Goal: Transaction & Acquisition: Purchase product/service

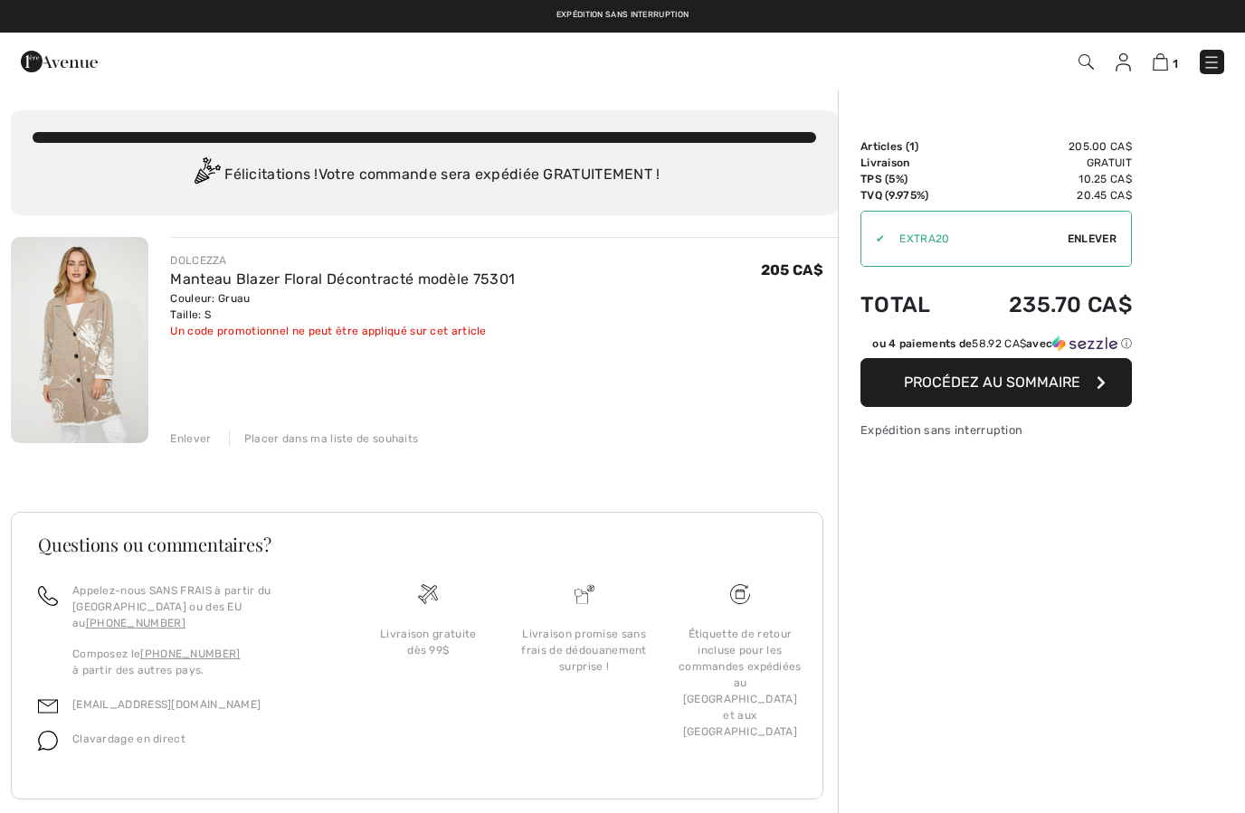
click at [1097, 238] on span "Enlever" at bounding box center [1092, 239] width 49 height 16
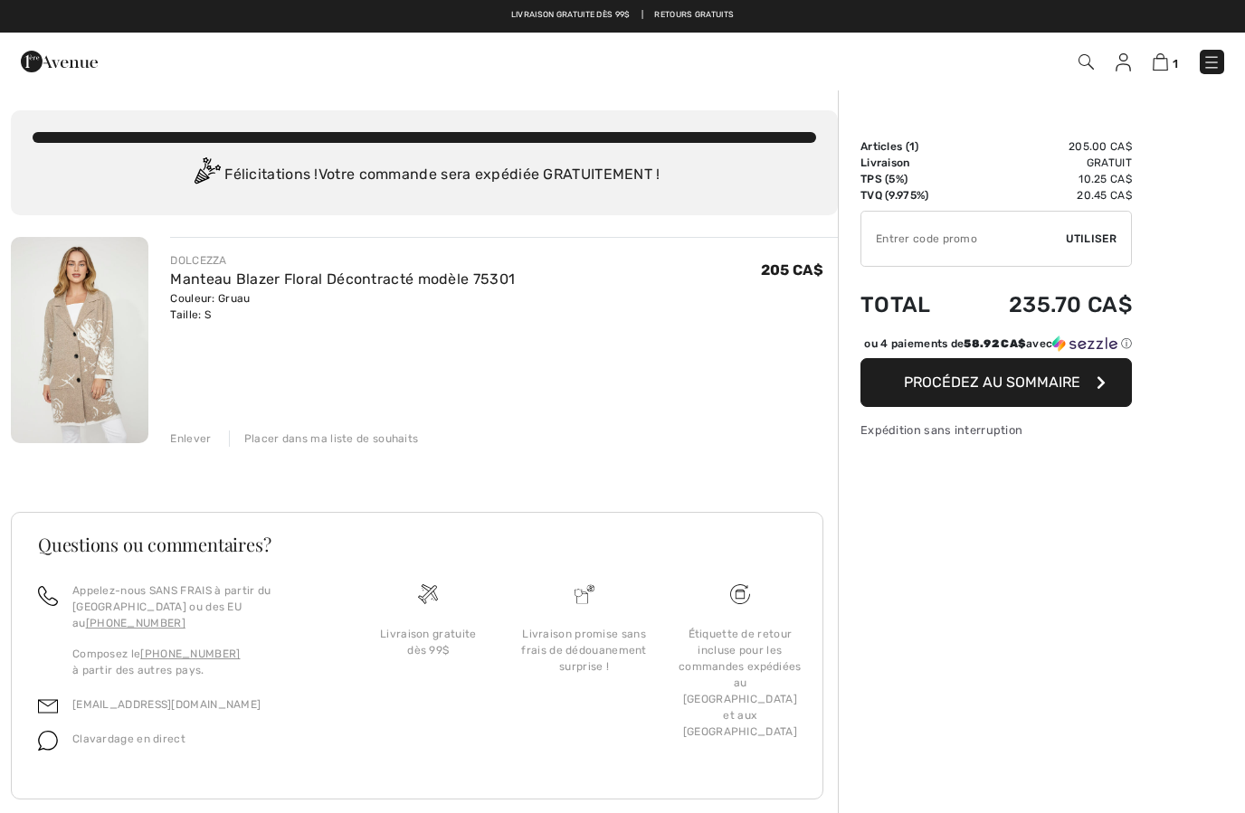
click at [53, 73] on img at bounding box center [59, 61] width 77 height 36
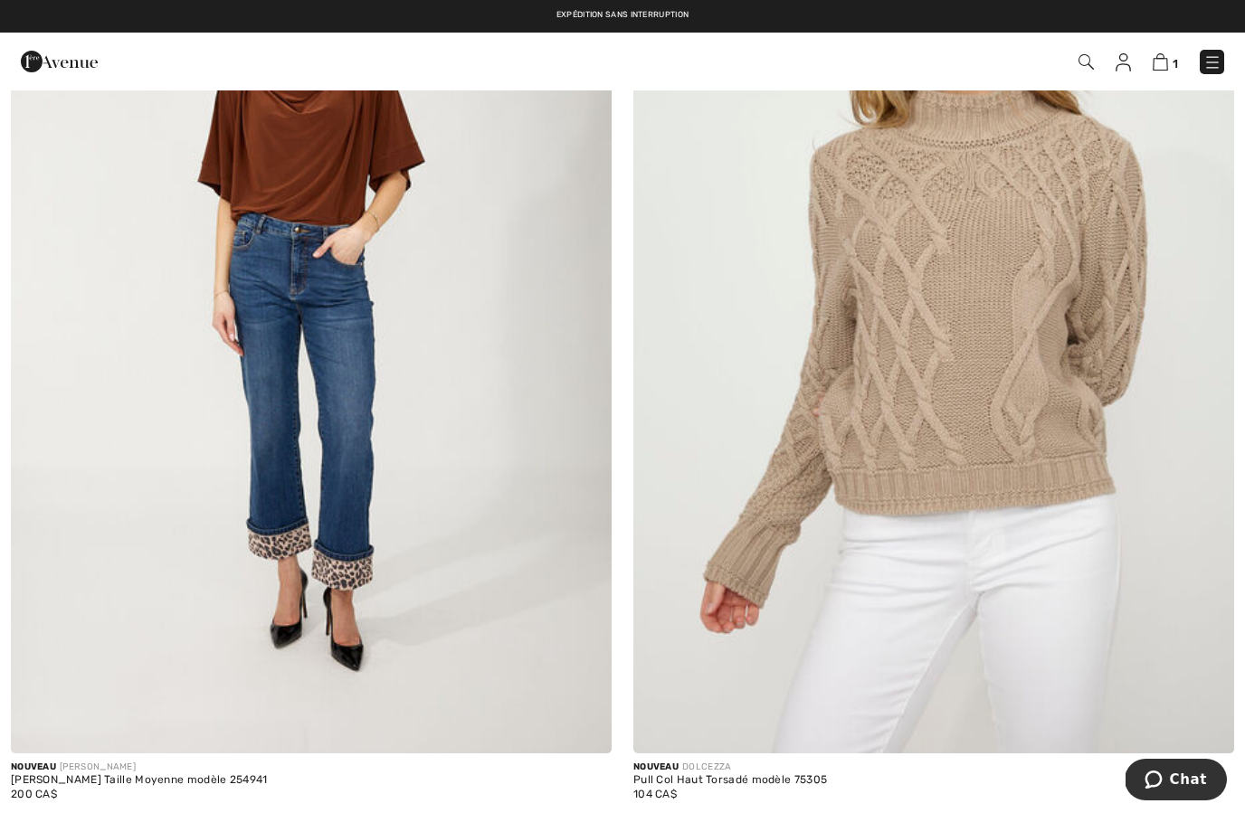
scroll to position [2365, 0]
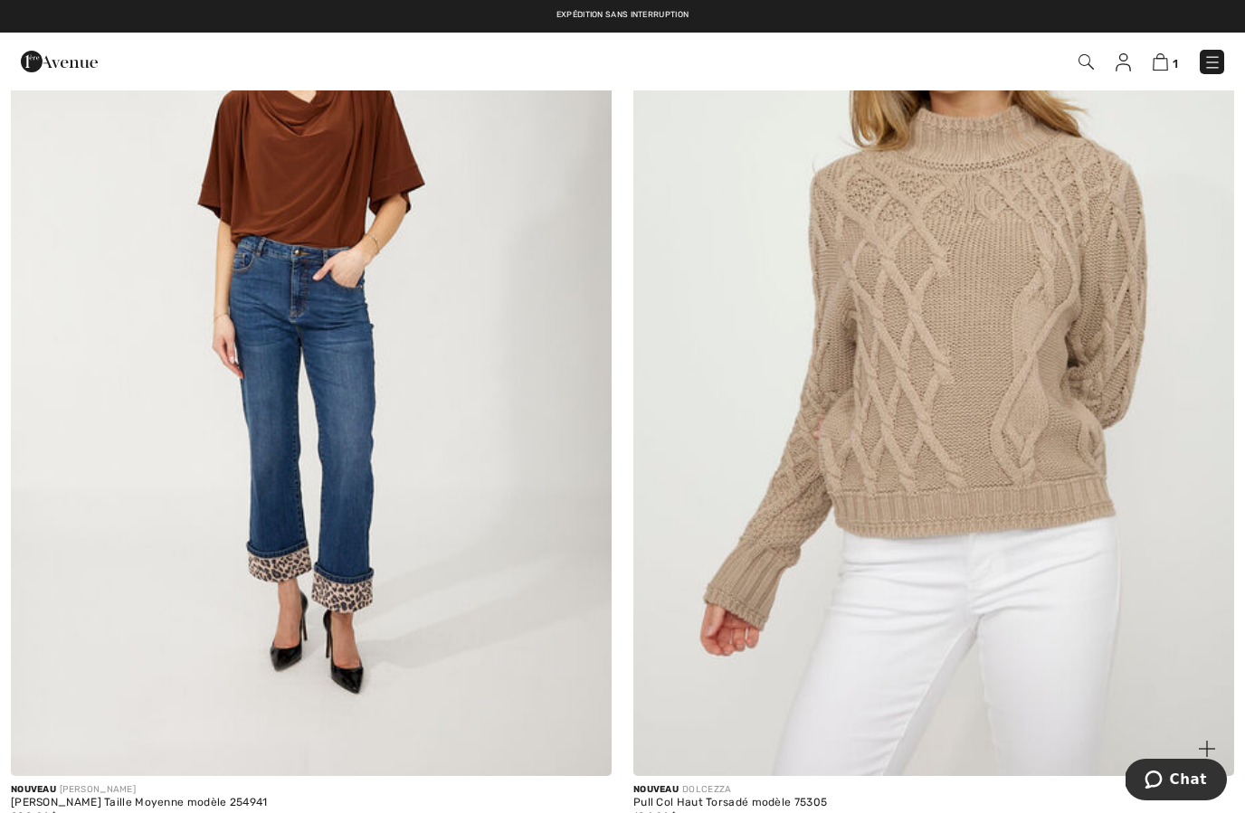
click at [996, 506] on img at bounding box center [933, 325] width 601 height 901
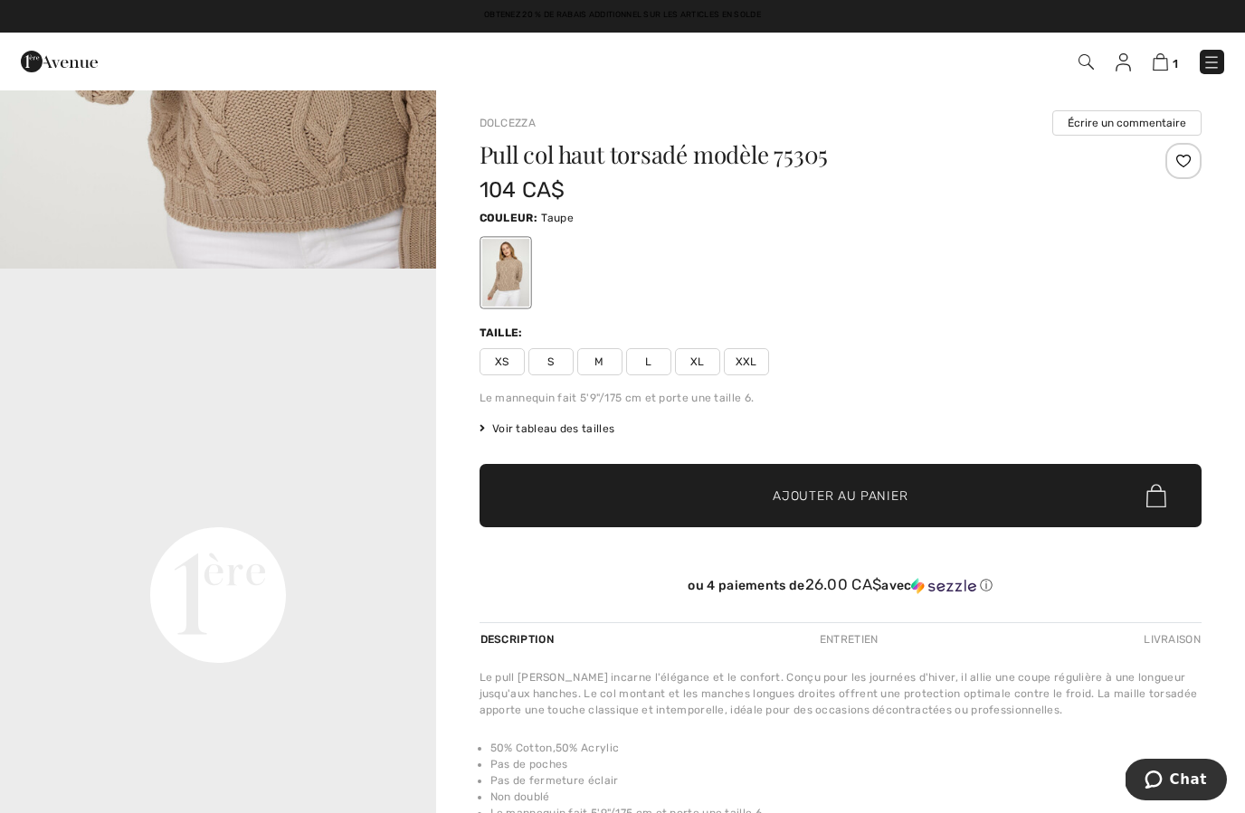
scroll to position [1123, 0]
click at [553, 365] on span "S" at bounding box center [550, 361] width 45 height 27
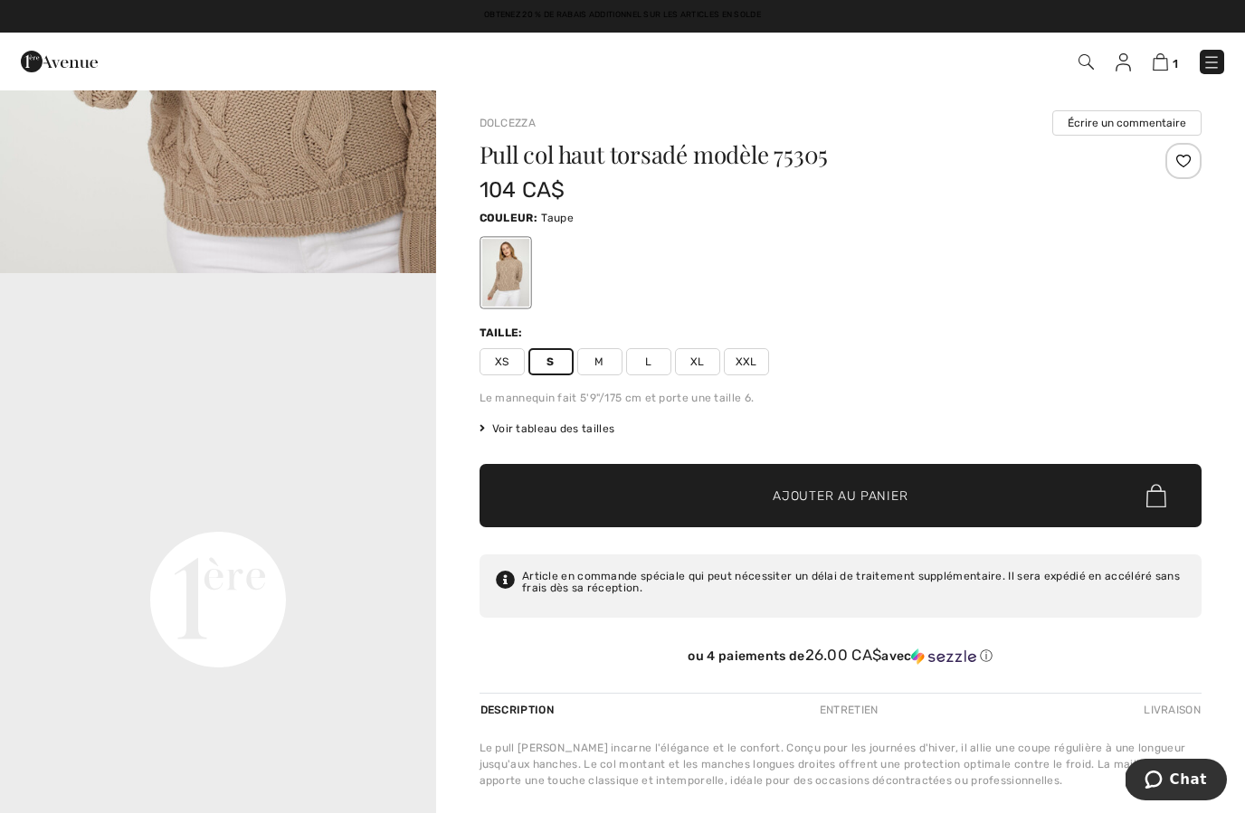
click at [800, 499] on span "Ajouter au panier" at bounding box center [840, 496] width 135 height 19
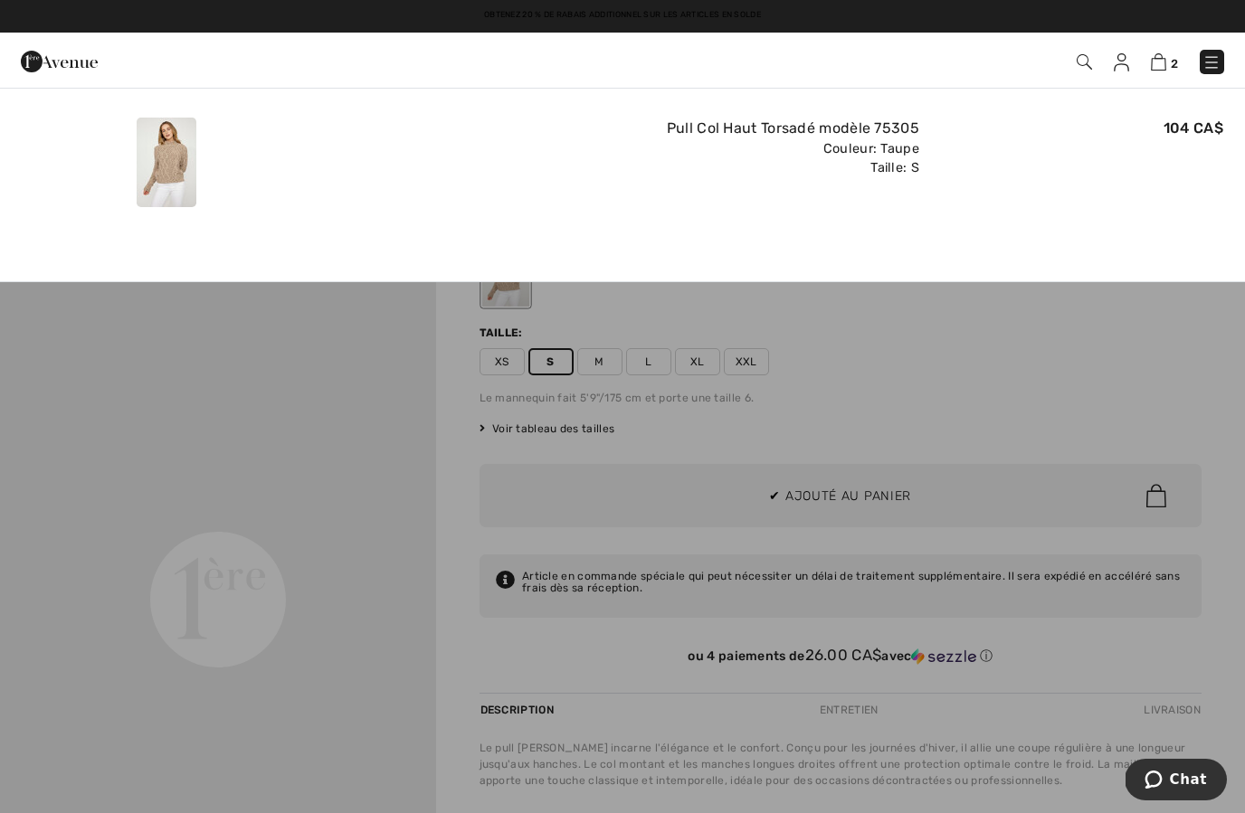
scroll to position [0, 0]
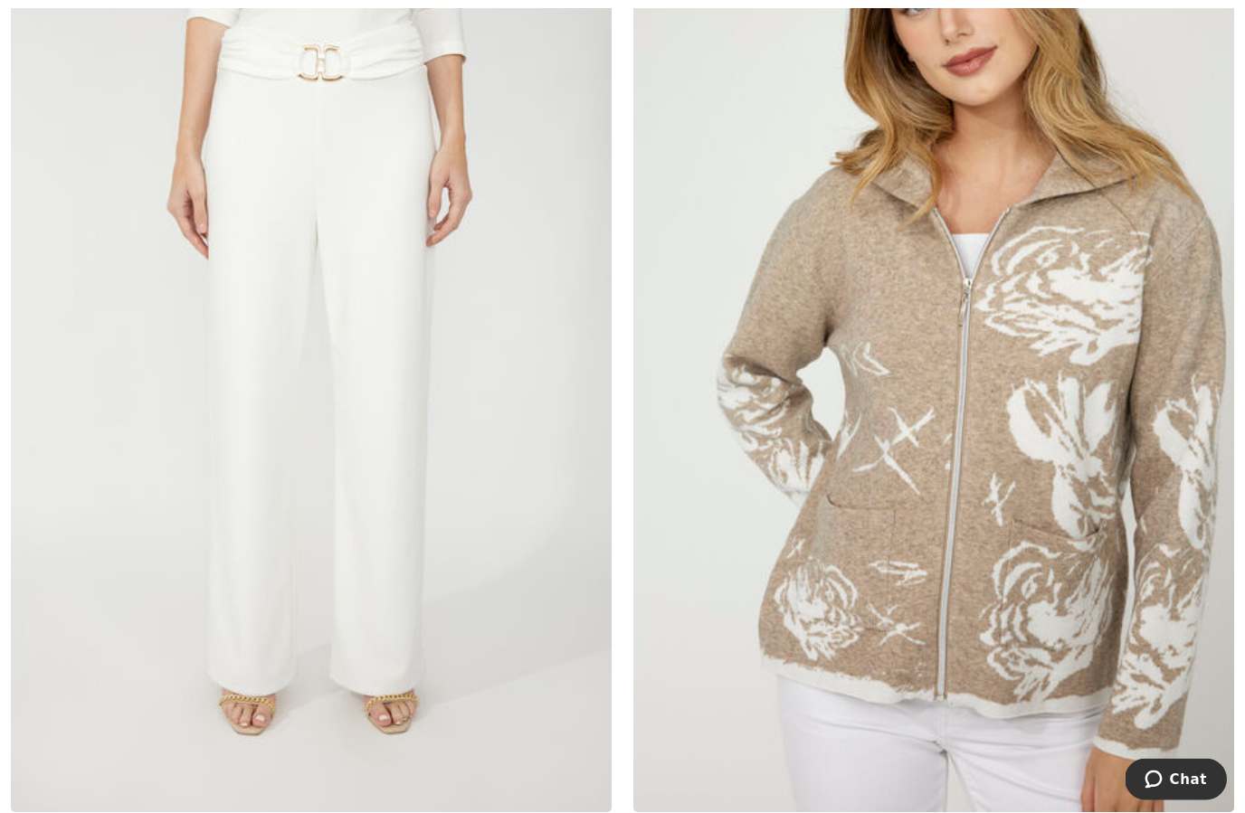
scroll to position [3314, 0]
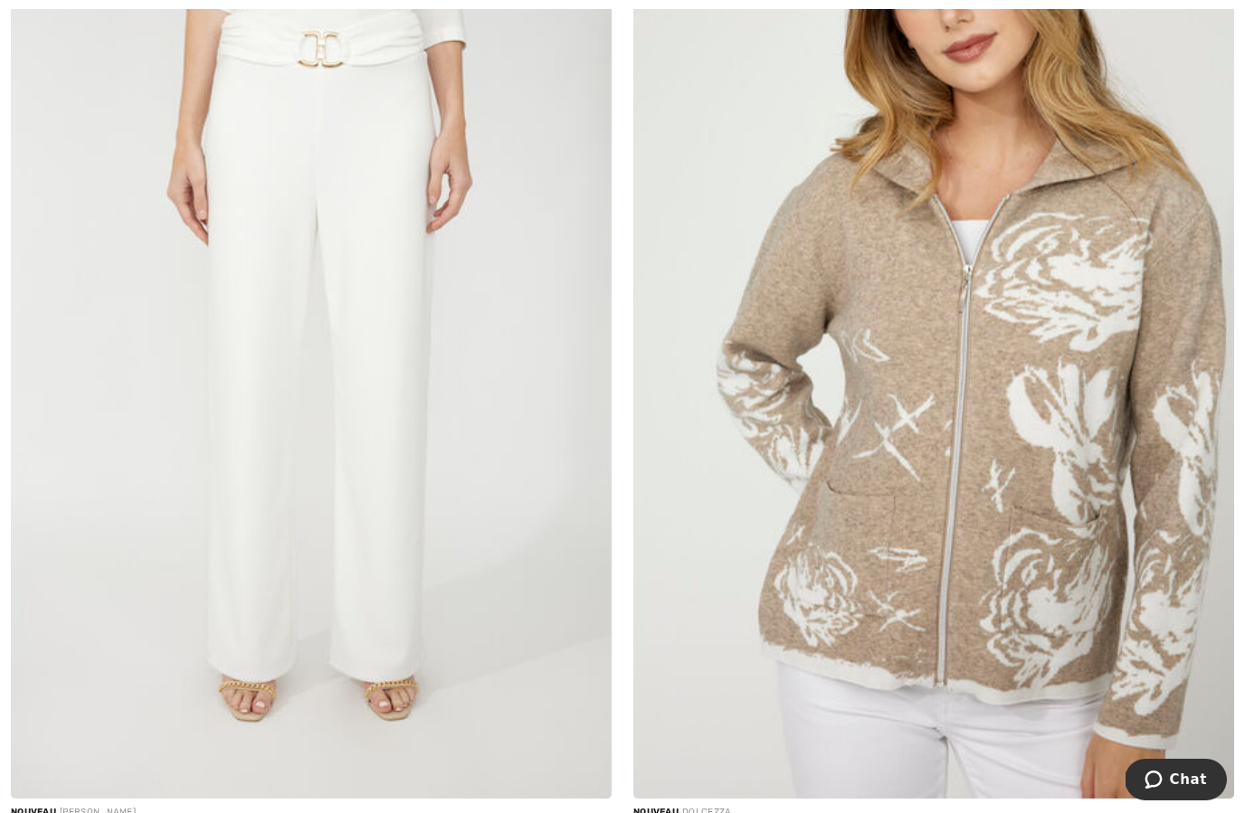
click at [1073, 385] on img at bounding box center [933, 348] width 601 height 901
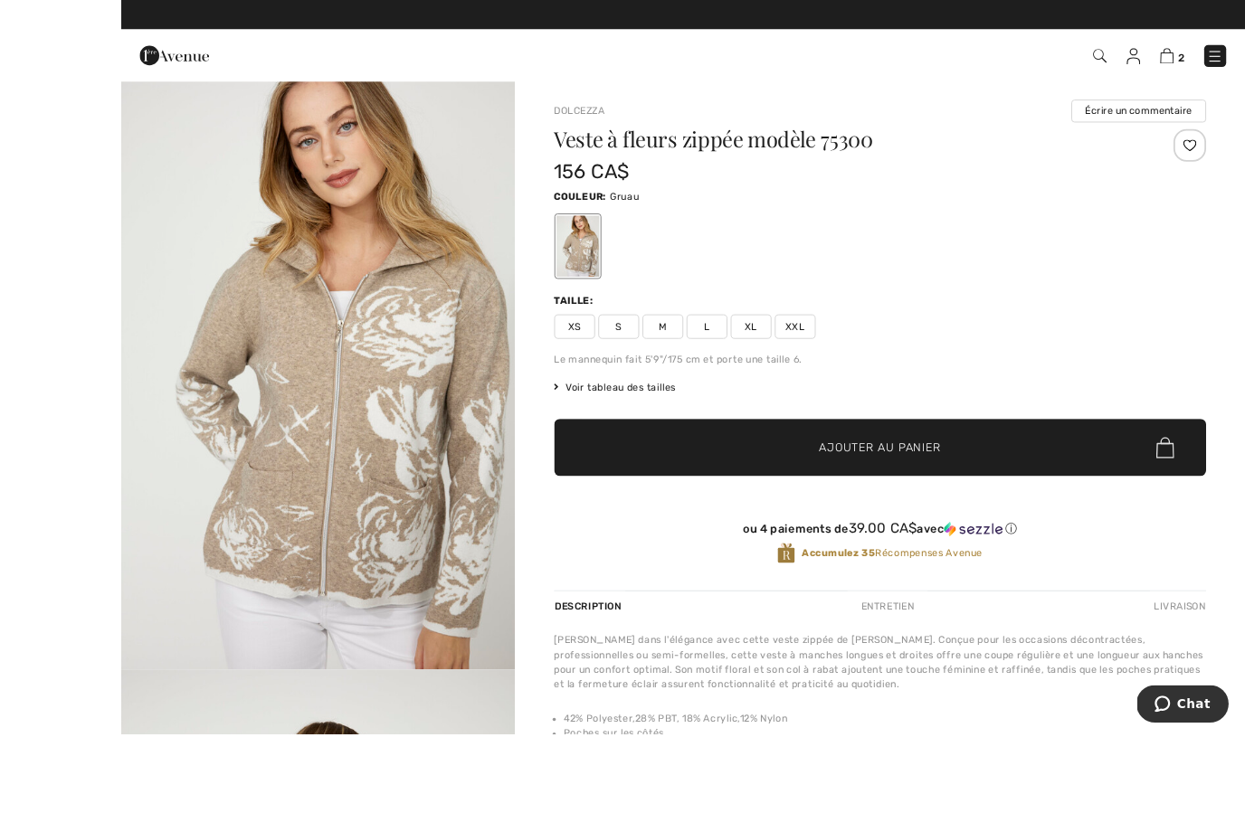
scroll to position [47, 0]
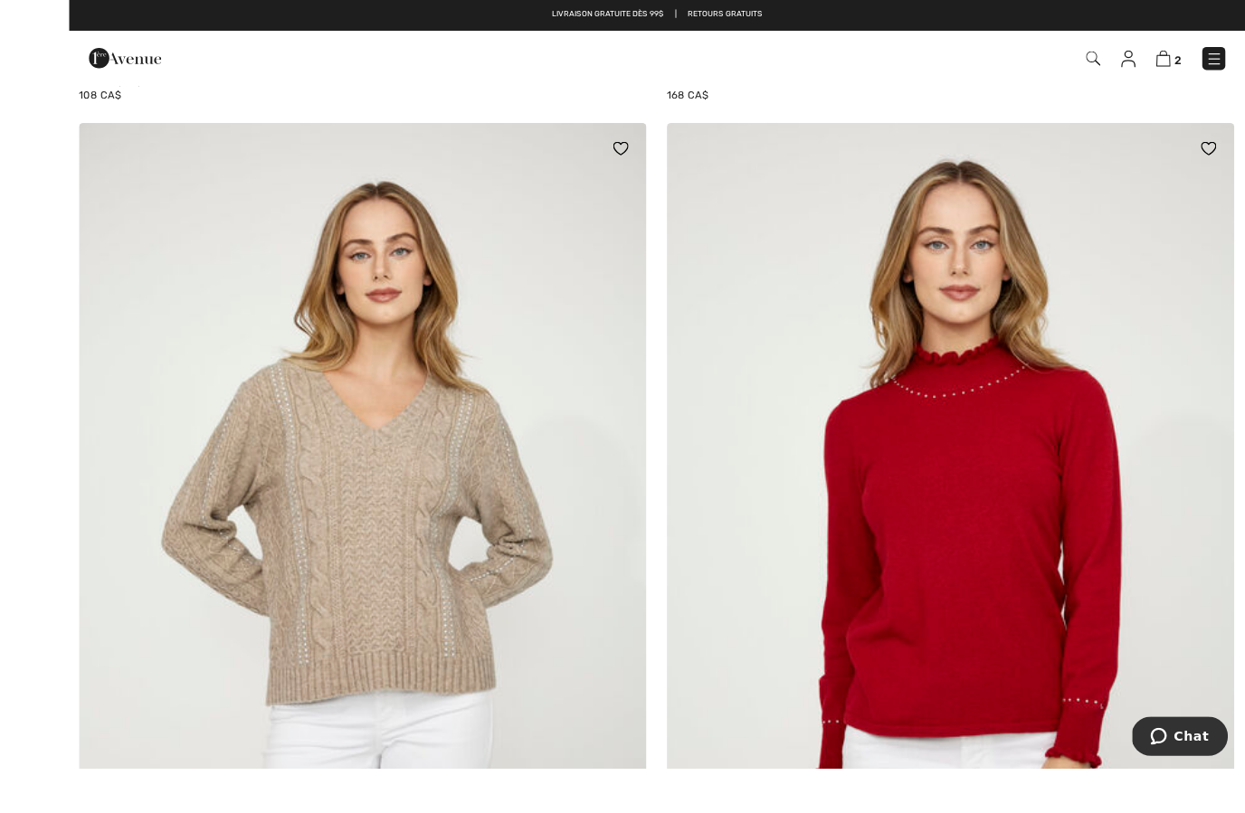
scroll to position [7265, 0]
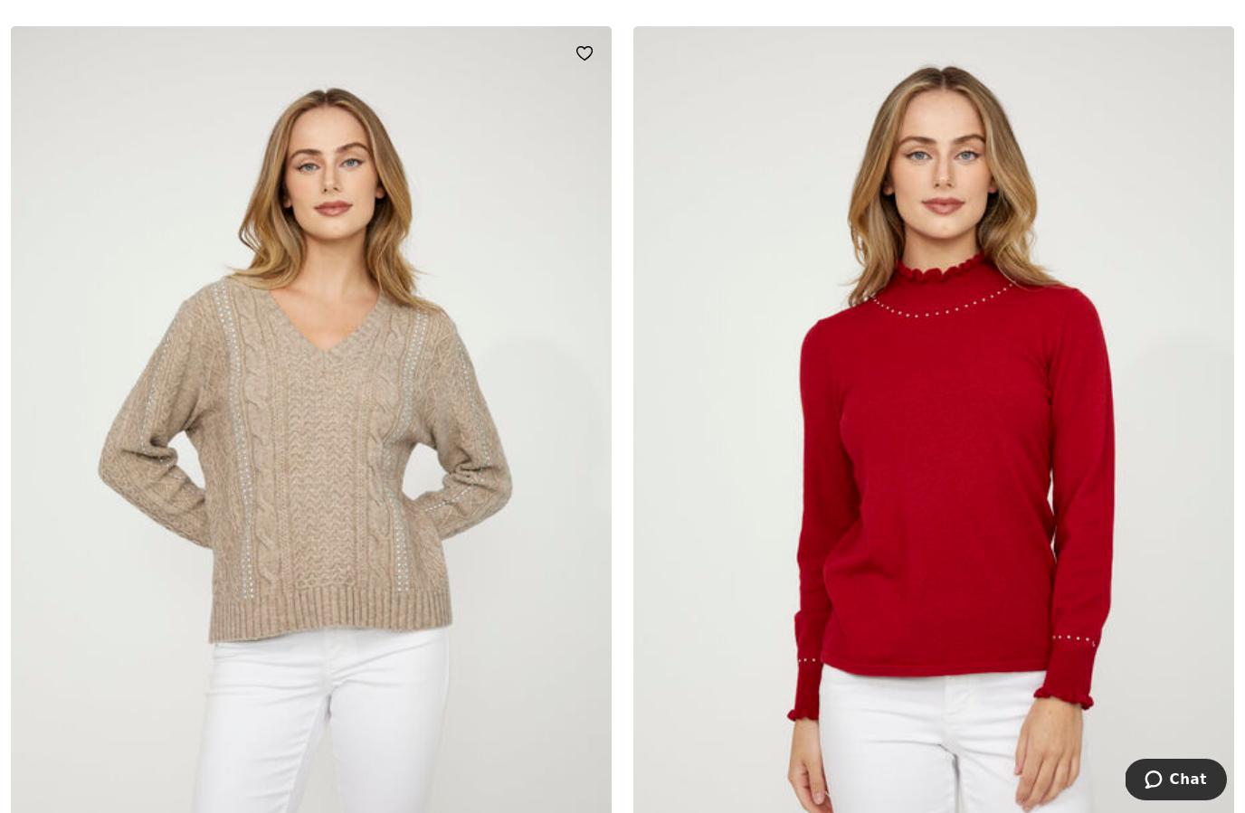
click at [353, 536] on img at bounding box center [311, 476] width 601 height 901
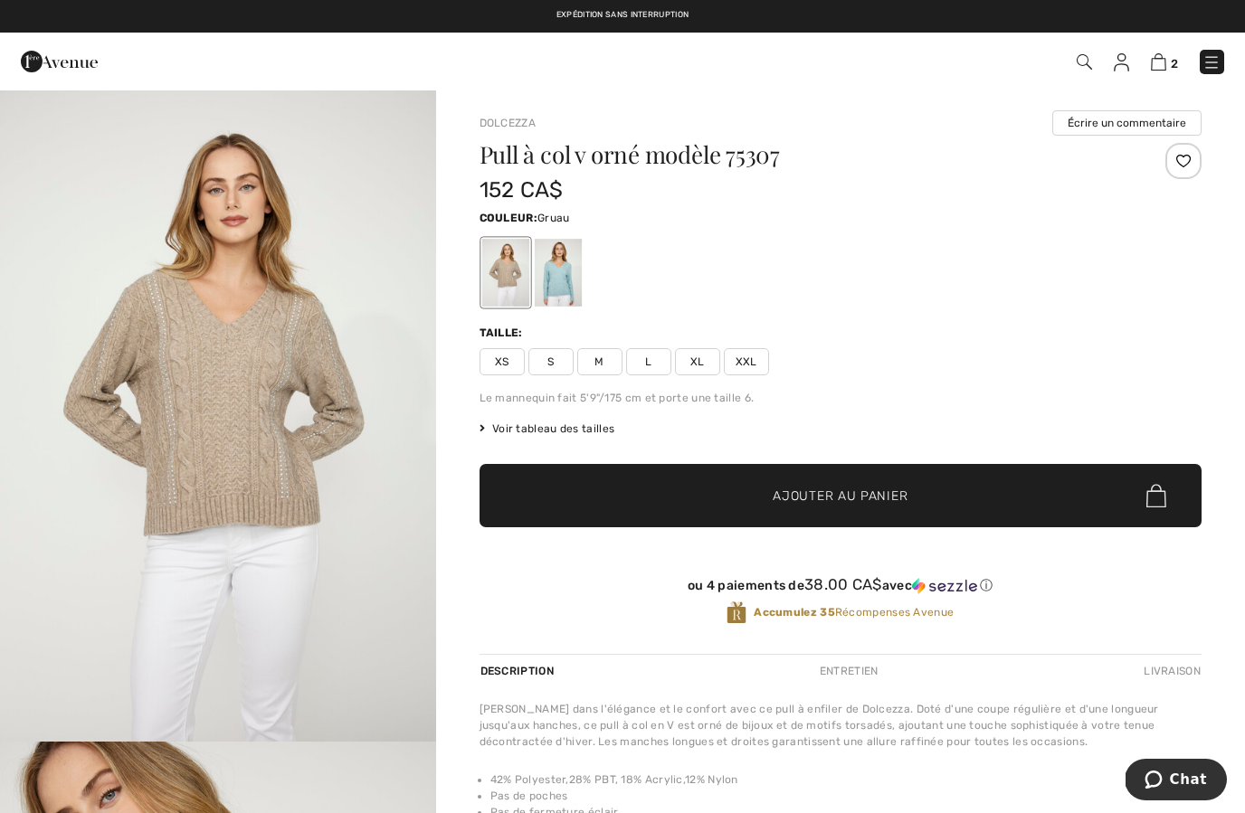
click at [577, 280] on div at bounding box center [557, 273] width 47 height 68
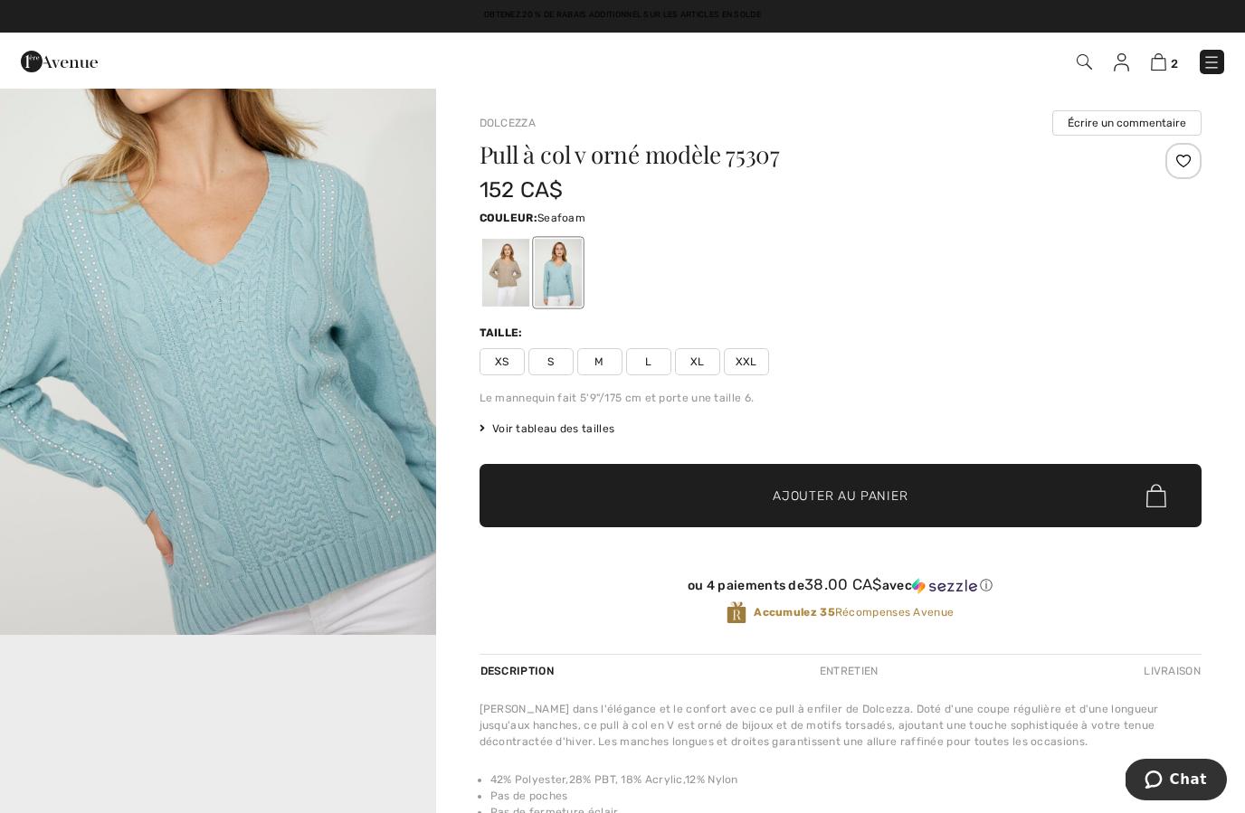
click at [508, 303] on div at bounding box center [504, 273] width 47 height 68
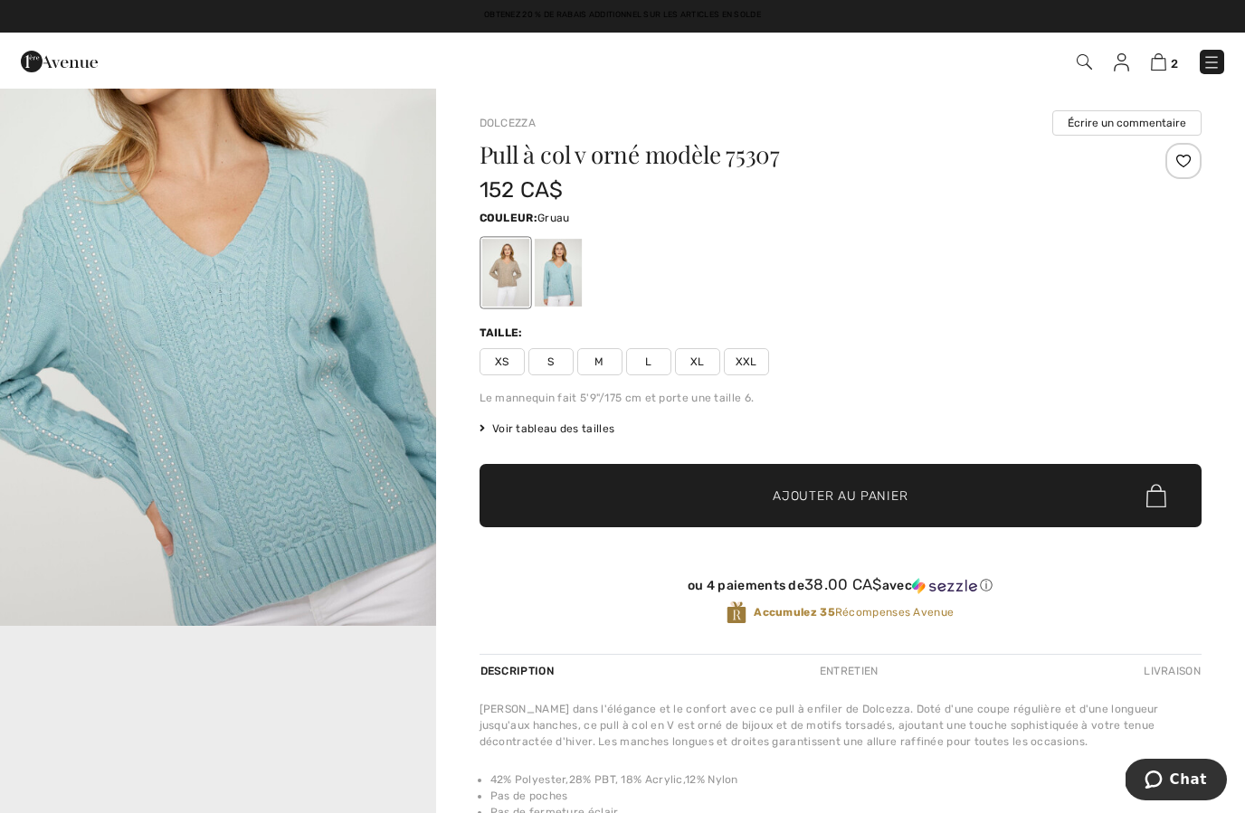
scroll to position [772, 0]
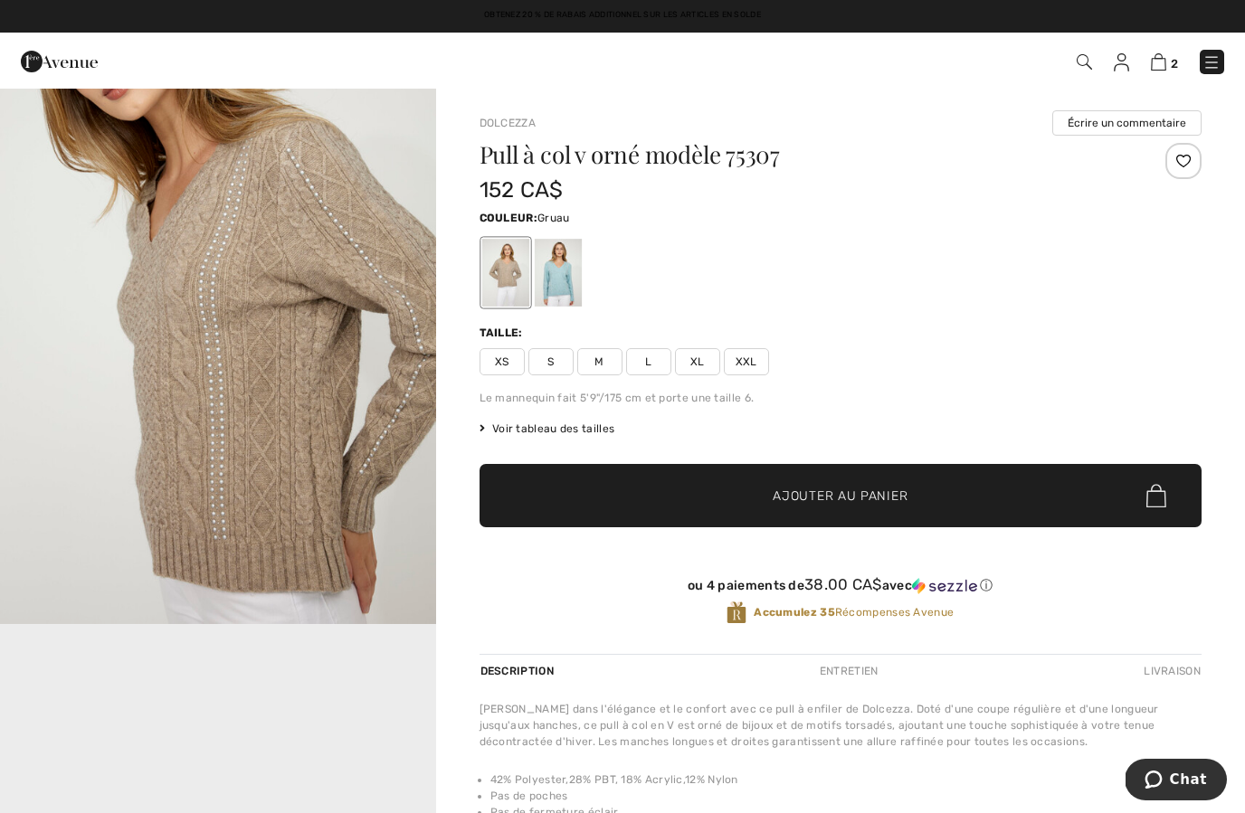
click at [504, 290] on div at bounding box center [504, 273] width 47 height 68
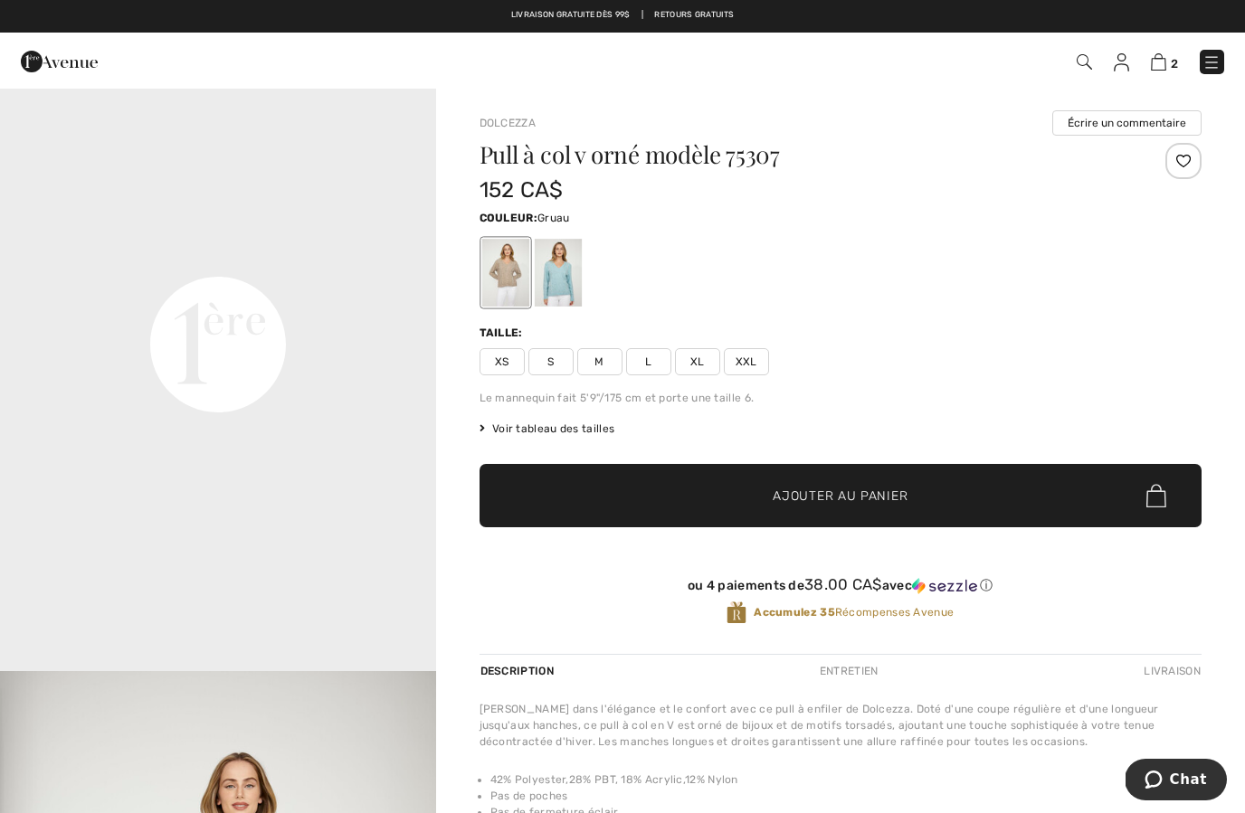
scroll to position [1379, 0]
click at [553, 377] on div "Pull à col v orné modèle 75307 152 CA$ Couleur: Gruau Taille: XS S M L XL XXL L…" at bounding box center [841, 398] width 722 height 511
click at [551, 355] on span "S" at bounding box center [550, 361] width 45 height 27
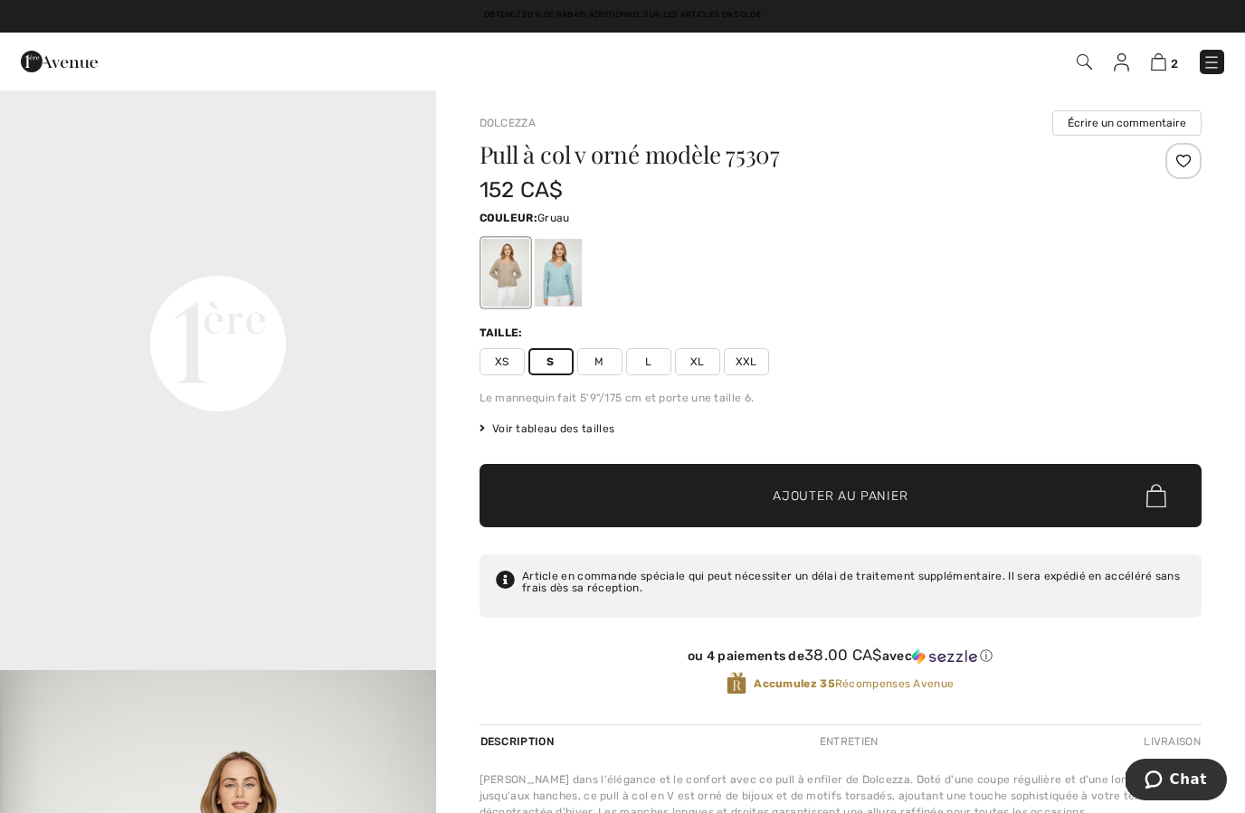
click at [827, 495] on span "Ajouter au panier" at bounding box center [840, 496] width 135 height 19
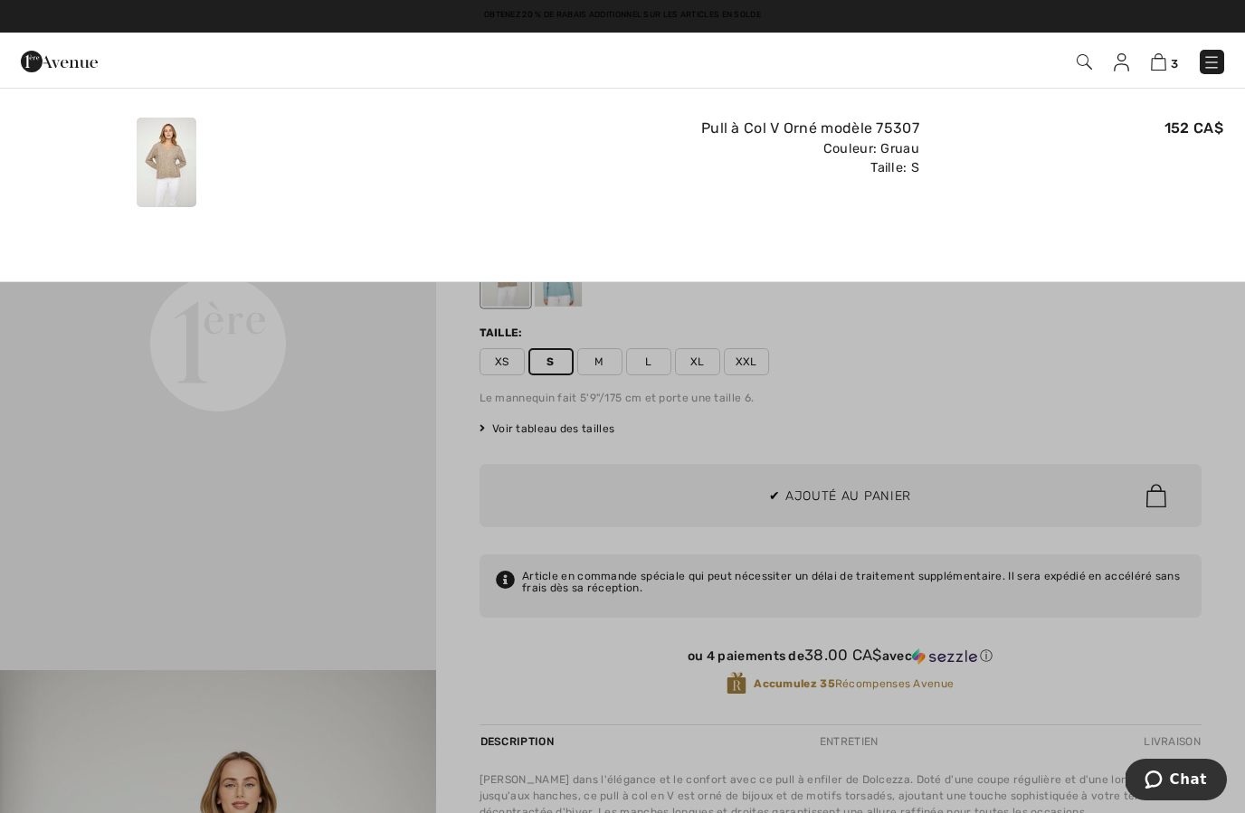
scroll to position [0, 0]
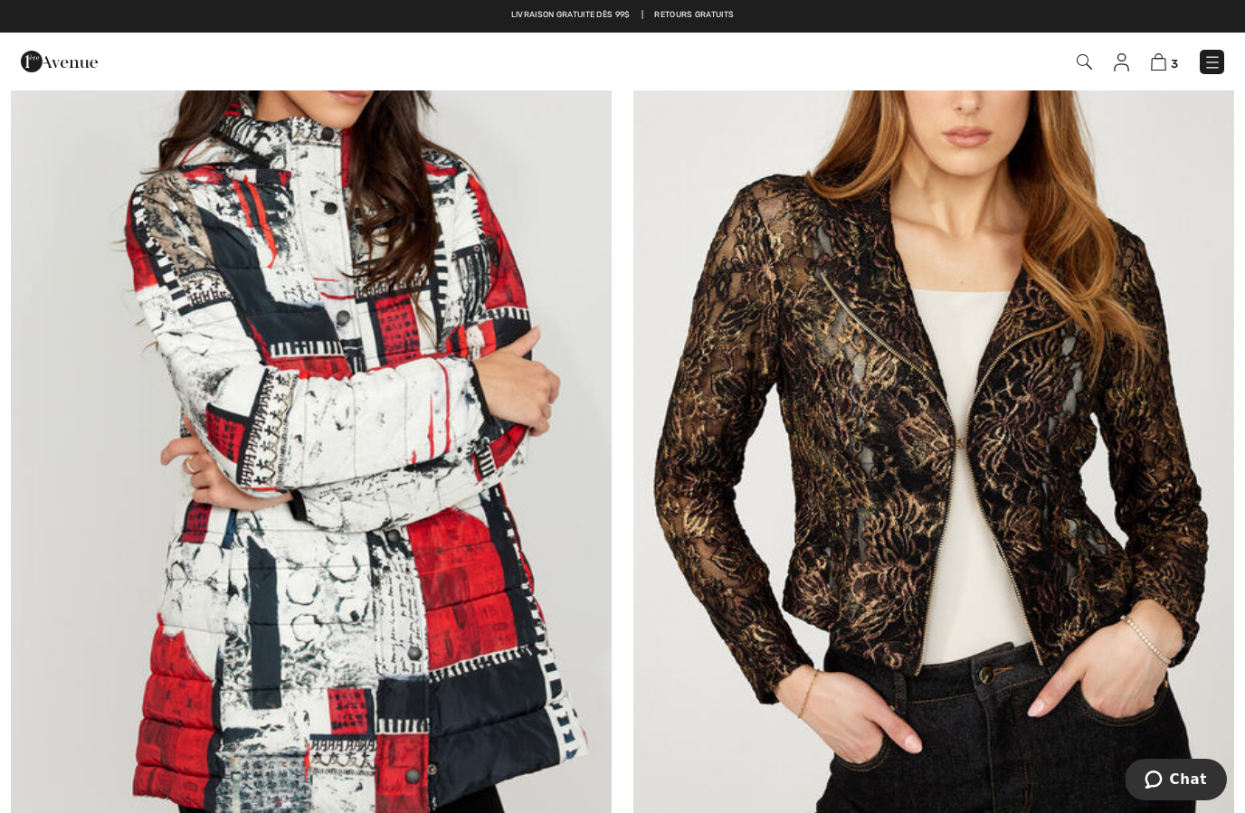
scroll to position [11230, 0]
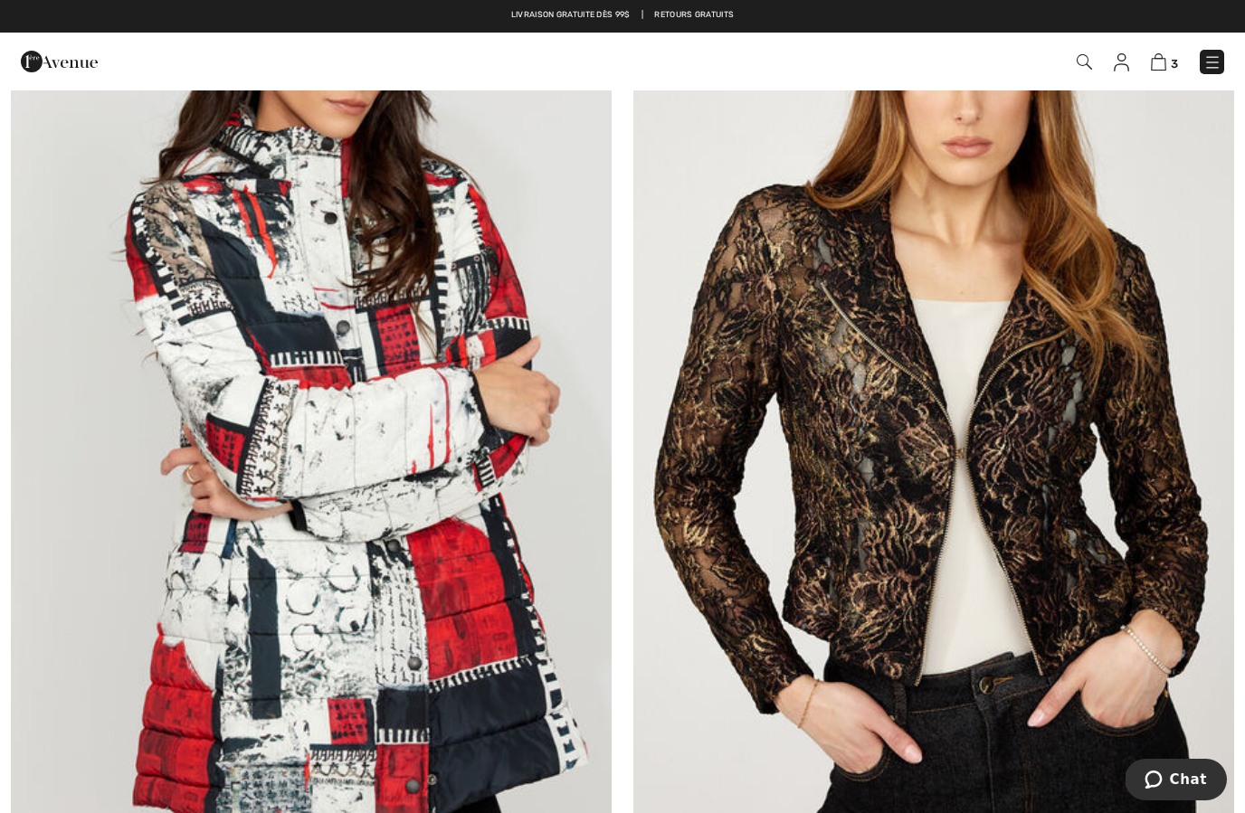
click at [1091, 666] on img at bounding box center [933, 402] width 601 height 901
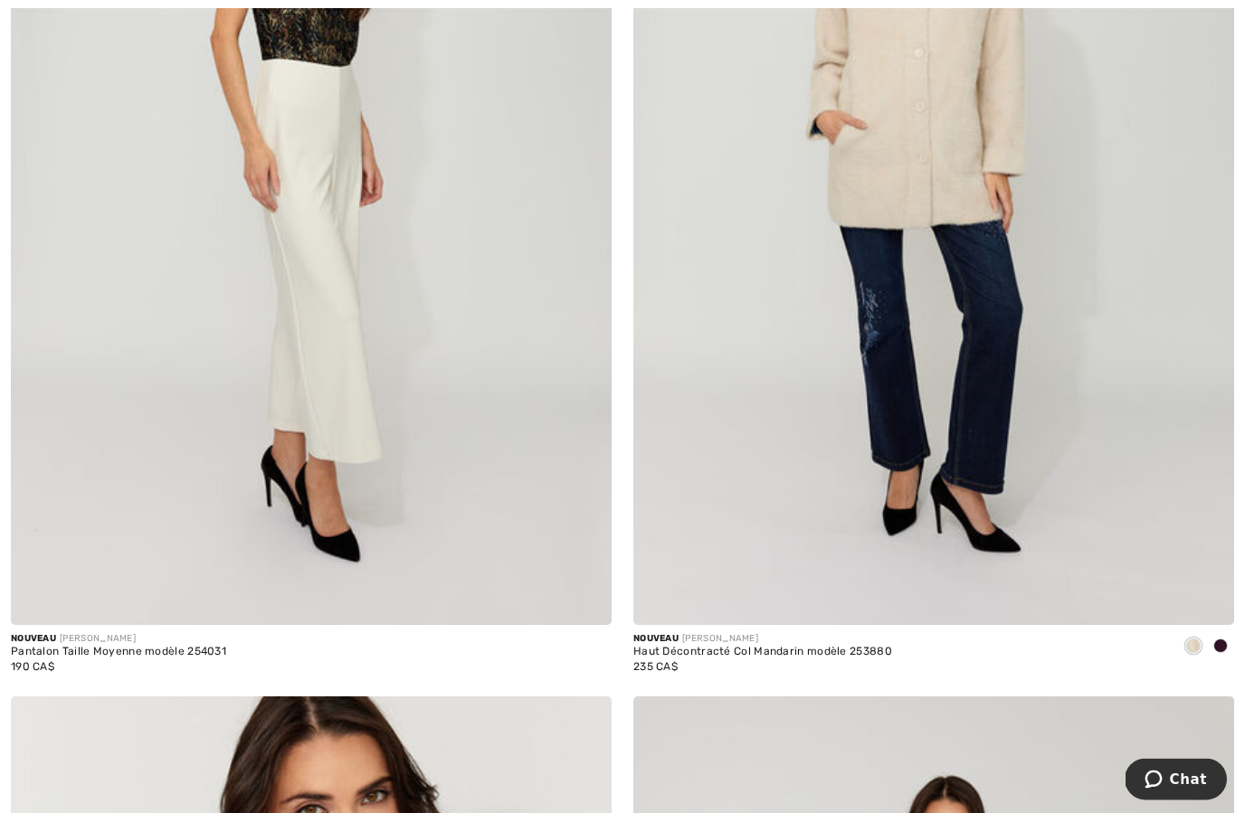
scroll to position [15584, 0]
click at [956, 428] on img at bounding box center [933, 174] width 601 height 901
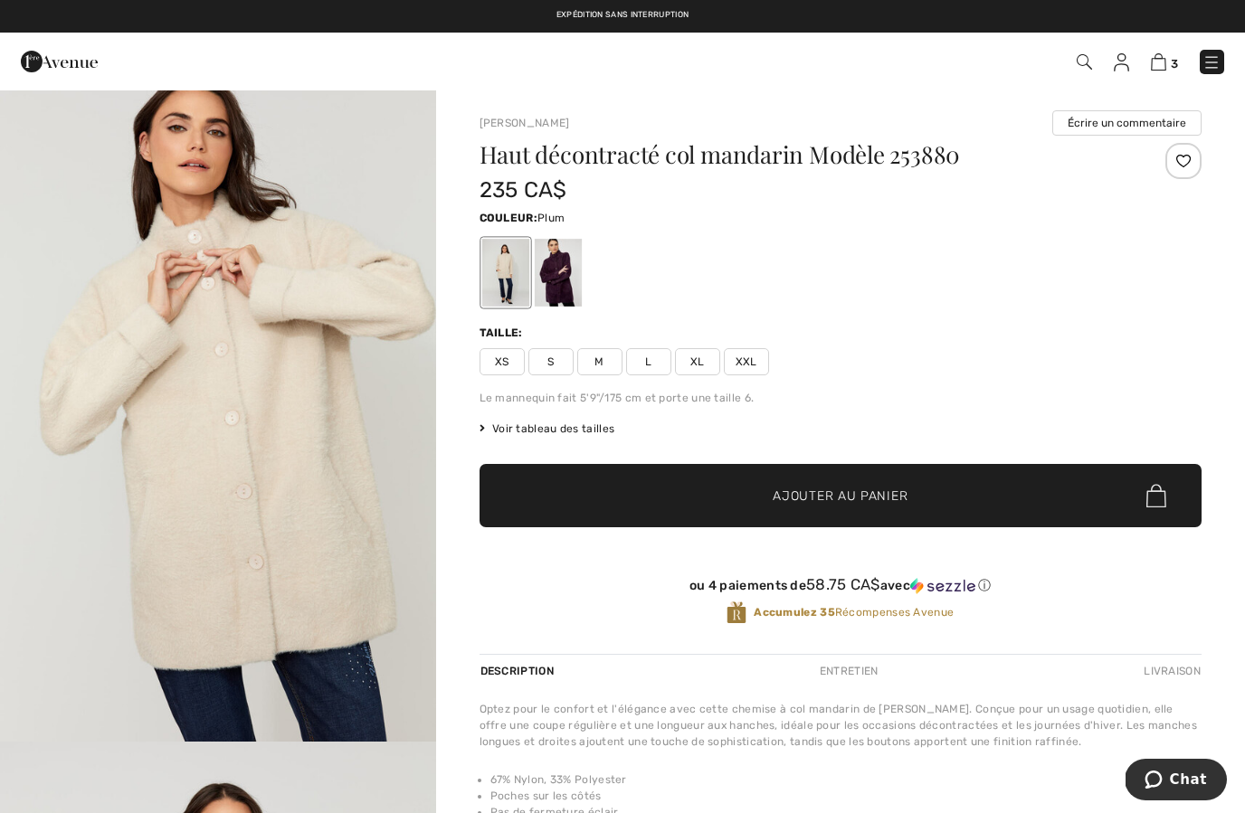
click at [546, 290] on div at bounding box center [557, 273] width 47 height 68
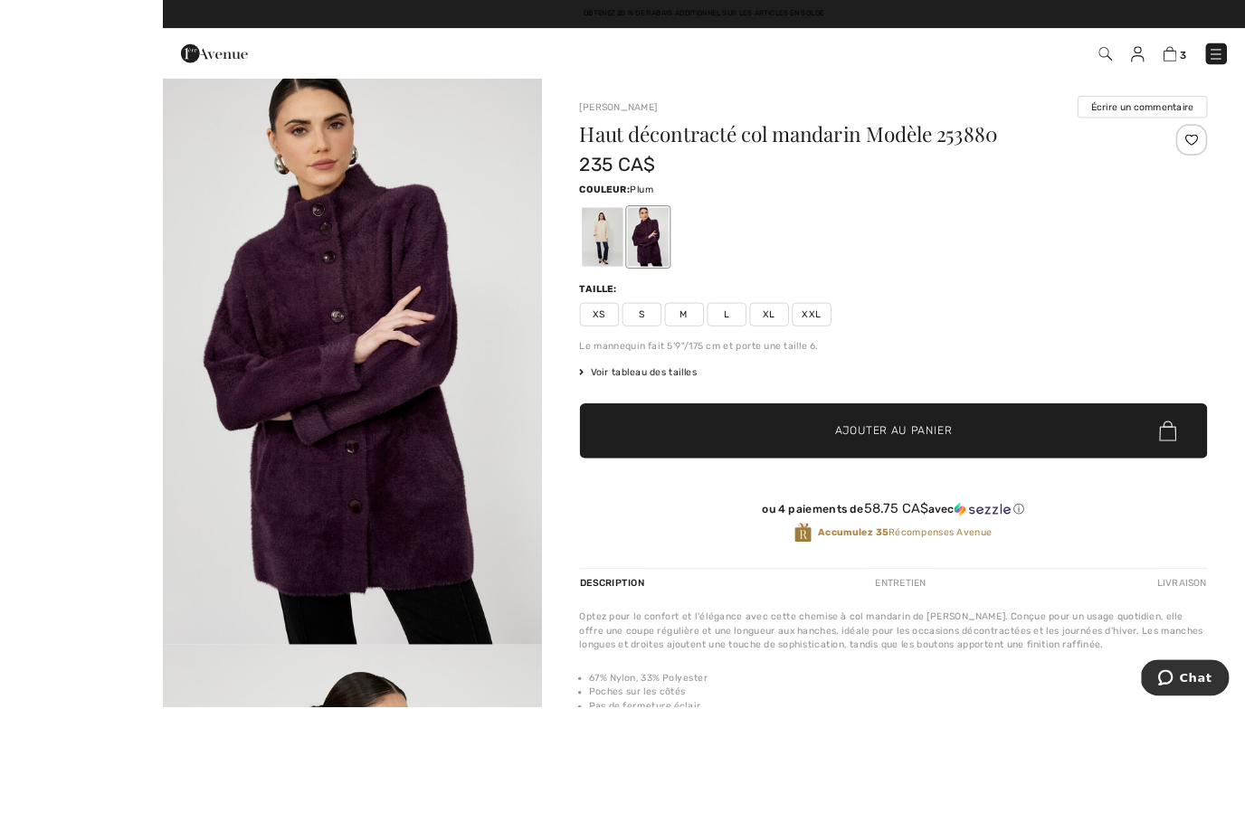
scroll to position [35, 0]
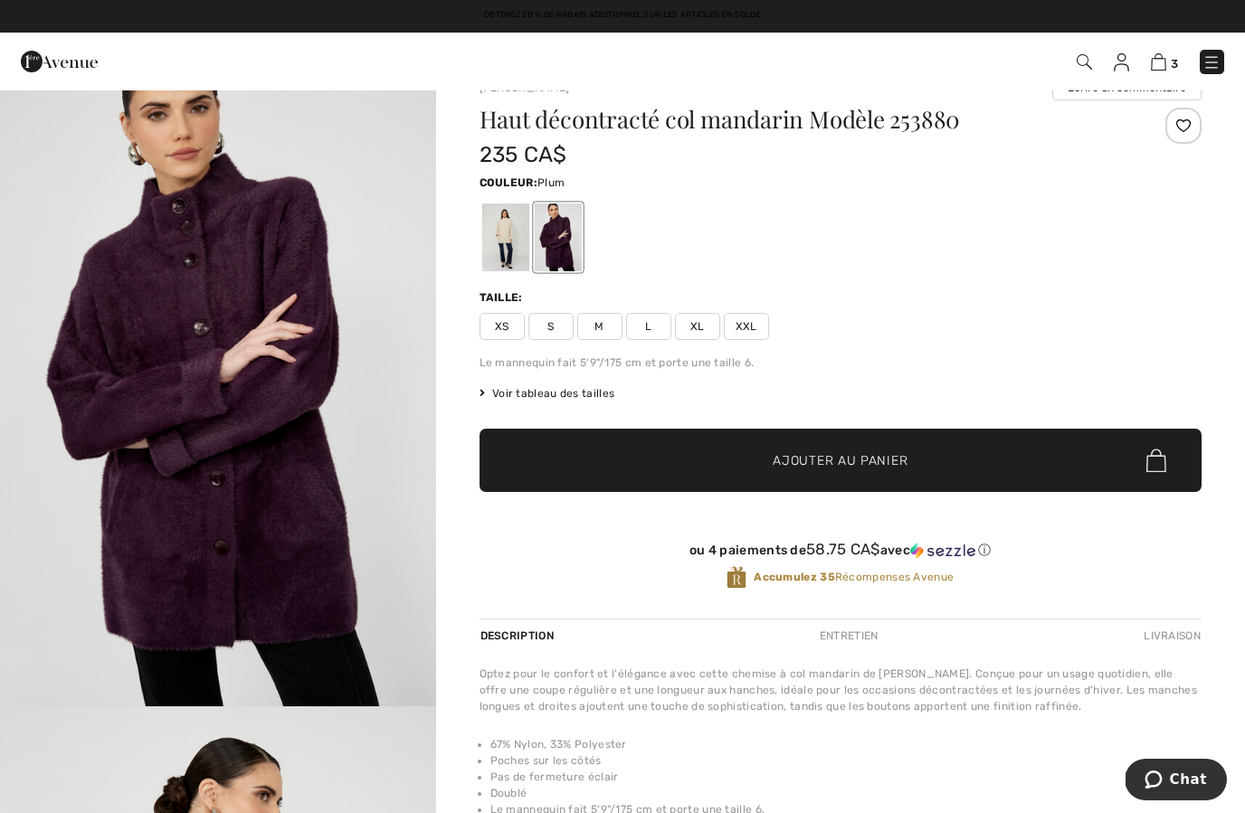
click at [513, 268] on div at bounding box center [504, 238] width 47 height 68
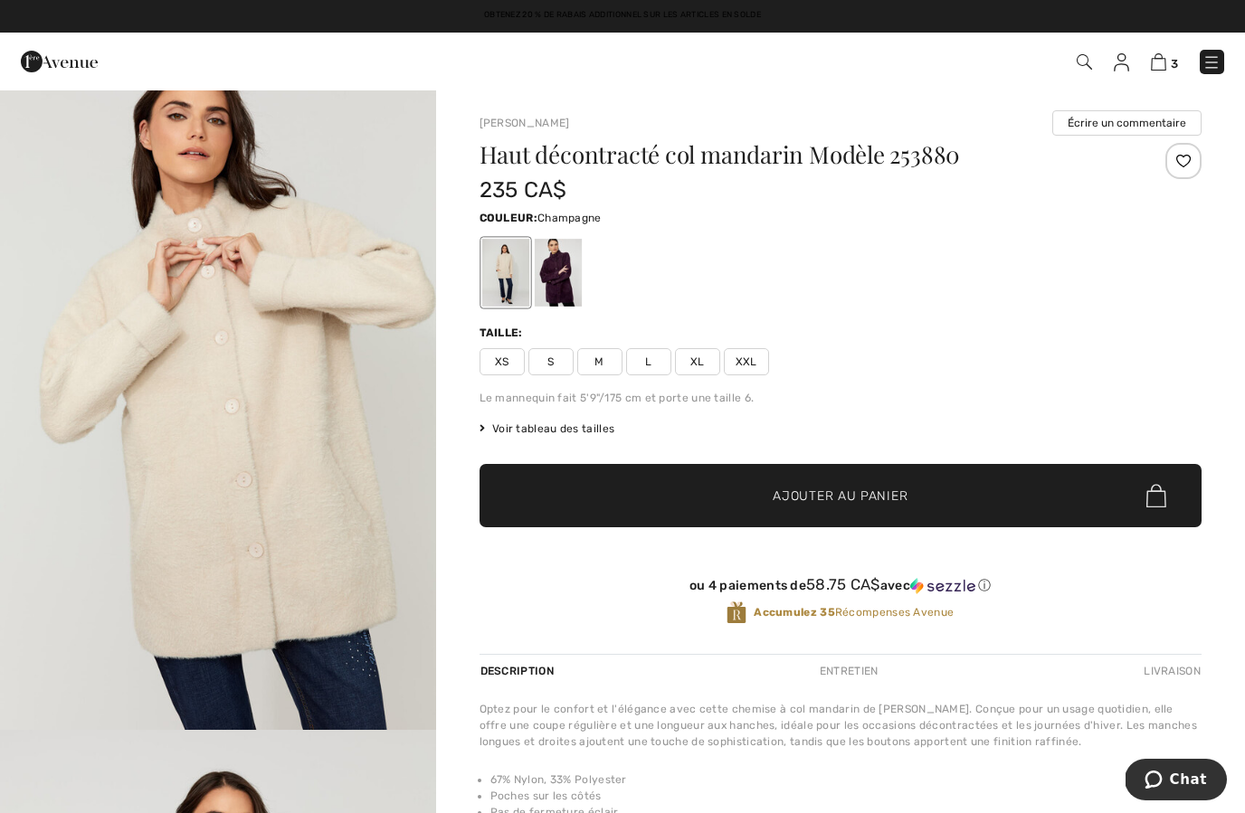
scroll to position [0, 0]
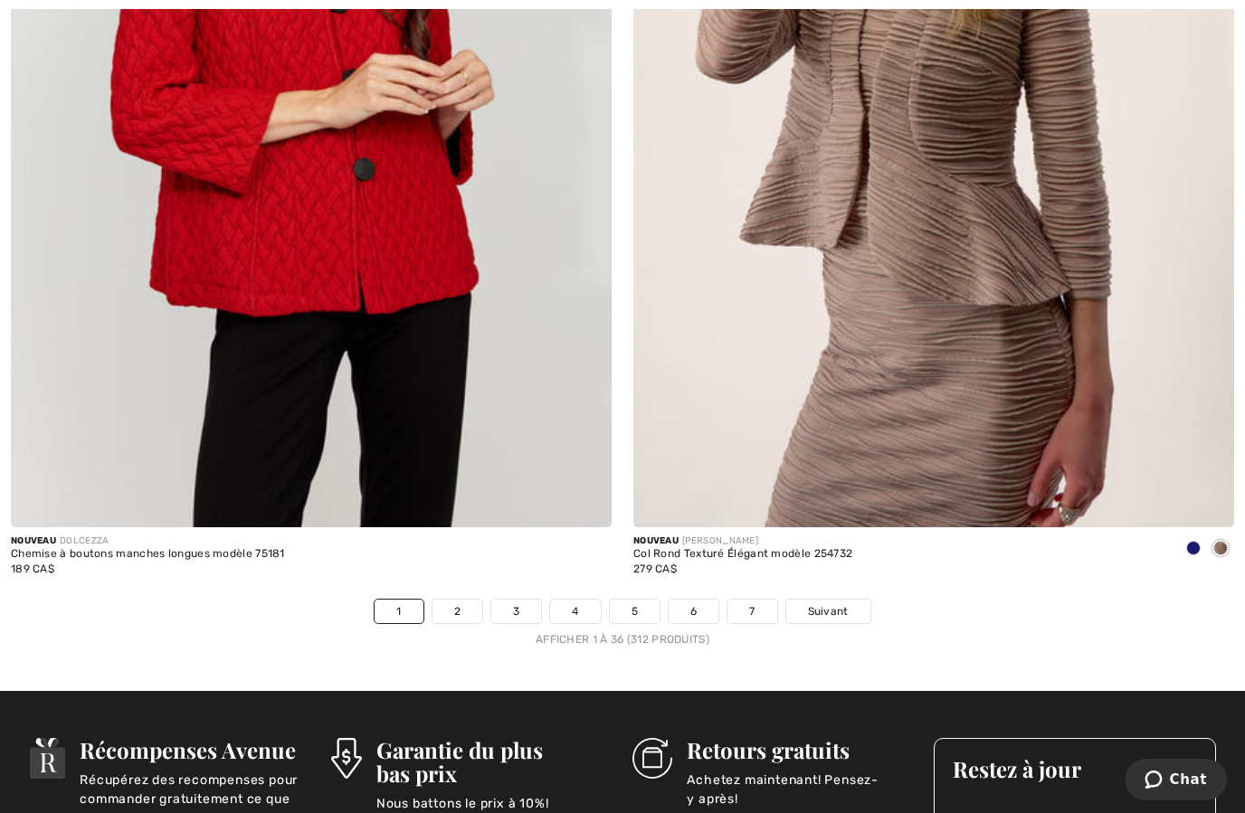
scroll to position [17683, 0]
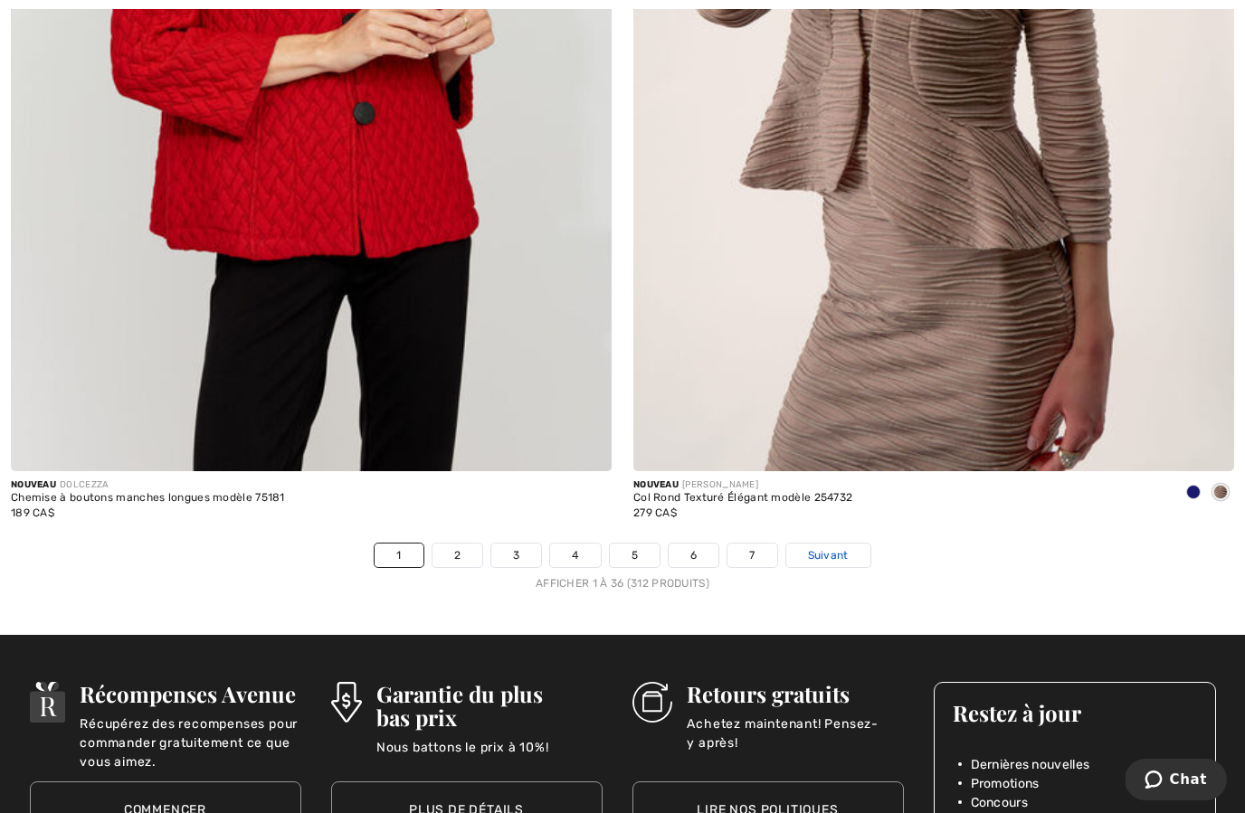
click at [841, 548] on span "Suivant" at bounding box center [828, 555] width 41 height 16
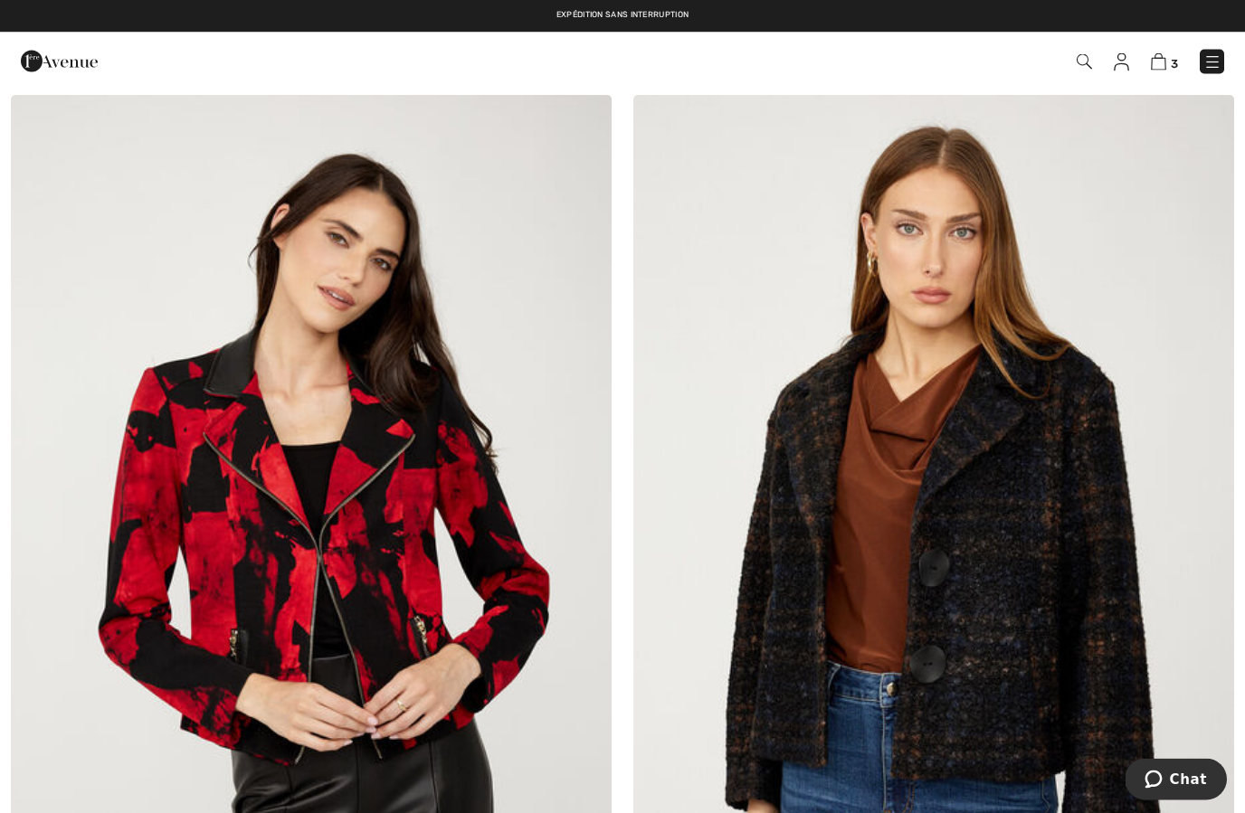
scroll to position [8219, 0]
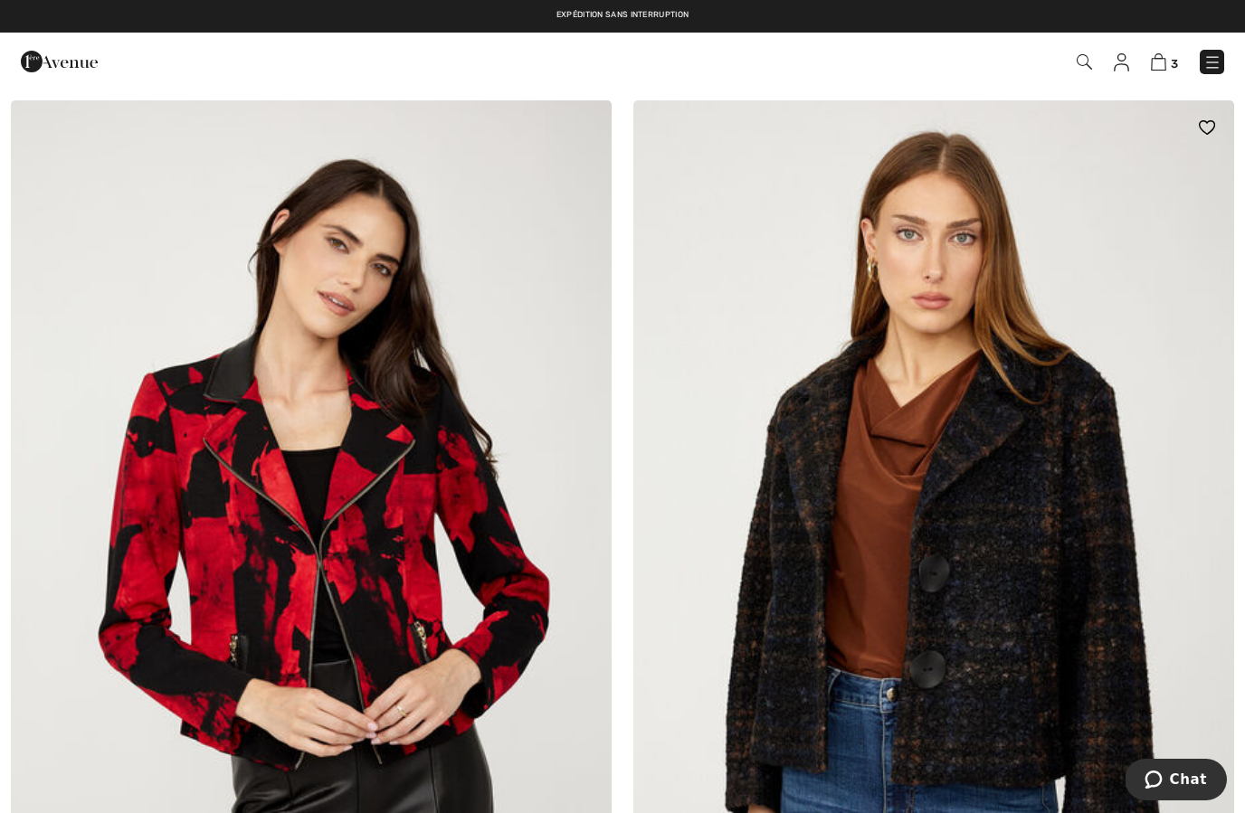
click at [1107, 670] on img at bounding box center [933, 550] width 601 height 901
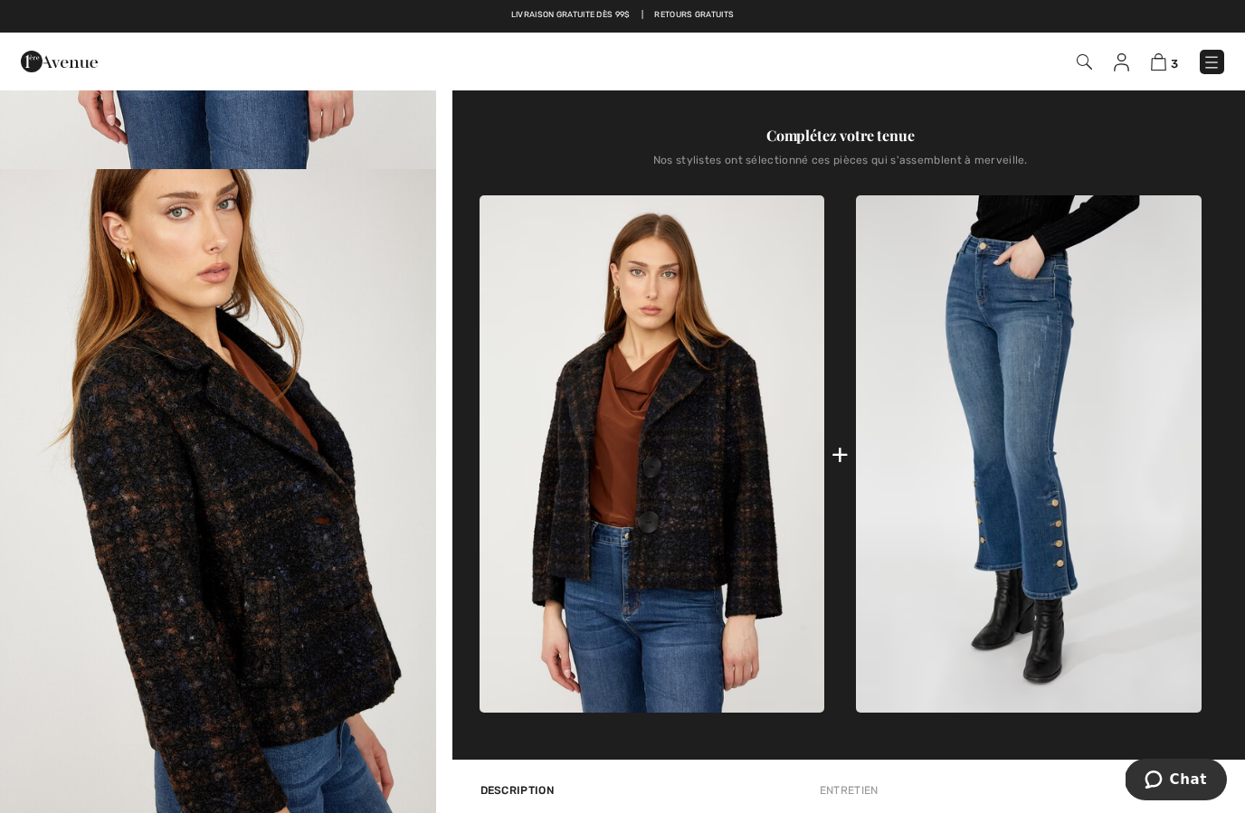
scroll to position [572, 0]
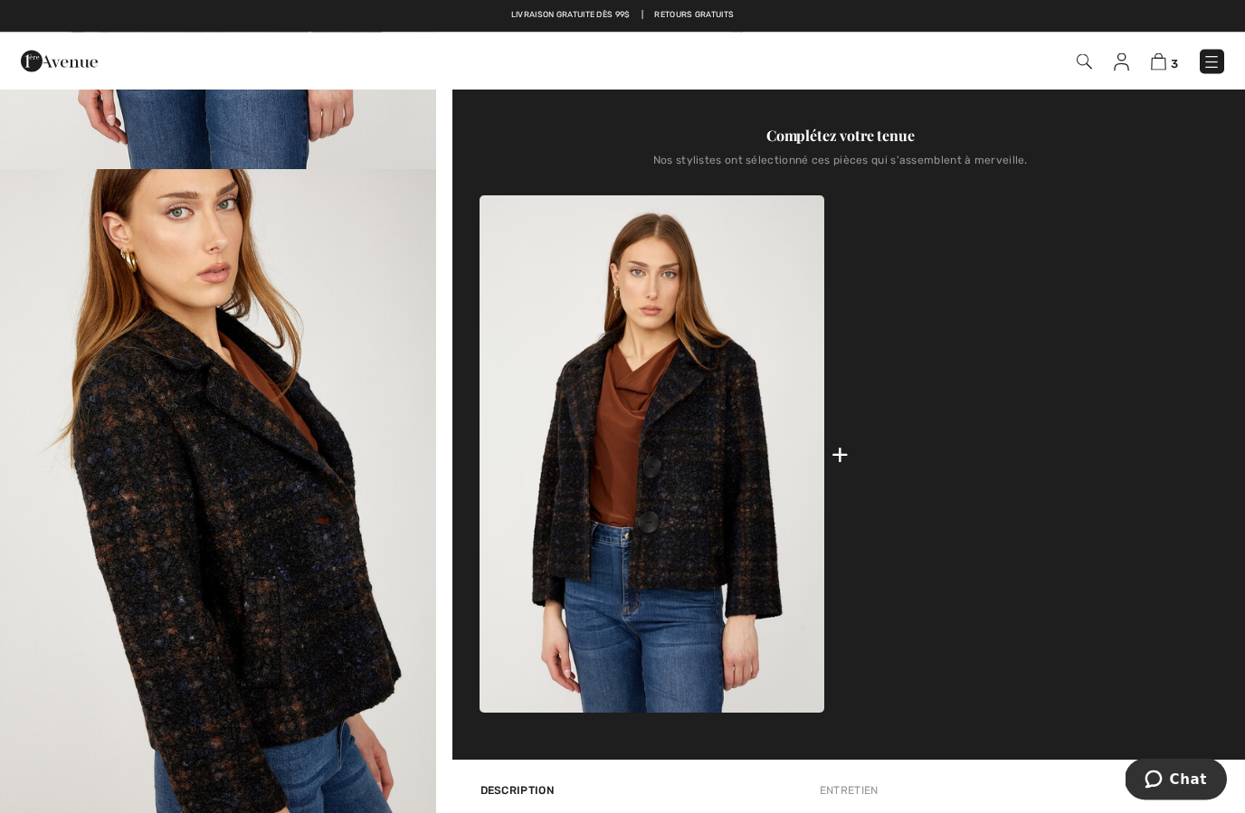
click at [1062, 554] on img at bounding box center [1029, 455] width 346 height 518
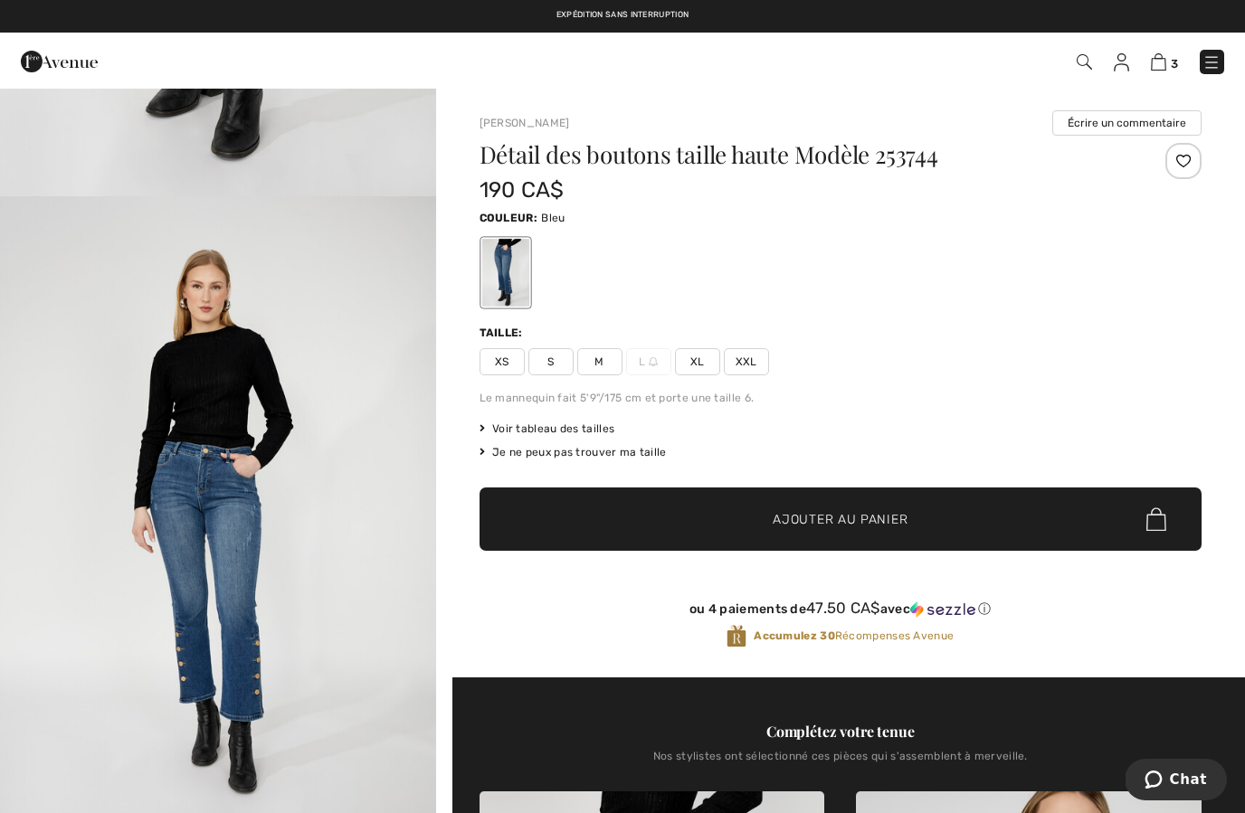
scroll to position [548, 0]
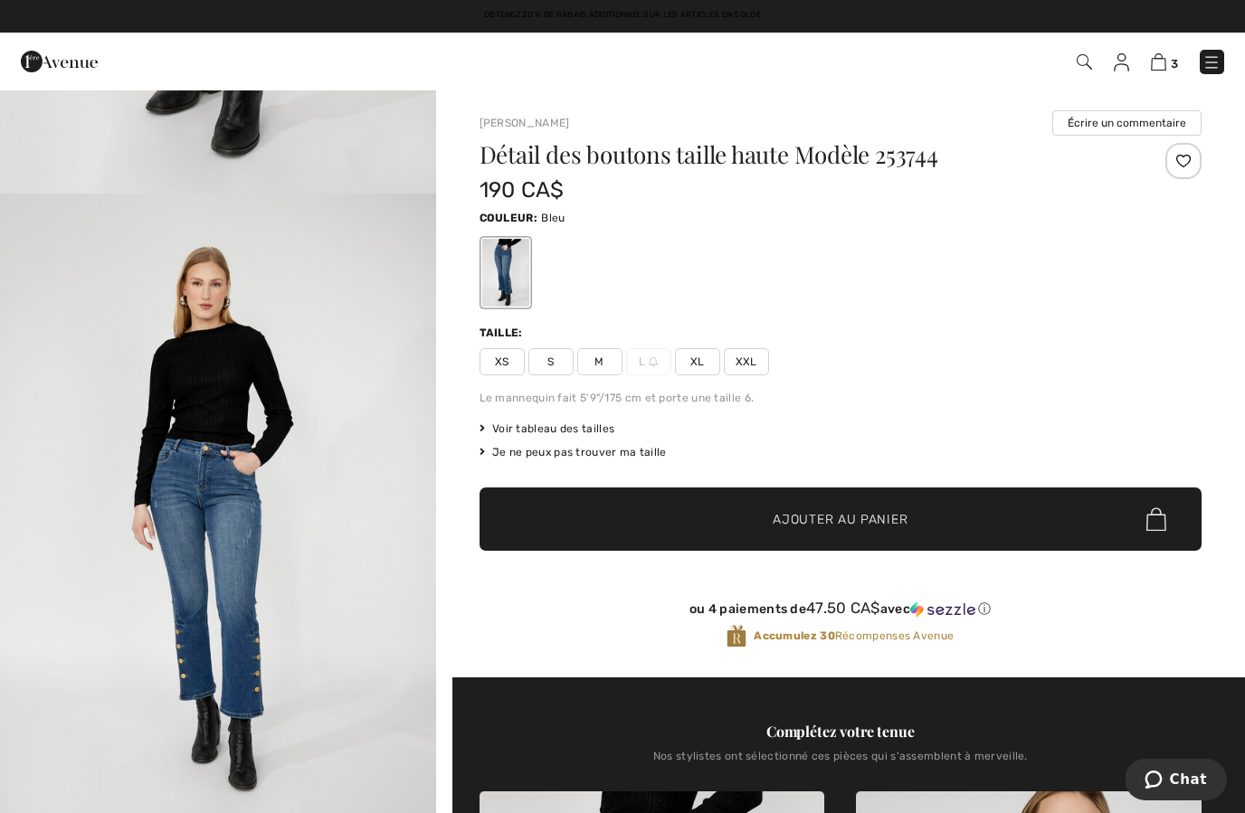
click at [534, 364] on span "S" at bounding box center [550, 361] width 45 height 27
click at [883, 520] on span "Ajouter au panier" at bounding box center [840, 519] width 135 height 19
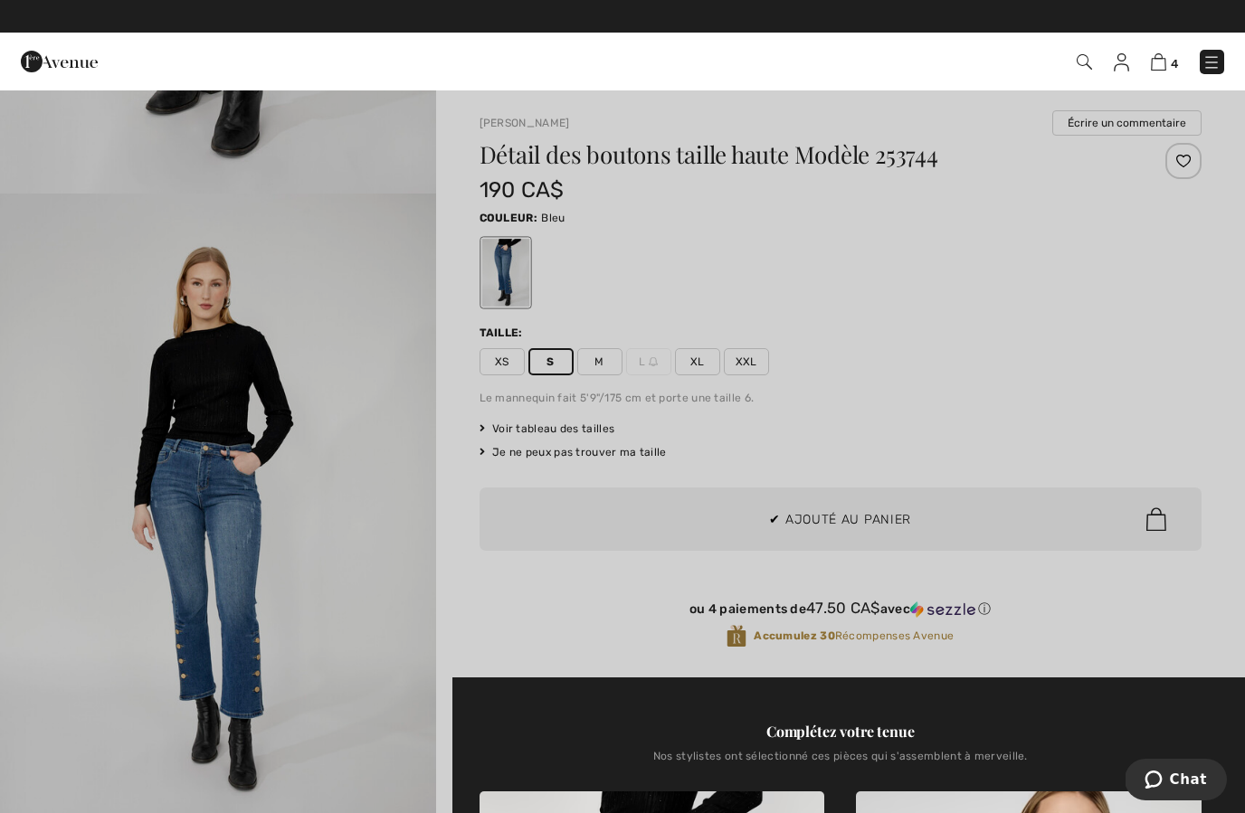
click at [374, 613] on div at bounding box center [622, 406] width 1245 height 813
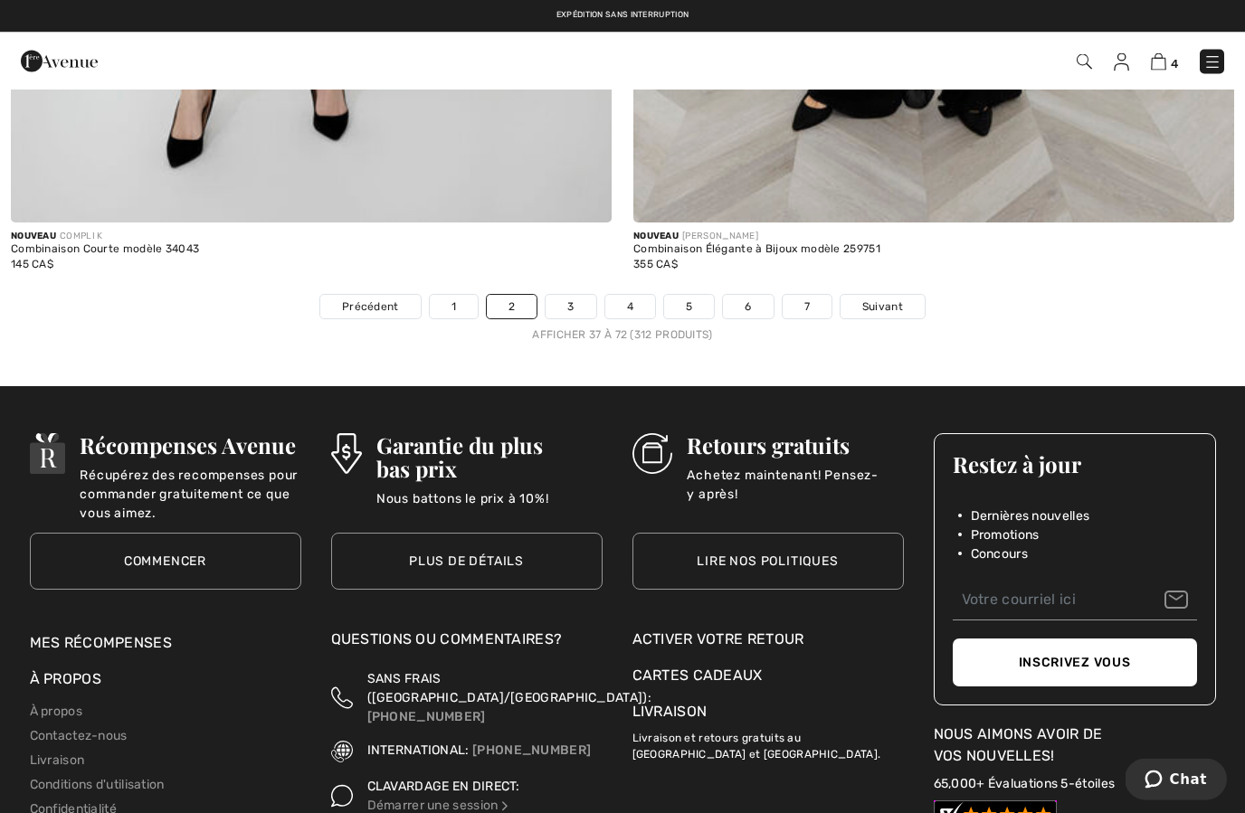
scroll to position [17988, 0]
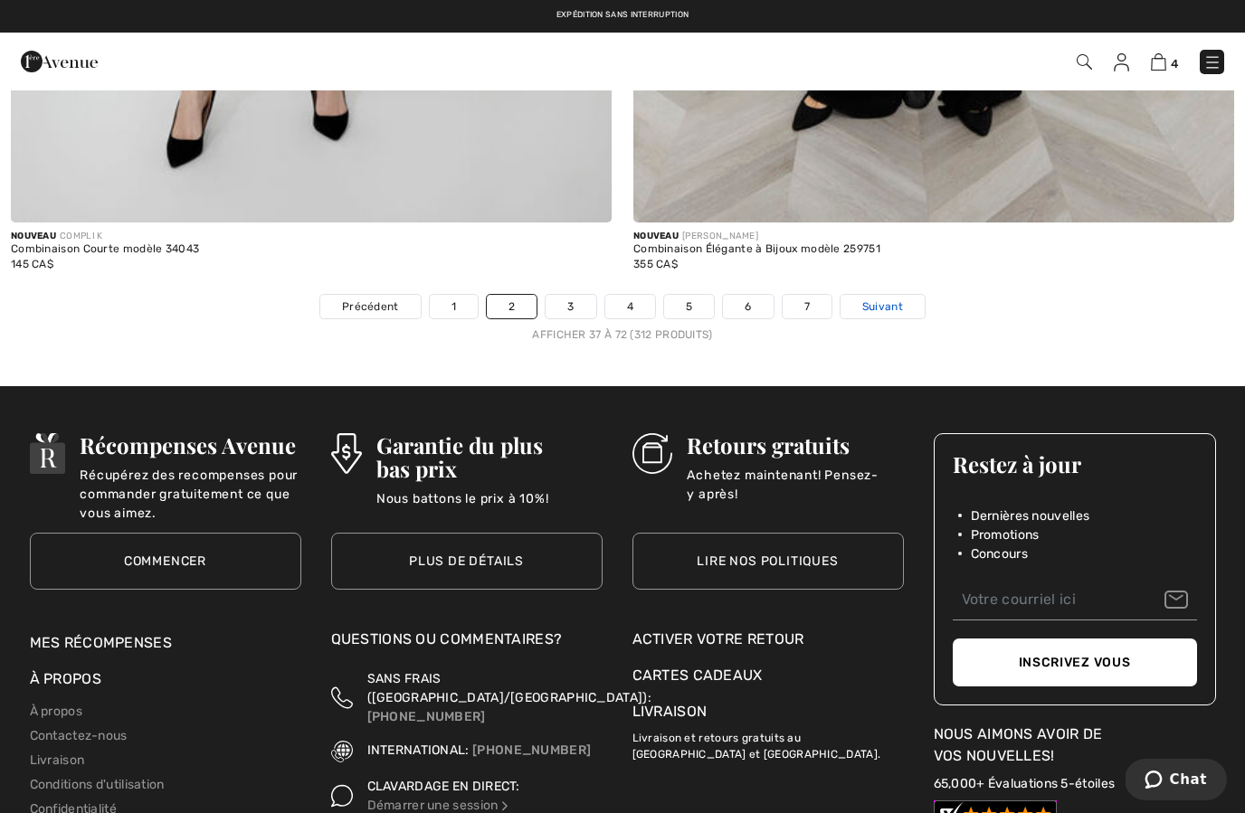
click at [907, 295] on link "Suivant" at bounding box center [882, 307] width 84 height 24
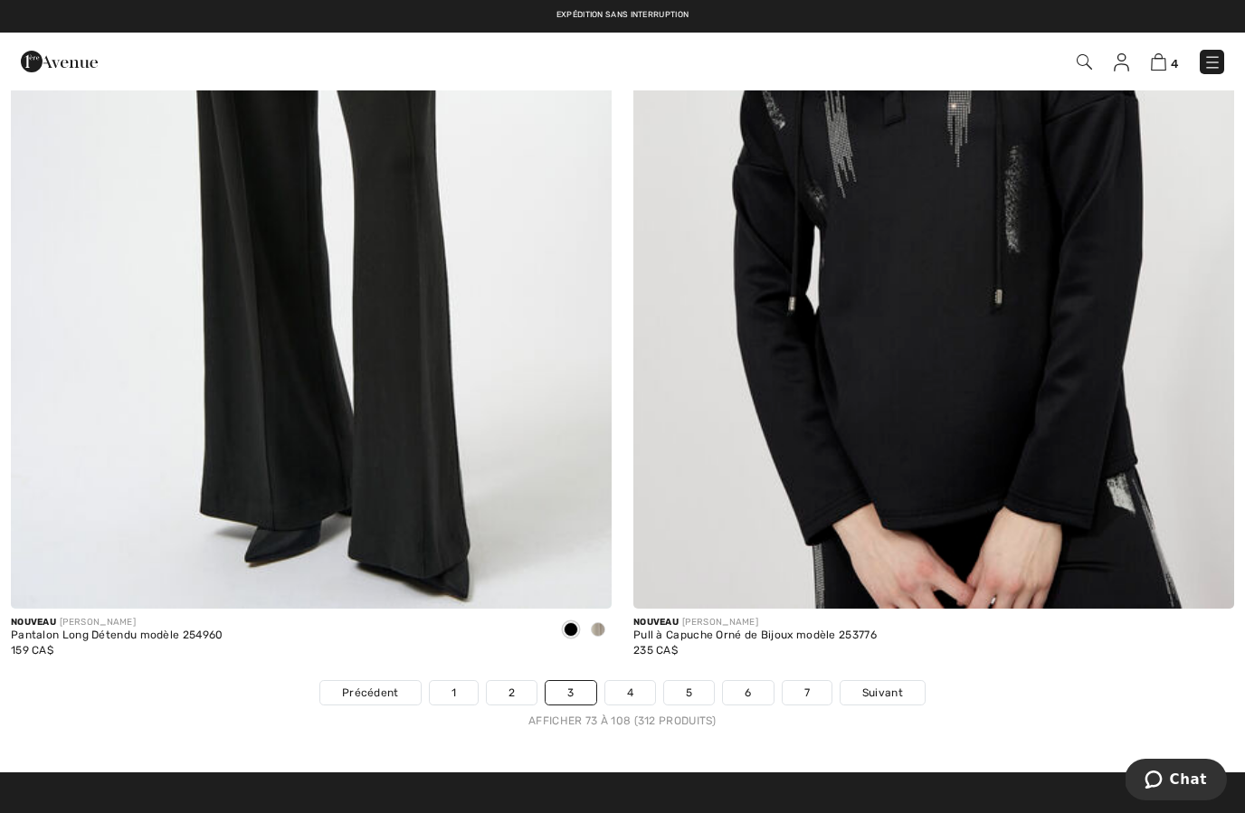
scroll to position [17562, 0]
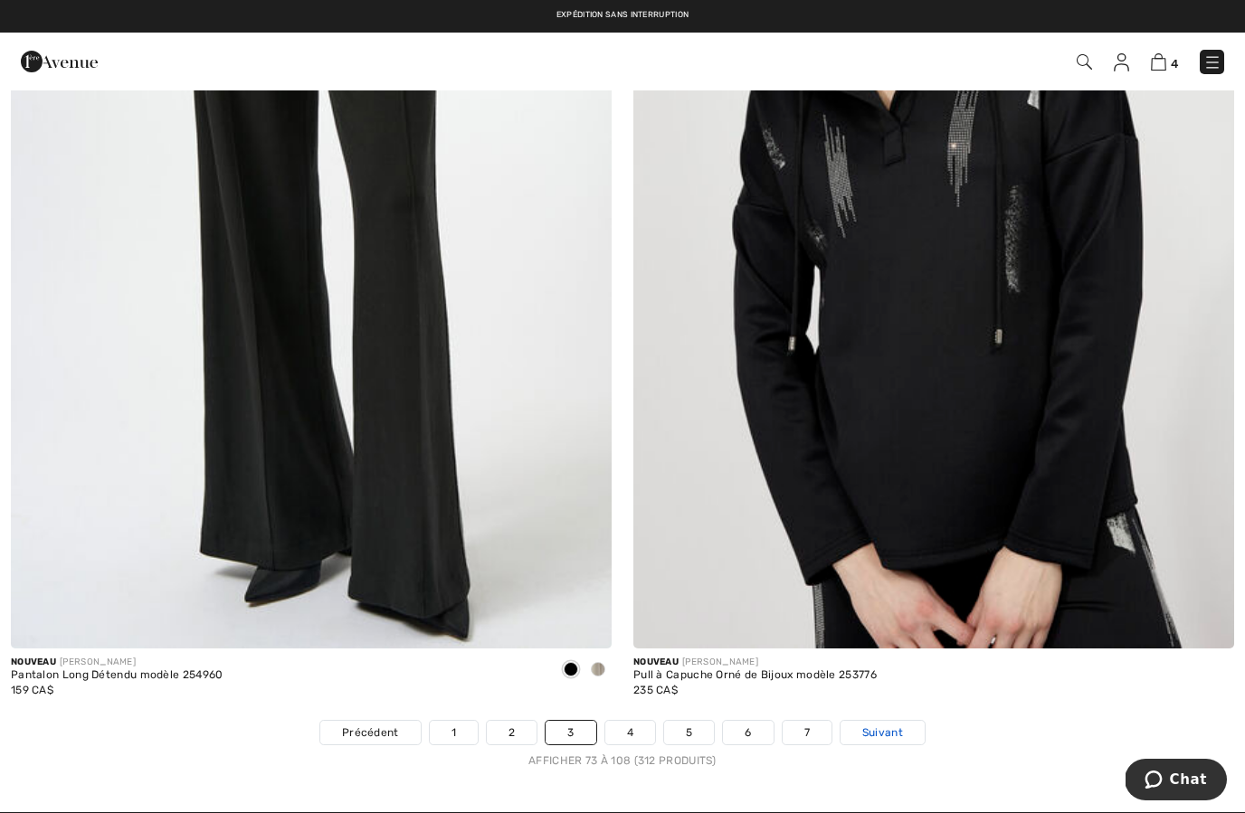
click at [912, 721] on link "Suivant" at bounding box center [882, 733] width 84 height 24
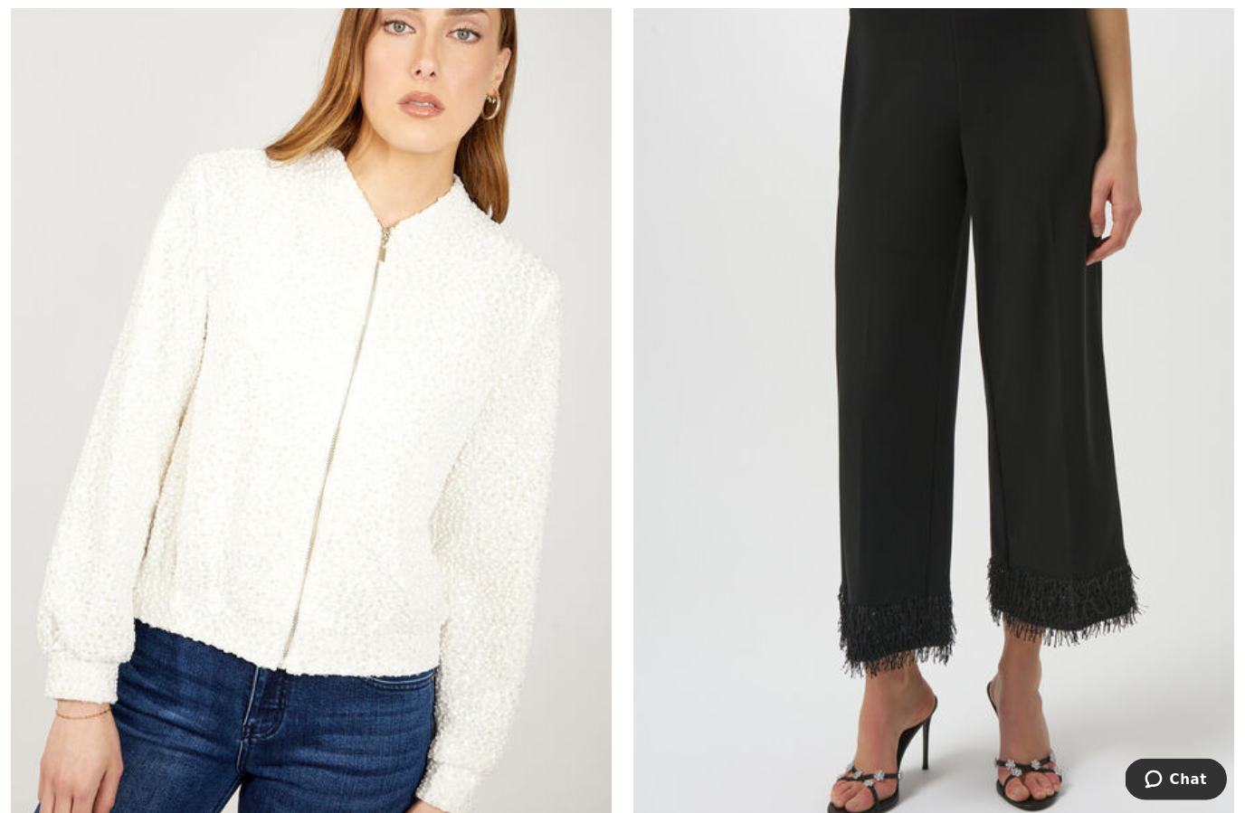
scroll to position [420, 0]
click at [436, 707] on img at bounding box center [311, 381] width 601 height 901
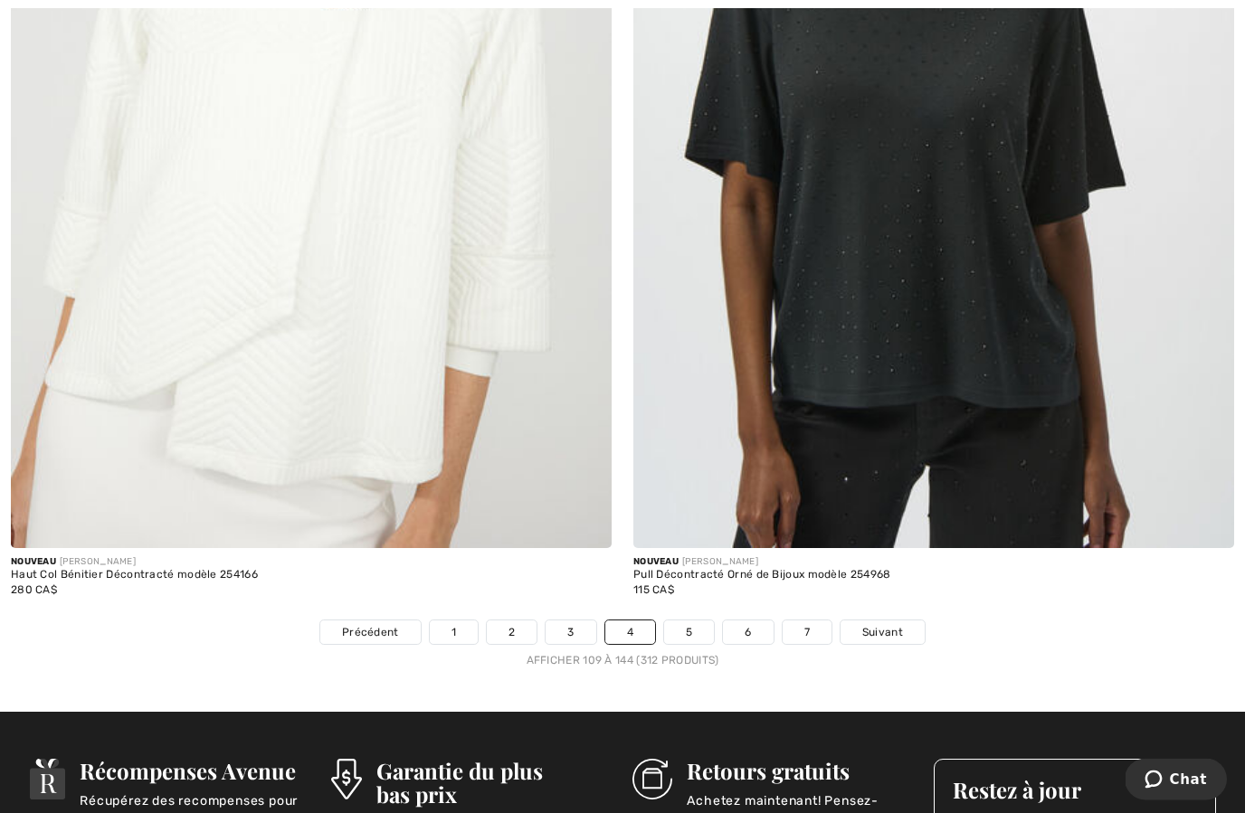
scroll to position [17750, 0]
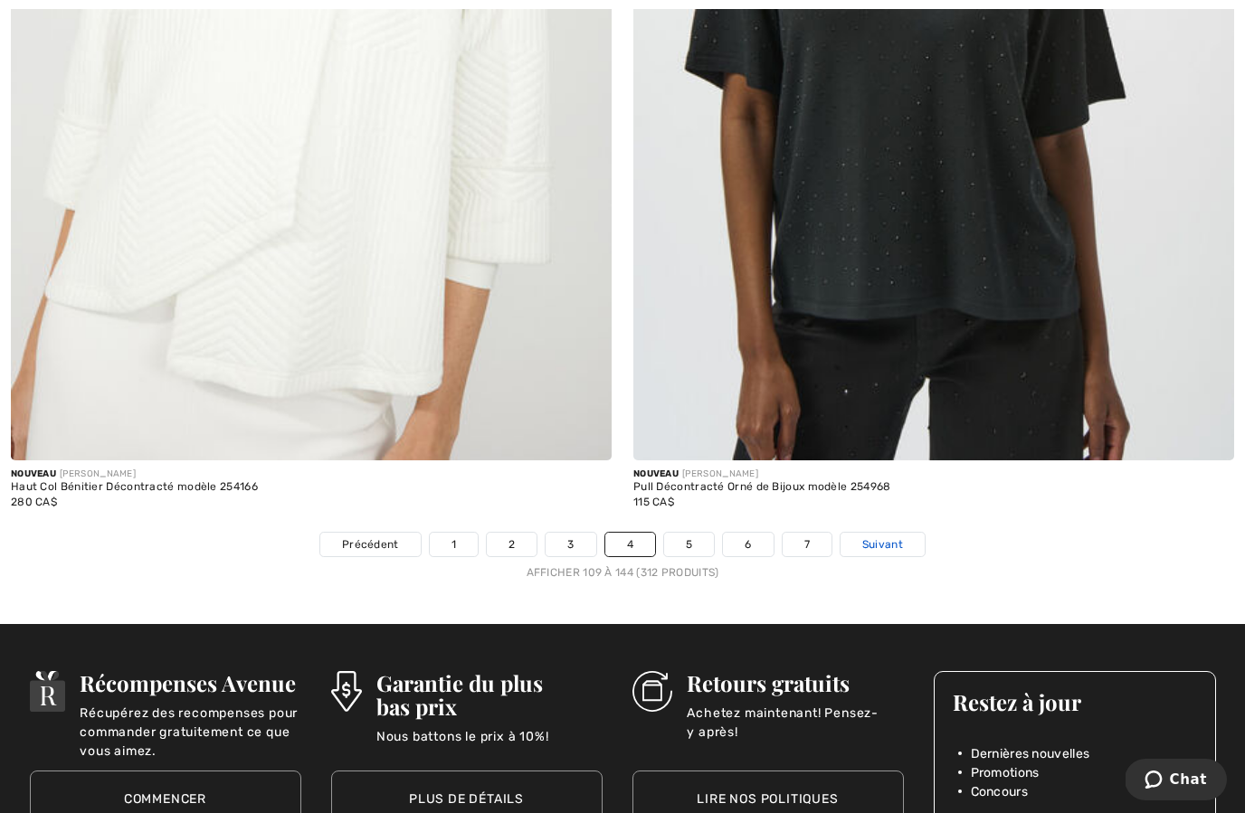
click at [887, 543] on link "Suivant" at bounding box center [882, 545] width 84 height 24
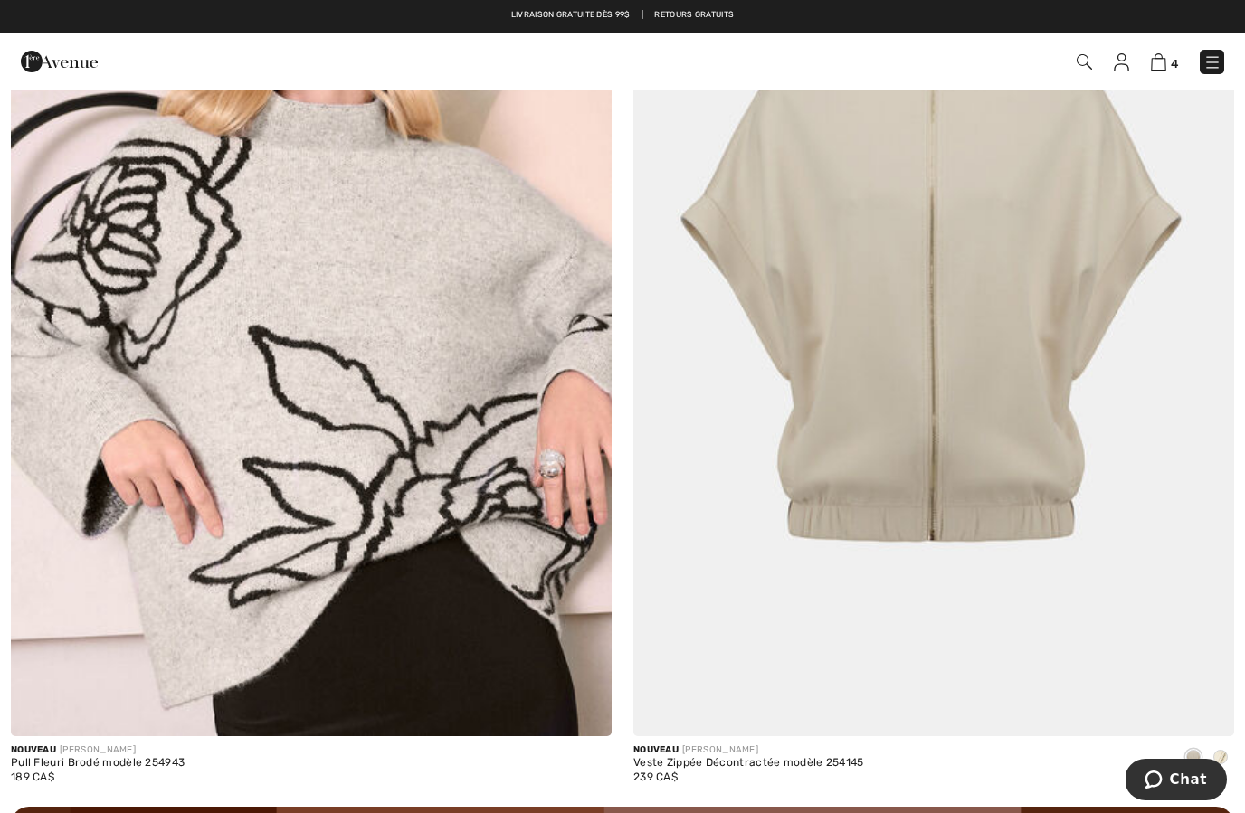
scroll to position [11363, 0]
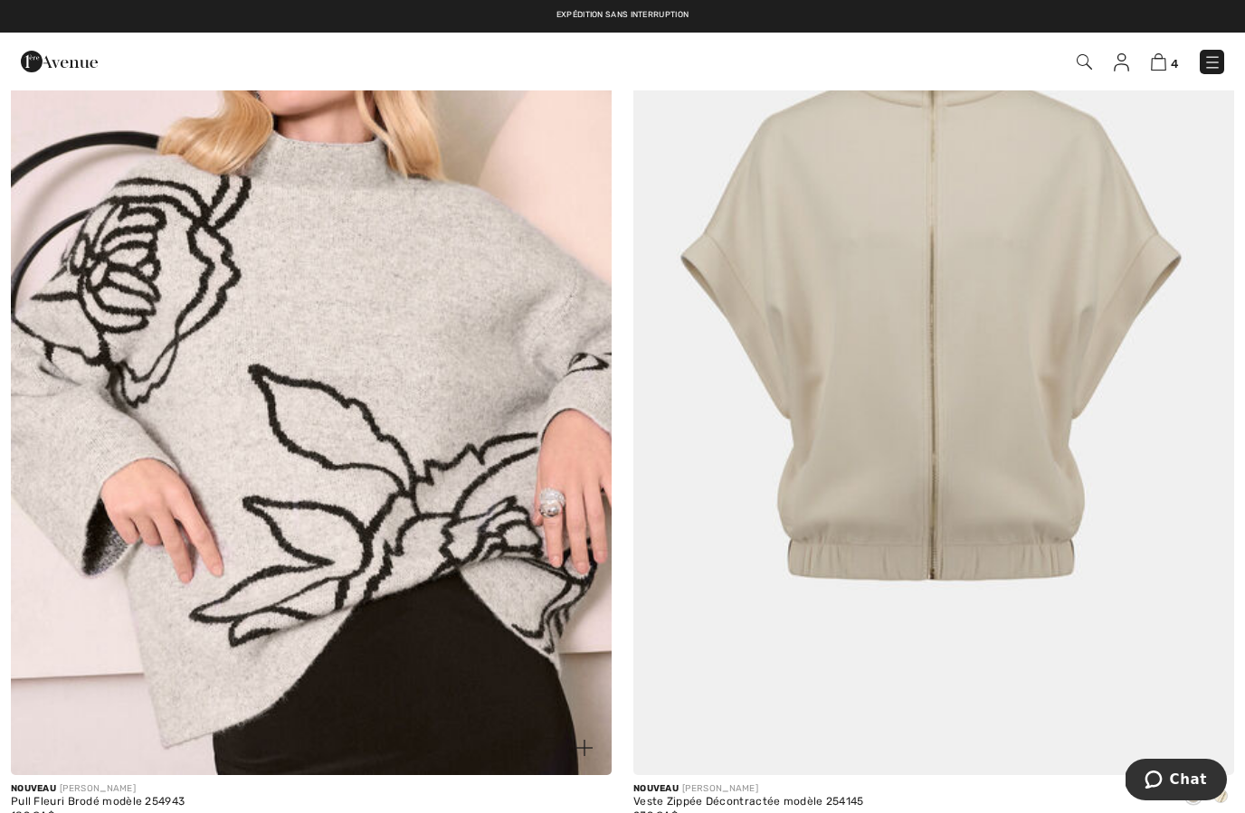
click at [460, 473] on img at bounding box center [311, 324] width 601 height 901
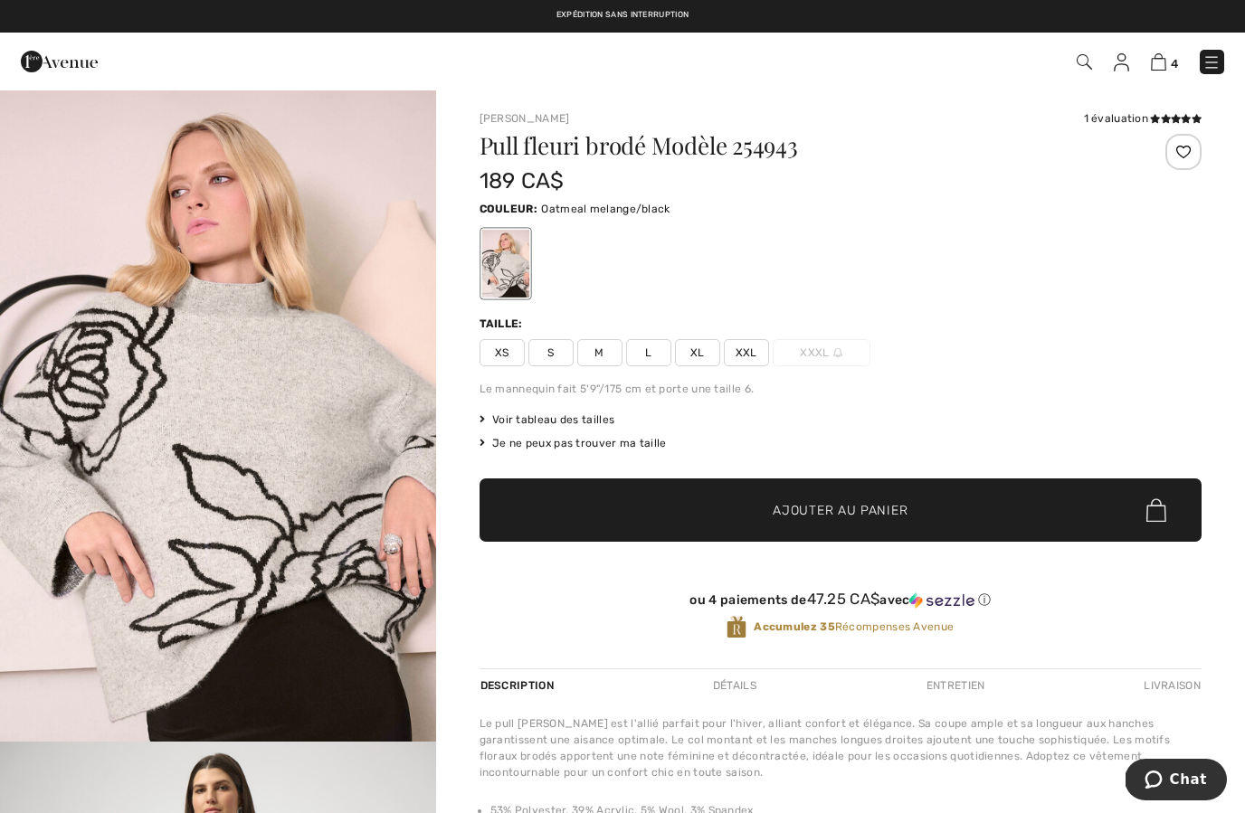
click at [545, 361] on span "S" at bounding box center [550, 352] width 45 height 27
click at [747, 518] on span "✔ Ajouté au panier" at bounding box center [813, 510] width 142 height 19
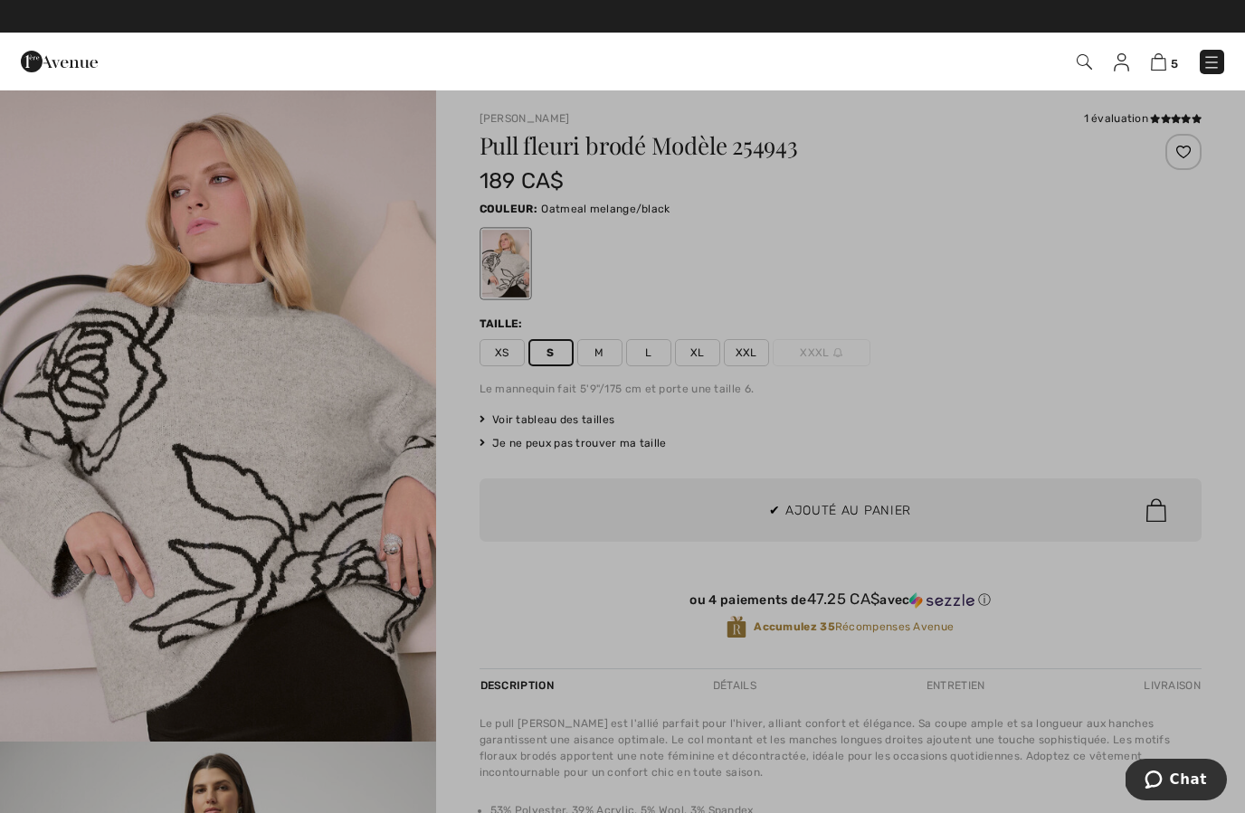
click at [378, 604] on div at bounding box center [622, 406] width 1245 height 813
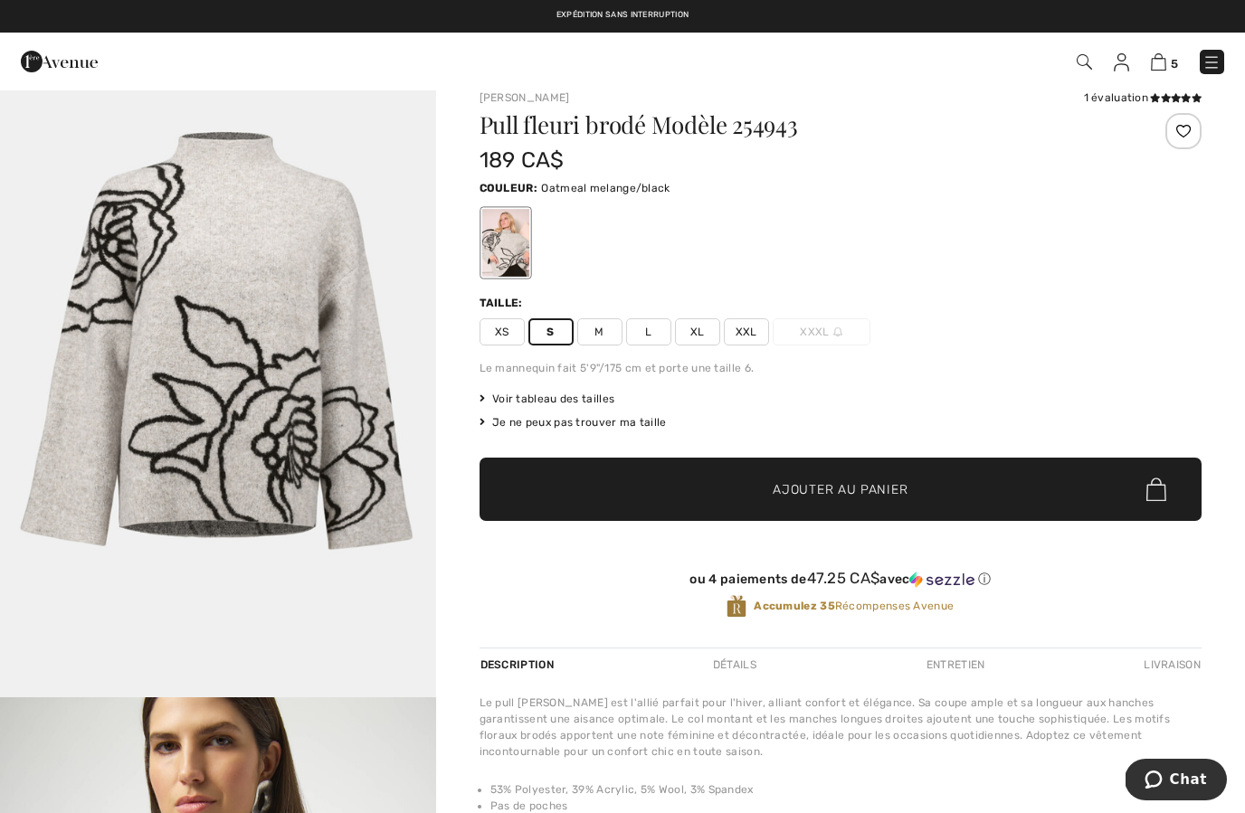
scroll to position [2892, 0]
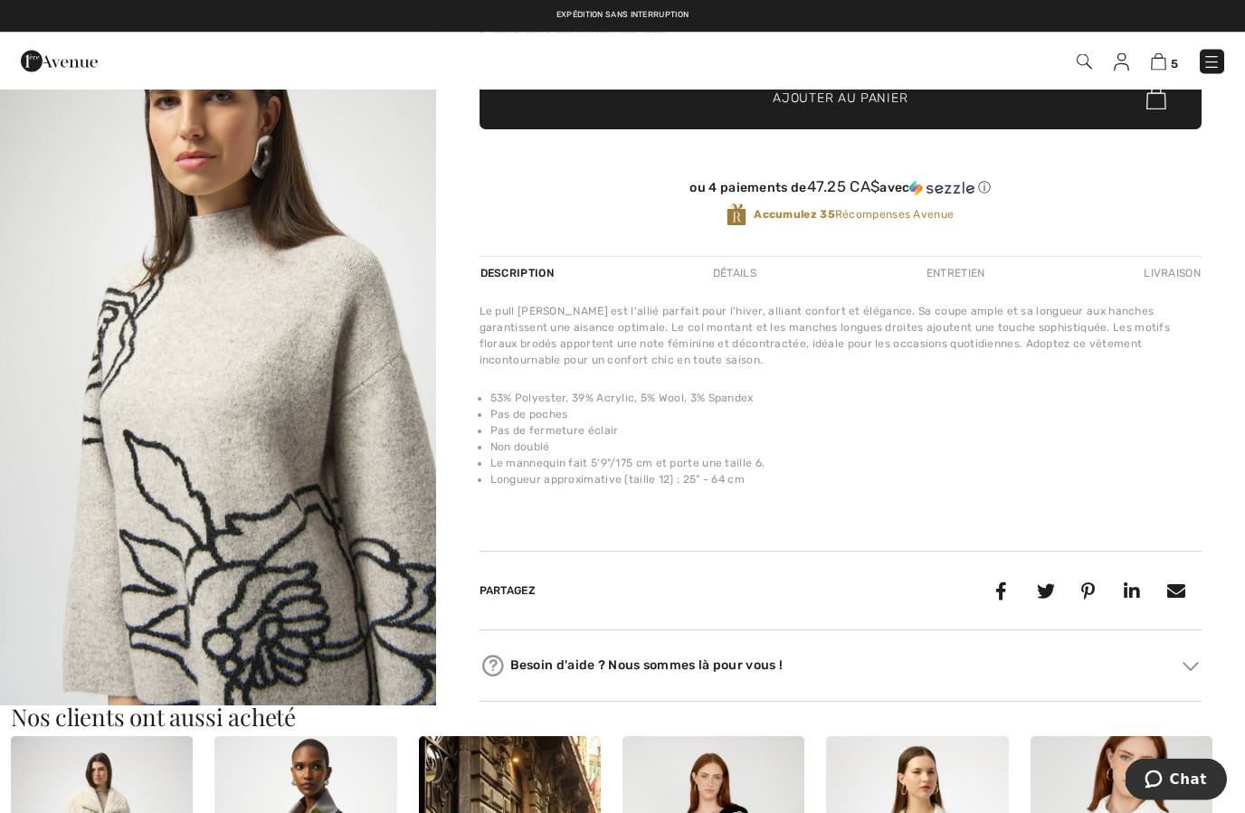
click at [400, 588] on img "6 / 6" at bounding box center [218, 379] width 436 height 653
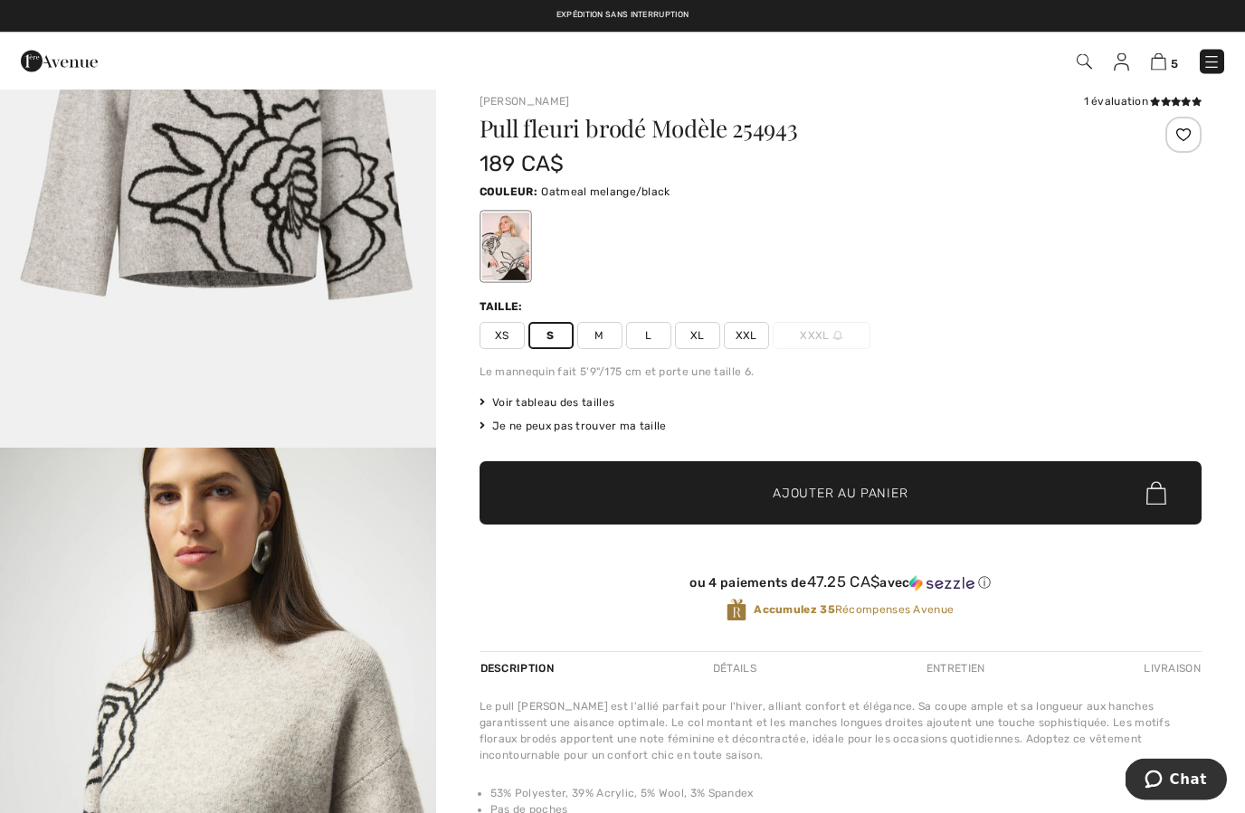
scroll to position [17, 0]
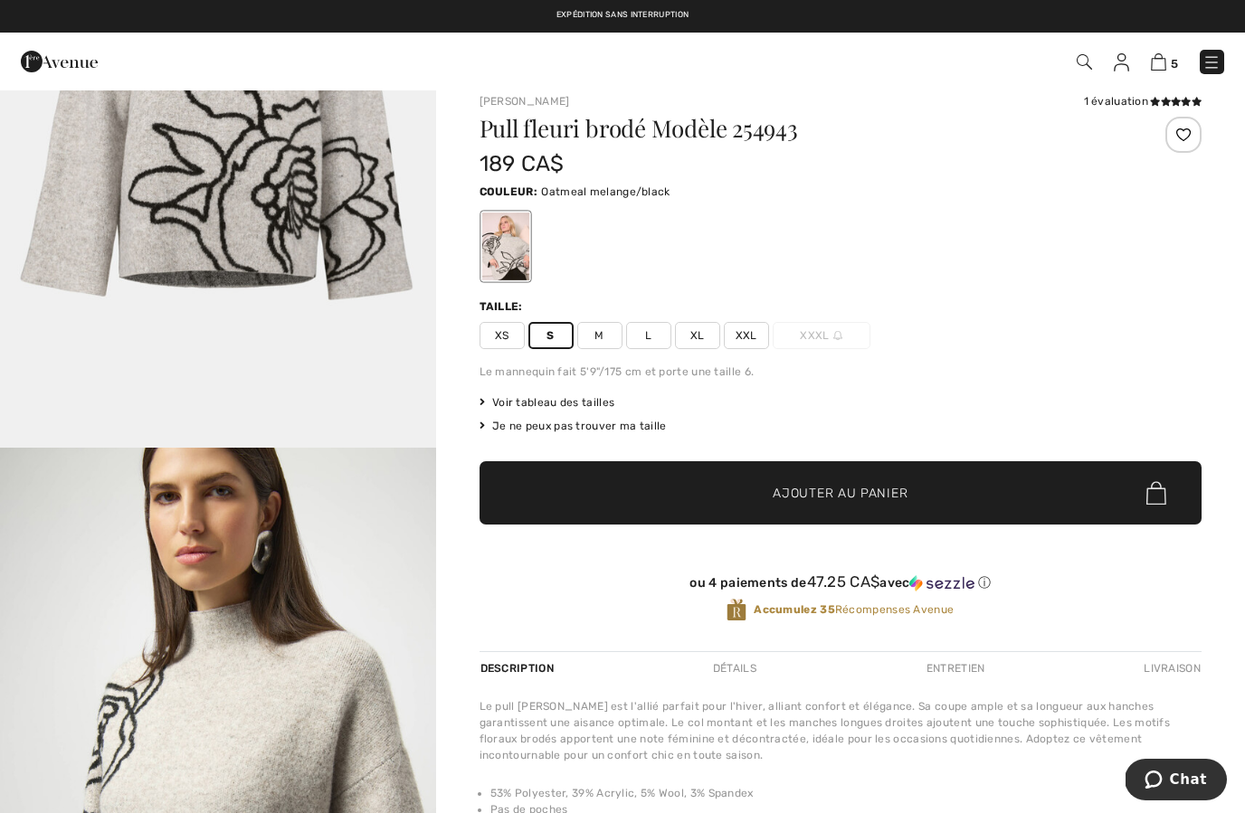
click at [494, 333] on span "XS" at bounding box center [502, 335] width 45 height 27
click at [870, 480] on span "✔ Ajouté au panier Ajouter au panier" at bounding box center [841, 492] width 722 height 63
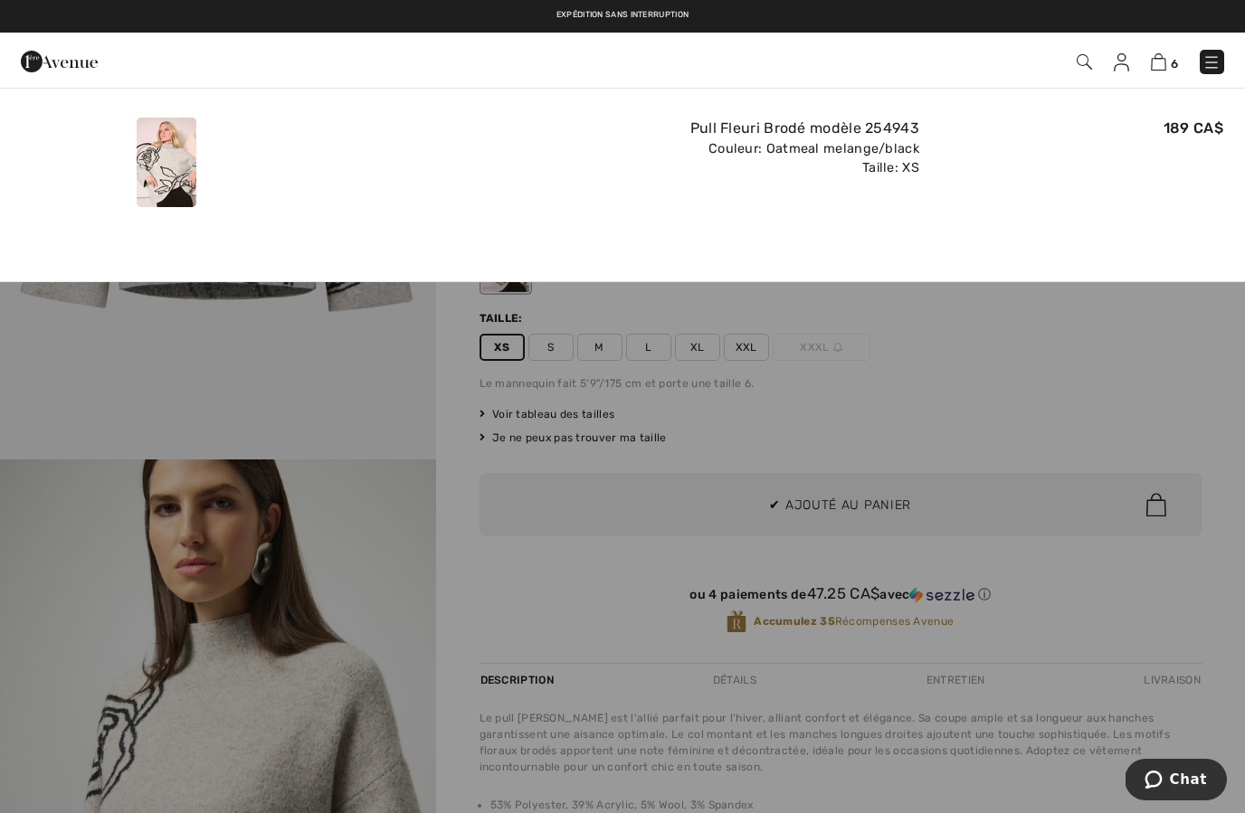
scroll to position [0, 0]
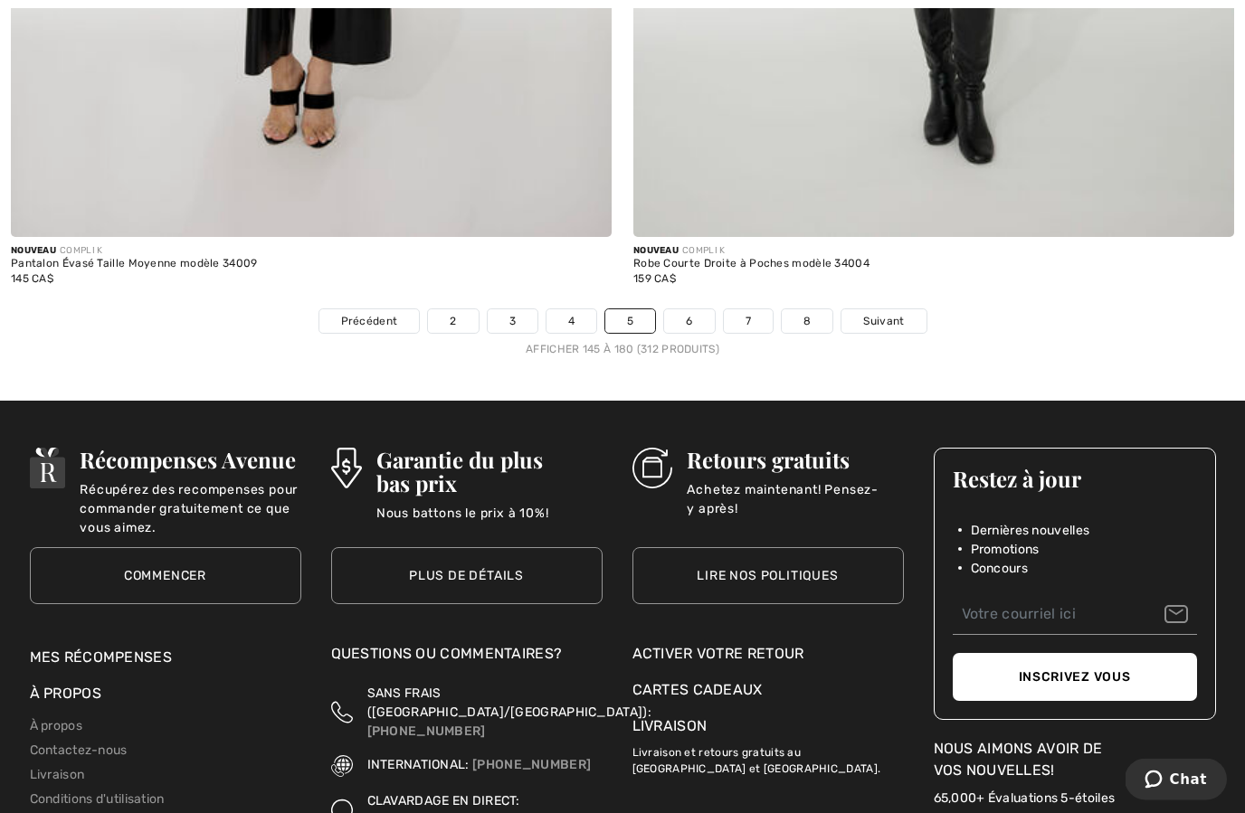
scroll to position [18023, 0]
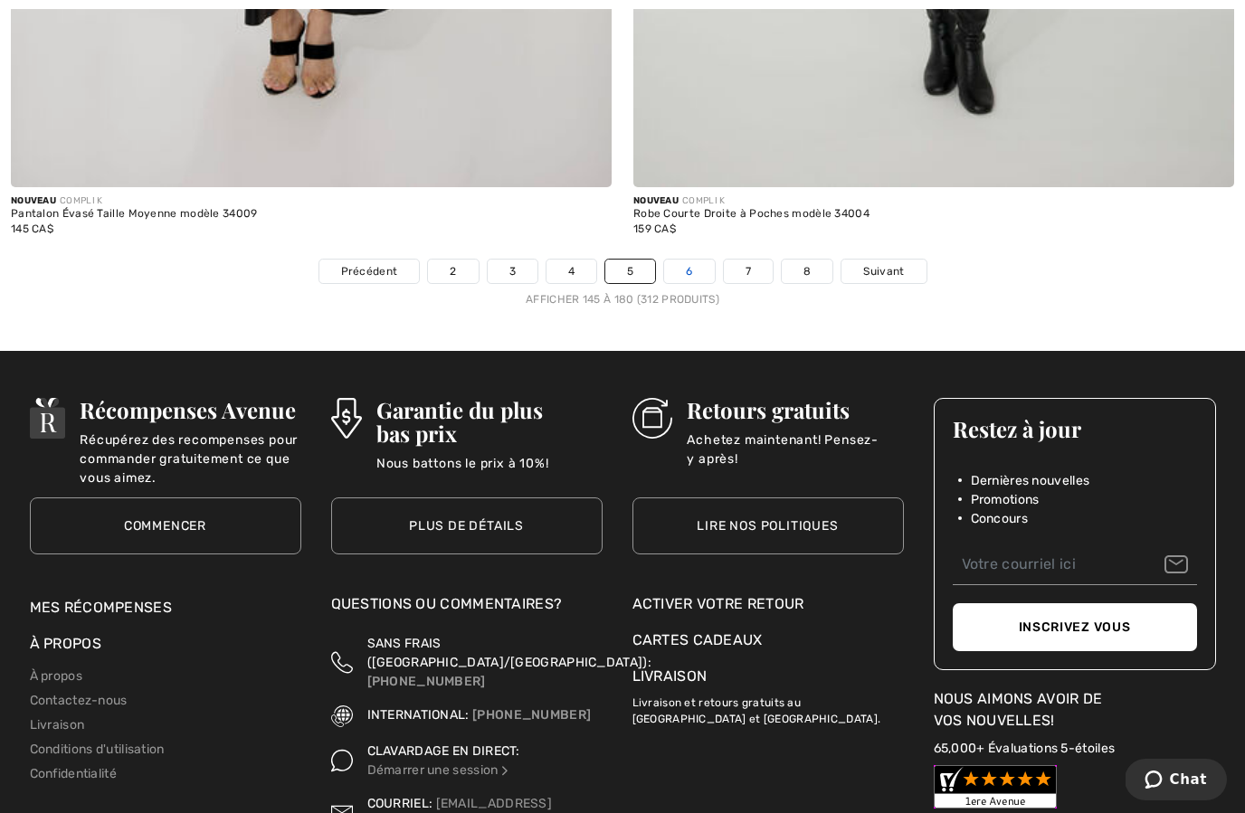
click at [687, 268] on link "6" at bounding box center [689, 272] width 50 height 24
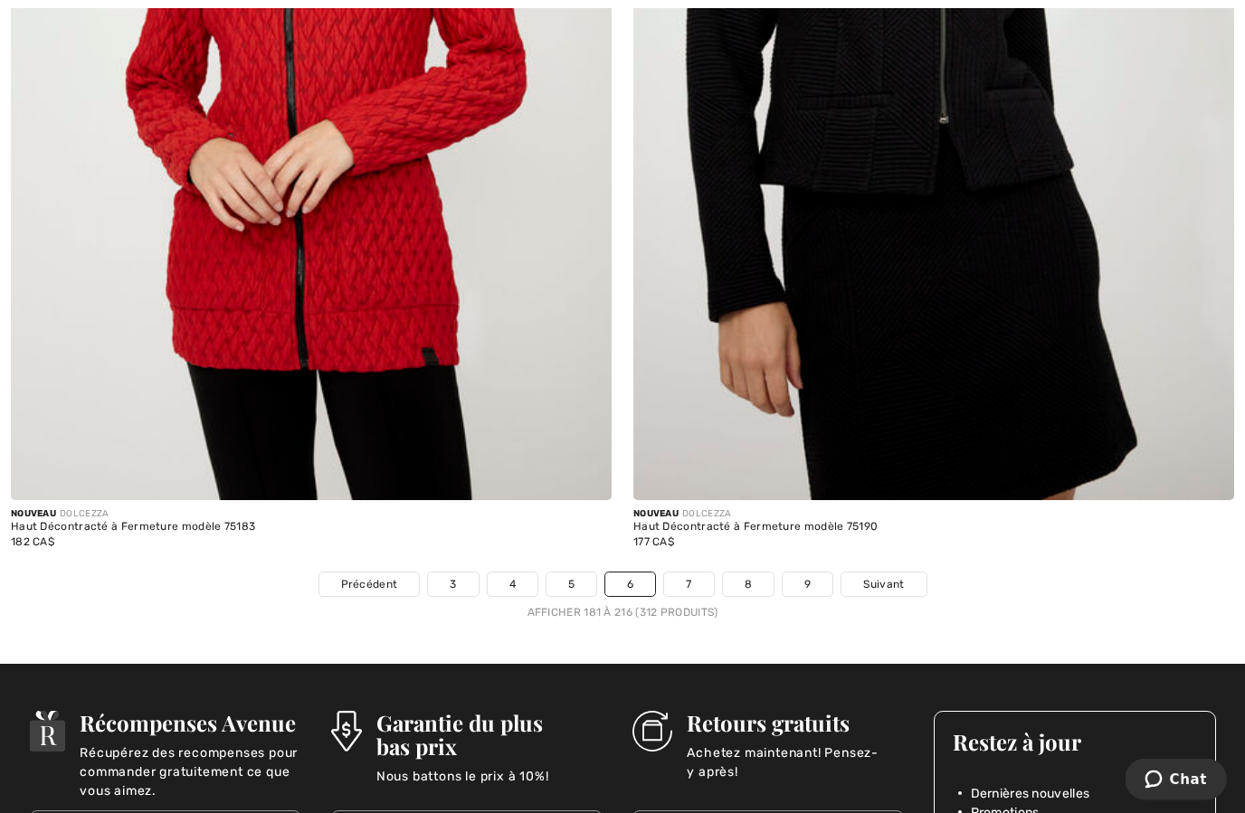
scroll to position [17728, 0]
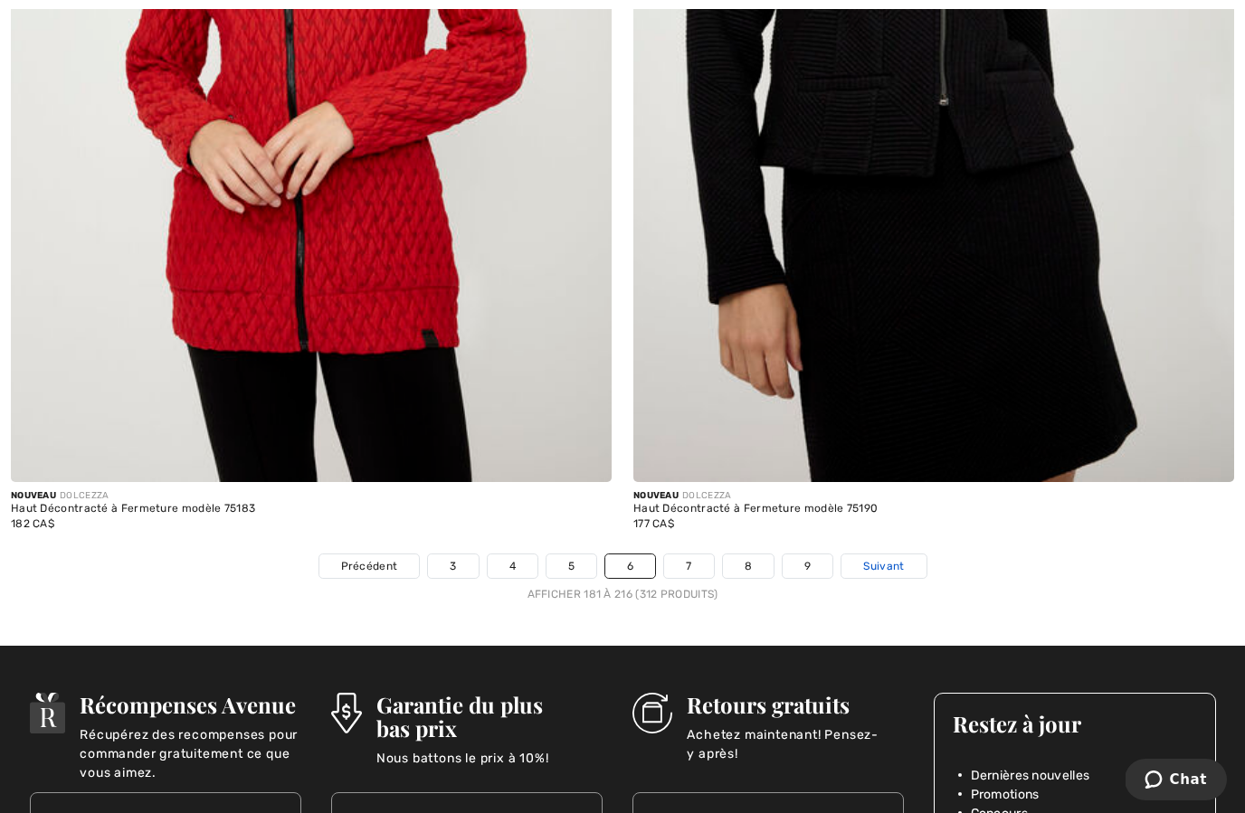
click at [894, 560] on span "Suivant" at bounding box center [883, 566] width 41 height 16
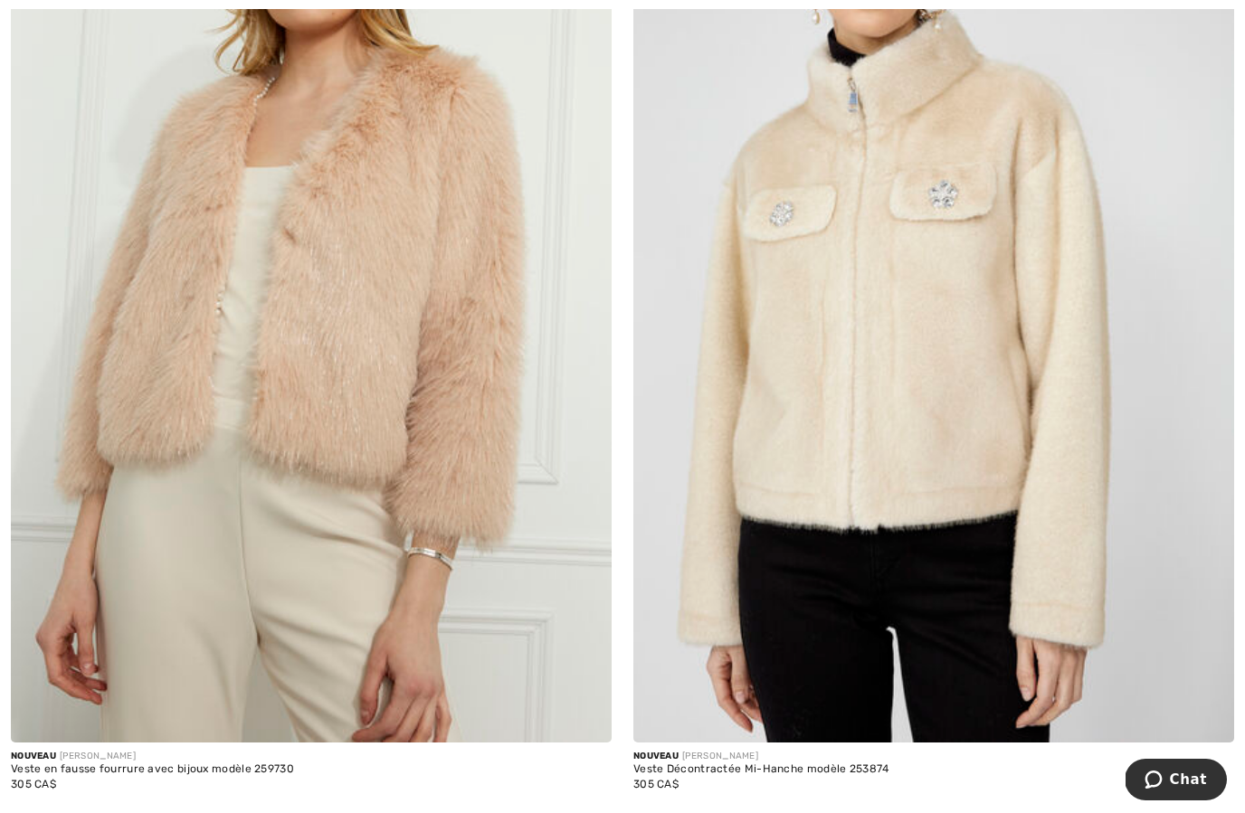
scroll to position [17491, 0]
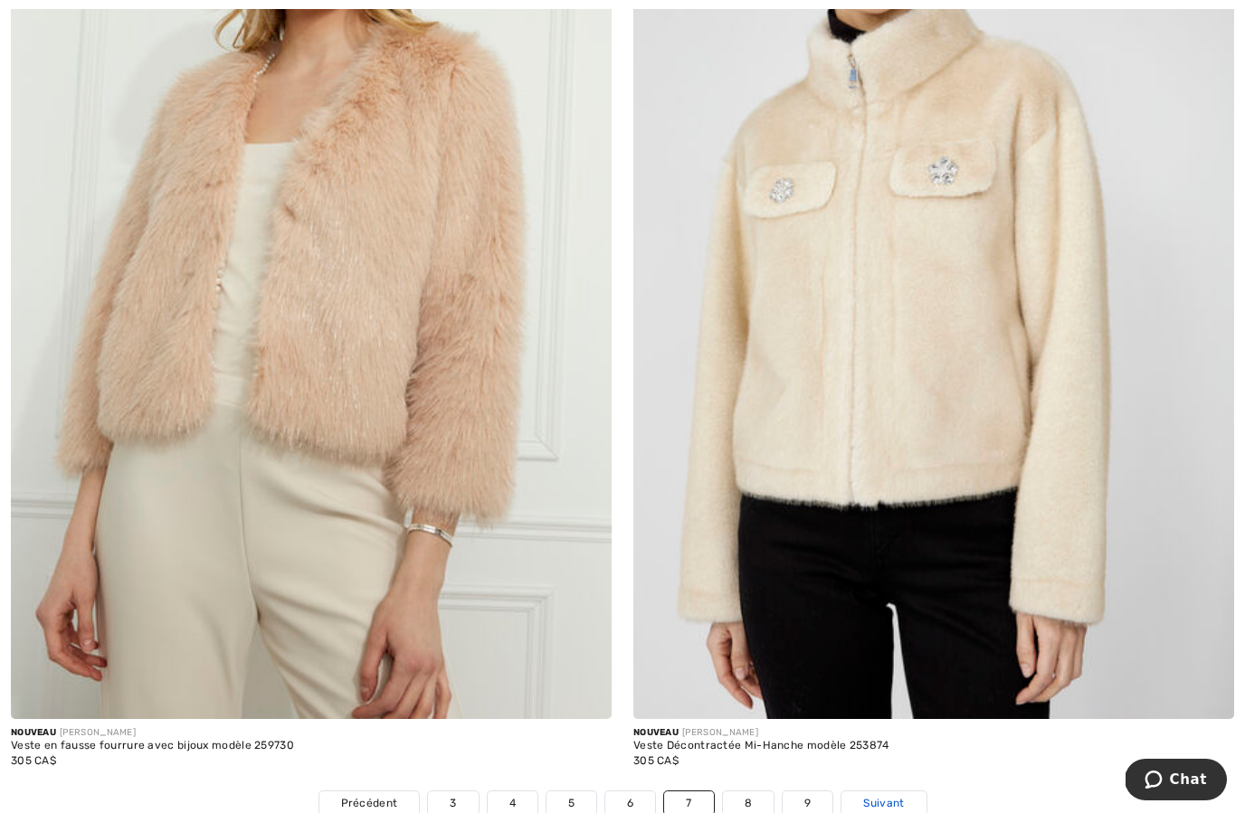
click at [901, 795] on span "Suivant" at bounding box center [883, 803] width 41 height 16
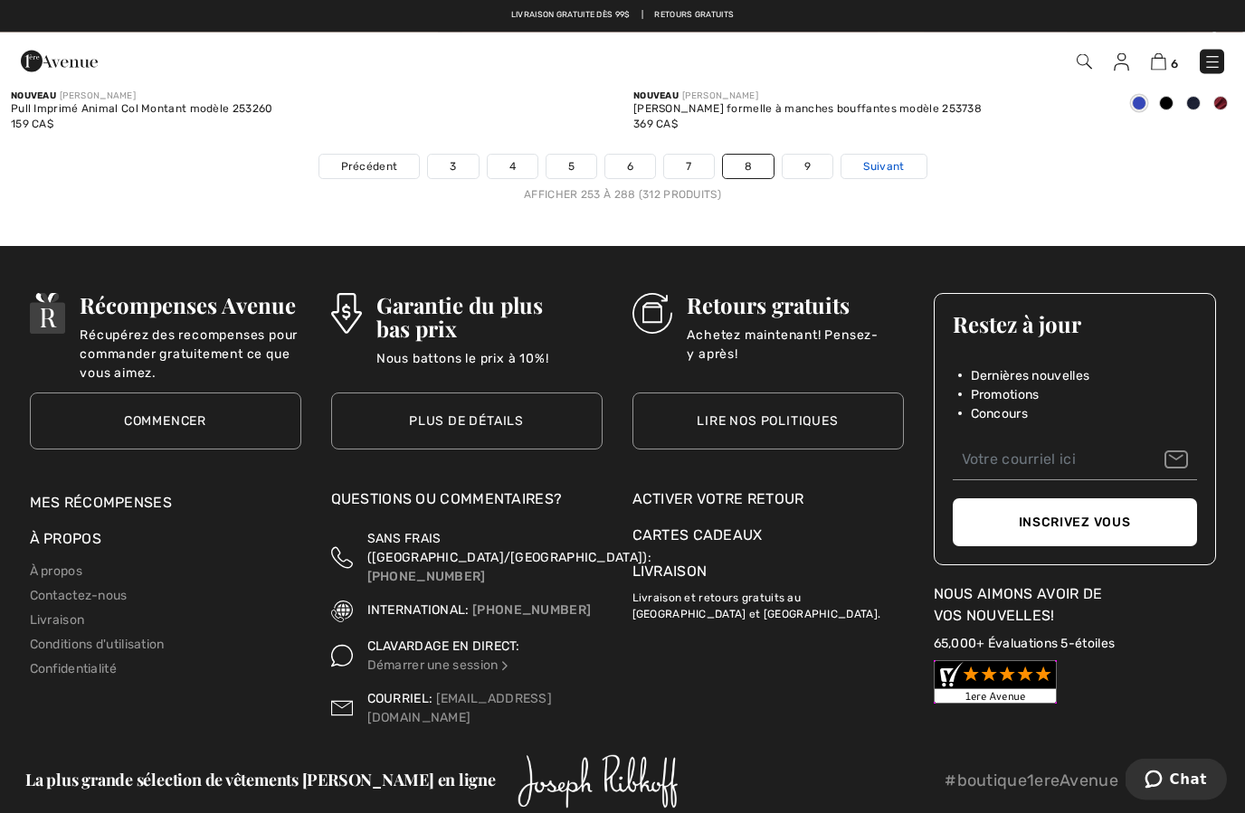
scroll to position [18127, 0]
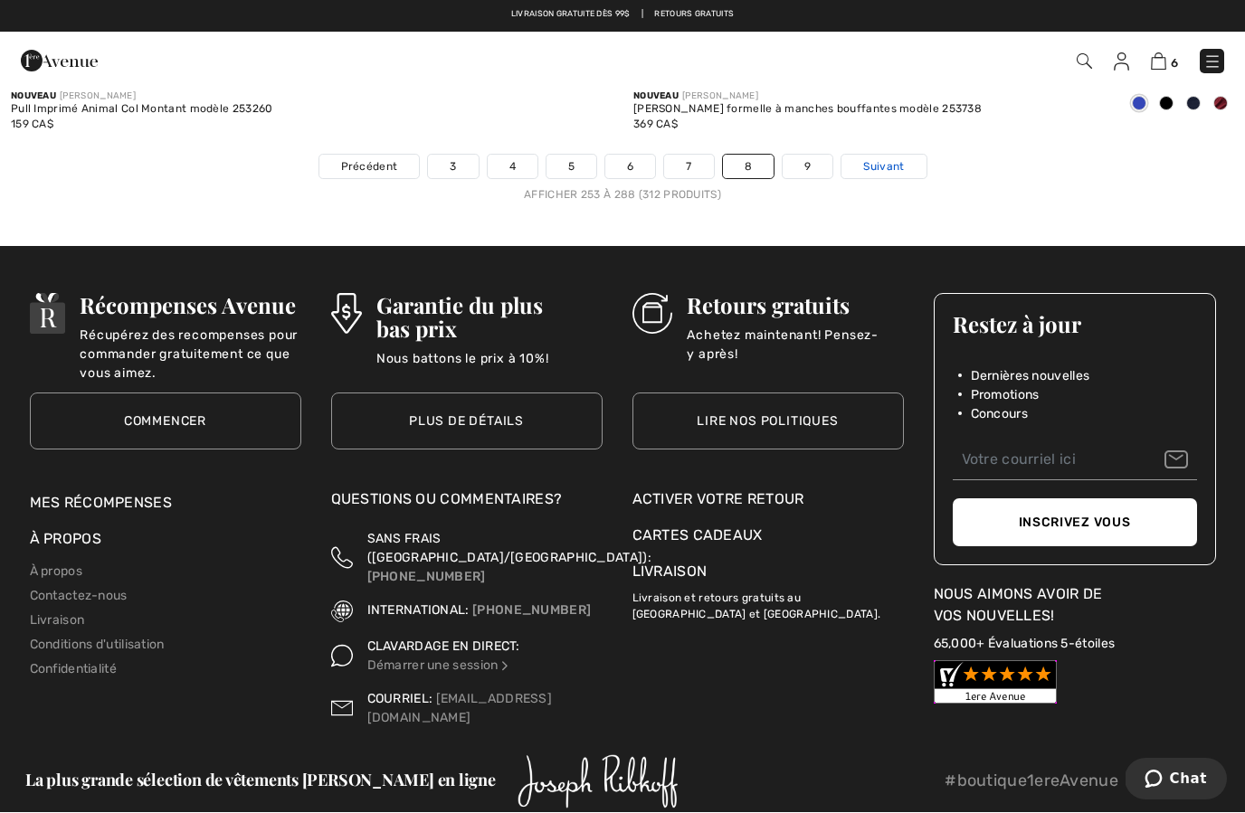
click at [899, 159] on span "Suivant" at bounding box center [883, 167] width 41 height 16
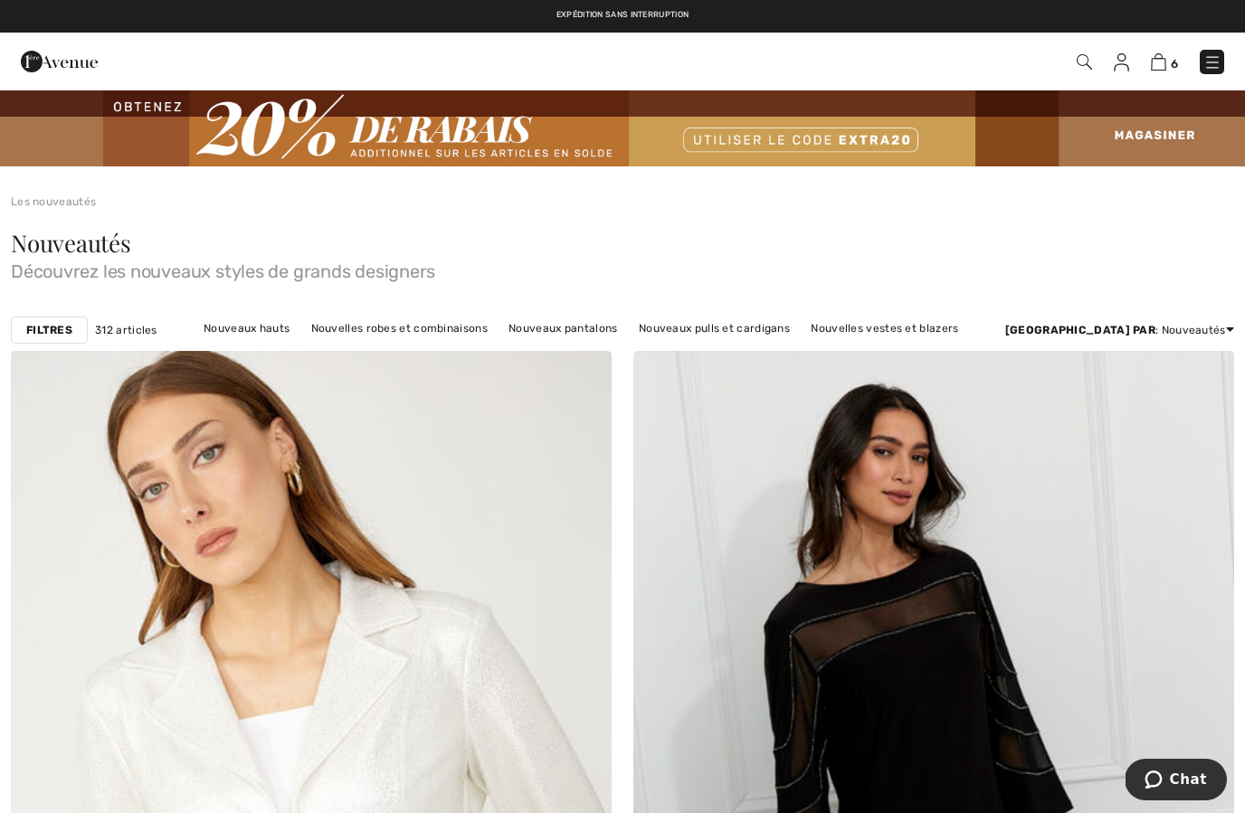
click at [74, 62] on img at bounding box center [59, 61] width 77 height 36
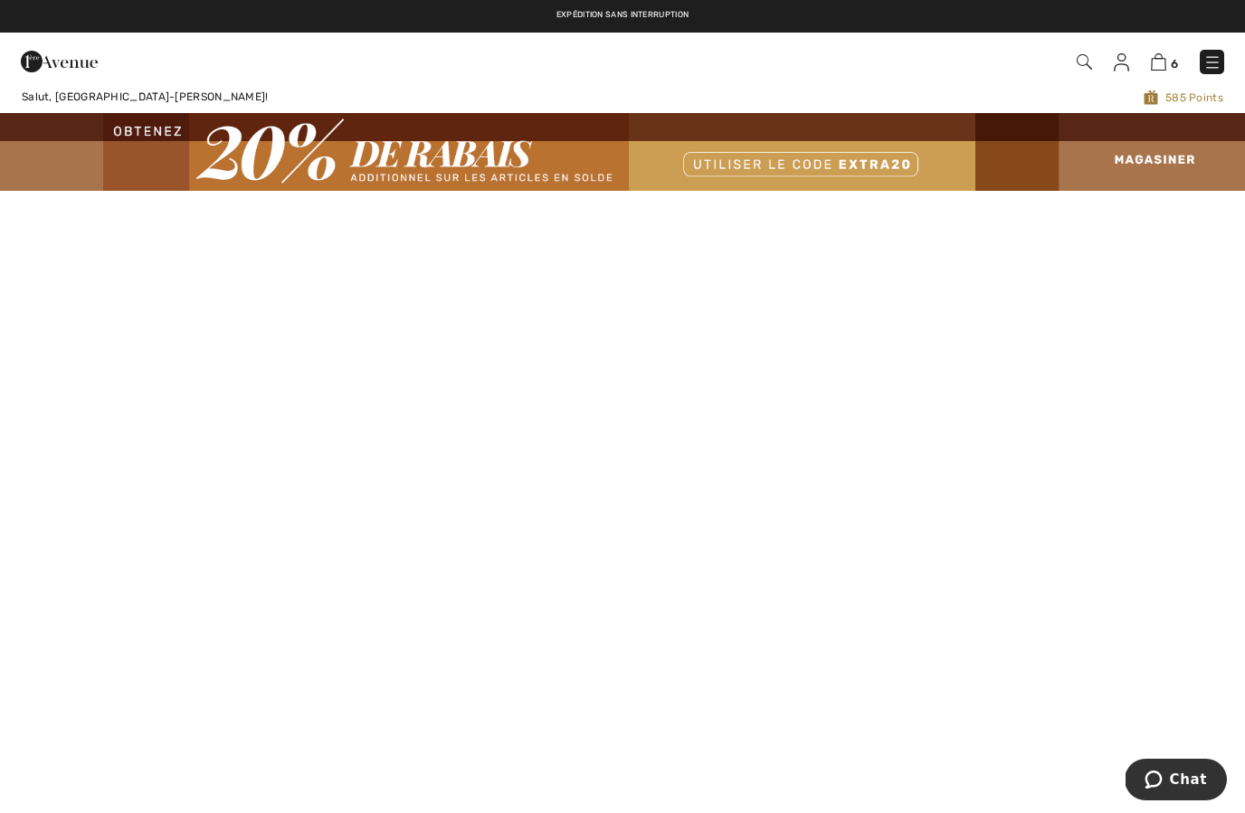
click at [1218, 65] on img at bounding box center [1212, 62] width 18 height 18
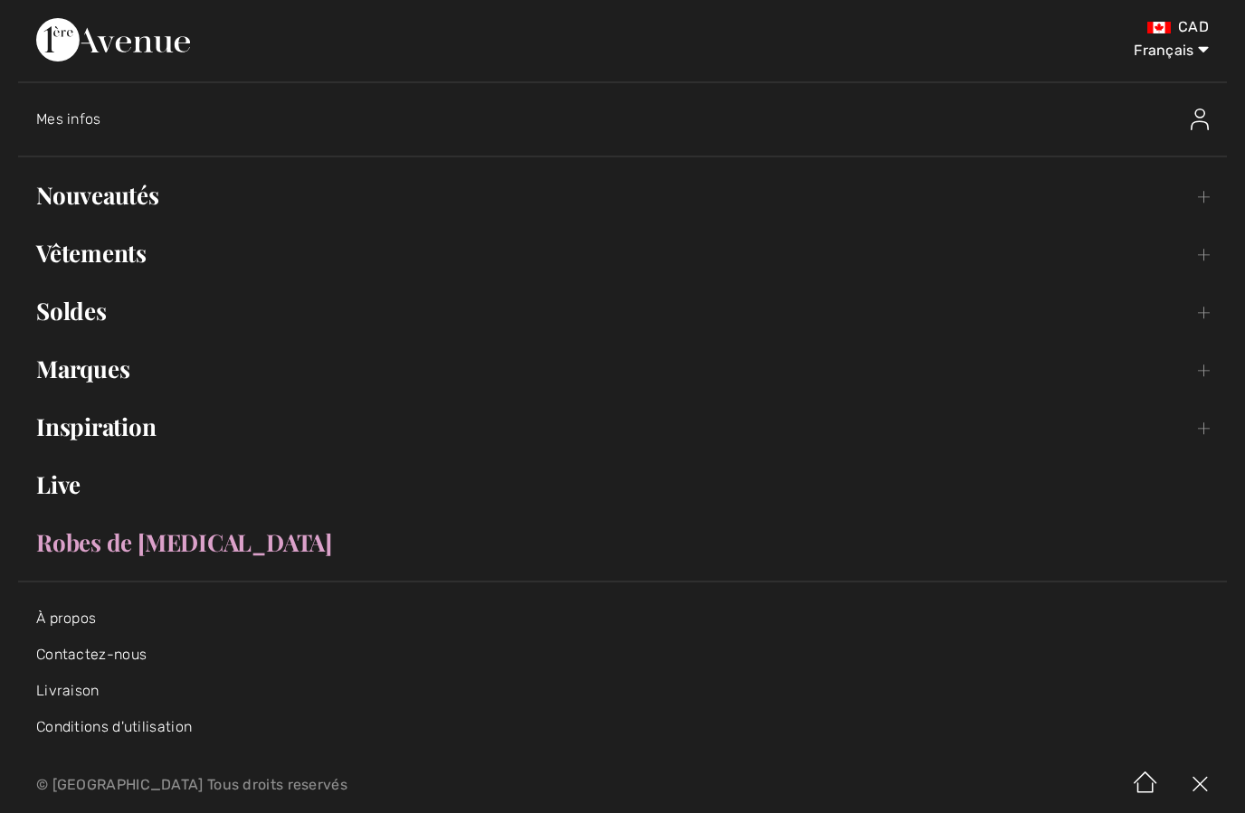
click at [1205, 250] on link "Vêtements Toggle submenu" at bounding box center [622, 253] width 1209 height 40
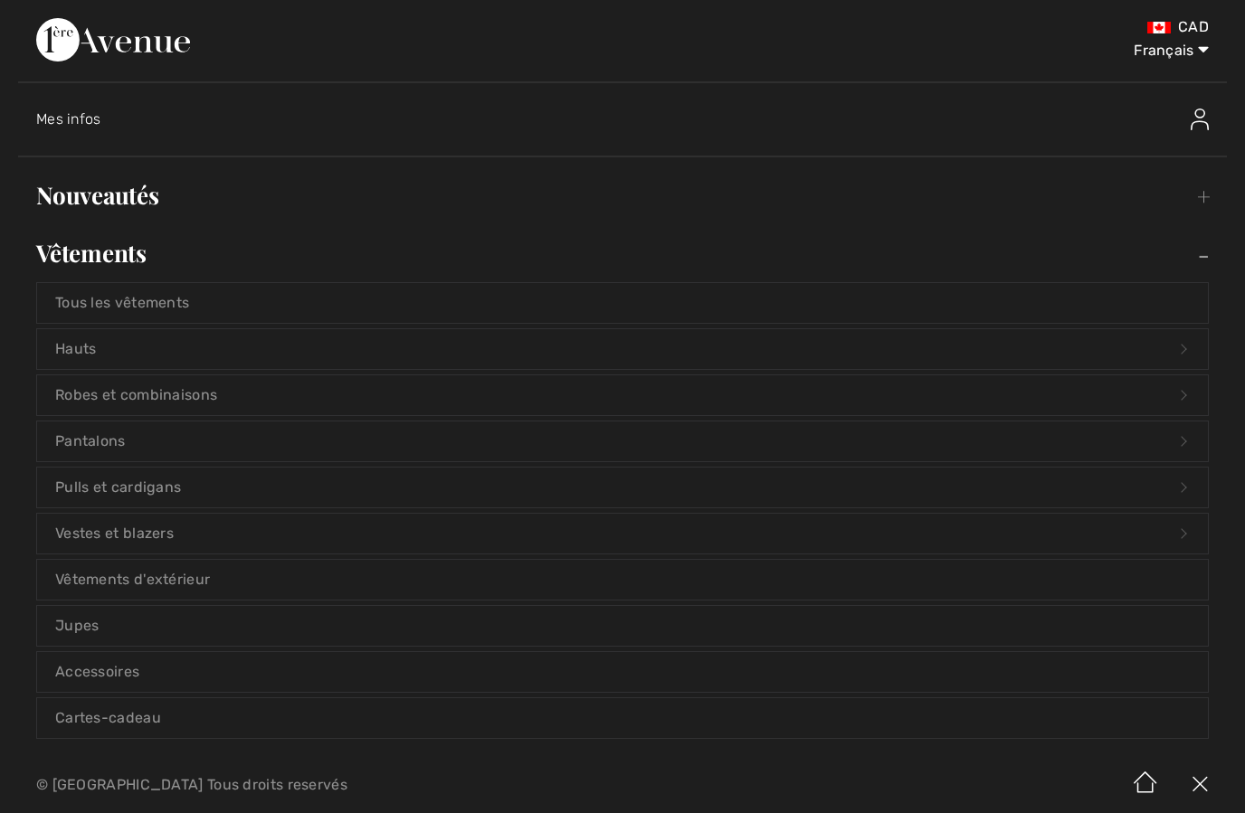
click at [95, 633] on link "Jupes" at bounding box center [622, 626] width 1171 height 40
click at [95, 622] on link "Jupes" at bounding box center [622, 626] width 1171 height 40
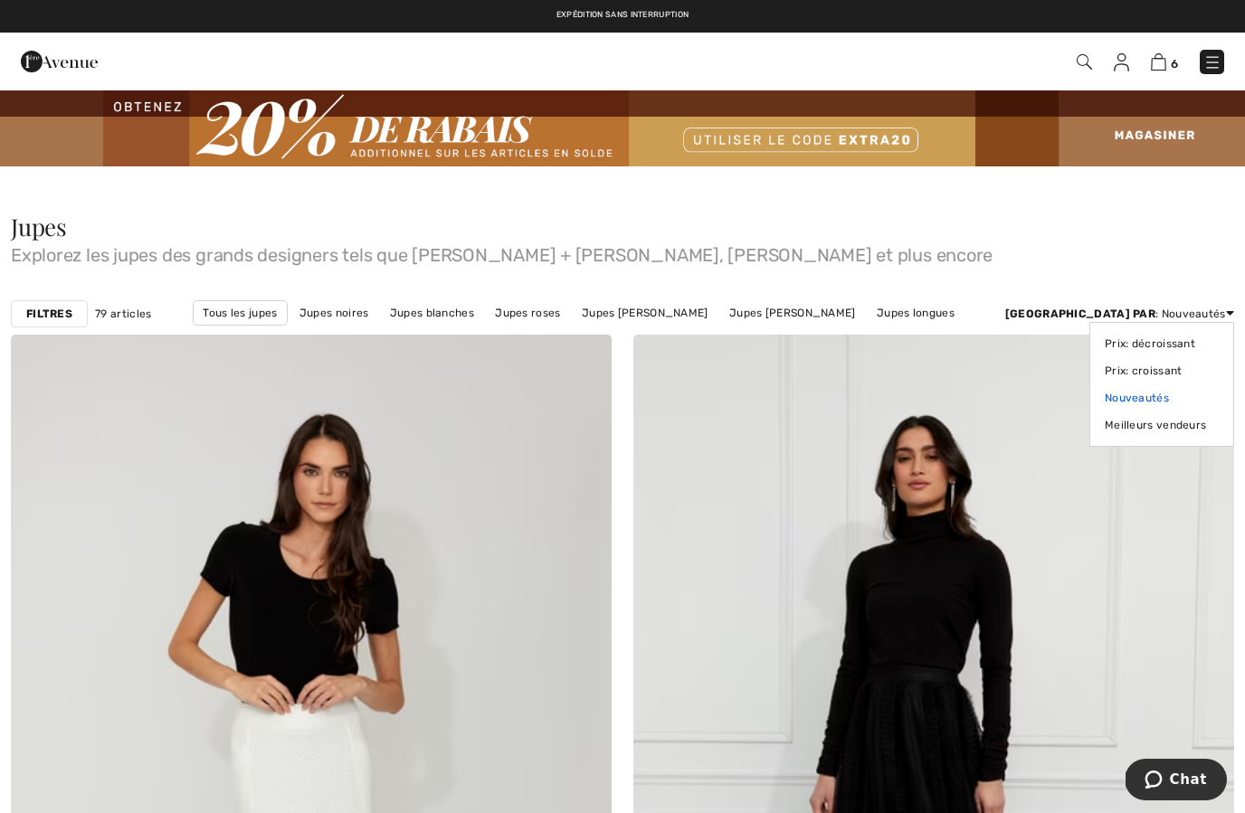
click at [1144, 400] on link "Nouveautés" at bounding box center [1162, 398] width 114 height 27
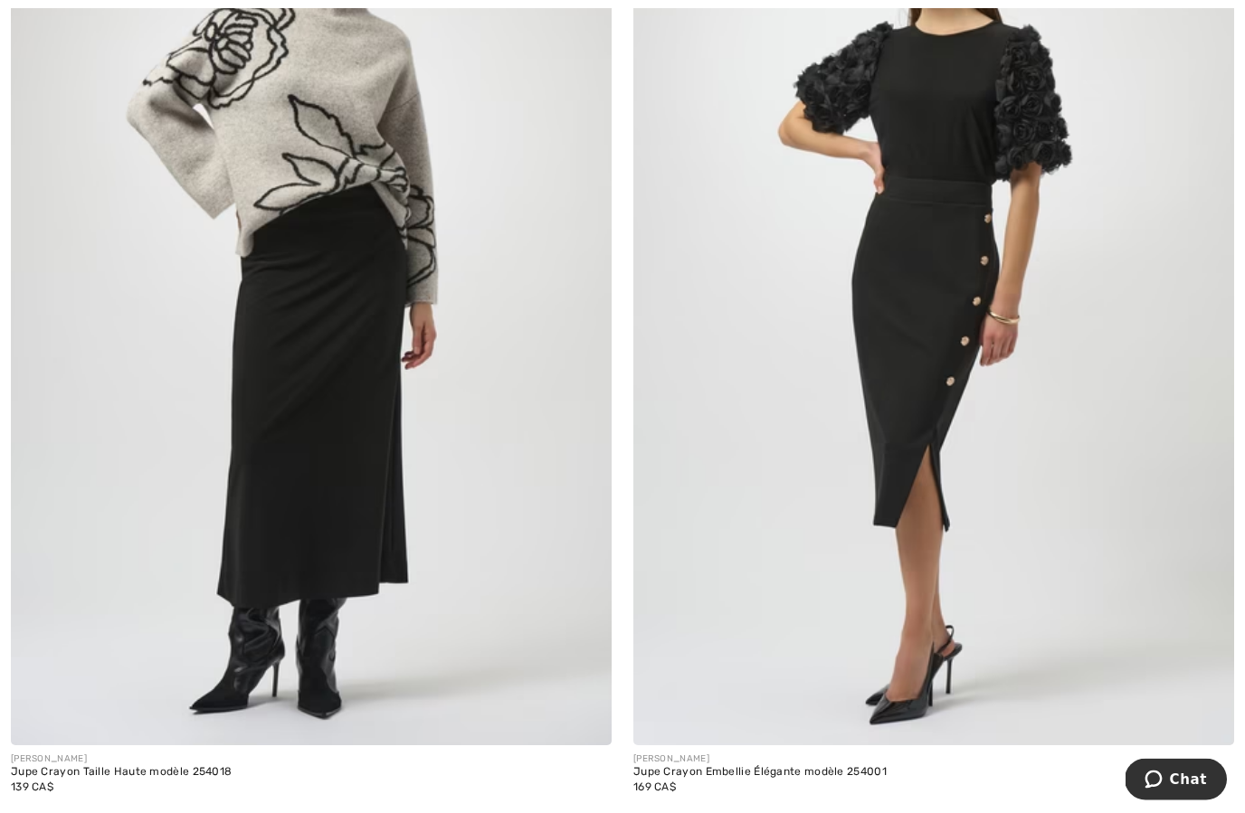
scroll to position [8435, 0]
click at [330, 442] on img at bounding box center [311, 293] width 601 height 901
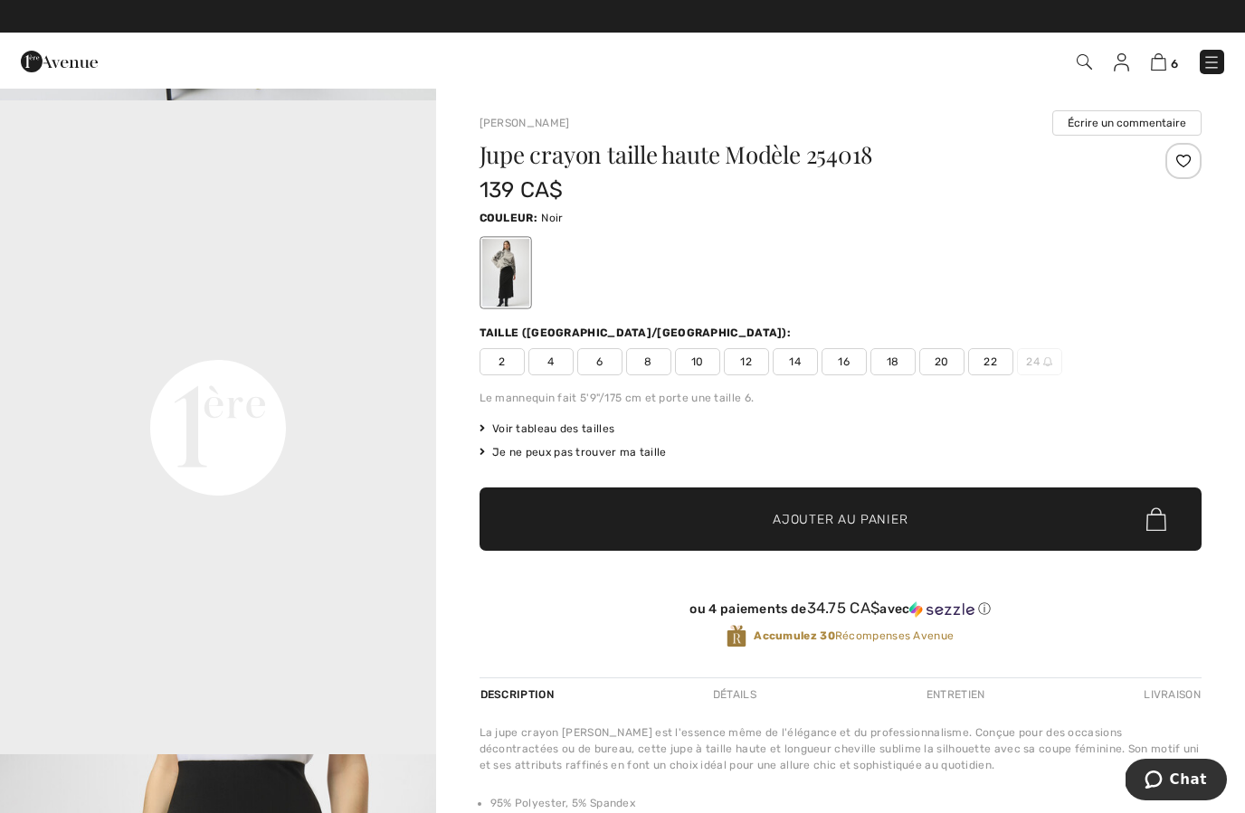
scroll to position [1289, 0]
click at [602, 365] on span "6" at bounding box center [599, 361] width 45 height 27
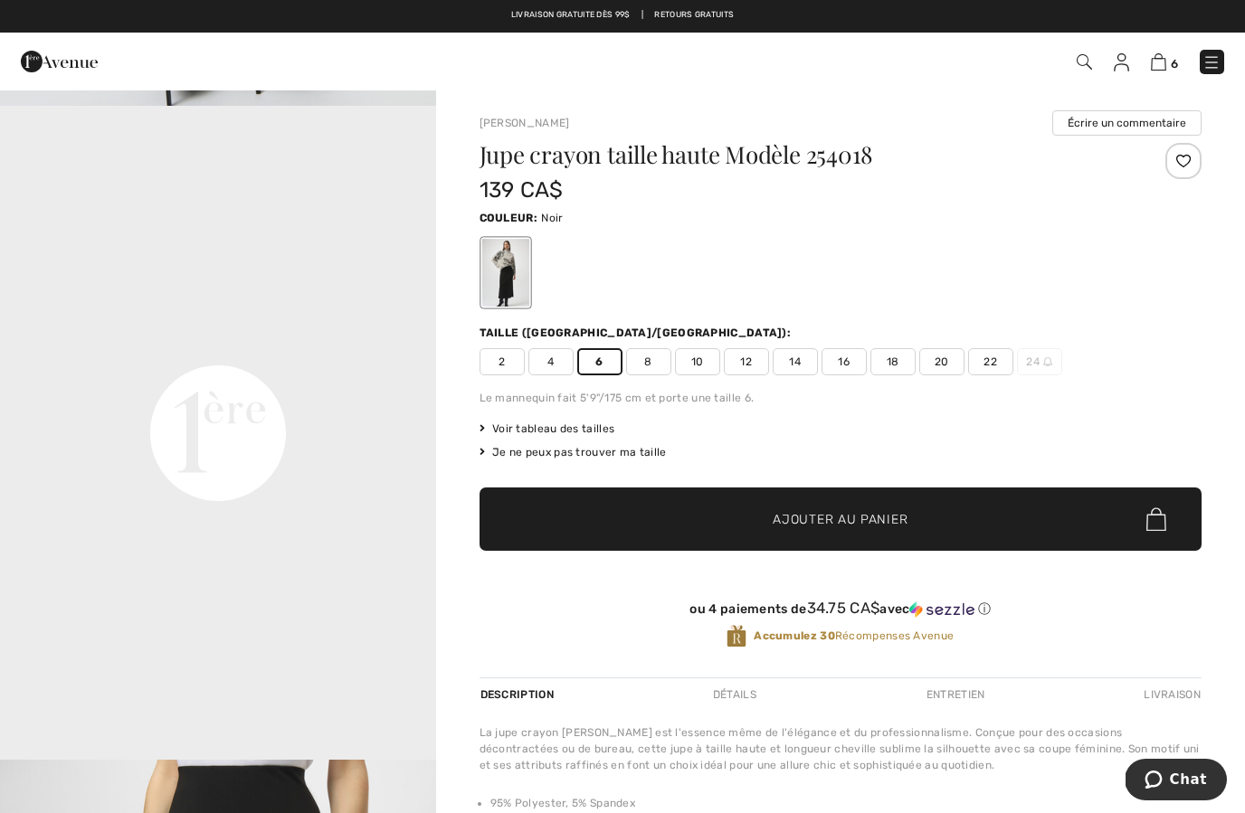
click at [884, 542] on span "✔ Ajouté au panier Ajouter au panier" at bounding box center [841, 519] width 722 height 63
click at [1157, 62] on img at bounding box center [1159, 61] width 15 height 17
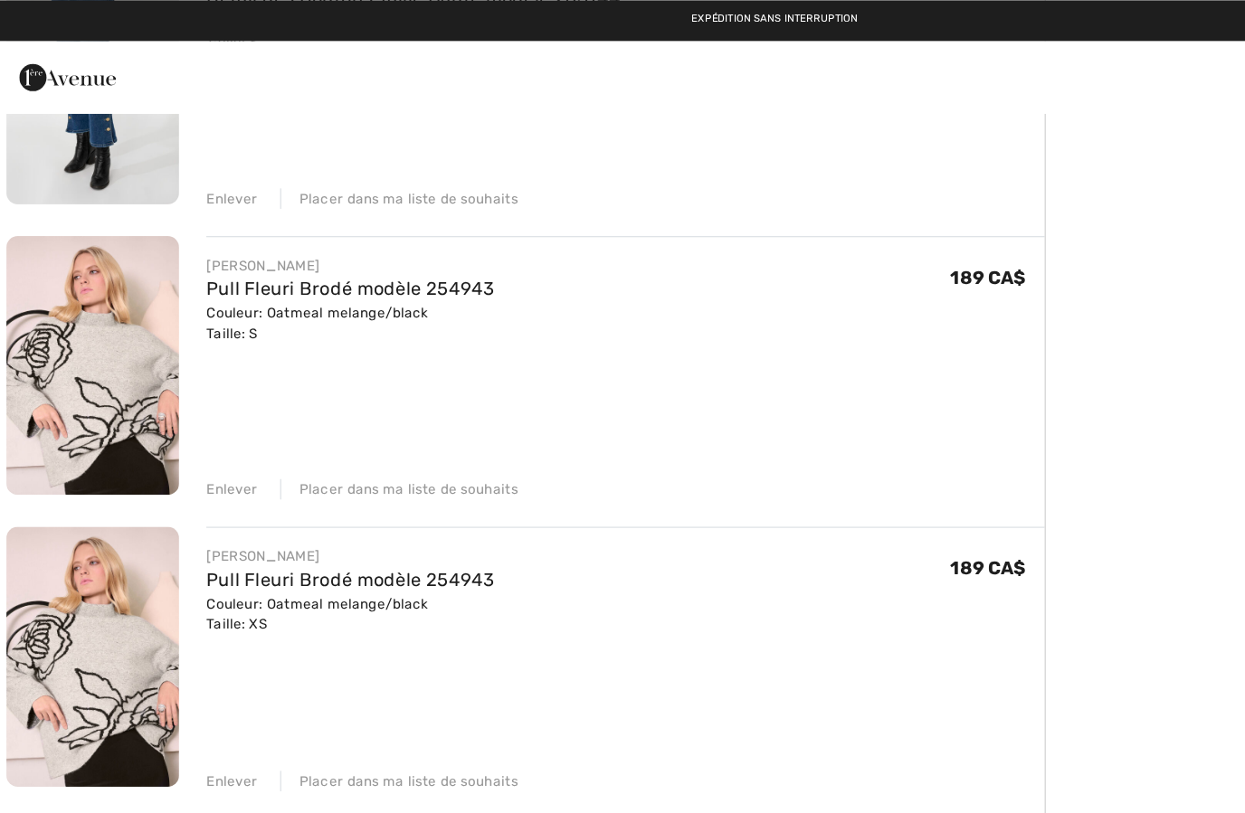
scroll to position [973, 0]
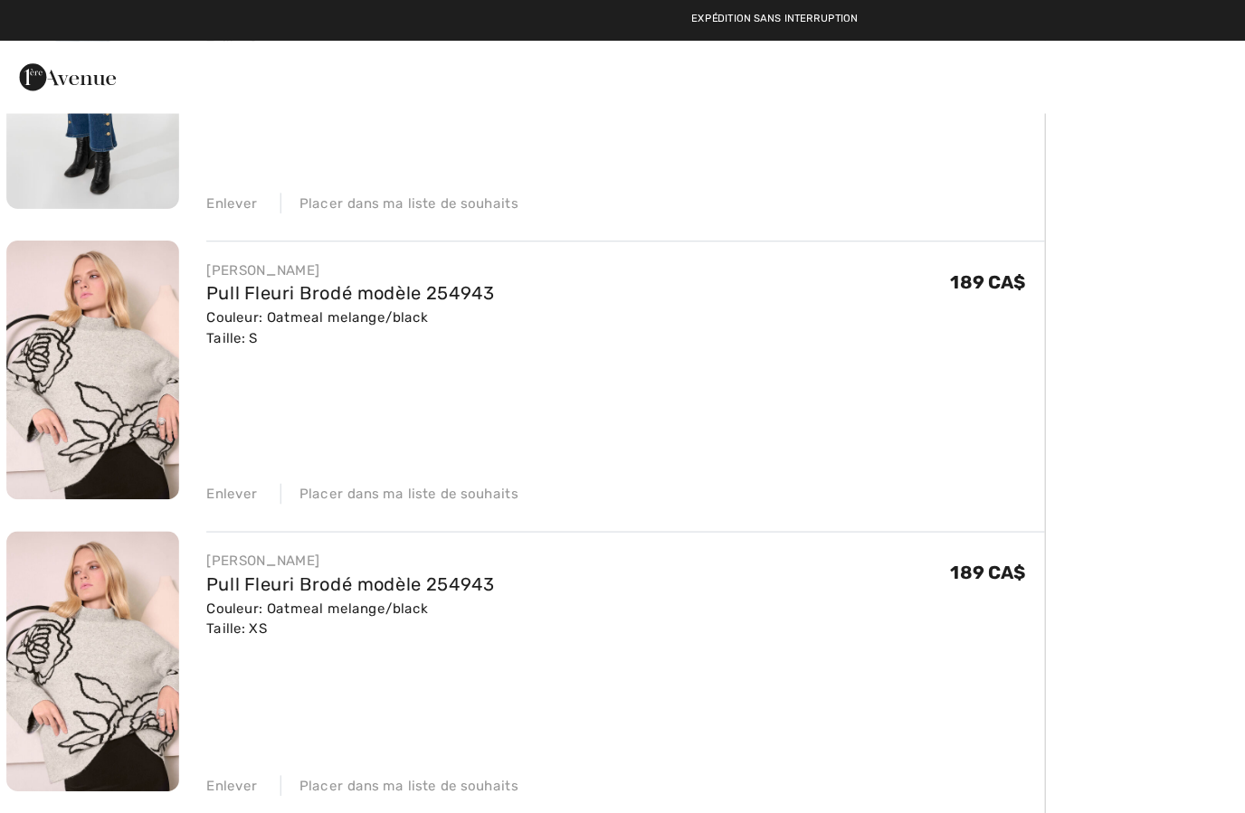
click at [199, 405] on div "DOLCEZZA Manteau Blazer Floral Décontracté modèle 75301 Couleur: Gruau Taille: …" at bounding box center [424, 264] width 827 height 2000
click at [193, 396] on div "Enlever" at bounding box center [190, 393] width 41 height 16
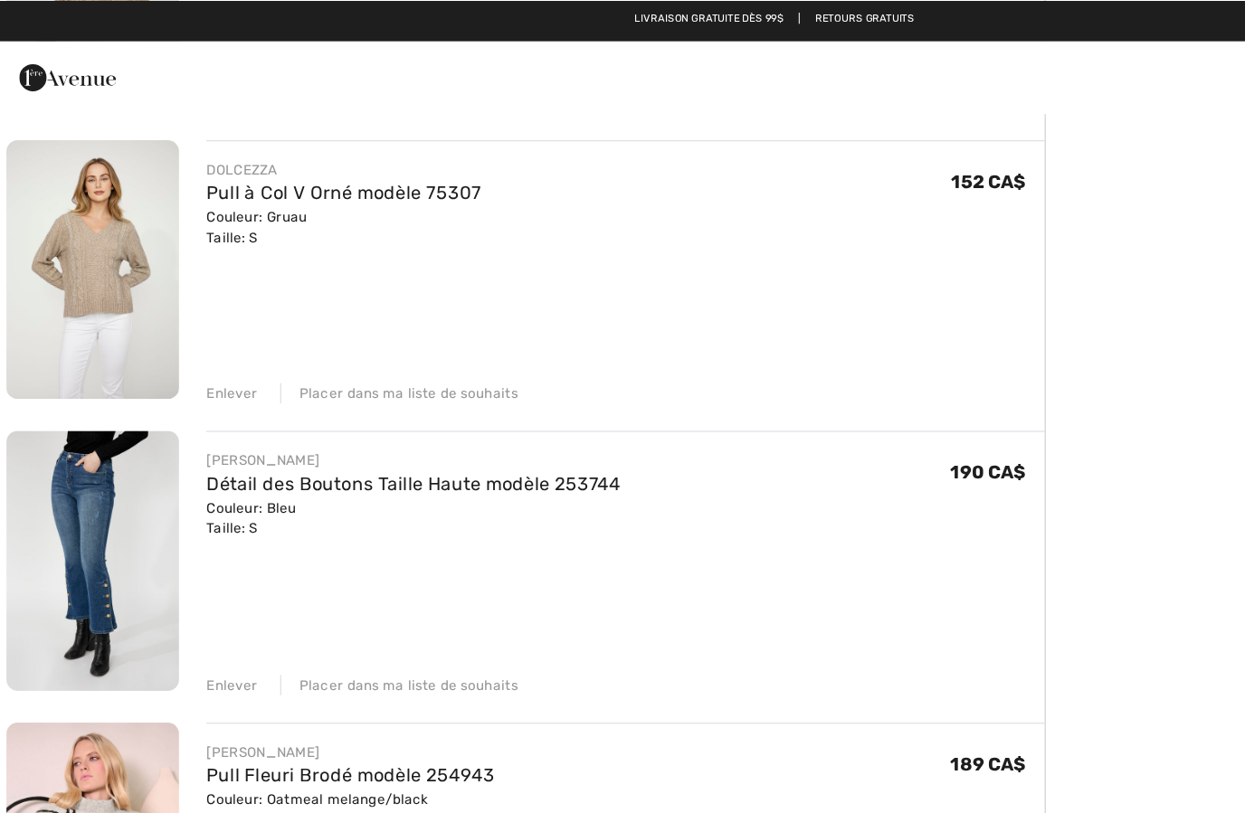
scroll to position [586, 0]
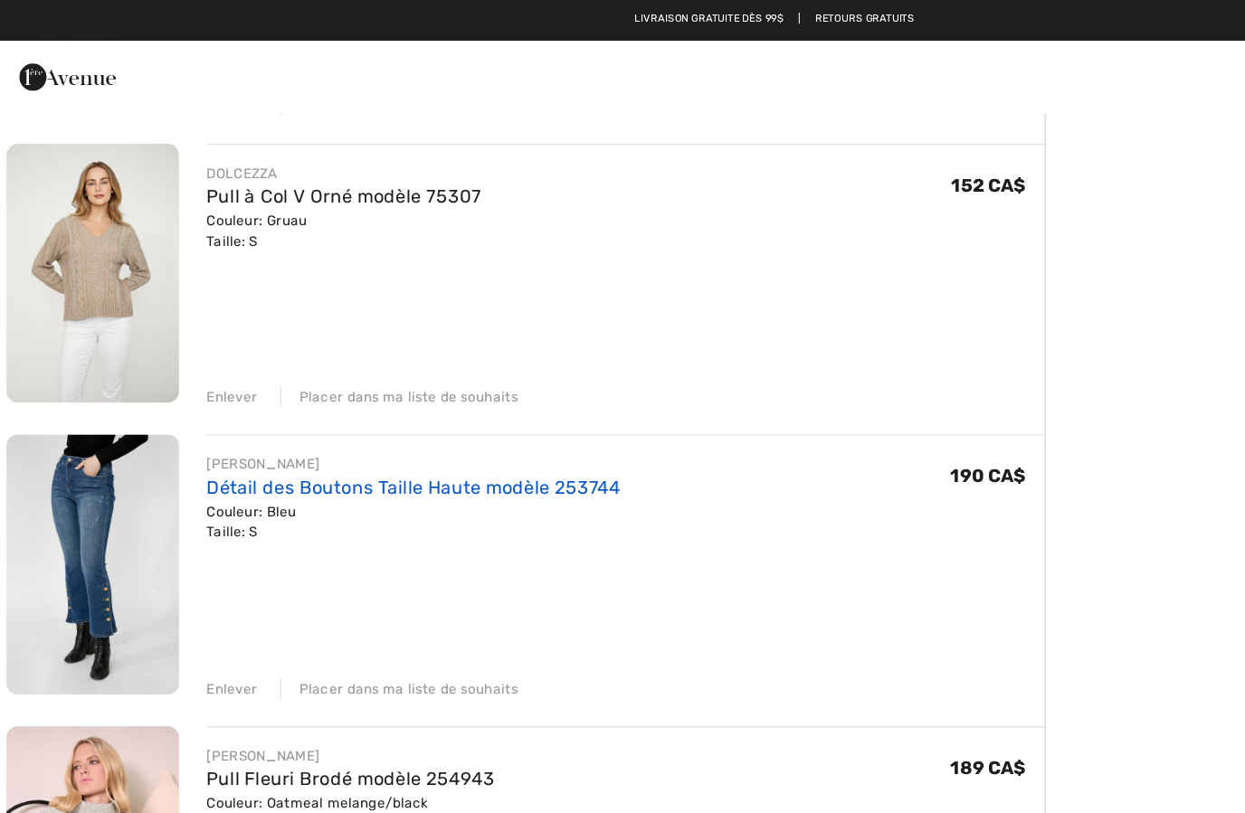
click at [235, 392] on link "Détail des Boutons Taille Haute modèle 253744" at bounding box center [335, 388] width 330 height 17
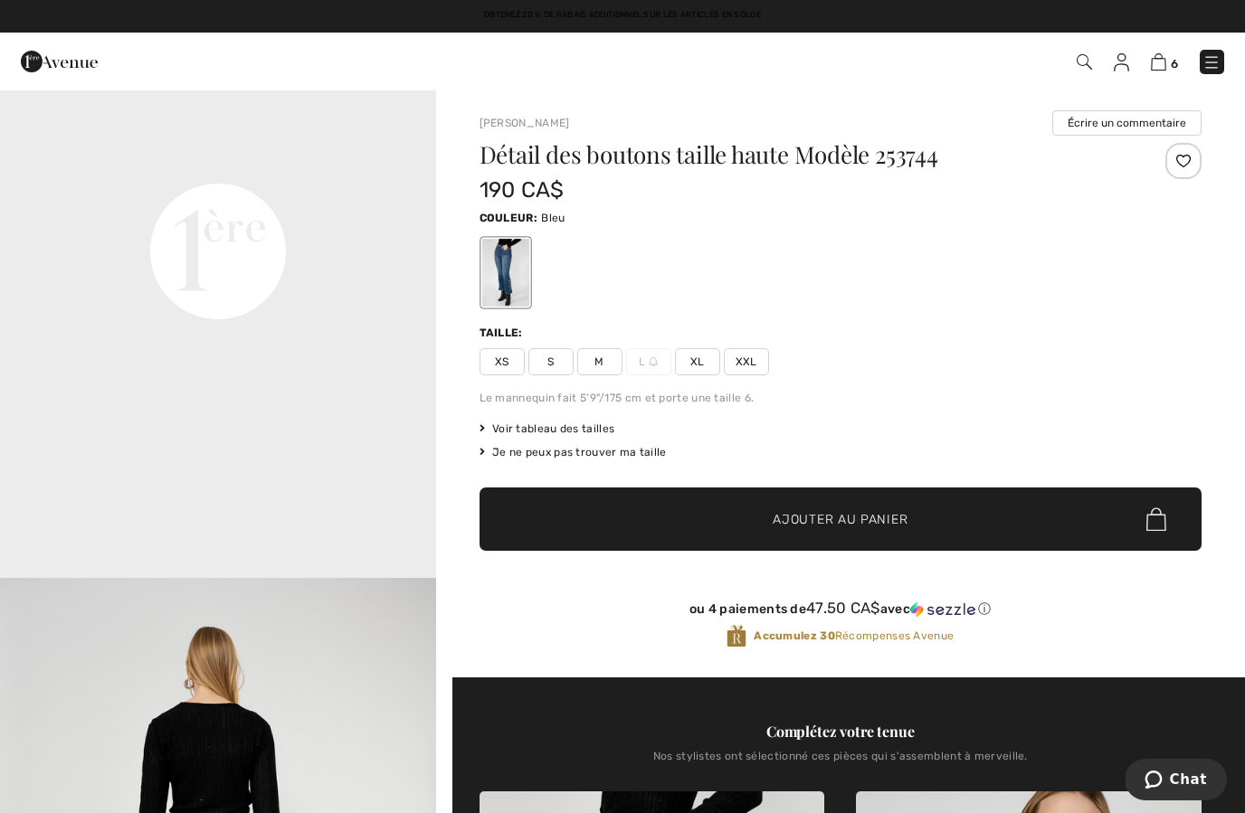
click at [86, 65] on img at bounding box center [59, 61] width 77 height 36
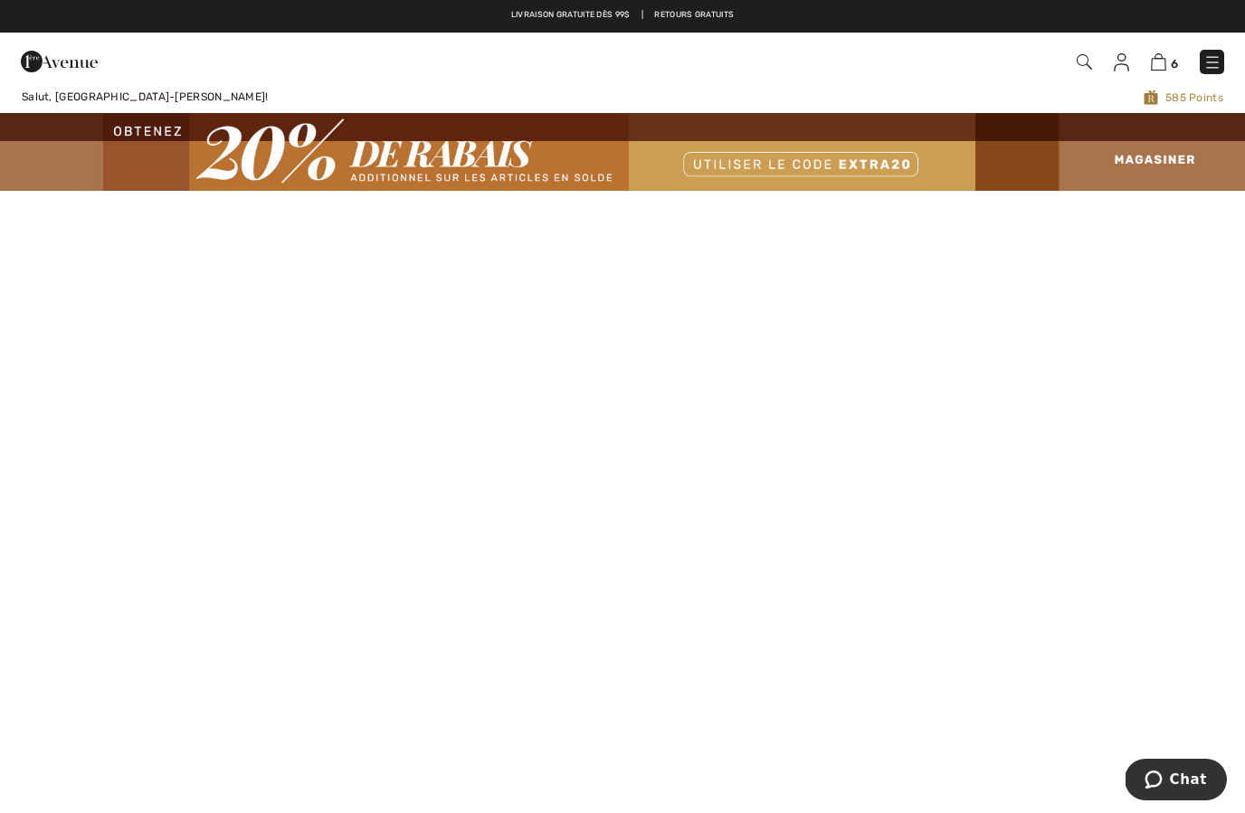
click at [1211, 60] on img at bounding box center [1212, 62] width 18 height 18
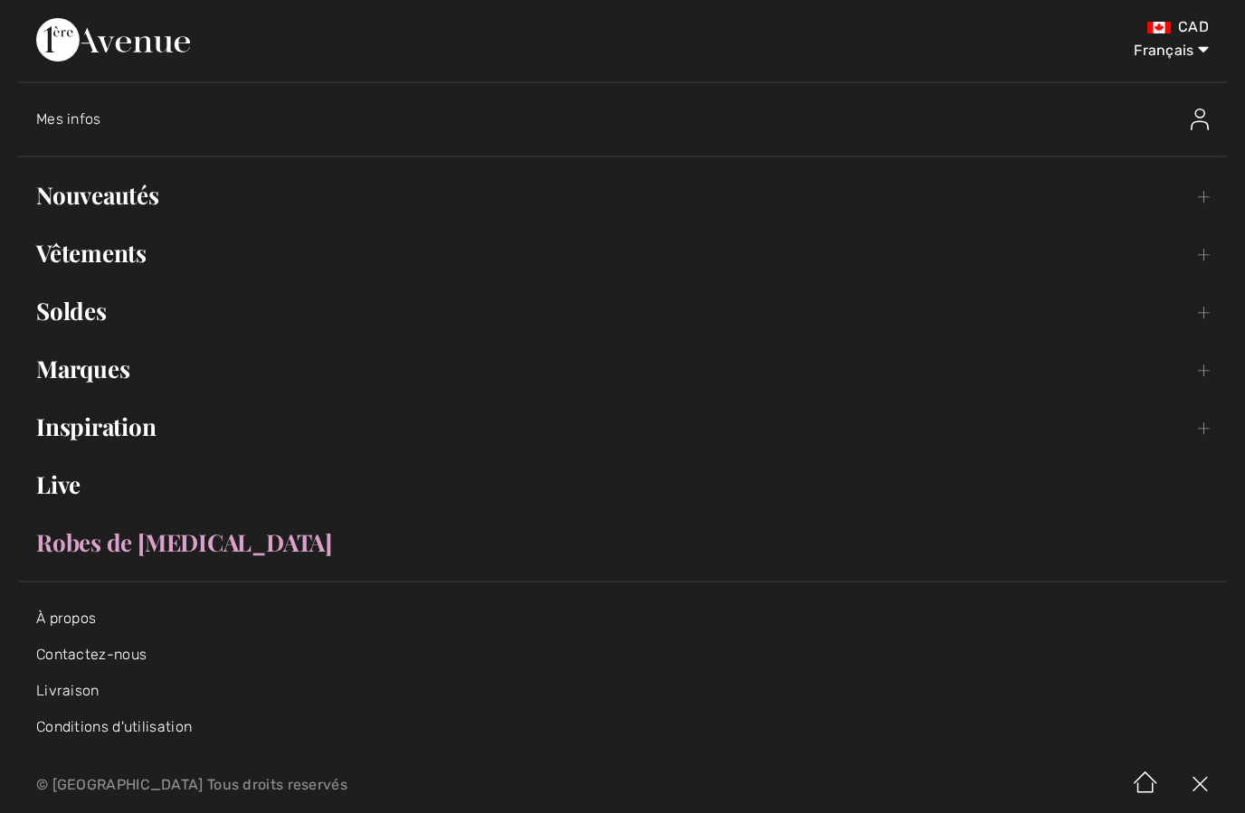
click at [140, 210] on link "Nouveautés Toggle submenu" at bounding box center [622, 196] width 1209 height 40
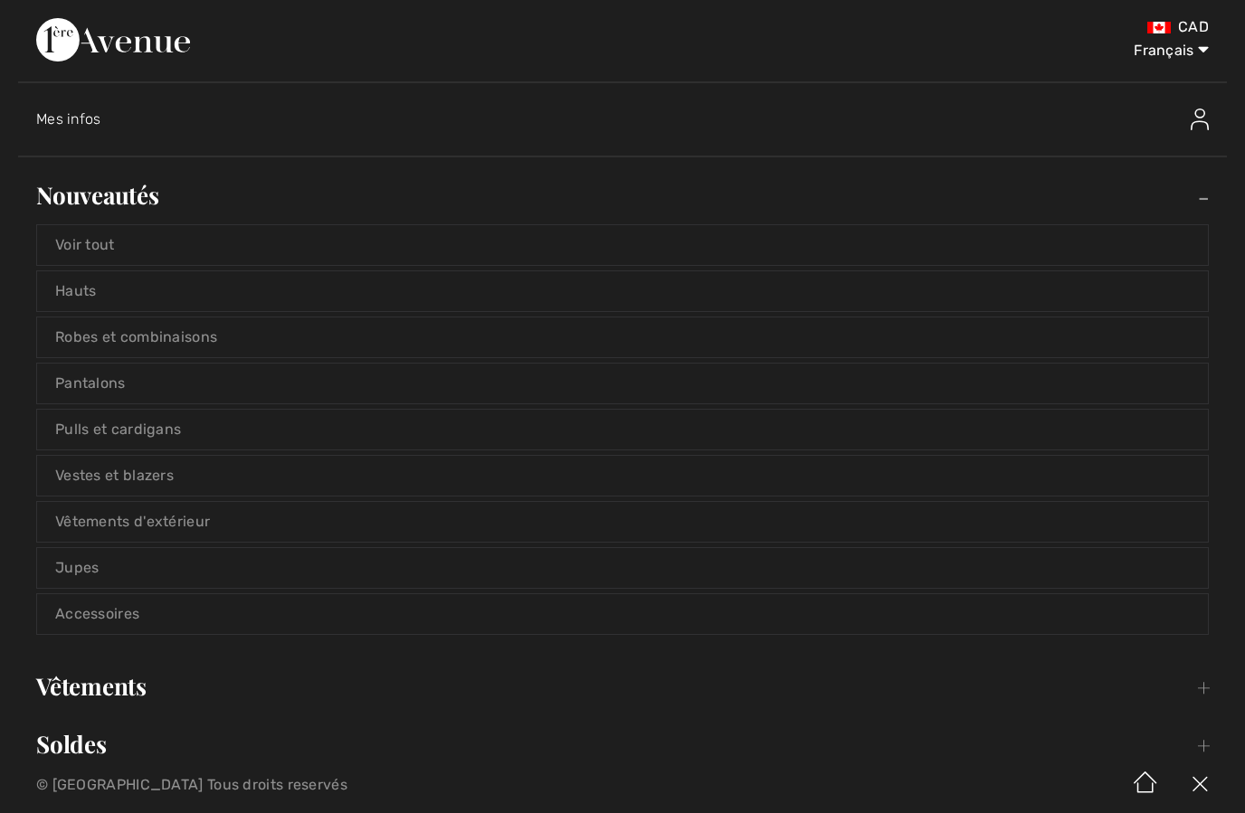
click at [505, 242] on link "Voir tout" at bounding box center [622, 245] width 1171 height 40
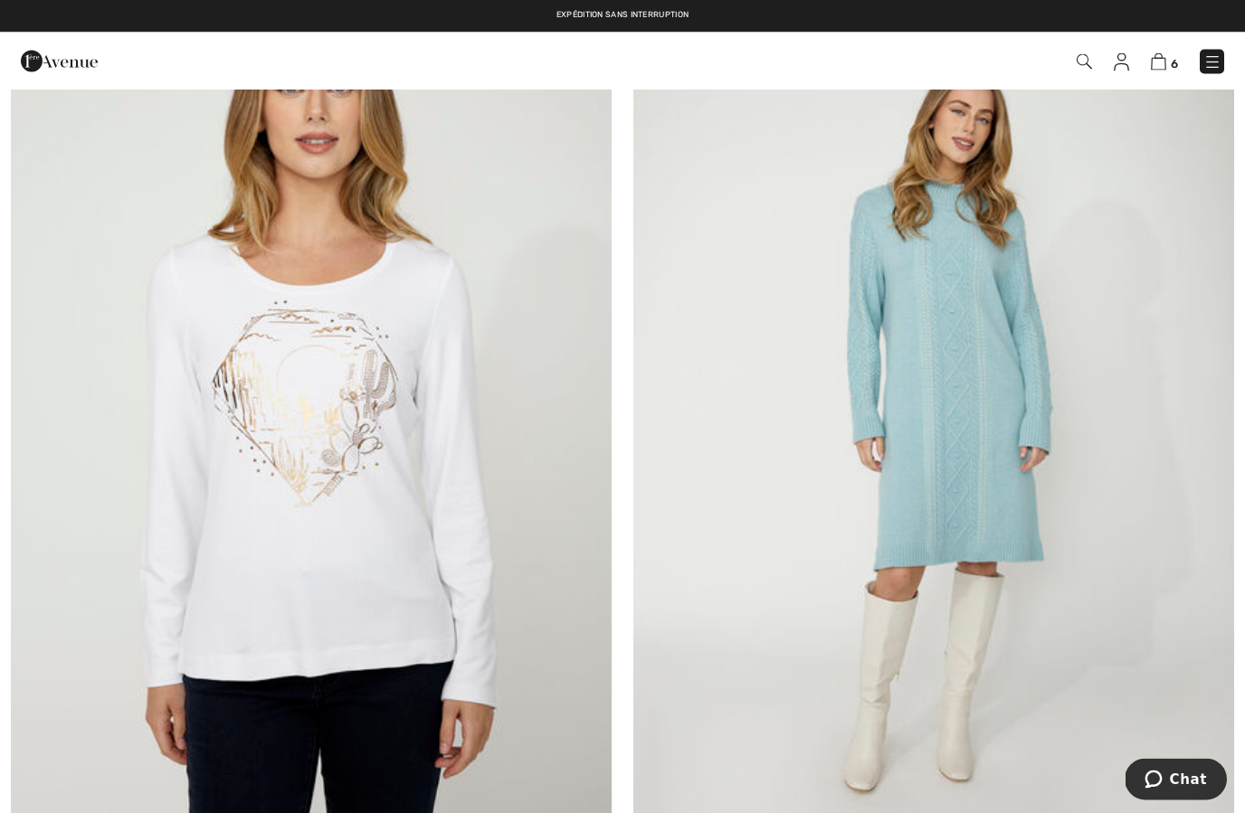
scroll to position [6405, 0]
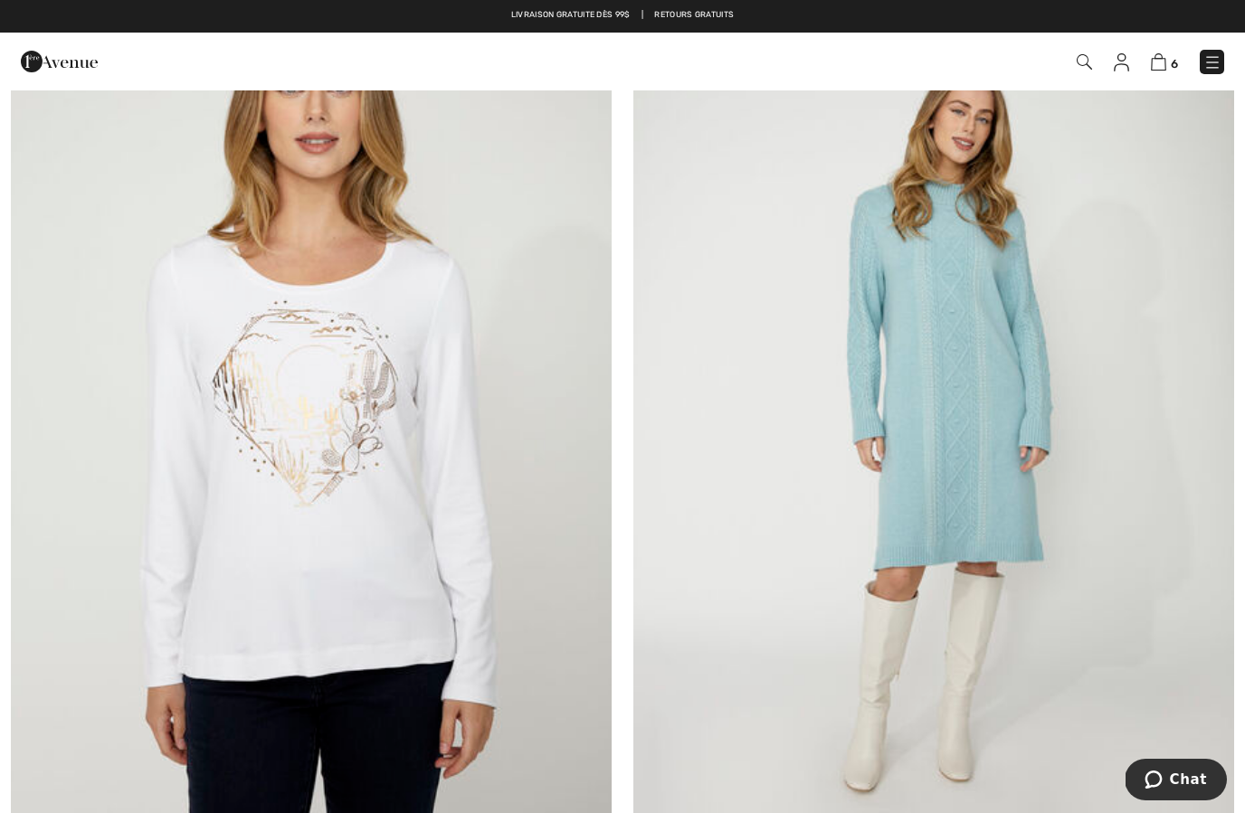
click at [1008, 449] on img at bounding box center [933, 420] width 601 height 901
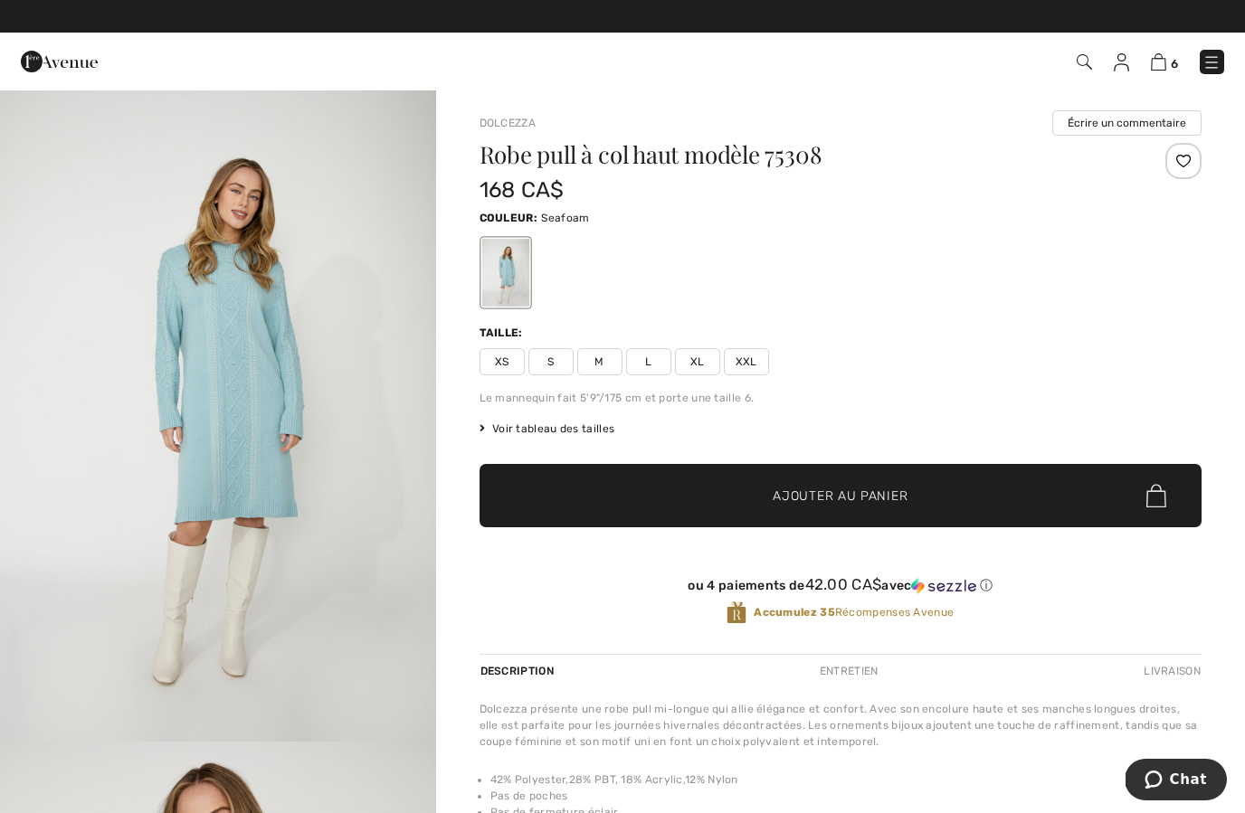
click at [275, 442] on img "1 / 4" at bounding box center [218, 415] width 436 height 653
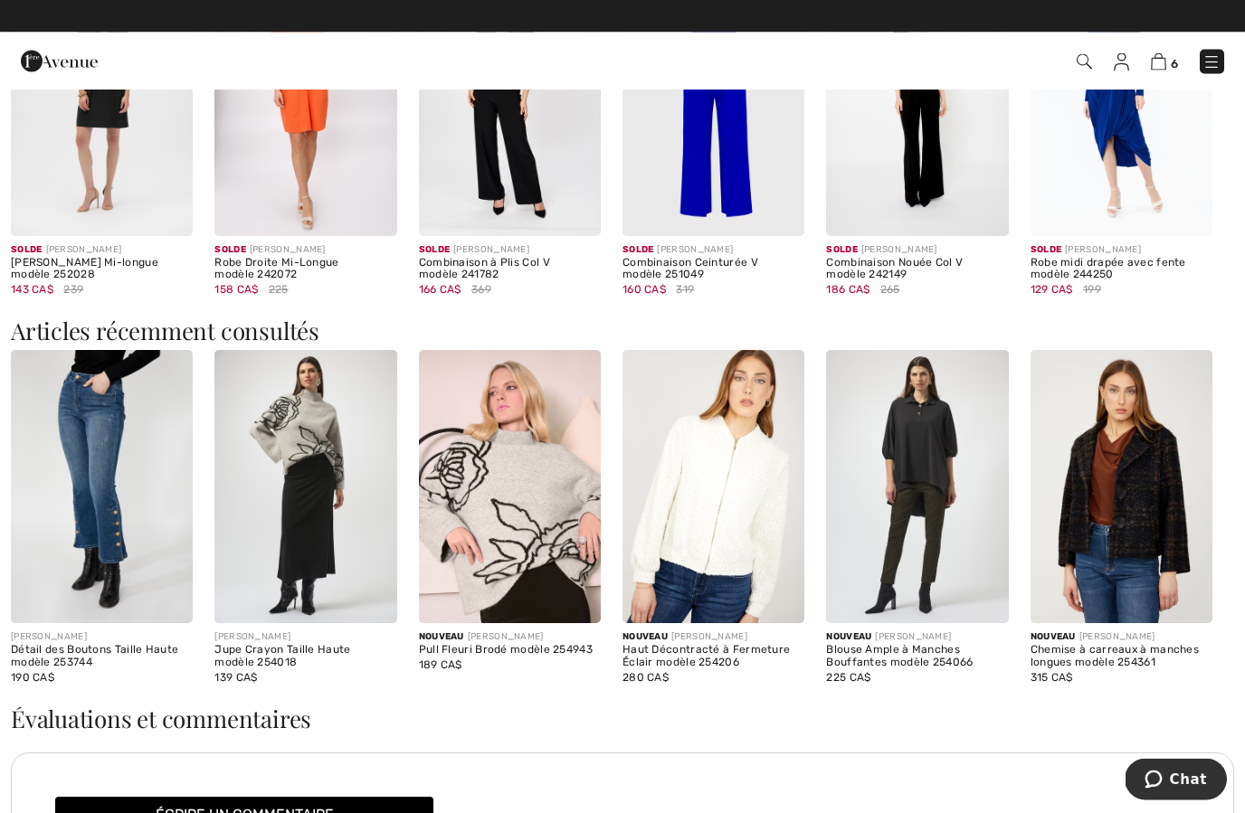
scroll to position [1543, 0]
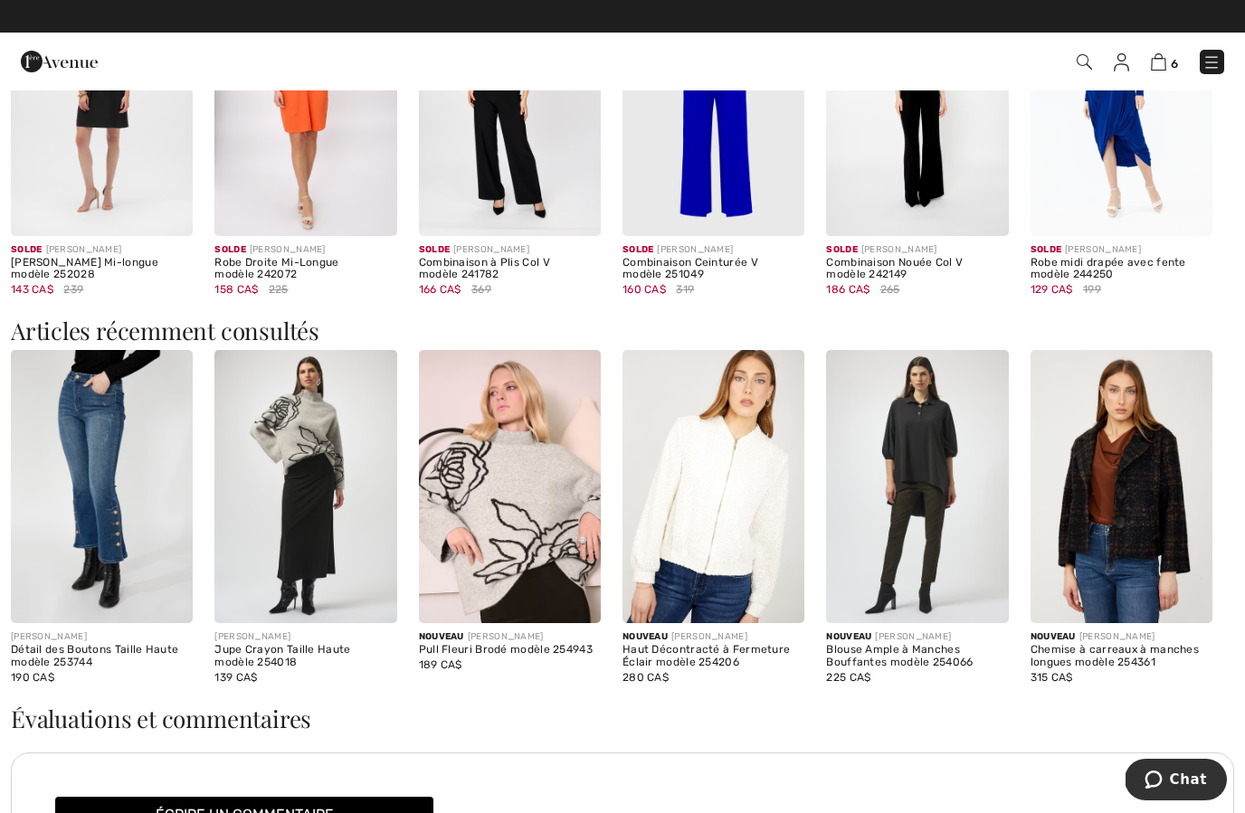
click at [1138, 517] on img at bounding box center [1121, 486] width 182 height 273
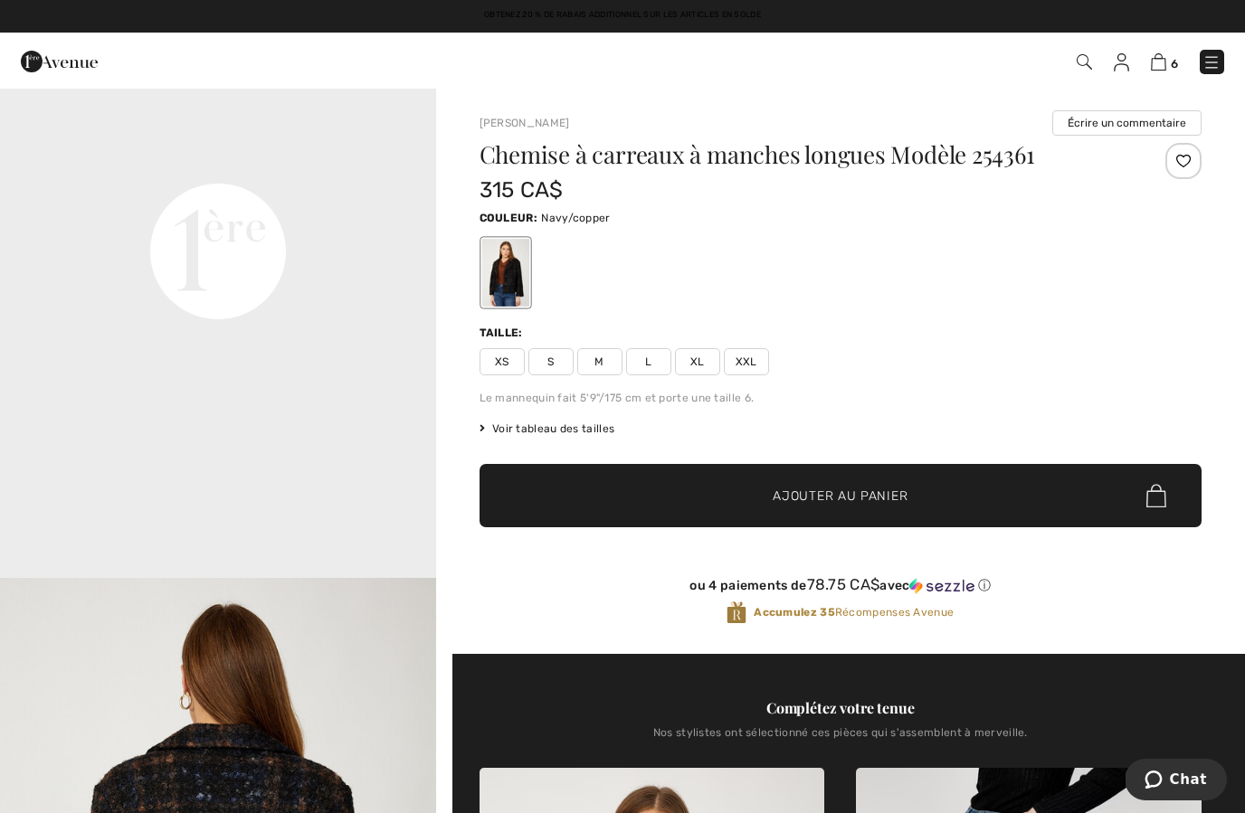
scroll to position [1472, 0]
click at [385, 142] on video "Your browser does not support the video tag." at bounding box center [218, 33] width 436 height 218
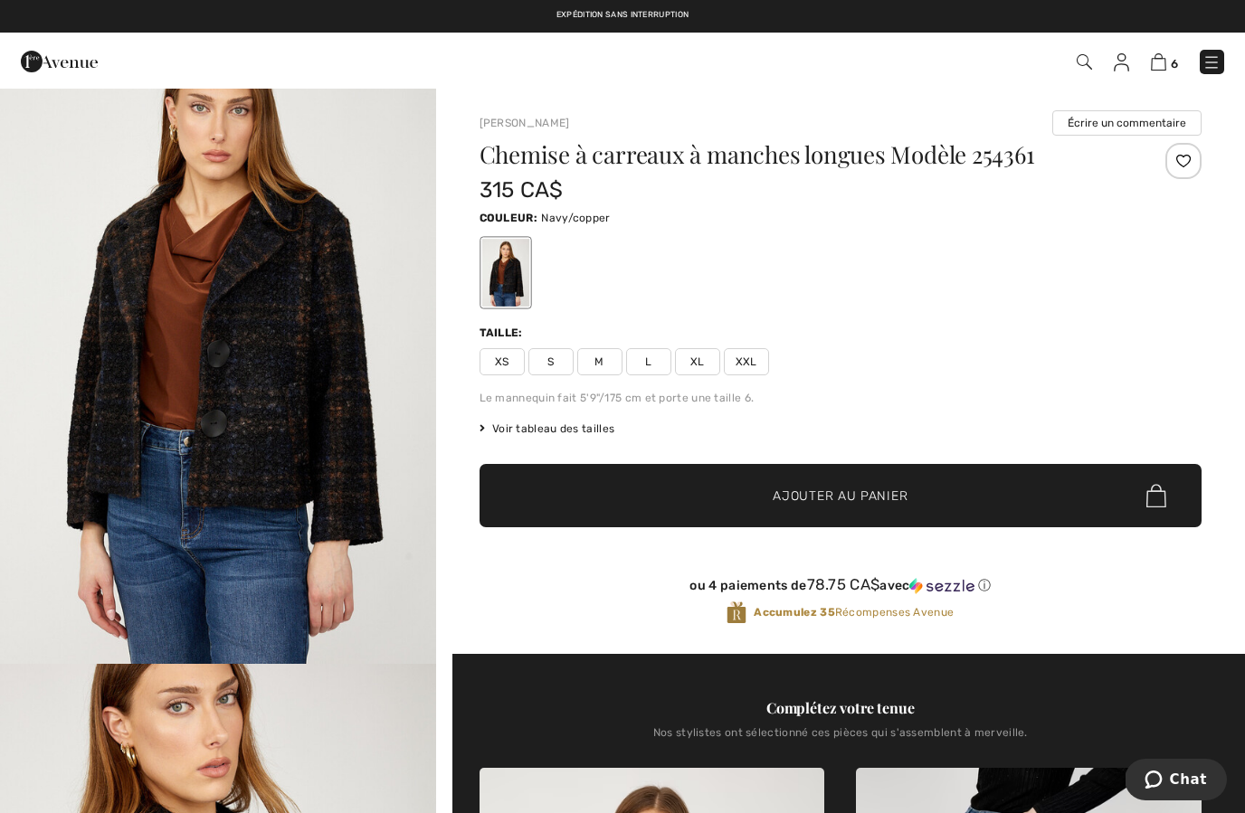
scroll to position [0, 0]
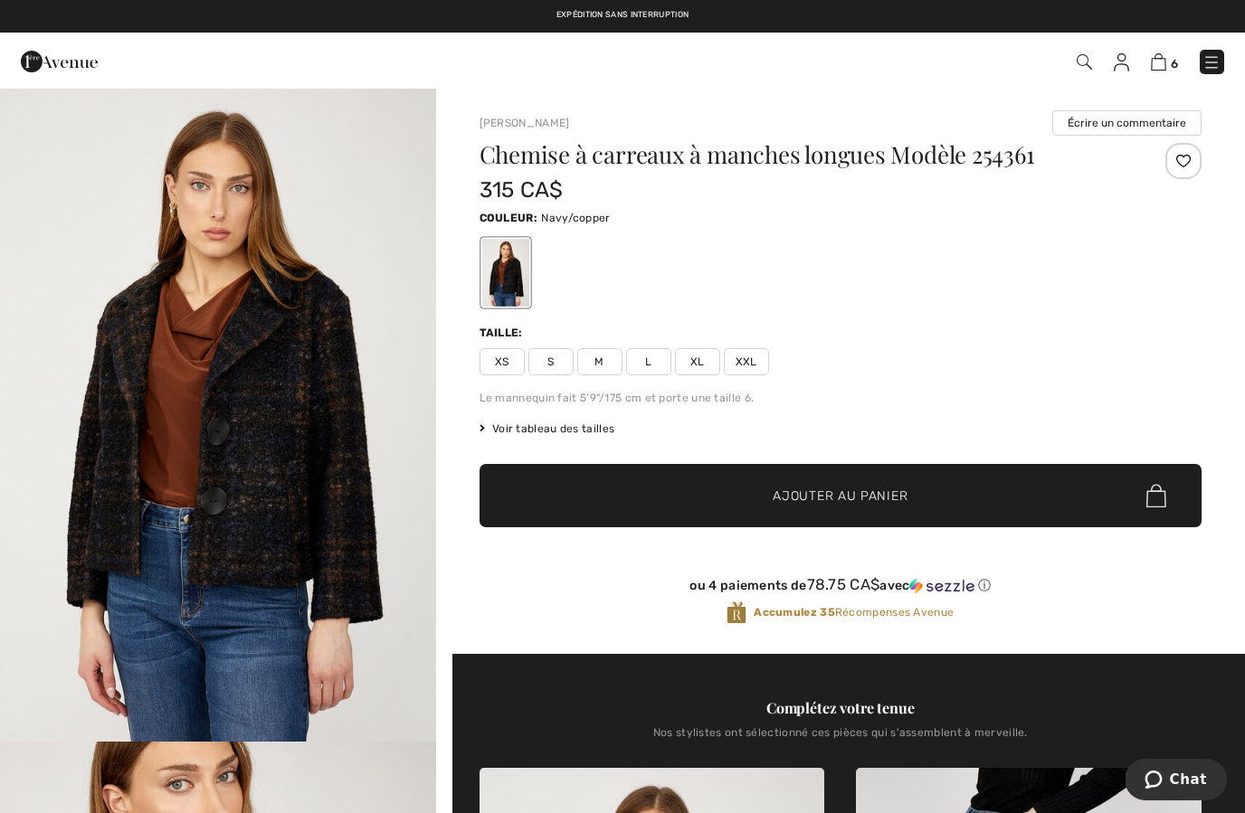
click at [293, 536] on img "1 / 4" at bounding box center [218, 415] width 436 height 653
click at [1153, 67] on img at bounding box center [1158, 61] width 15 height 17
click at [557, 374] on span "S" at bounding box center [550, 361] width 45 height 27
click at [618, 487] on span "✔ Ajouté au panier Ajouter au panier" at bounding box center [841, 495] width 722 height 63
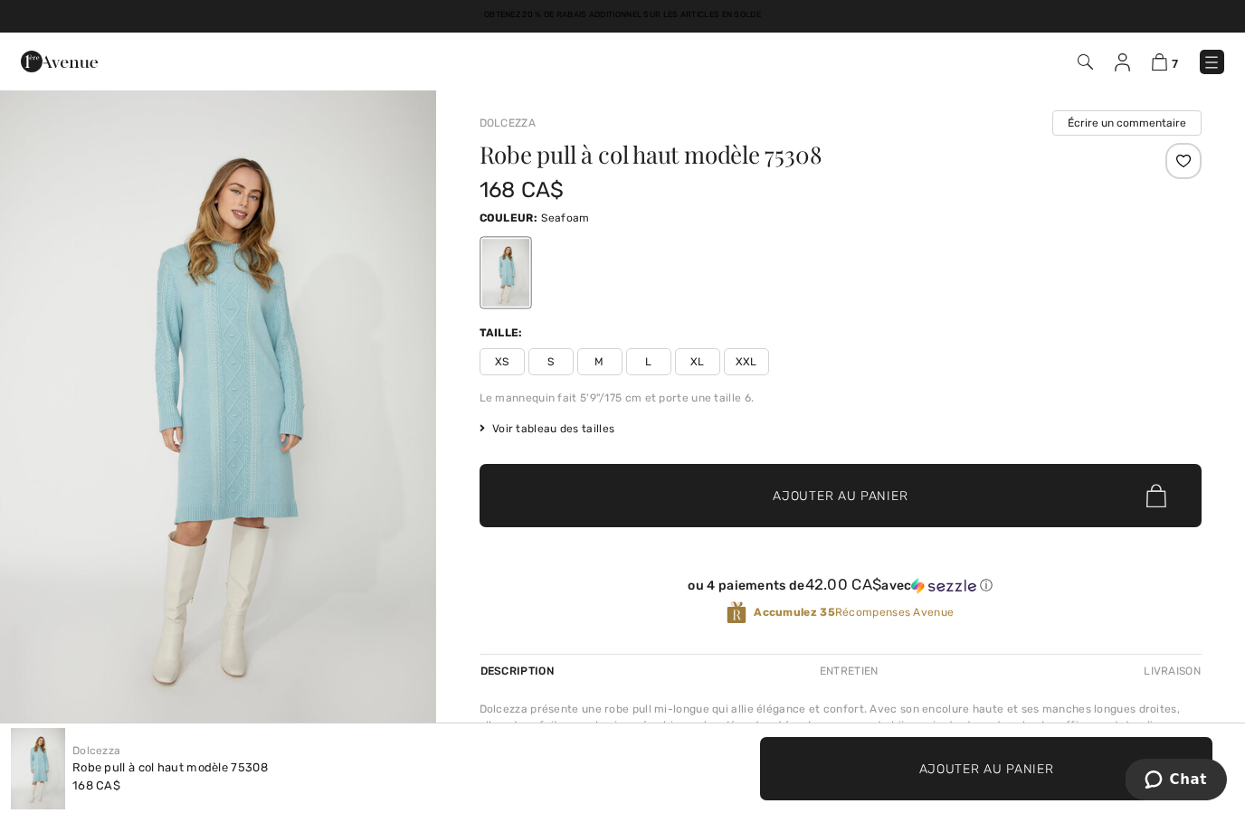
click at [562, 374] on span "S" at bounding box center [550, 361] width 45 height 27
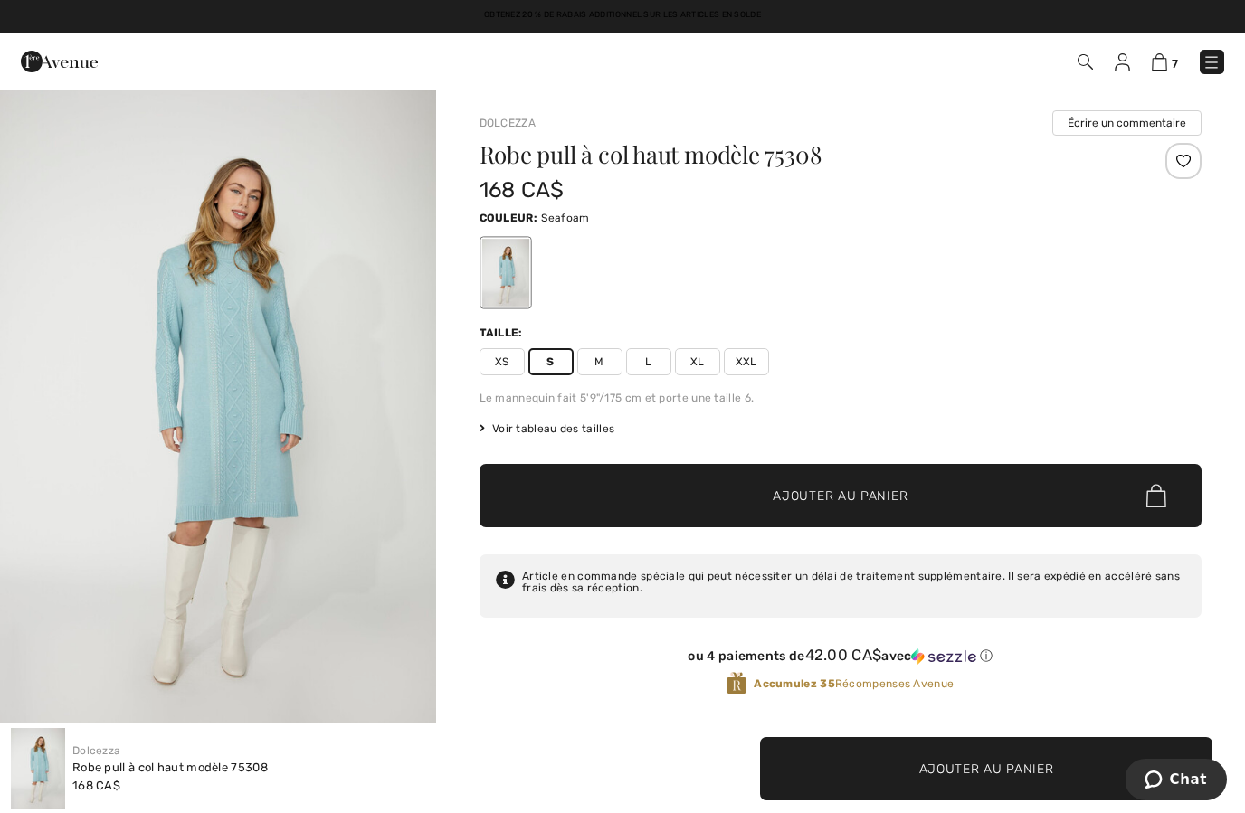
click at [867, 503] on span "Ajouter au panier" at bounding box center [840, 496] width 135 height 19
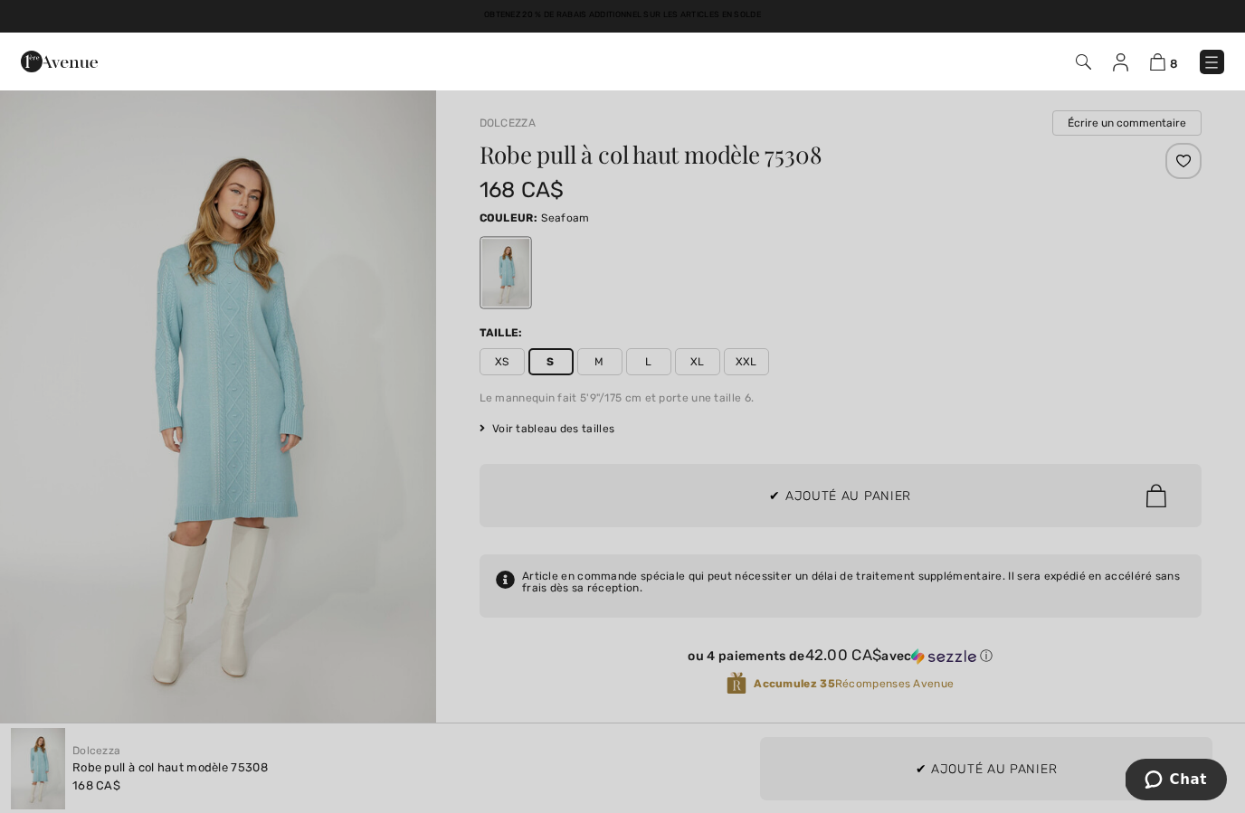
click at [345, 546] on div at bounding box center [622, 406] width 1245 height 813
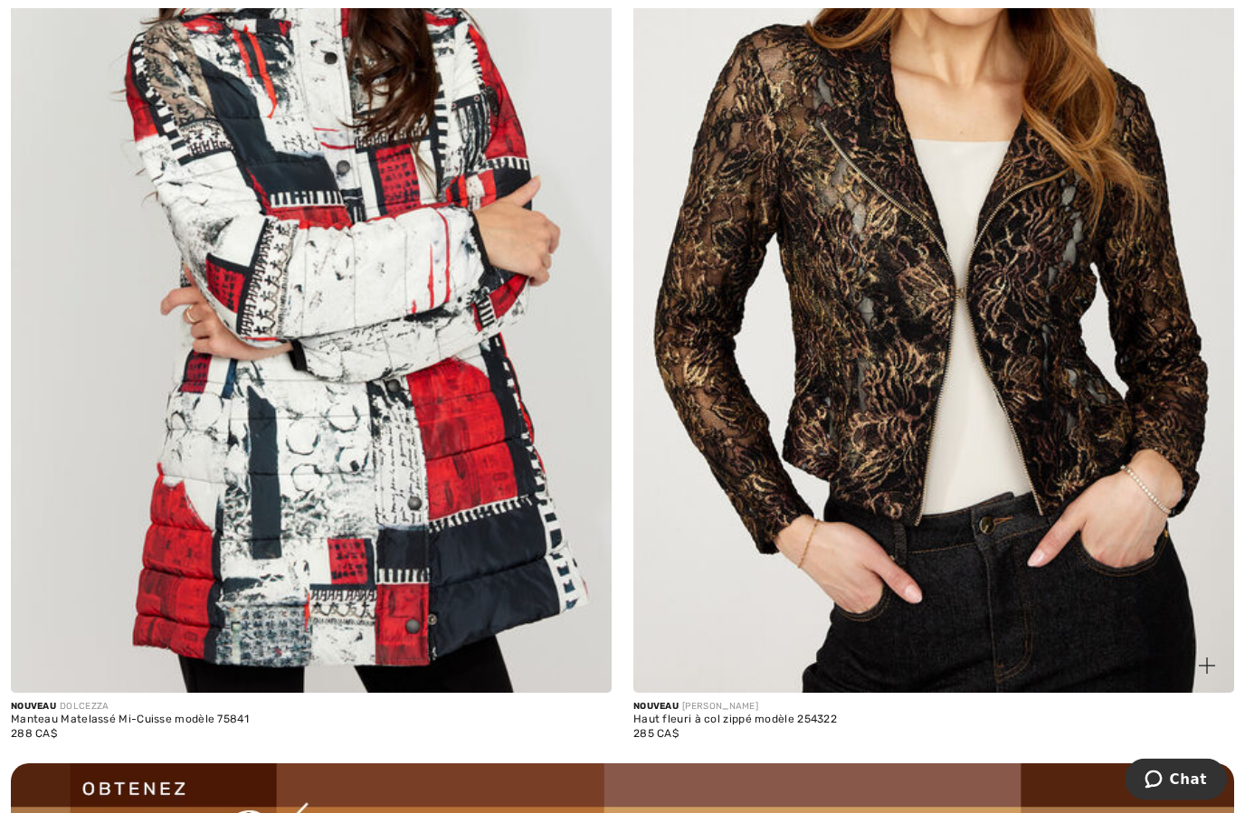
scroll to position [11447, 0]
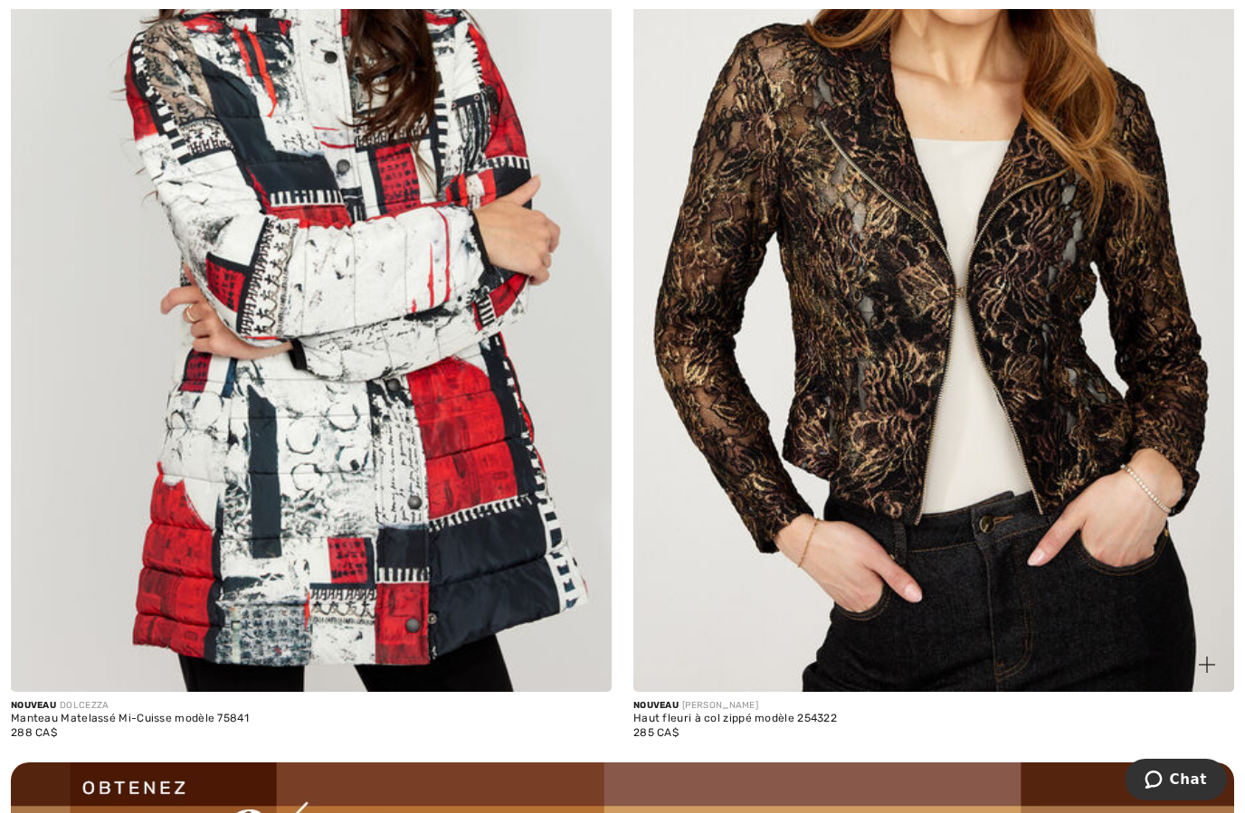
click at [1019, 600] on img at bounding box center [933, 241] width 601 height 901
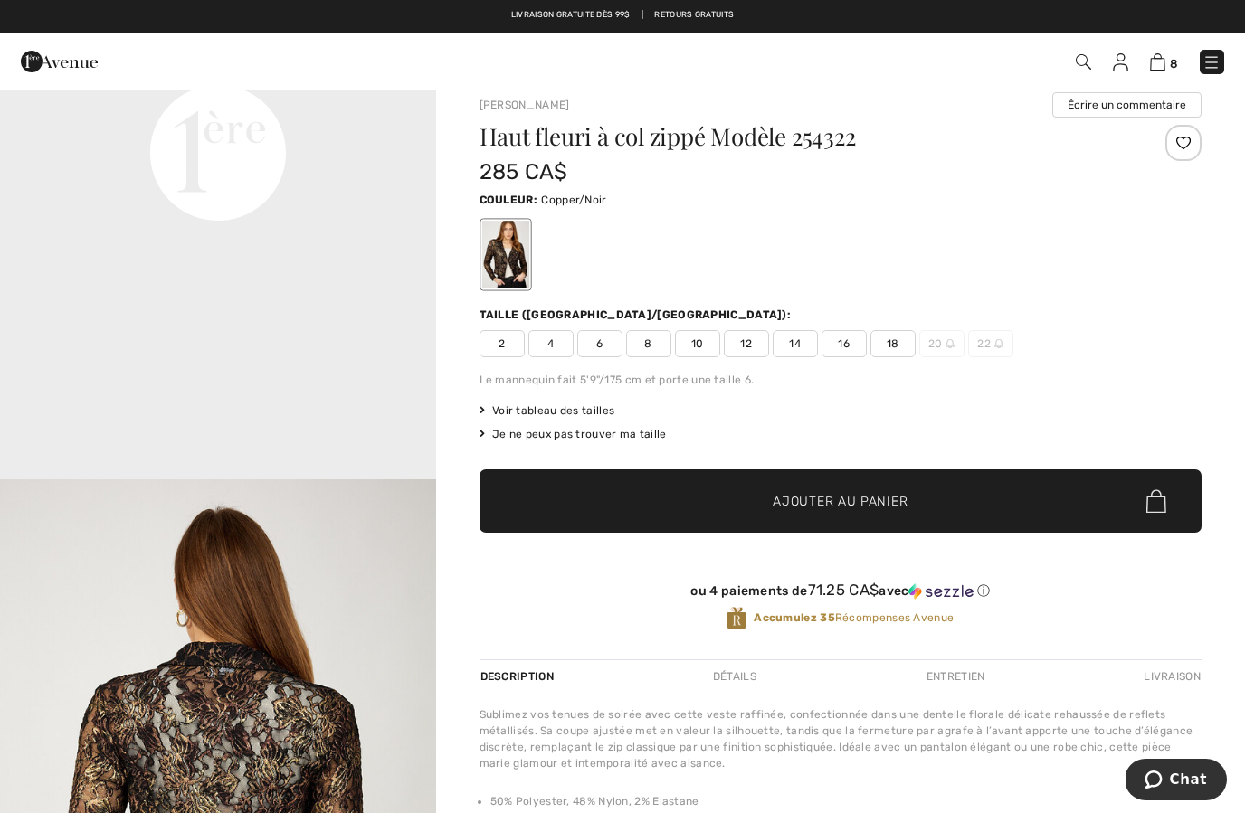
scroll to position [1546, 0]
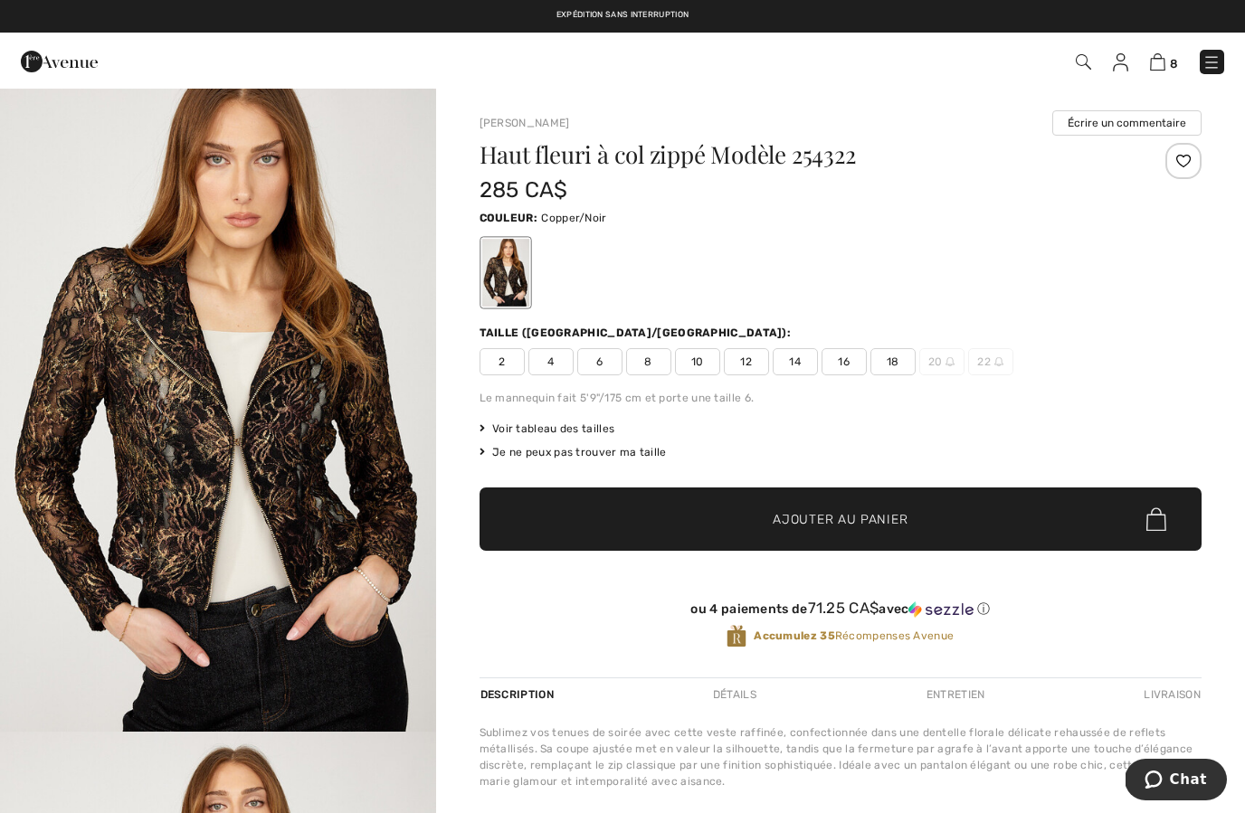
scroll to position [0, 0]
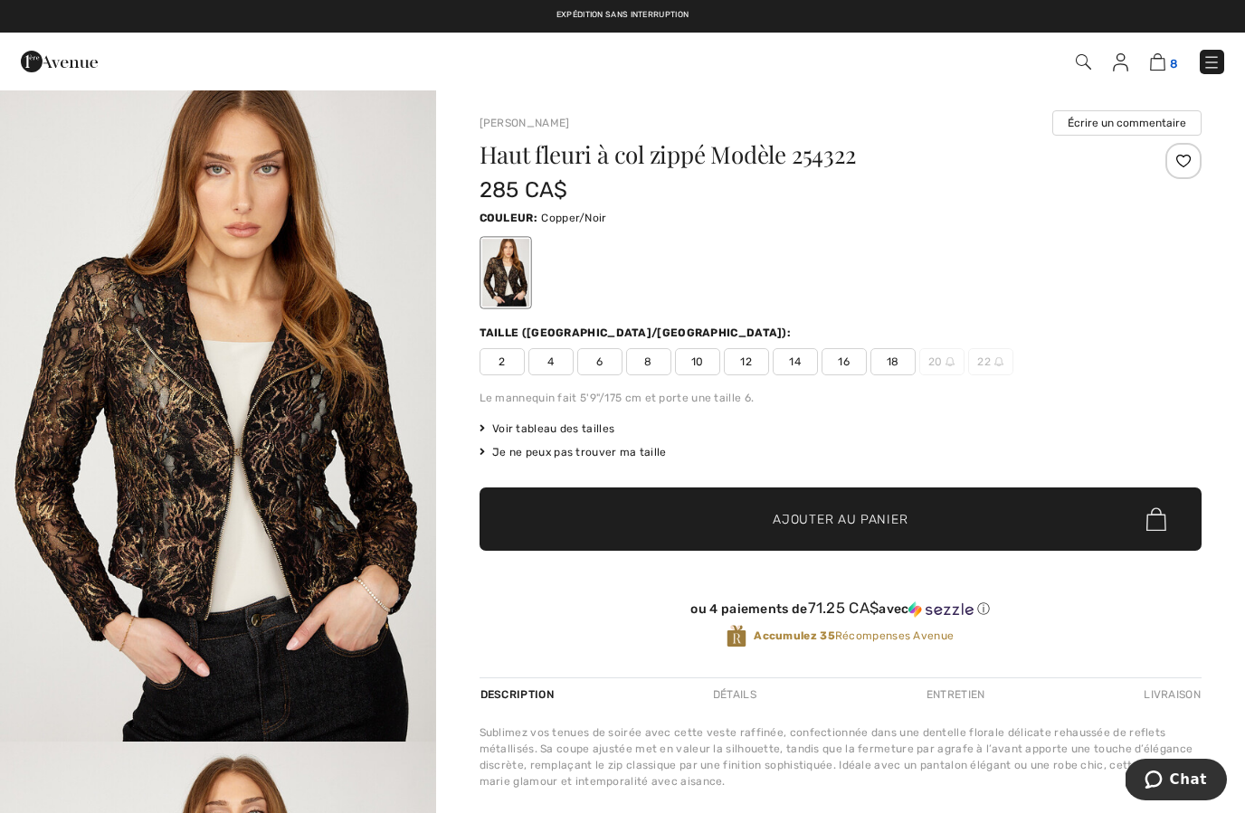
click at [1158, 66] on img at bounding box center [1157, 61] width 15 height 17
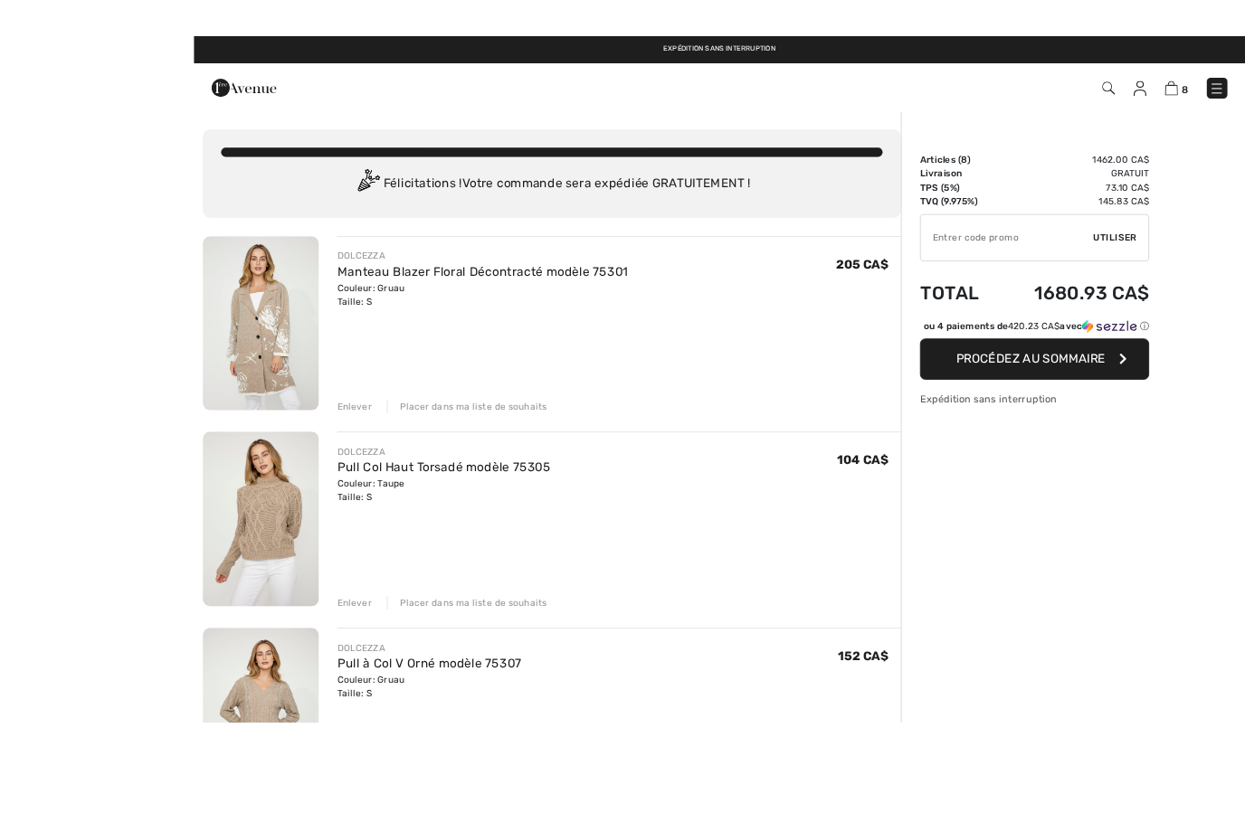
scroll to position [53, 0]
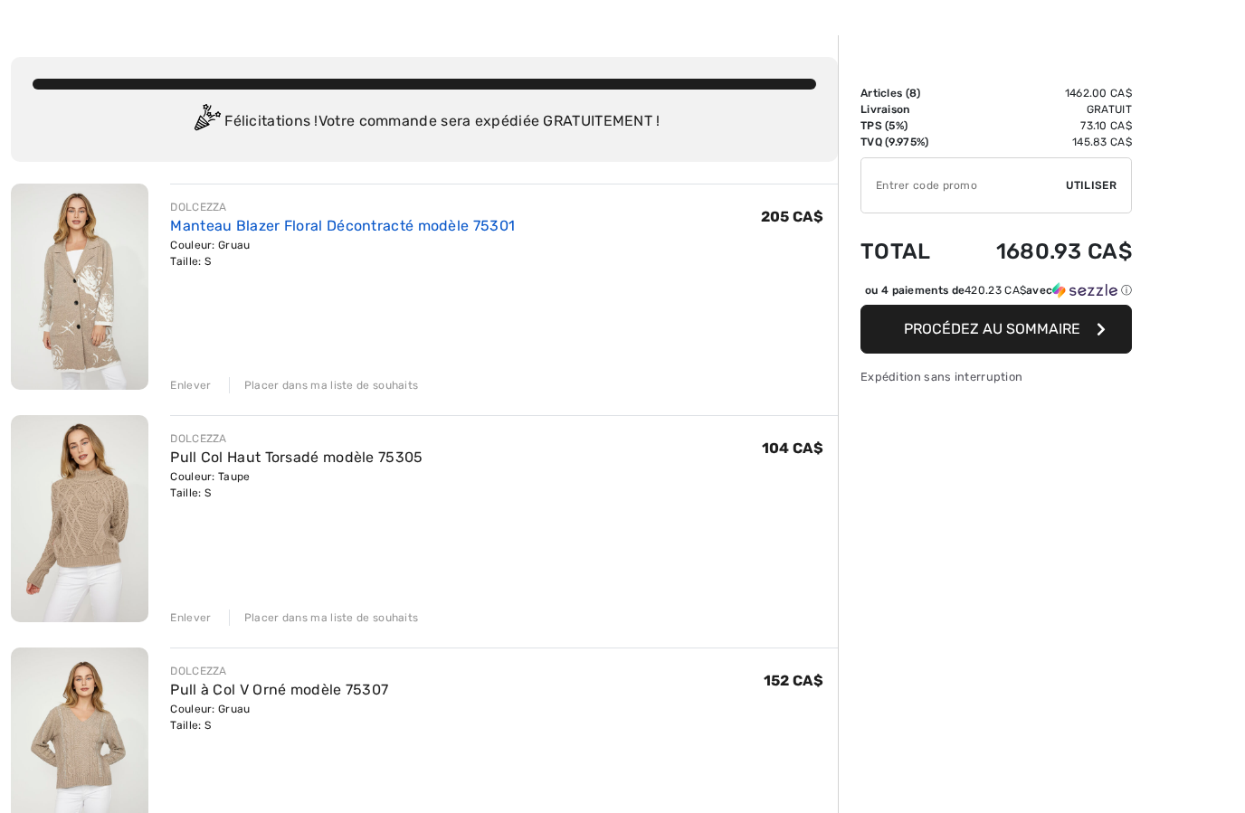
click at [456, 227] on link "Manteau Blazer Floral Décontracté modèle 75301" at bounding box center [342, 225] width 345 height 17
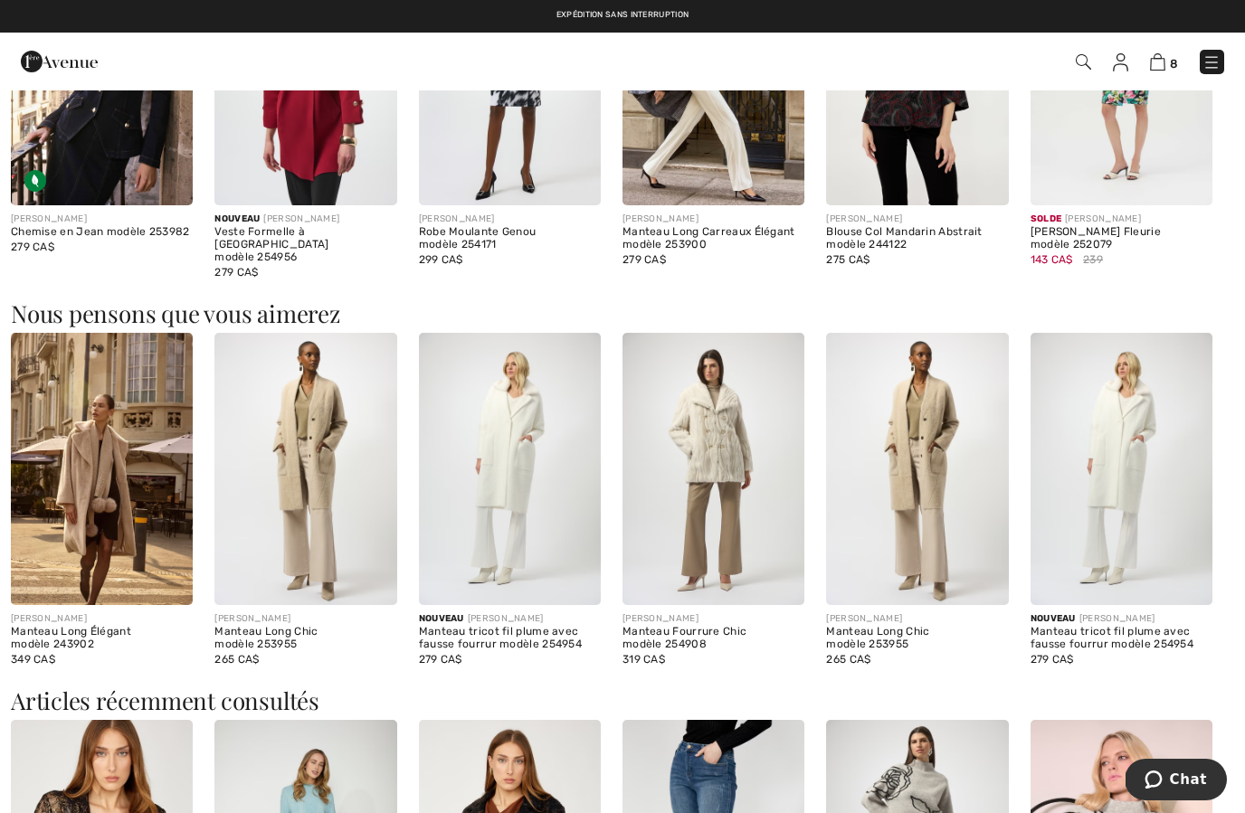
scroll to position [1167, 0]
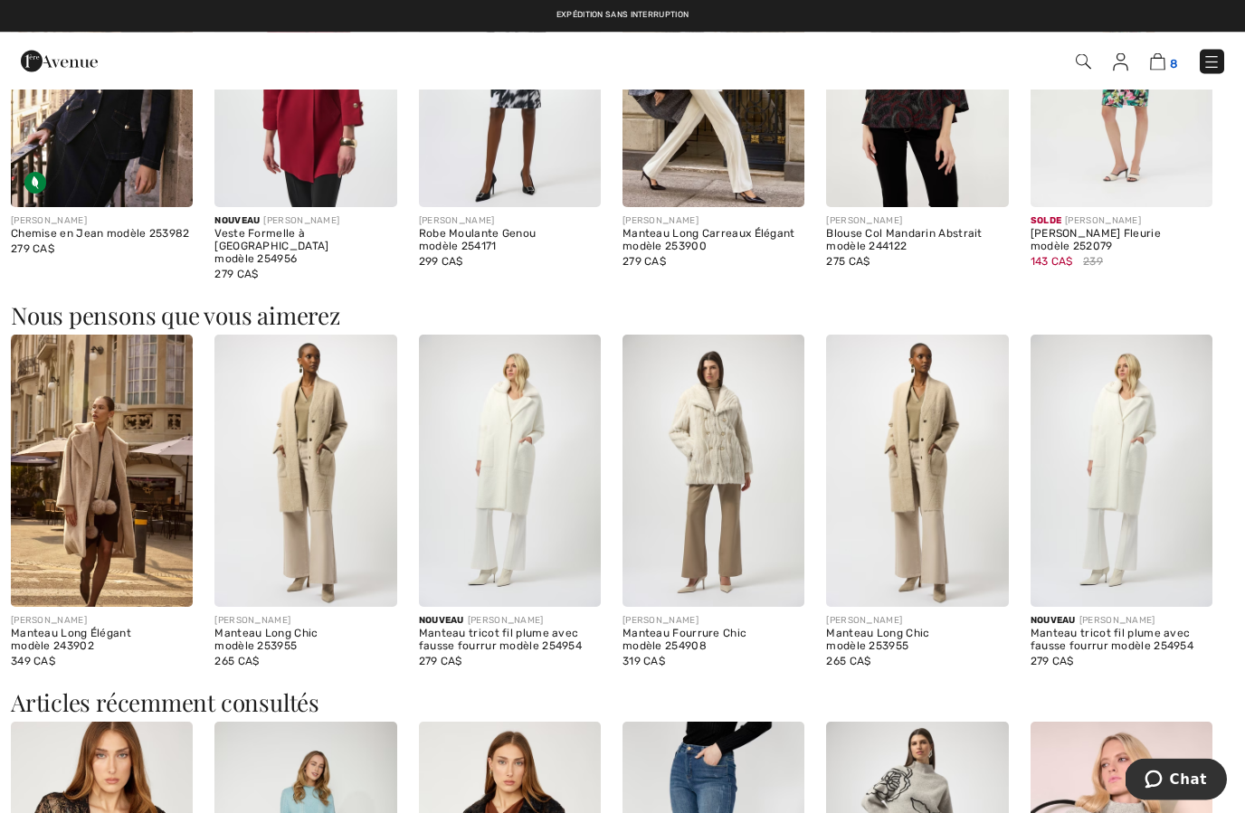
click at [1170, 57] on span "8" at bounding box center [1174, 64] width 8 height 14
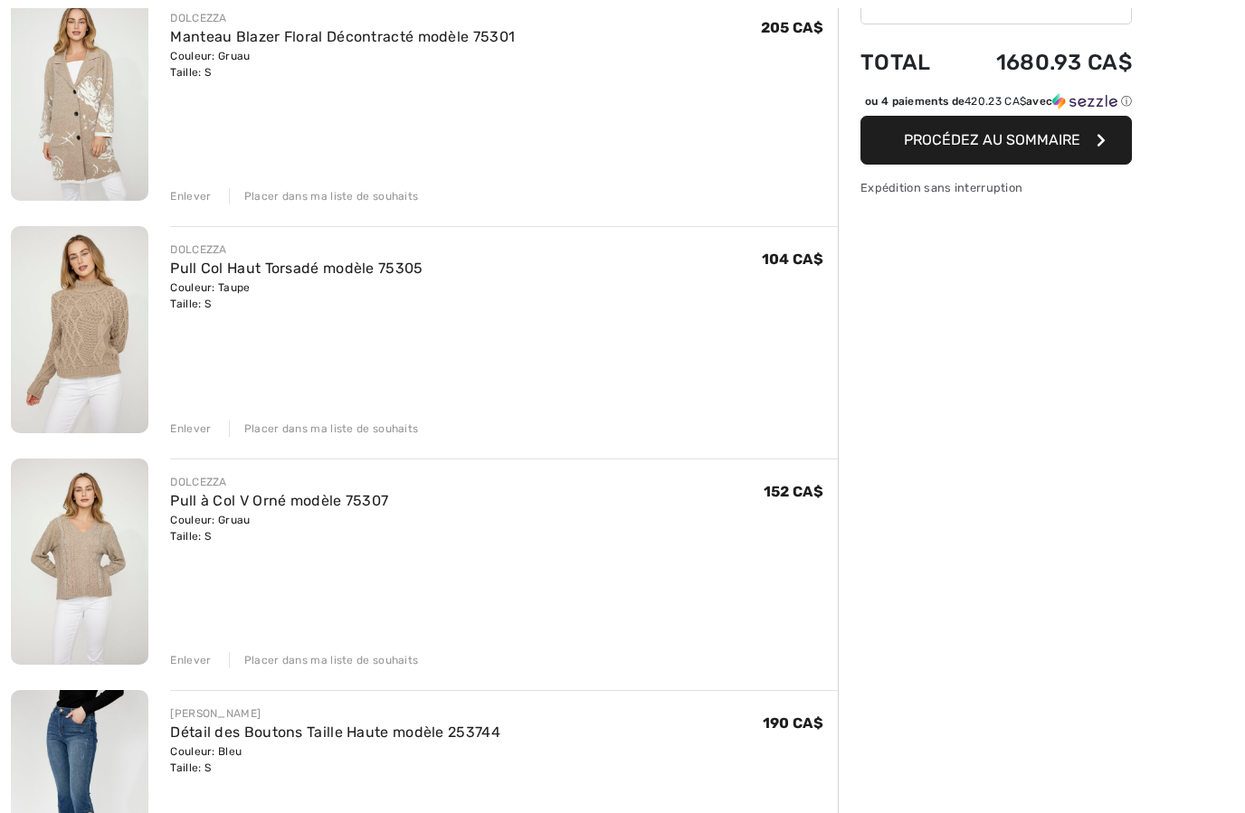
scroll to position [239, 0]
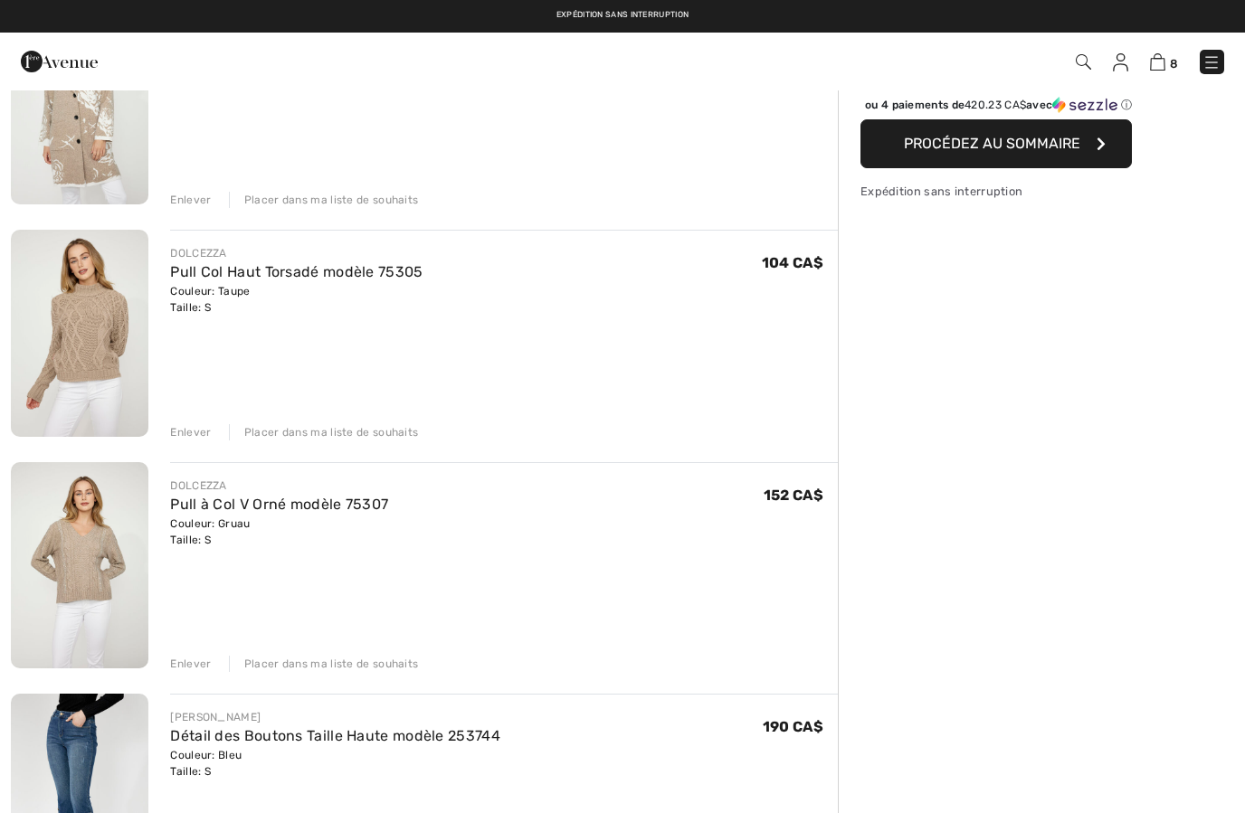
click at [353, 432] on div "Placer dans ma liste de souhaits" at bounding box center [324, 432] width 190 height 16
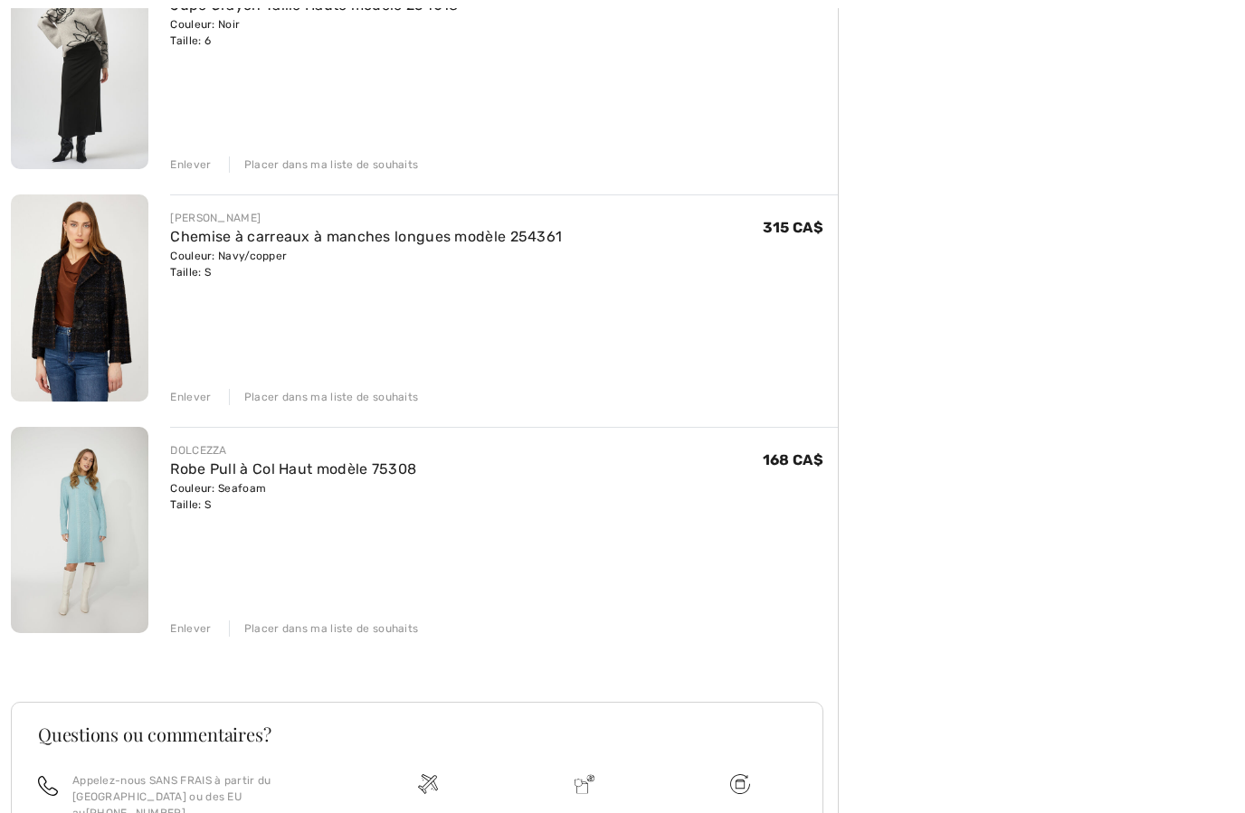
scroll to position [1203, 0]
click at [341, 622] on div "Placer dans ma liste de souhaits" at bounding box center [324, 628] width 190 height 16
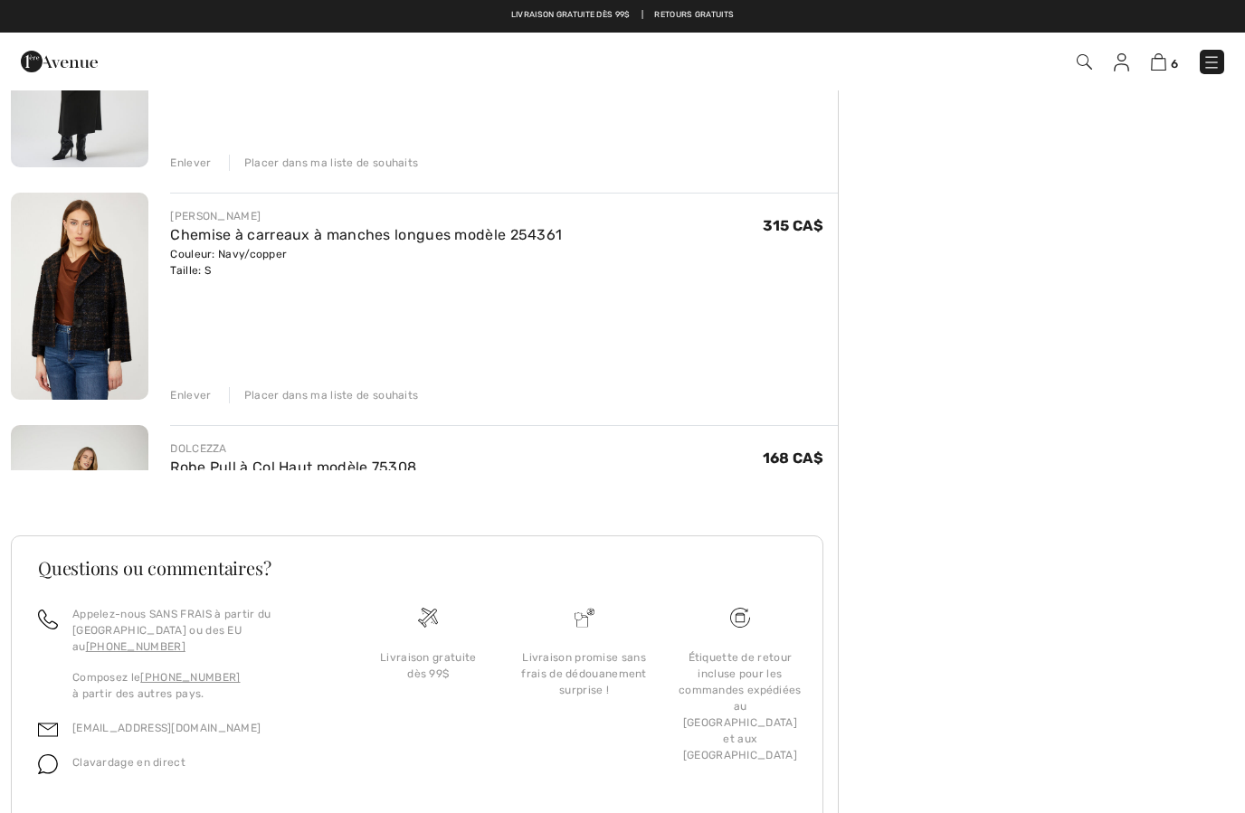
scroll to position [1096, 0]
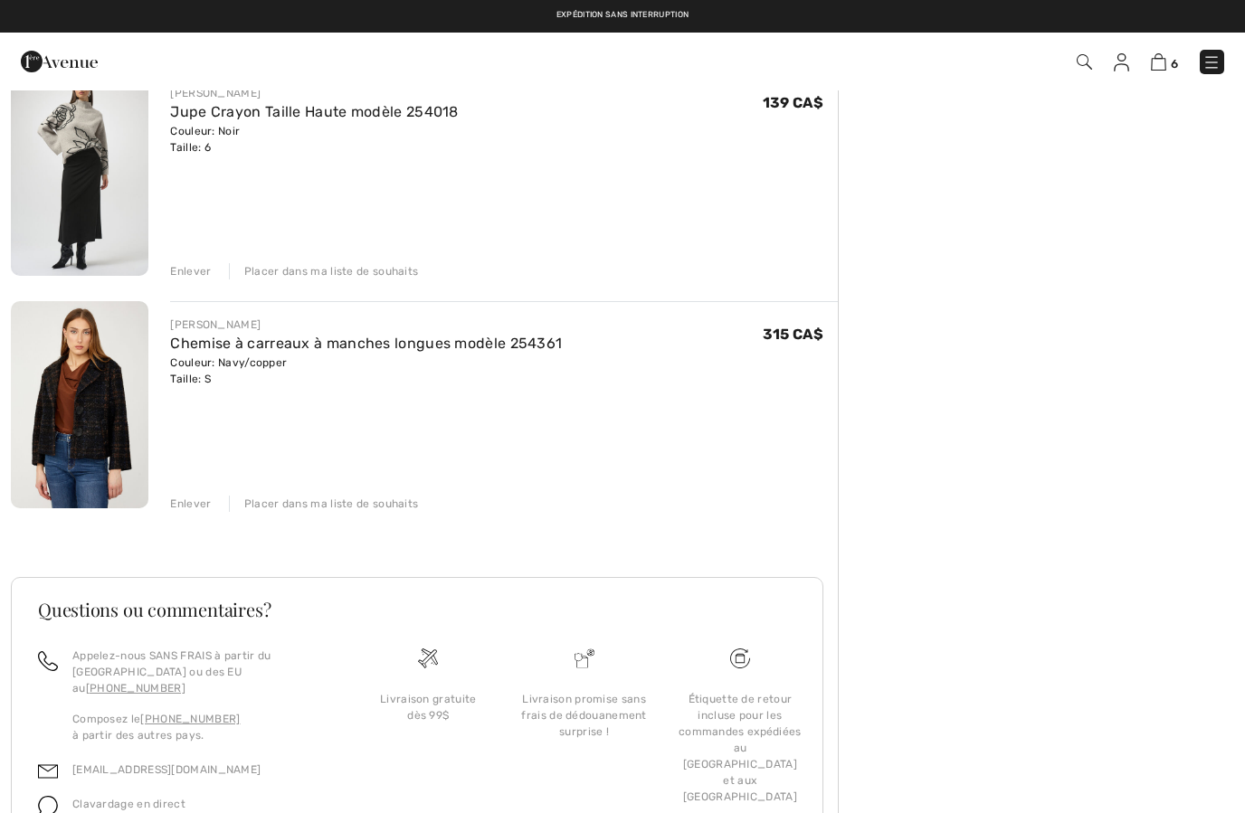
click at [352, 504] on div "Placer dans ma liste de souhaits" at bounding box center [324, 504] width 190 height 16
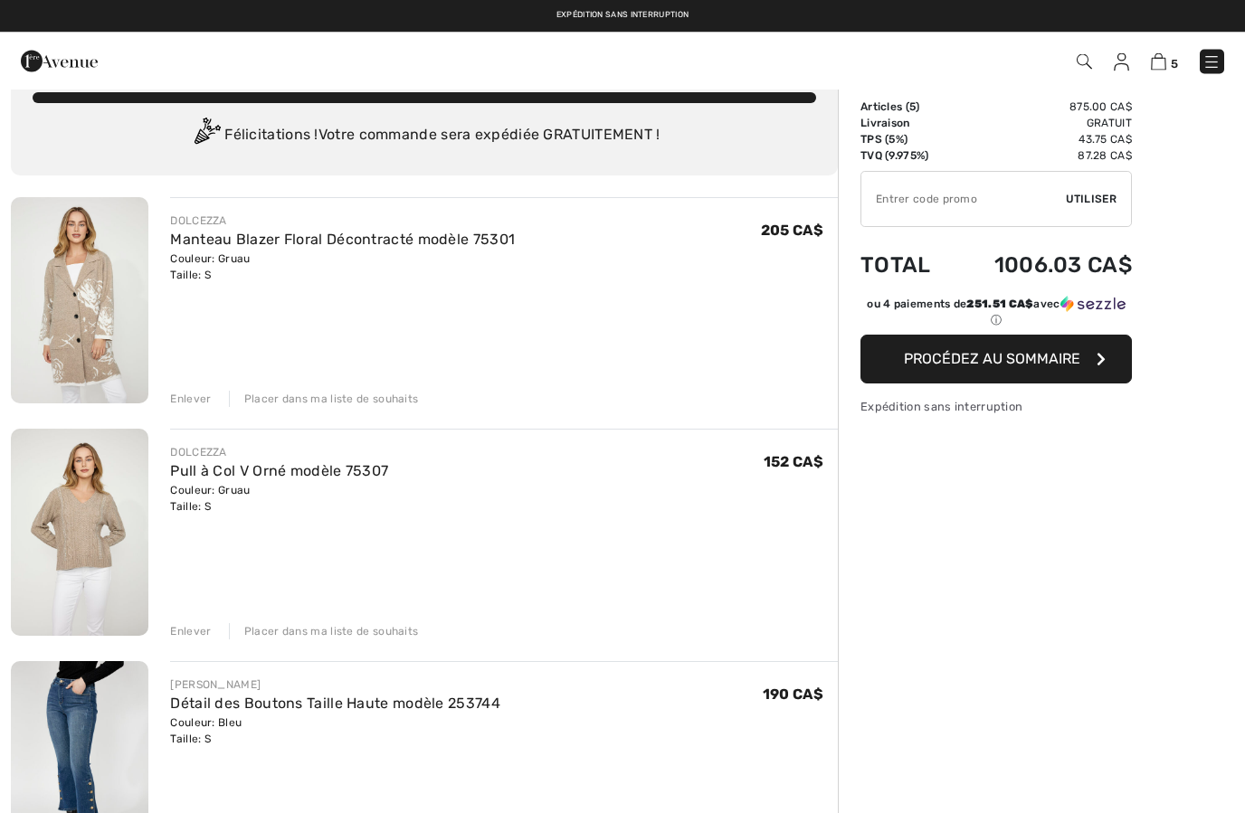
scroll to position [22, 0]
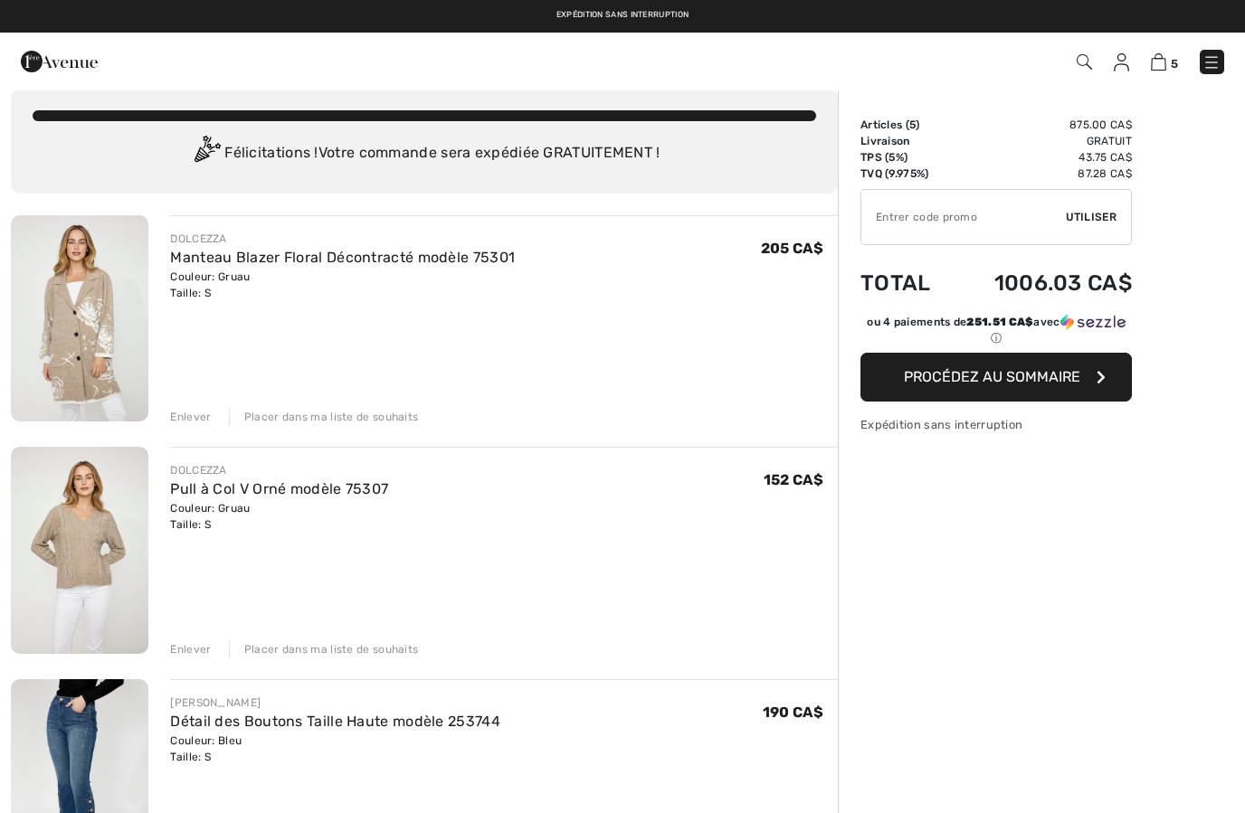
click at [965, 230] on input "TEXT" at bounding box center [963, 217] width 204 height 54
click at [1099, 199] on div "✔ Utiliser Enlever" at bounding box center [995, 217] width 271 height 56
click at [1101, 218] on span "Utiliser" at bounding box center [1091, 217] width 51 height 16
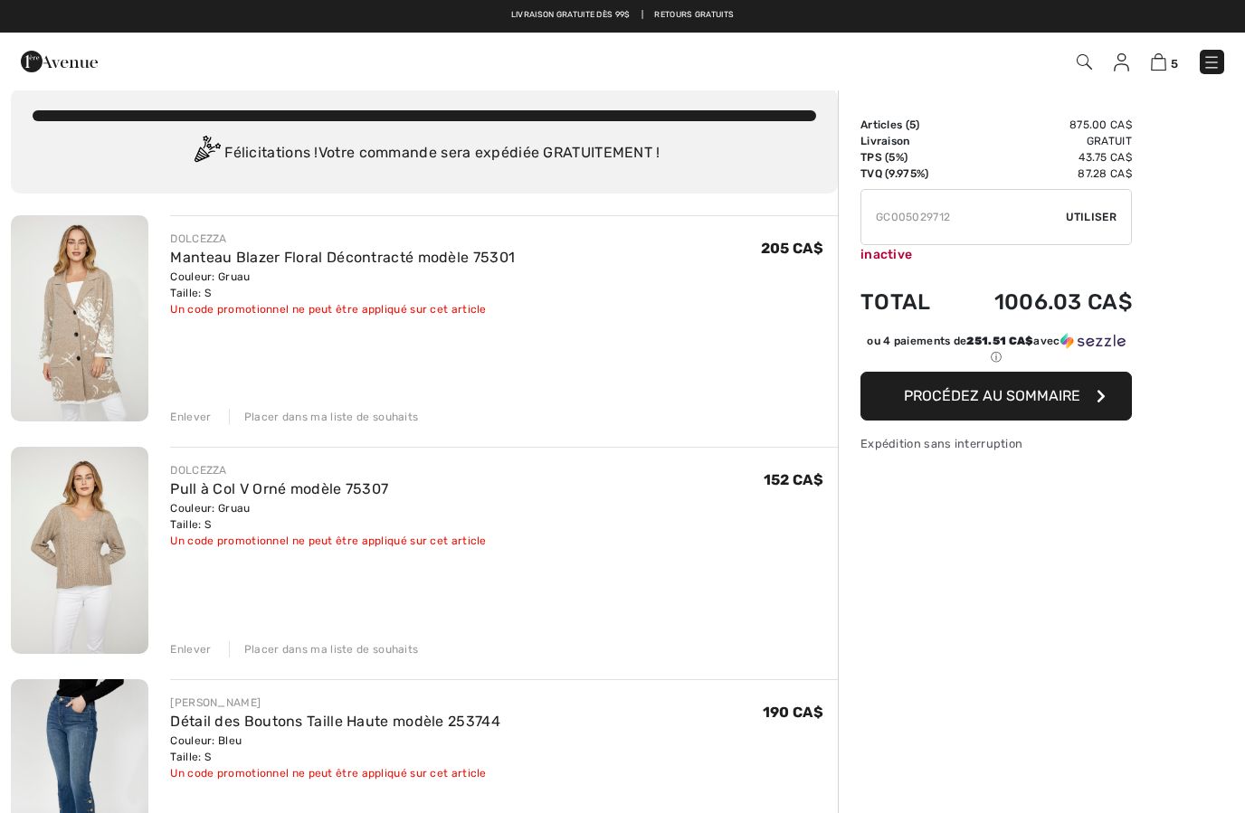
click at [967, 227] on input "TEXT" at bounding box center [963, 217] width 204 height 54
type input "GC005054685"
click at [1084, 222] on span "Utiliser" at bounding box center [1091, 217] width 51 height 16
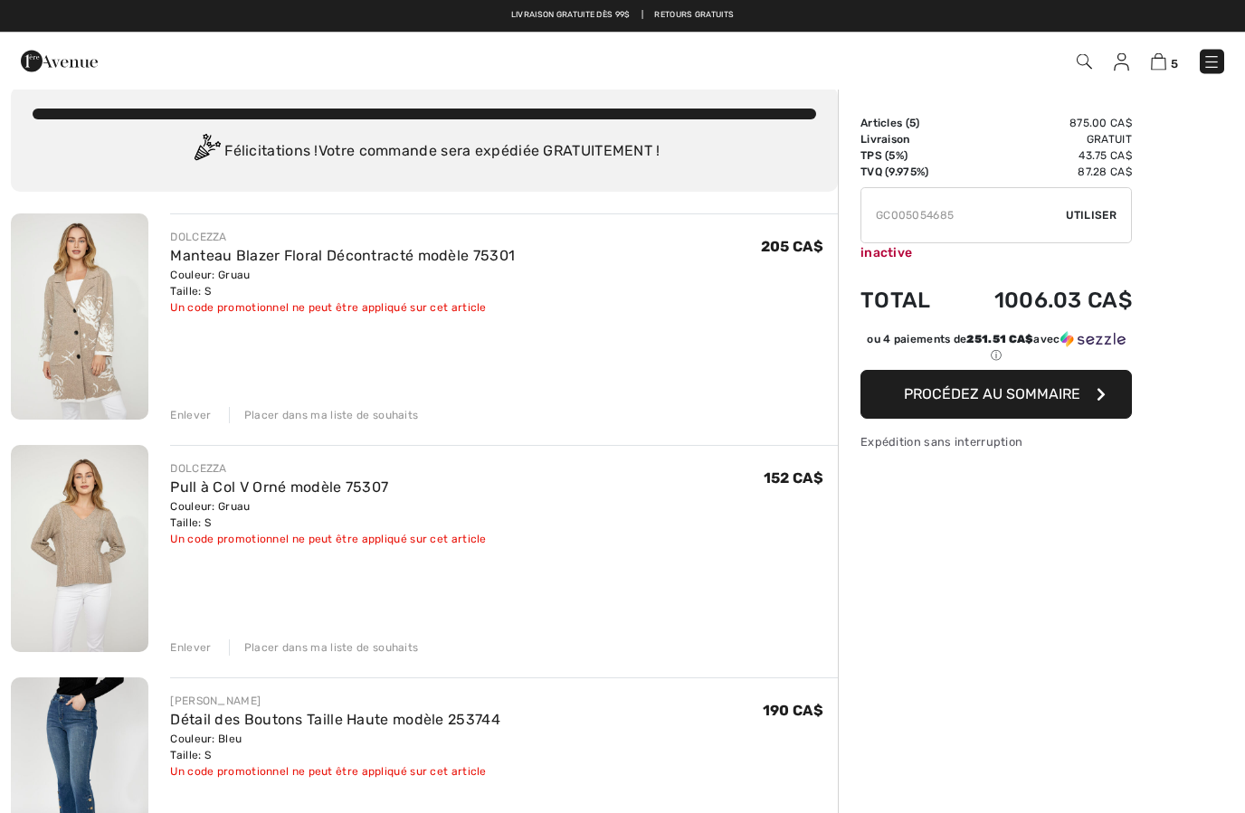
scroll to position [0, 0]
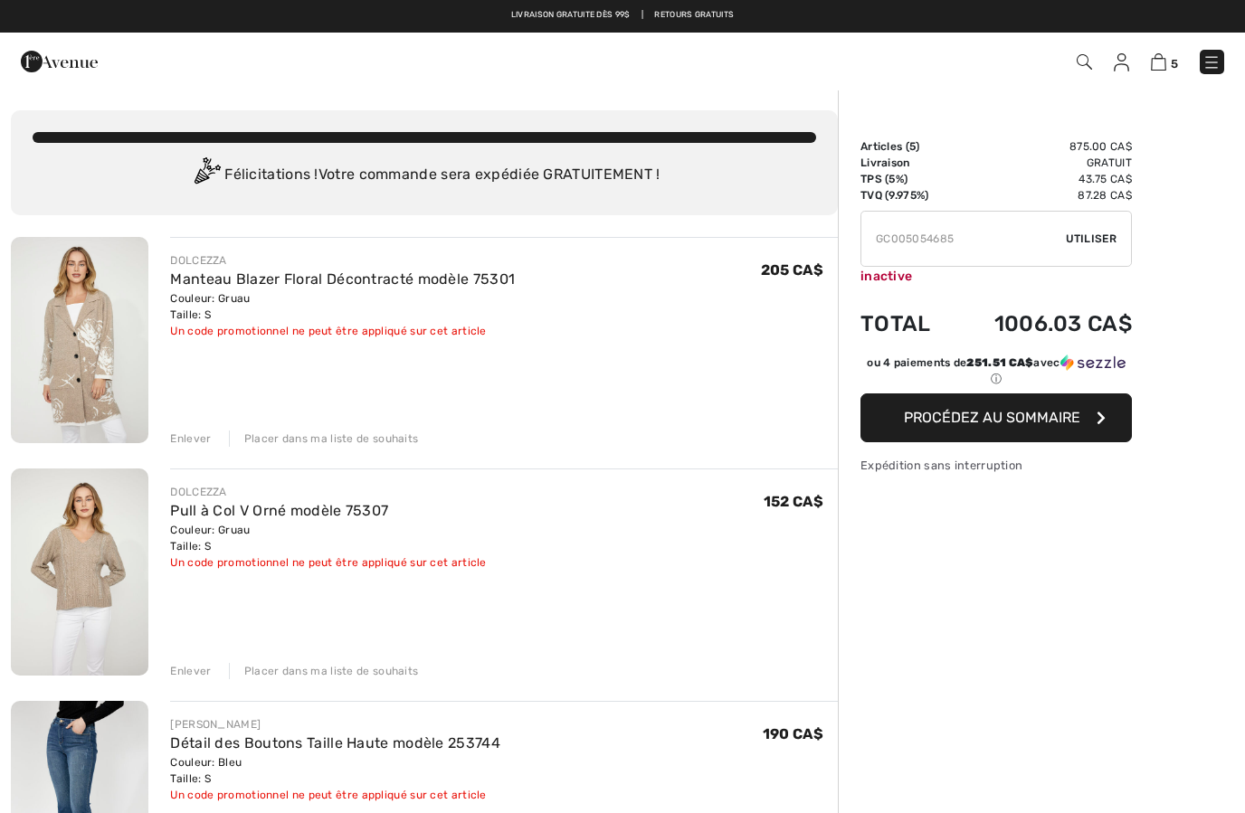
click at [998, 429] on button "Procédez au sommaire" at bounding box center [995, 418] width 271 height 49
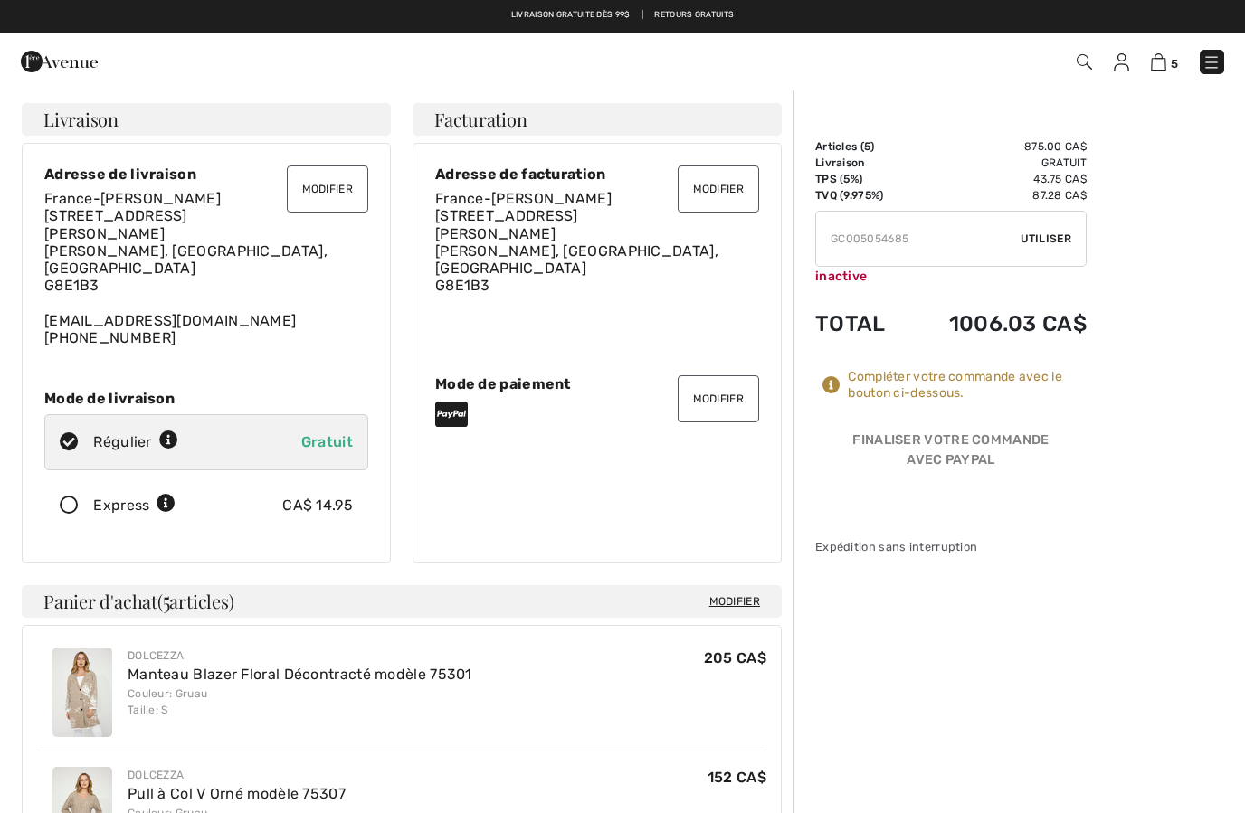
click at [1125, 66] on img at bounding box center [1121, 62] width 15 height 18
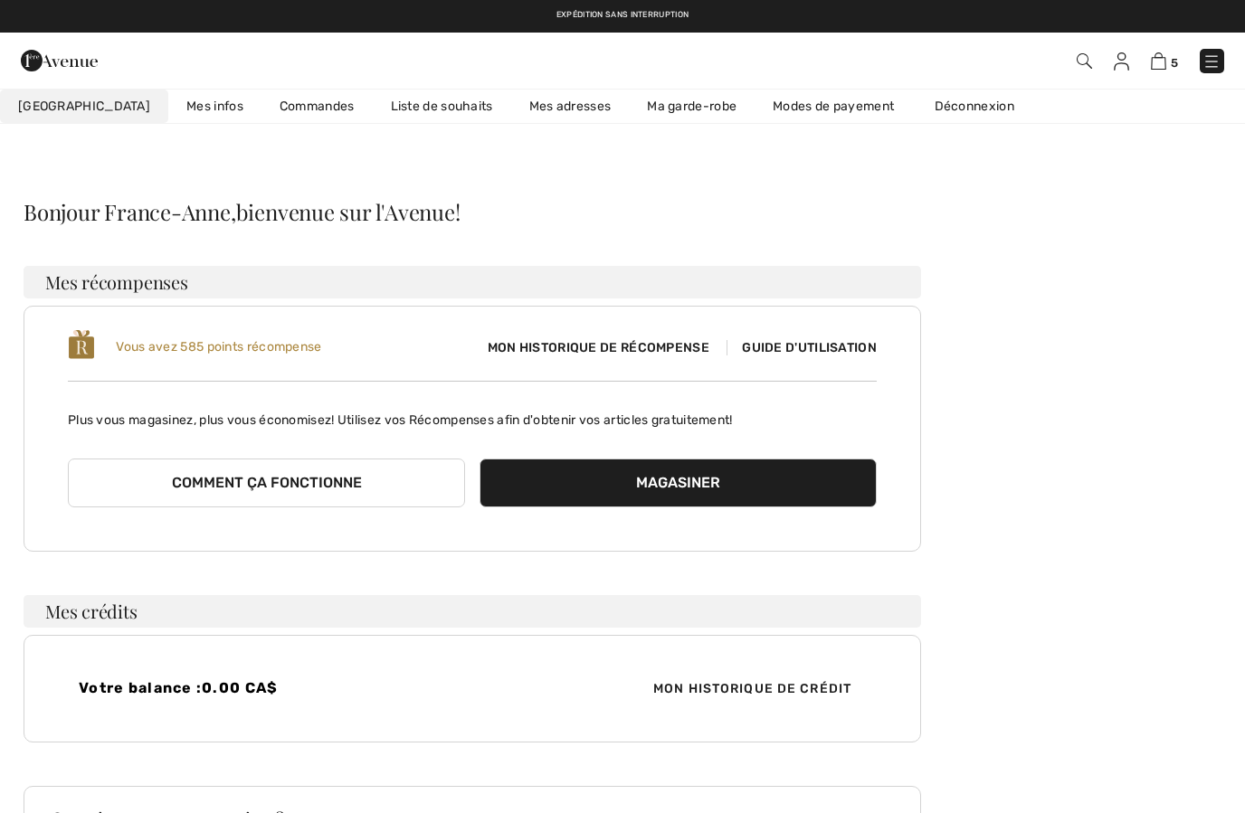
click at [395, 112] on link "Liste de souhaits" at bounding box center [442, 106] width 138 height 33
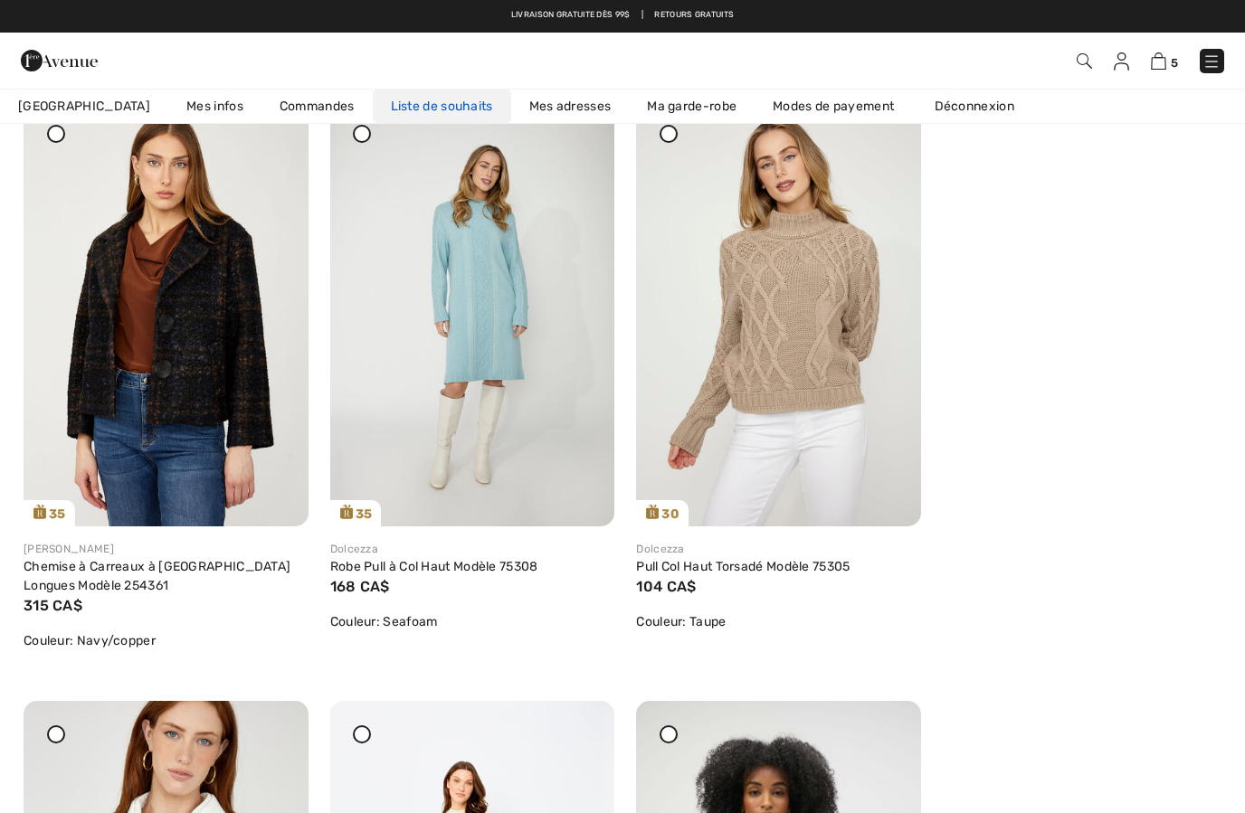
scroll to position [254, 0]
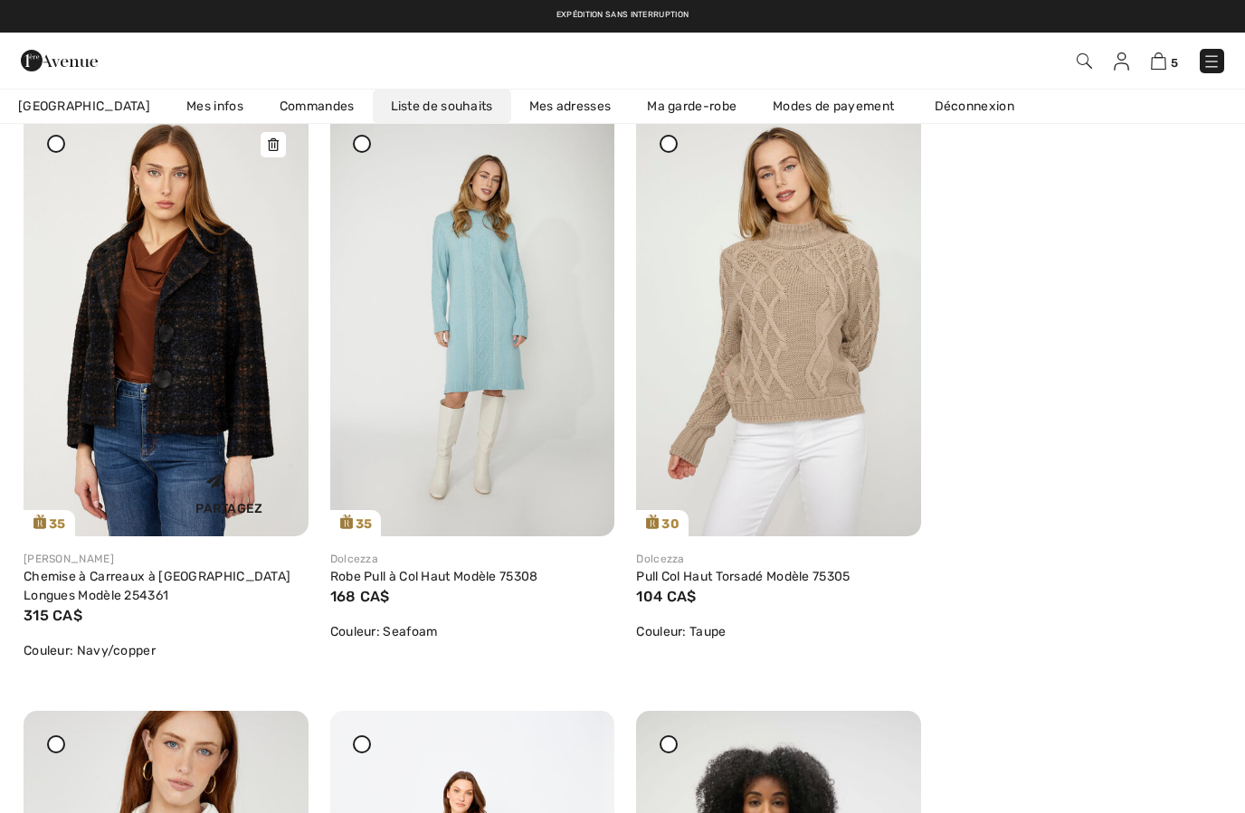
click at [207, 459] on div "Partagez" at bounding box center [229, 491] width 130 height 64
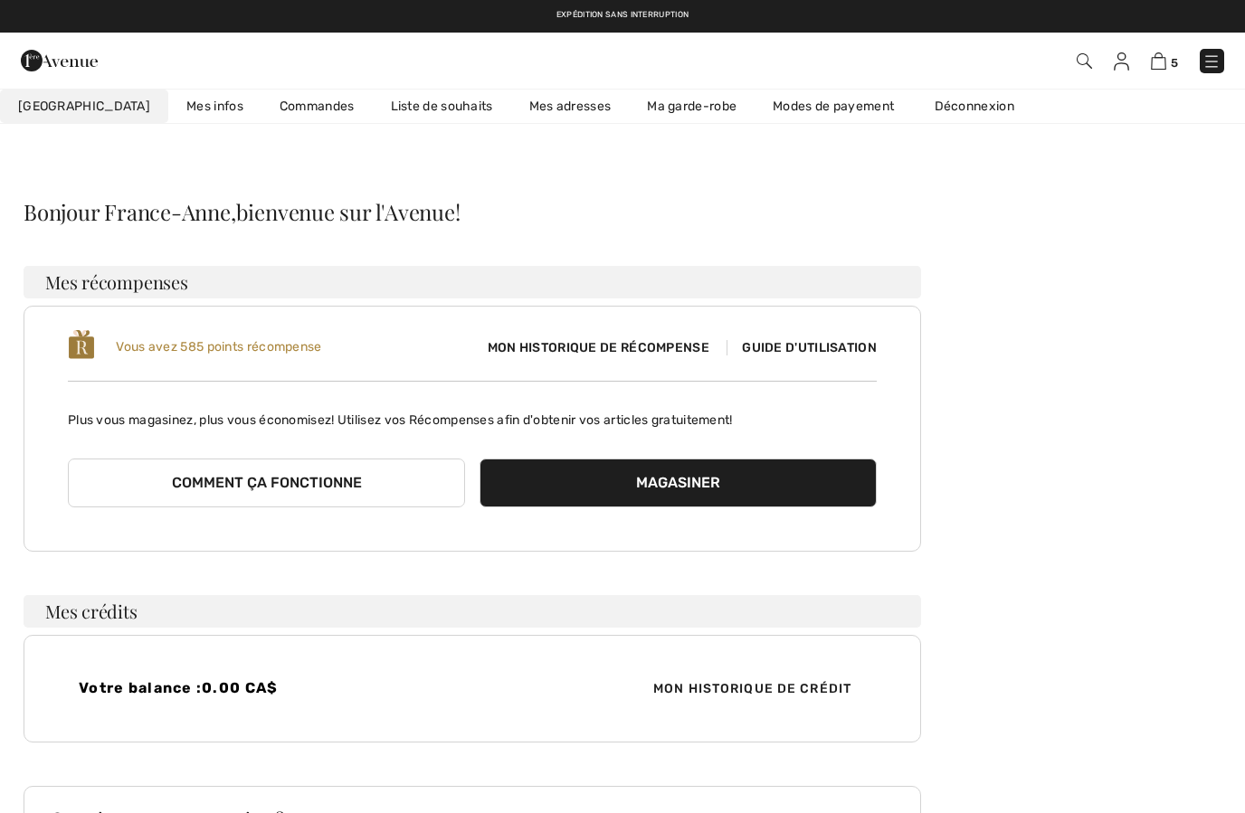
click at [410, 110] on link "Liste de souhaits" at bounding box center [442, 106] width 138 height 33
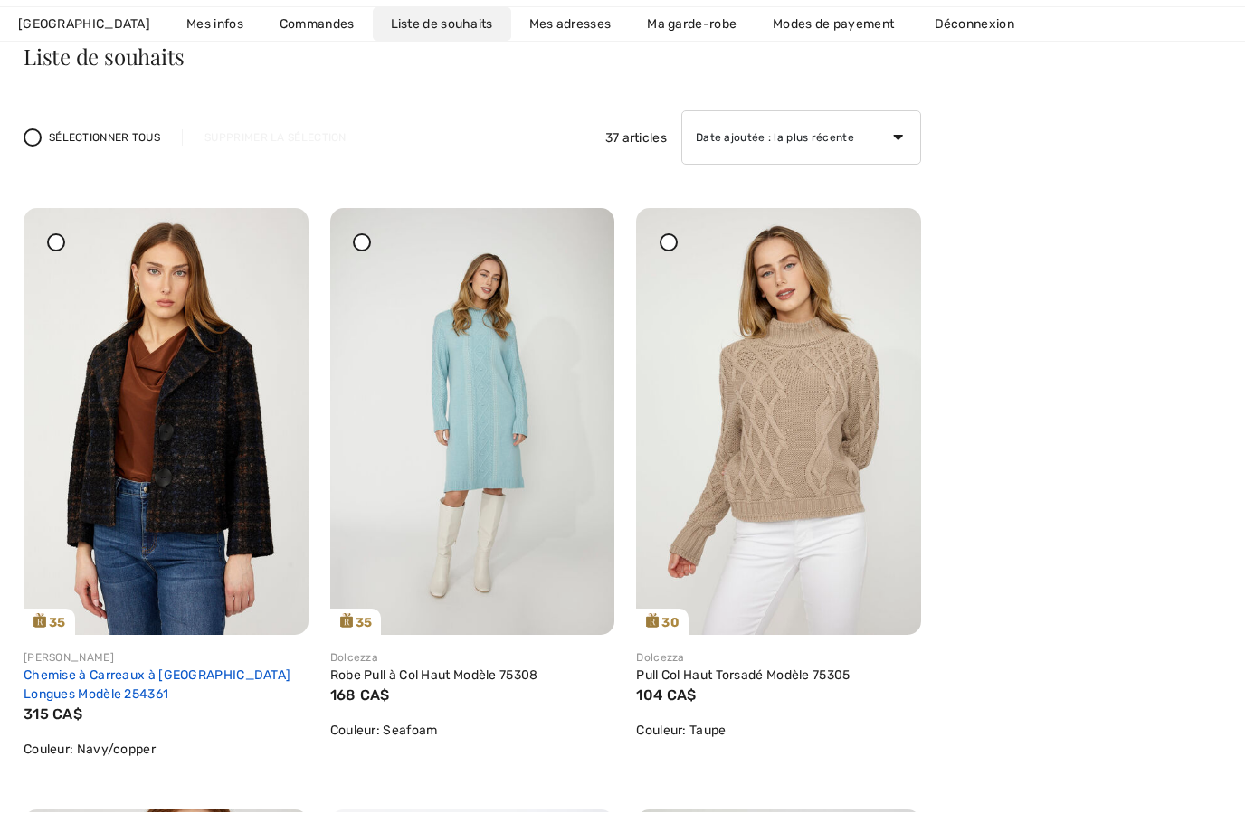
scroll to position [156, 0]
click at [180, 678] on link "Chemise à Carreaux à Manches Longues Modèle 254361" at bounding box center [157, 685] width 267 height 34
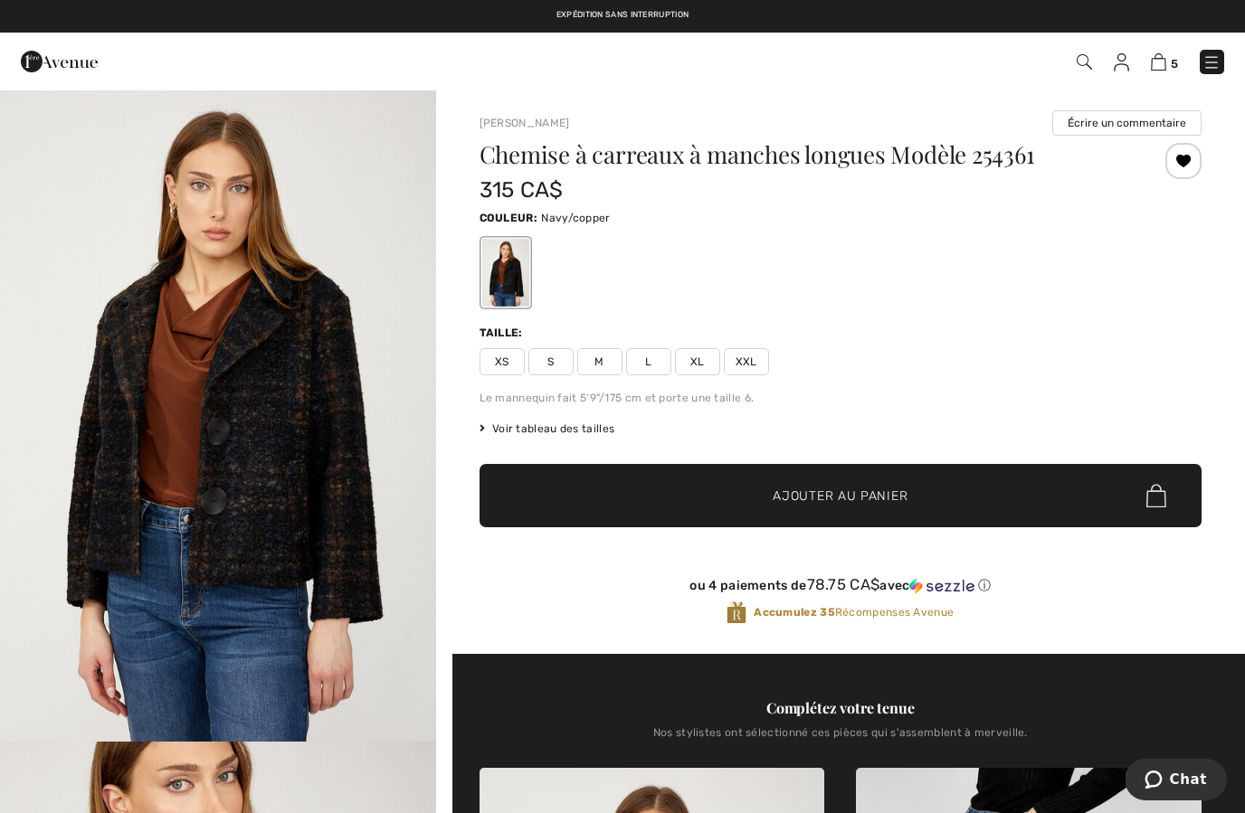
click at [552, 366] on span "S" at bounding box center [550, 361] width 45 height 27
click at [855, 489] on span "Ajouter au panier" at bounding box center [840, 496] width 135 height 19
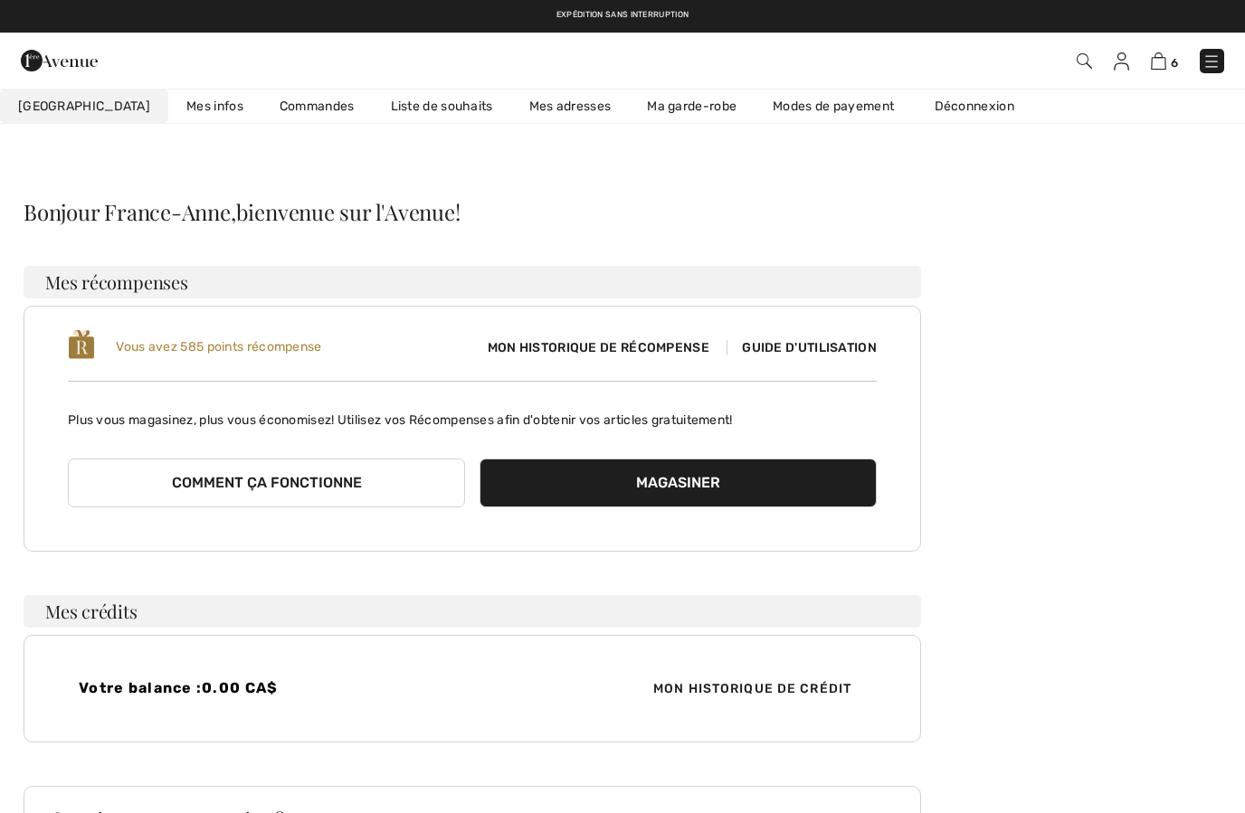
click at [406, 112] on link "Liste de souhaits" at bounding box center [442, 106] width 138 height 33
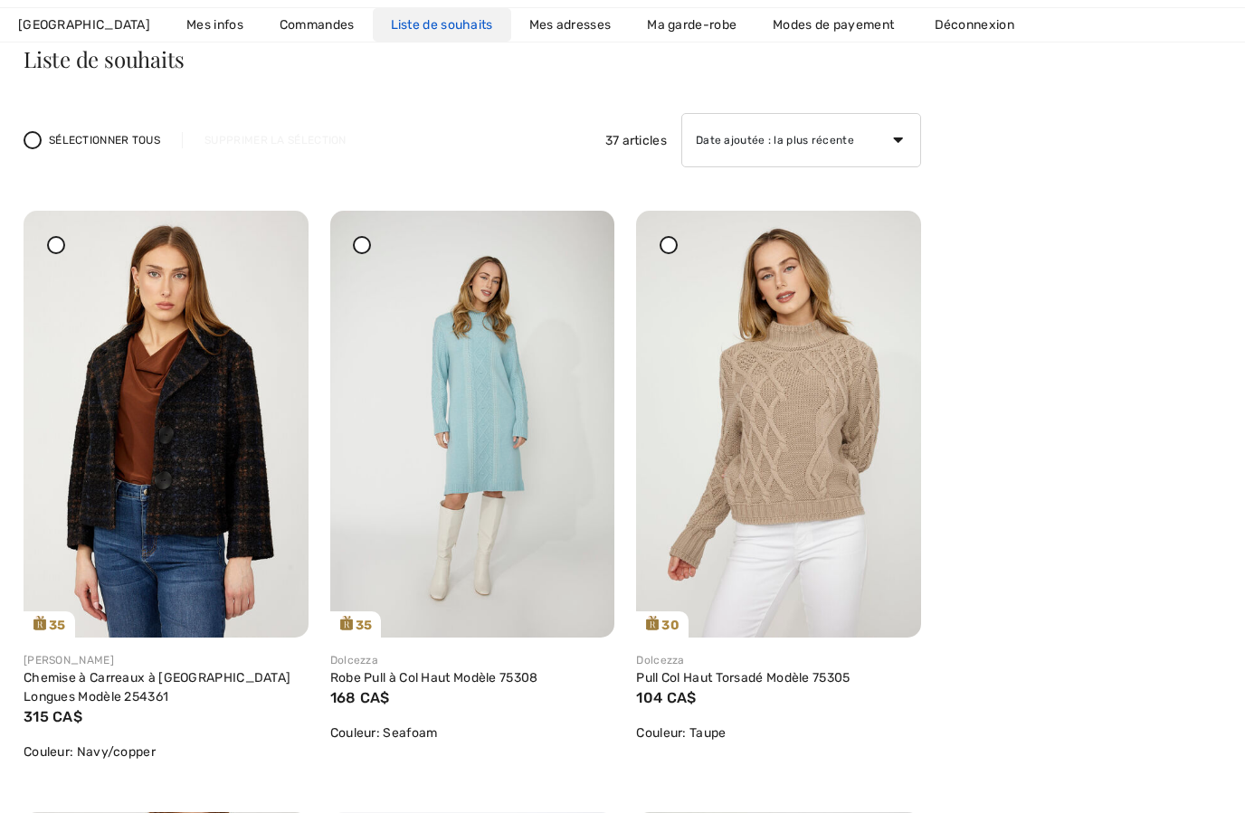
scroll to position [166, 0]
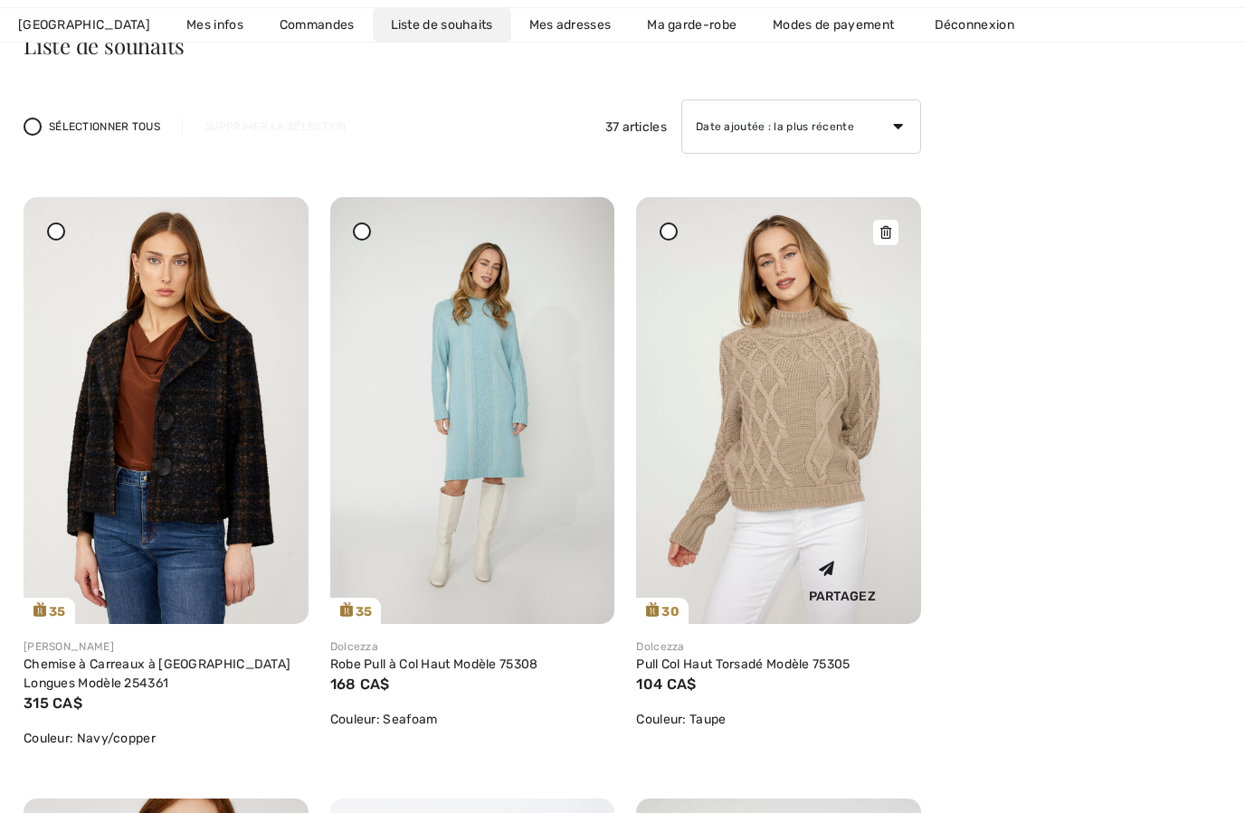
click at [820, 467] on img at bounding box center [778, 410] width 285 height 427
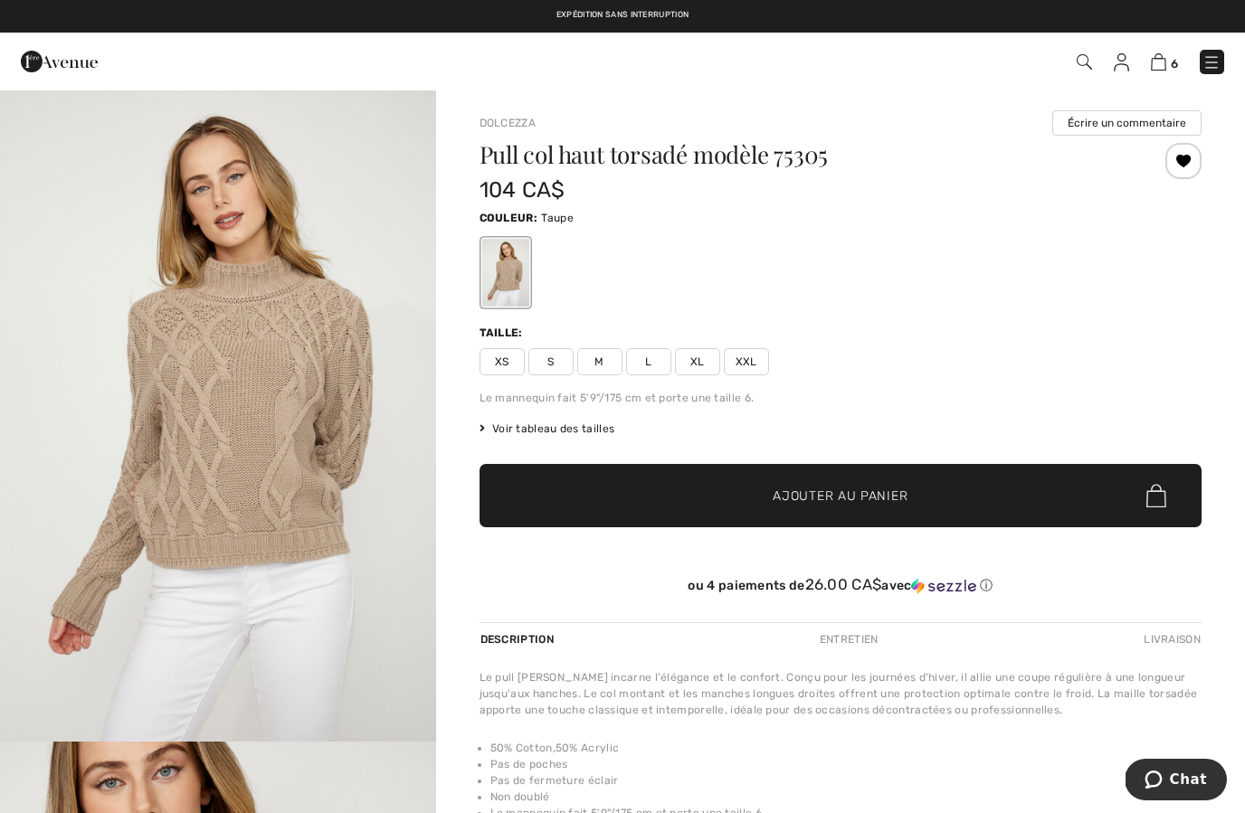
click at [550, 372] on span "S" at bounding box center [550, 361] width 45 height 27
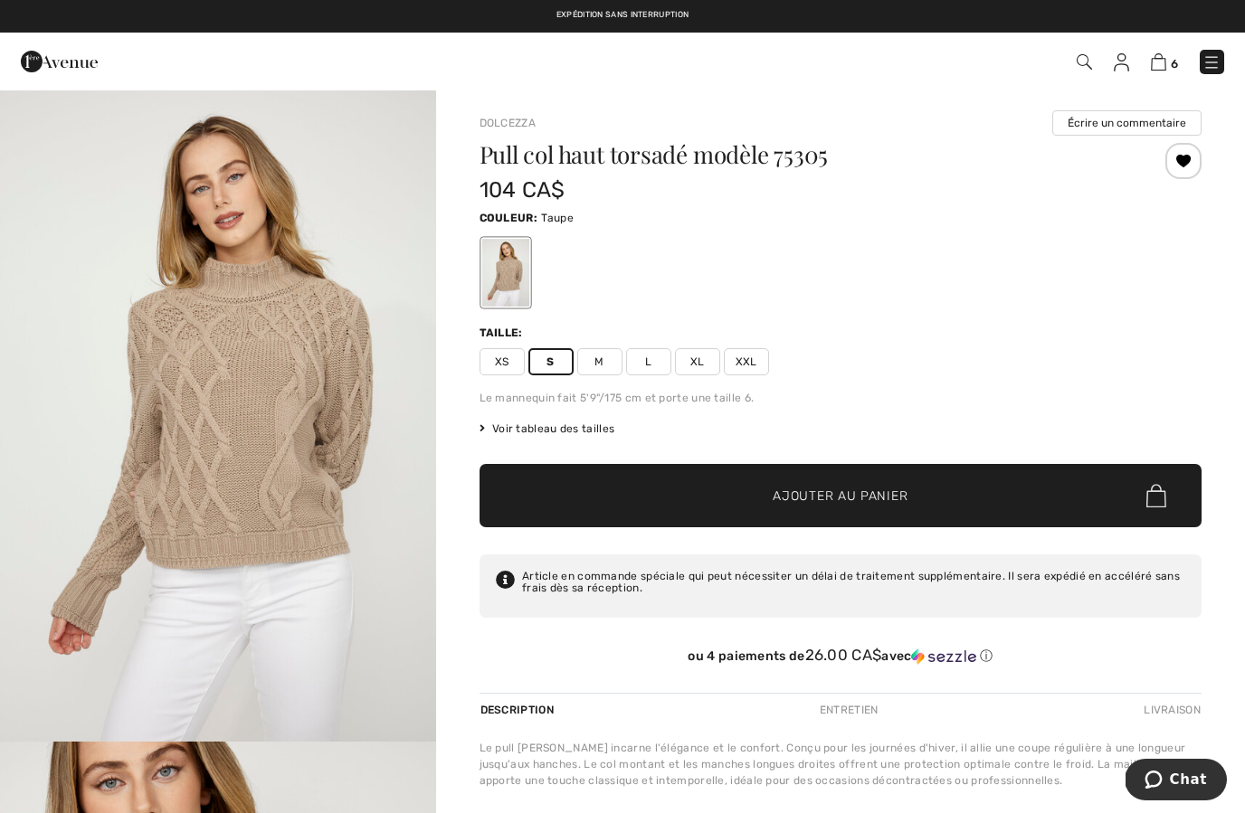
click at [811, 499] on span "Ajouter au panier" at bounding box center [840, 496] width 135 height 19
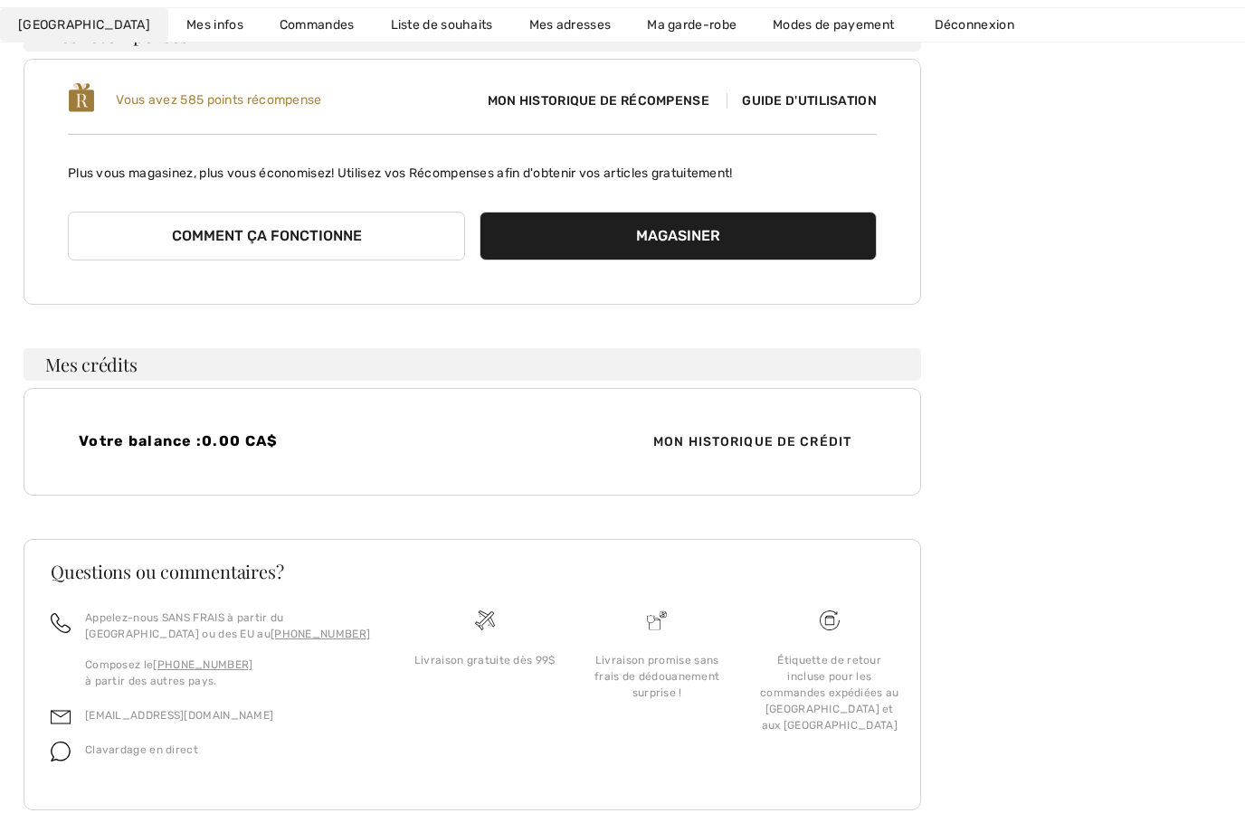
click at [404, 24] on link "Liste de souhaits" at bounding box center [442, 24] width 138 height 33
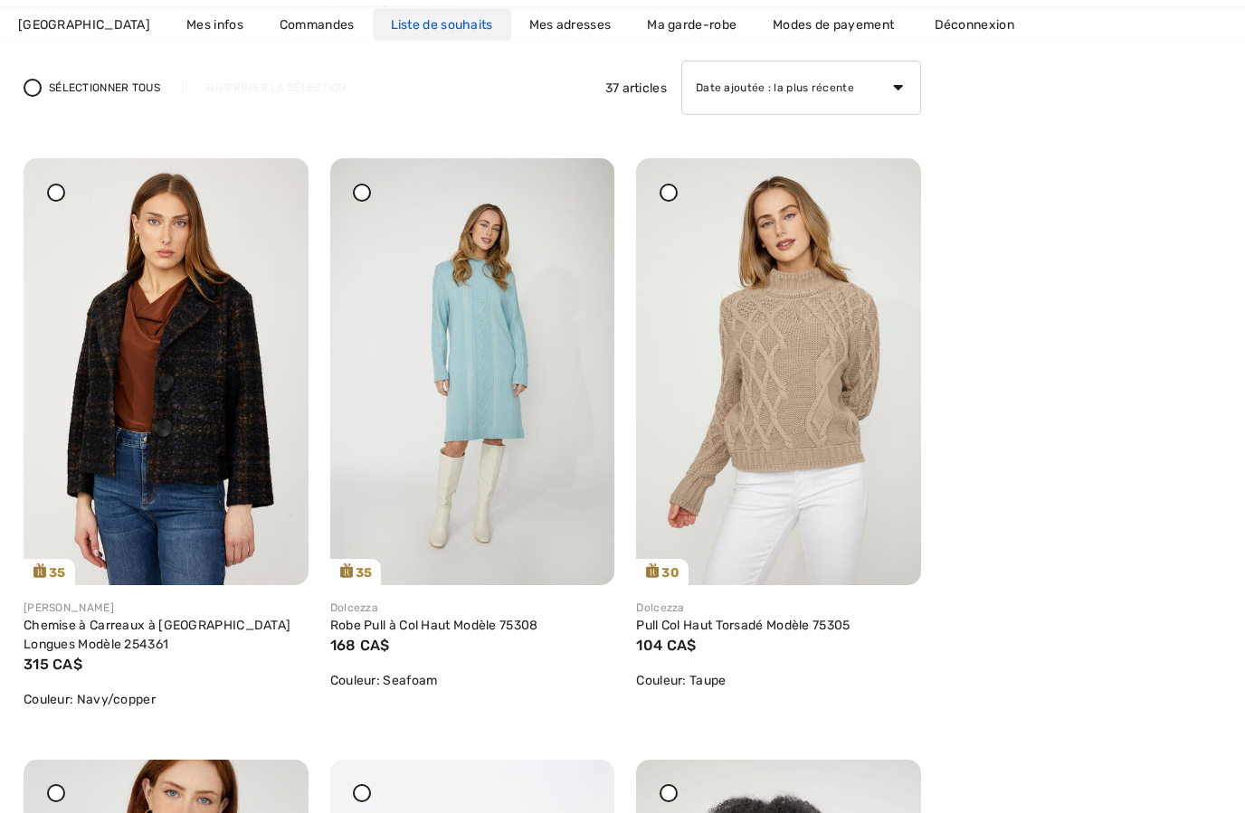
scroll to position [207, 0]
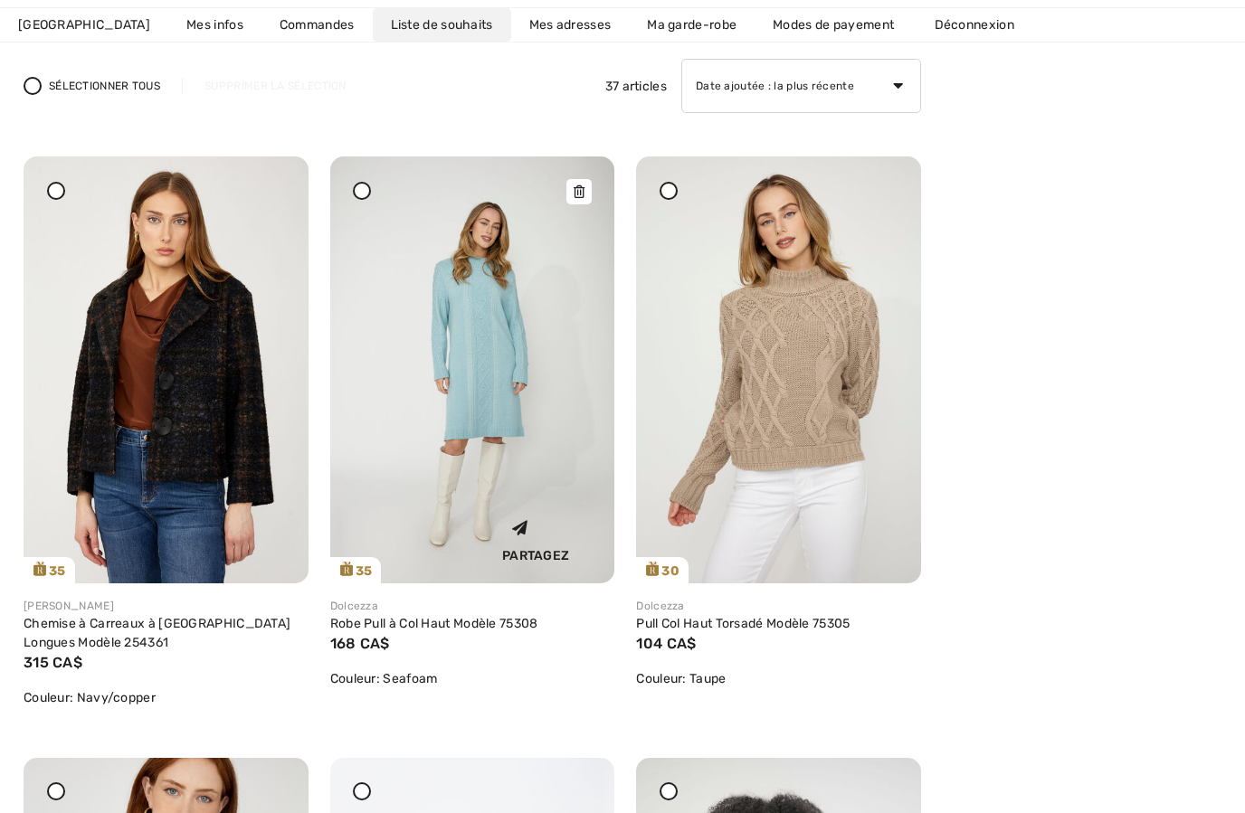
click at [504, 375] on img at bounding box center [472, 370] width 285 height 427
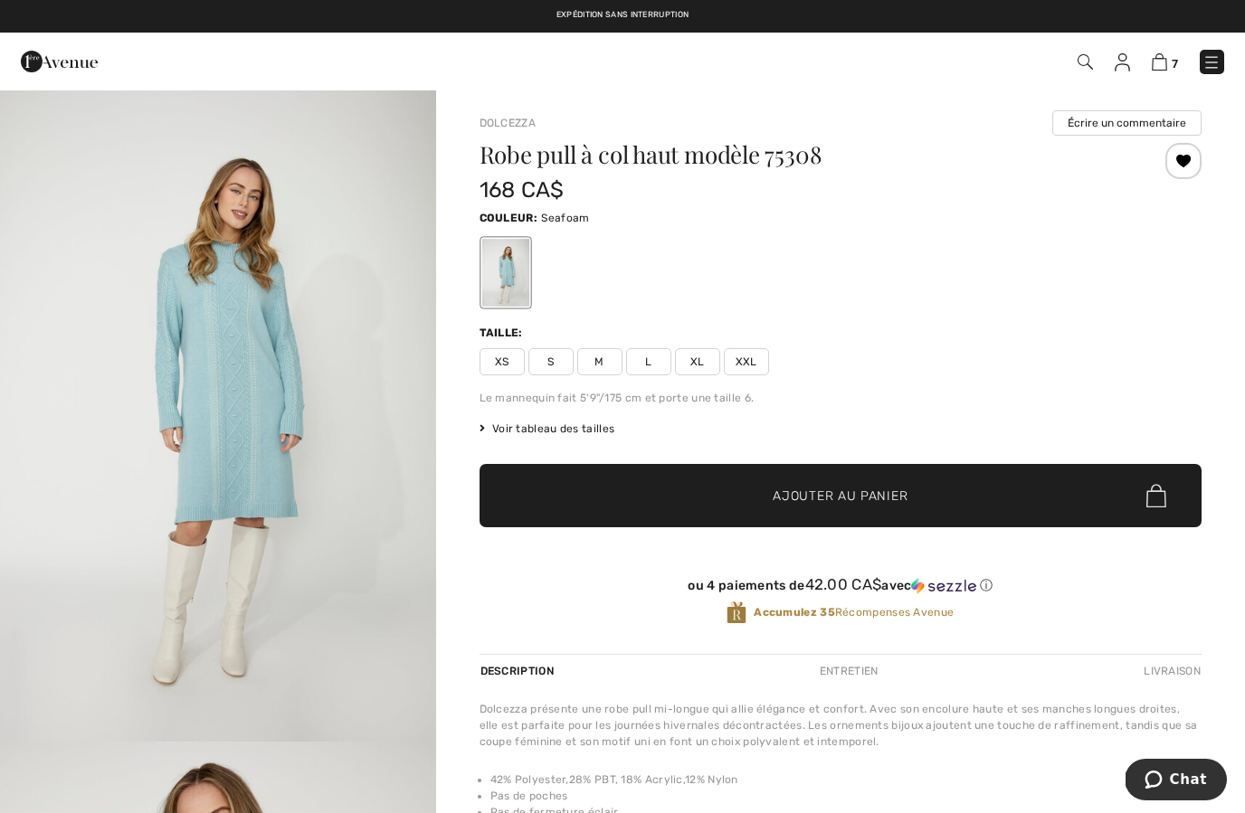
click at [535, 352] on span "S" at bounding box center [550, 361] width 45 height 27
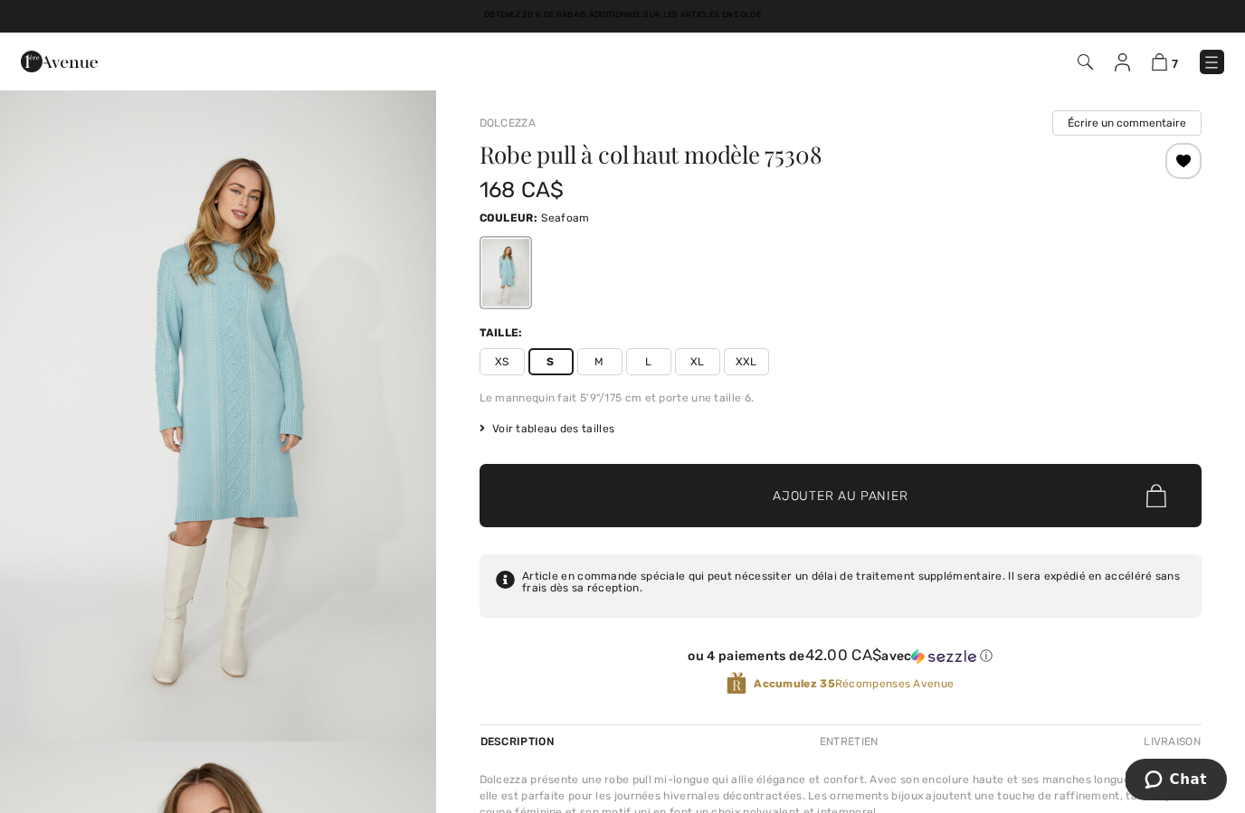
click at [824, 490] on span "Ajouter au panier" at bounding box center [840, 496] width 135 height 19
click at [75, 71] on img at bounding box center [59, 61] width 77 height 36
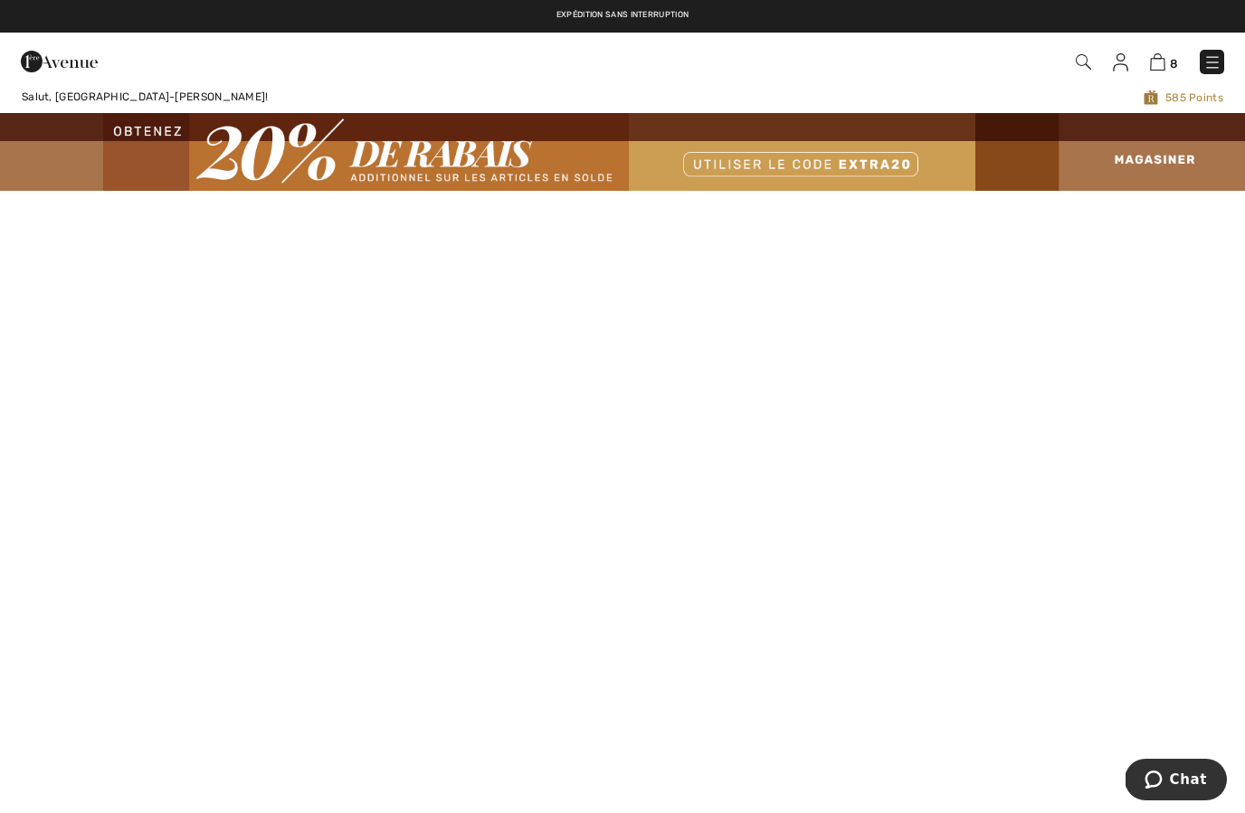
click at [1214, 61] on img at bounding box center [1212, 62] width 18 height 18
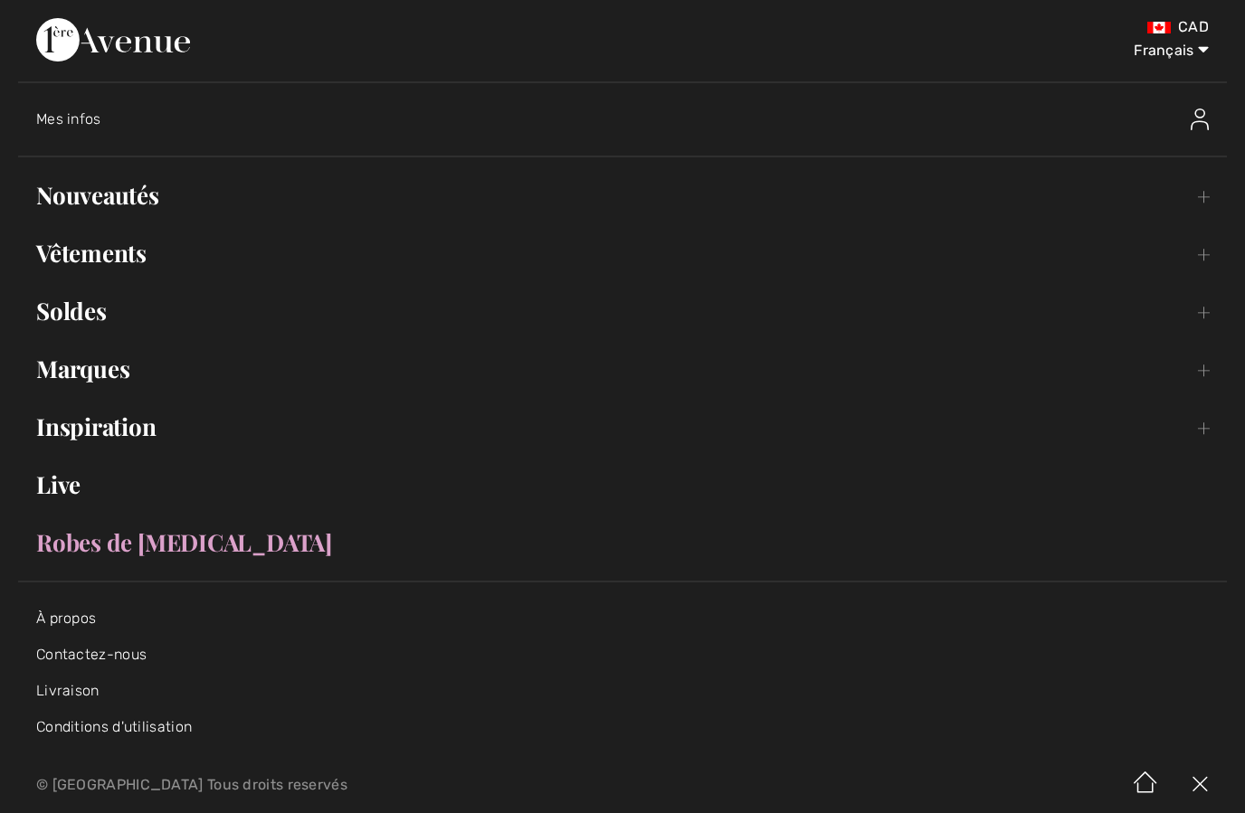
click at [1195, 247] on link "Vêtements Toggle submenu" at bounding box center [622, 253] width 1209 height 40
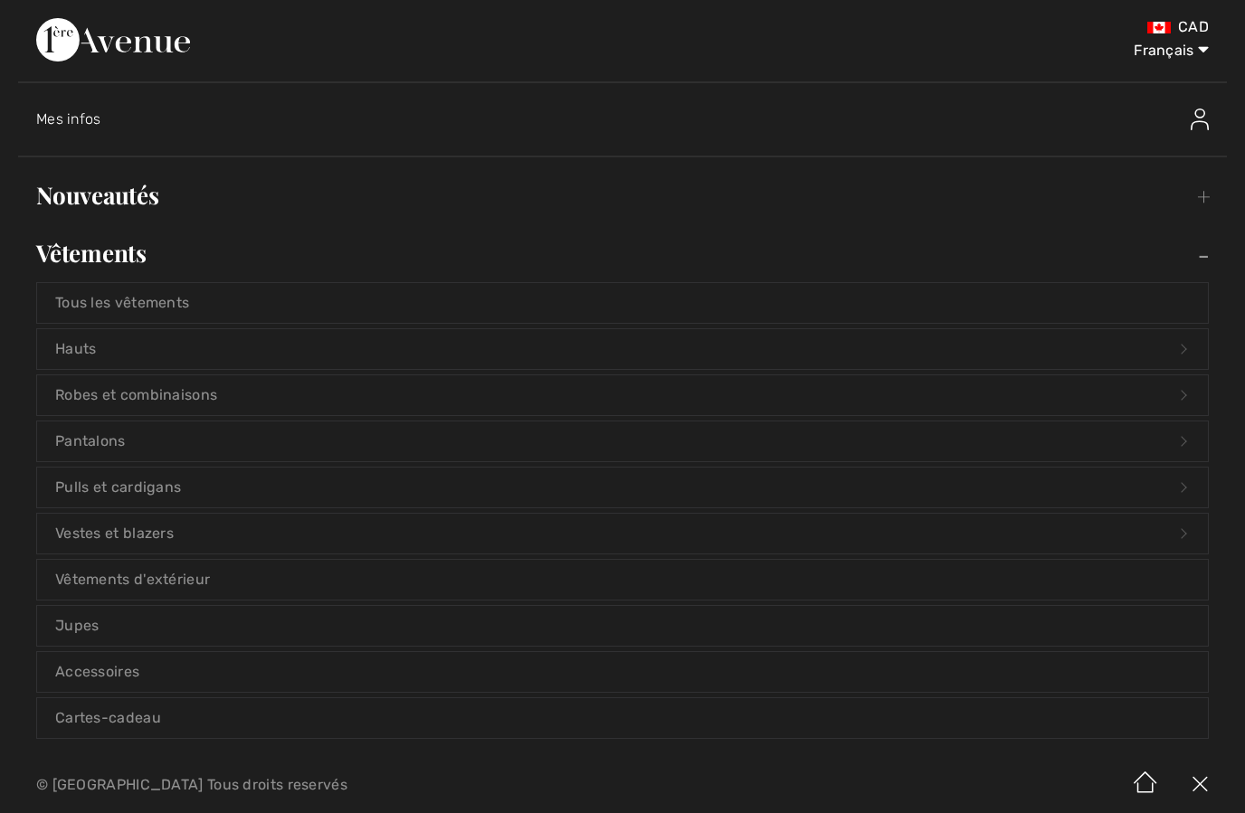
click at [175, 399] on link "Robes et combinaisons Open submenu" at bounding box center [622, 395] width 1171 height 40
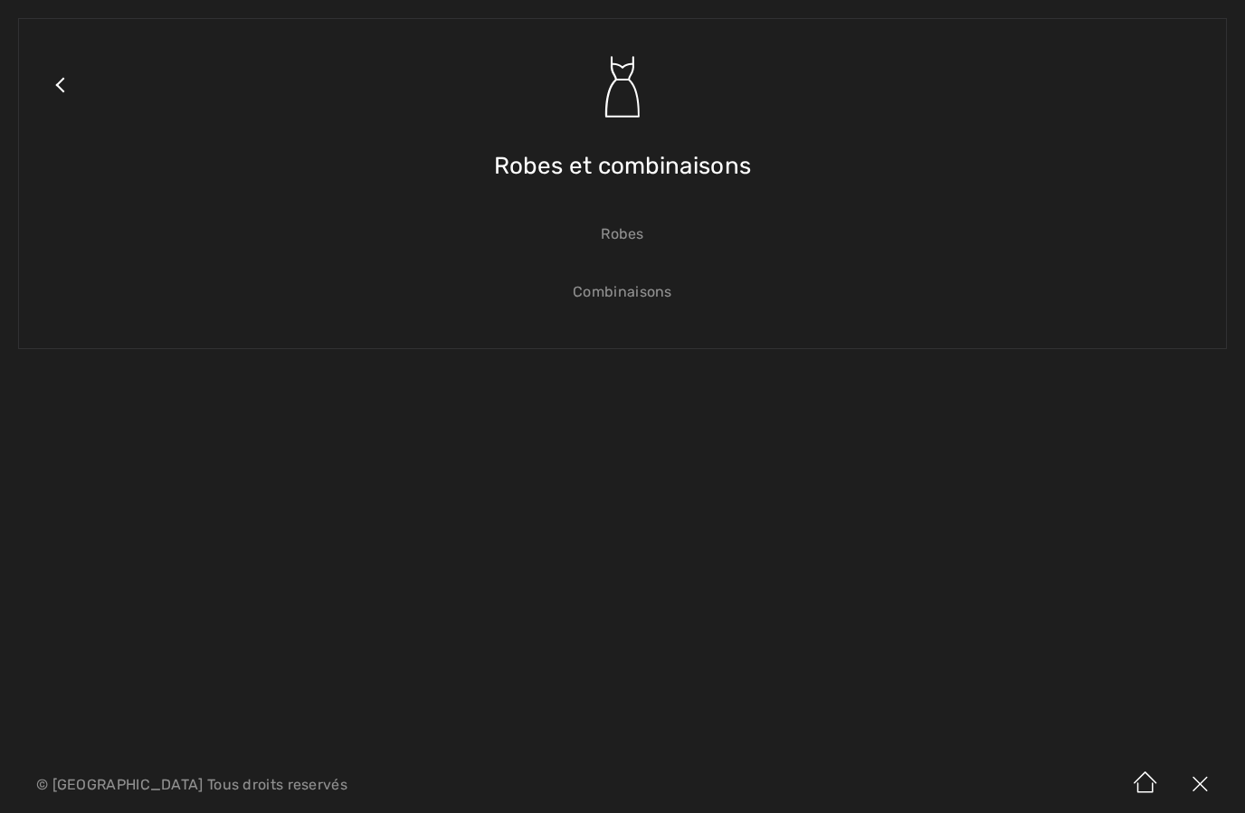
click at [632, 241] on link "Robes" at bounding box center [622, 234] width 1171 height 40
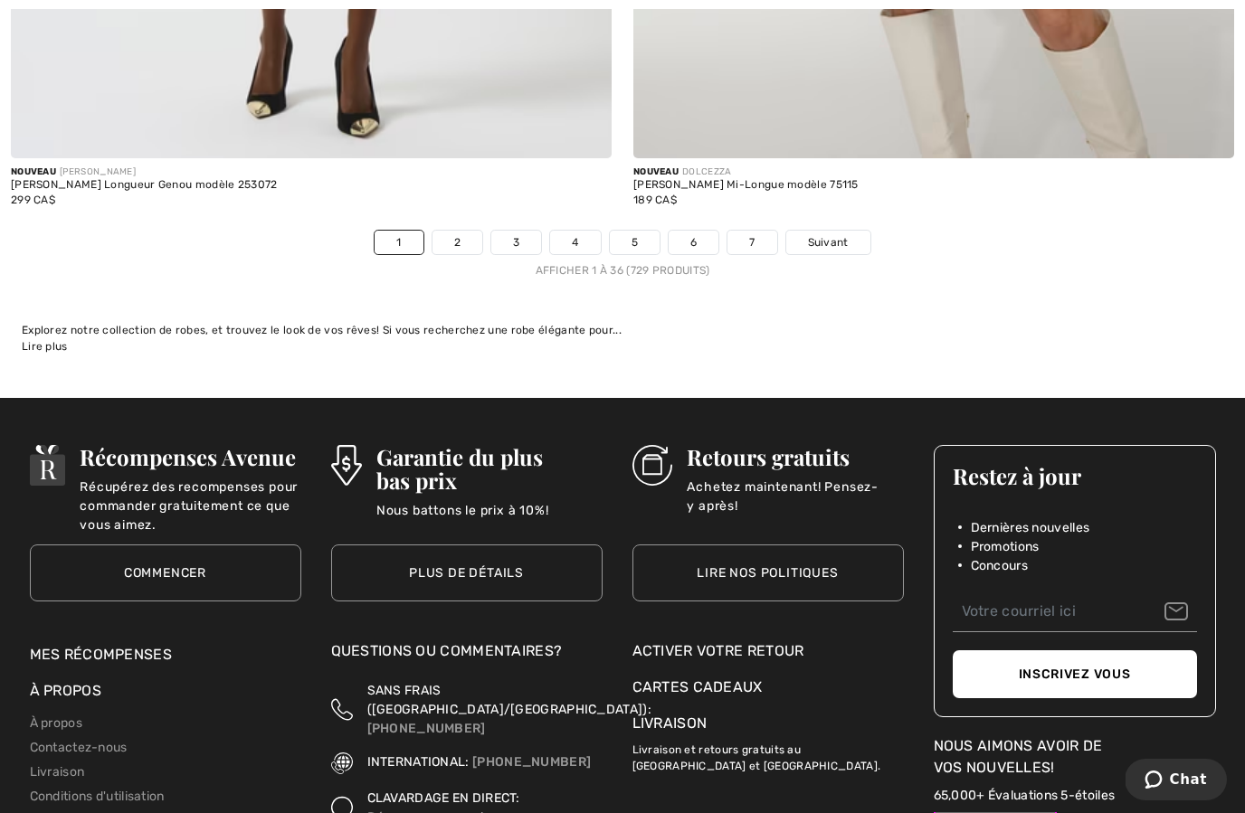
scroll to position [18038, 0]
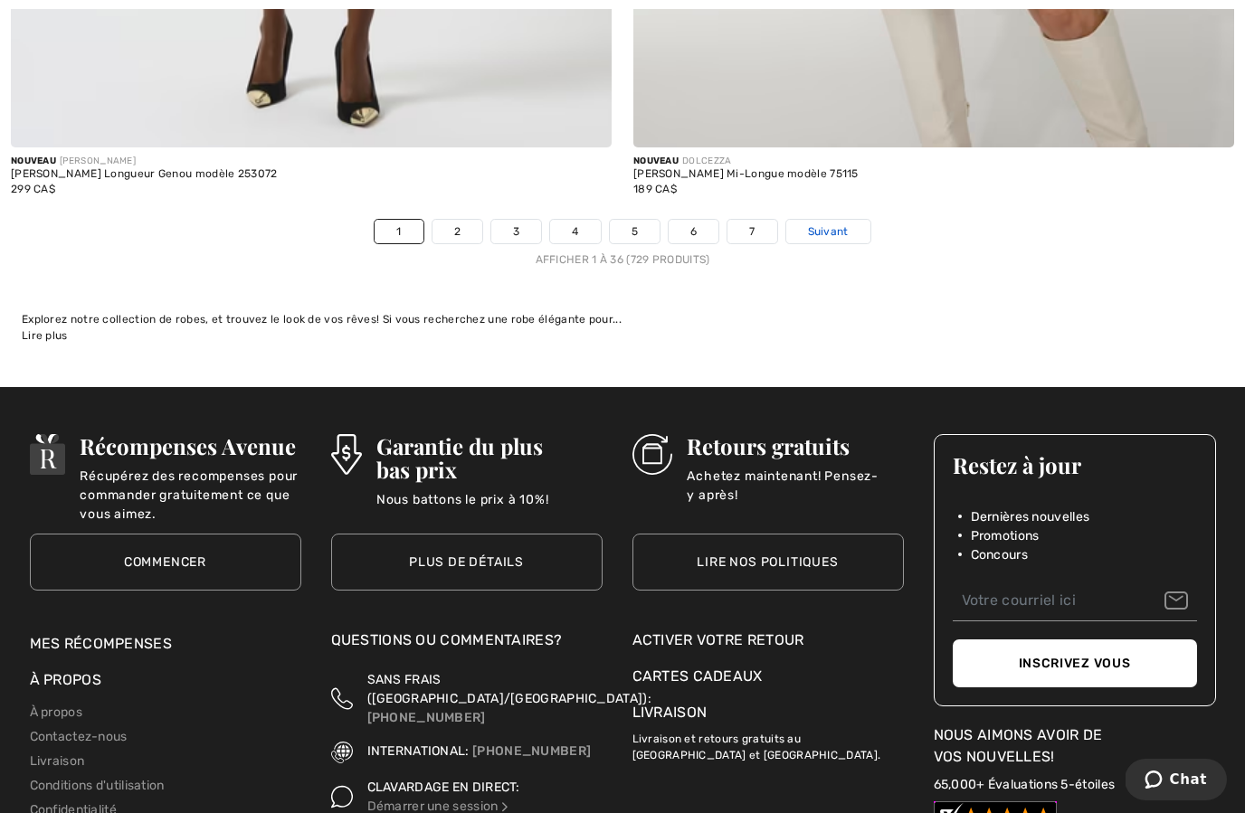
click at [833, 223] on span "Suivant" at bounding box center [828, 231] width 41 height 16
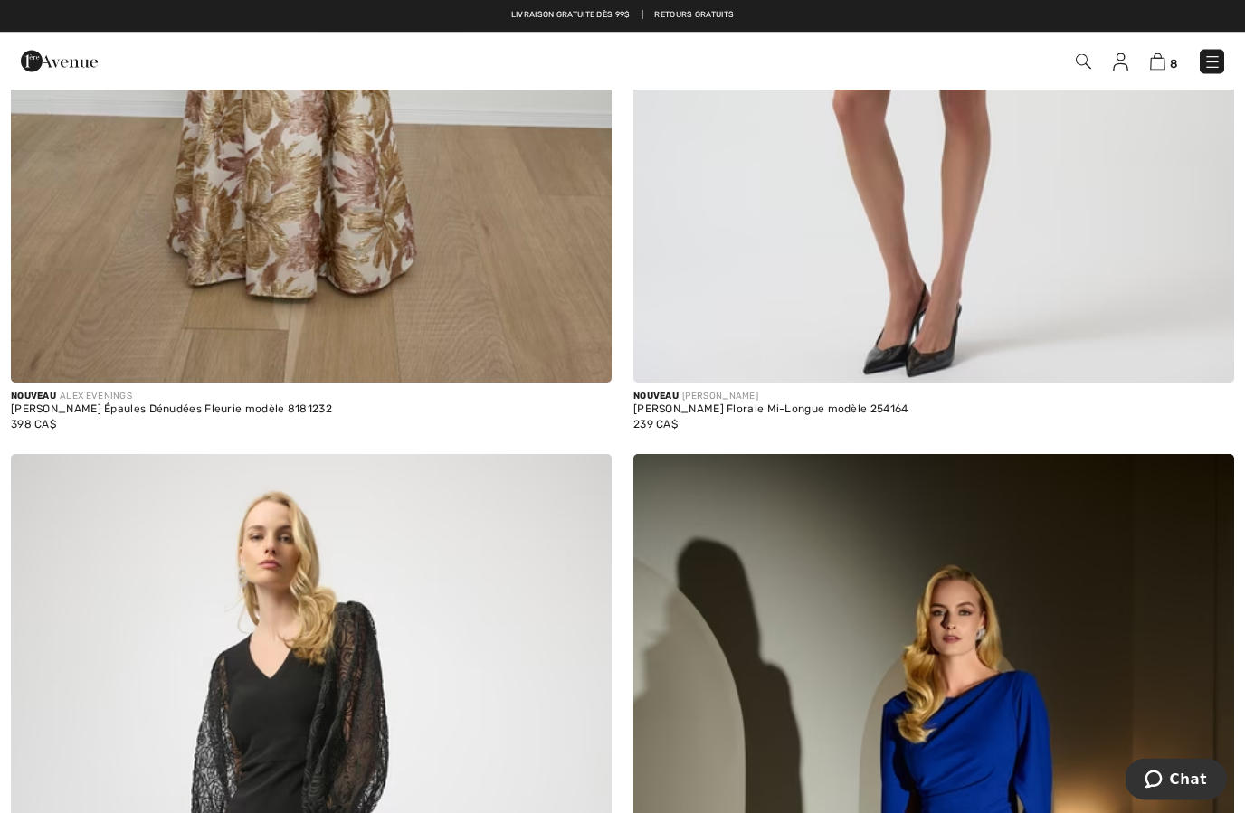
scroll to position [4734, 0]
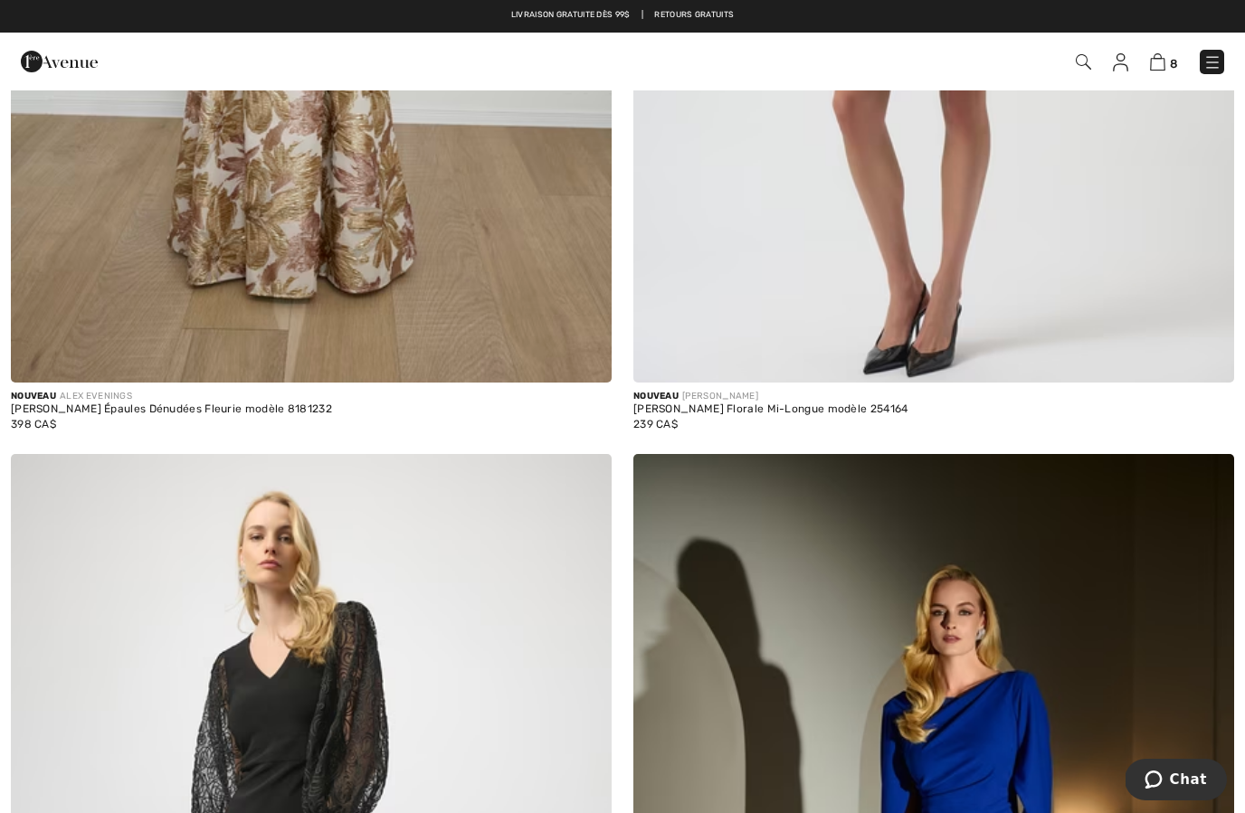
click at [1124, 70] on img at bounding box center [1120, 62] width 15 height 18
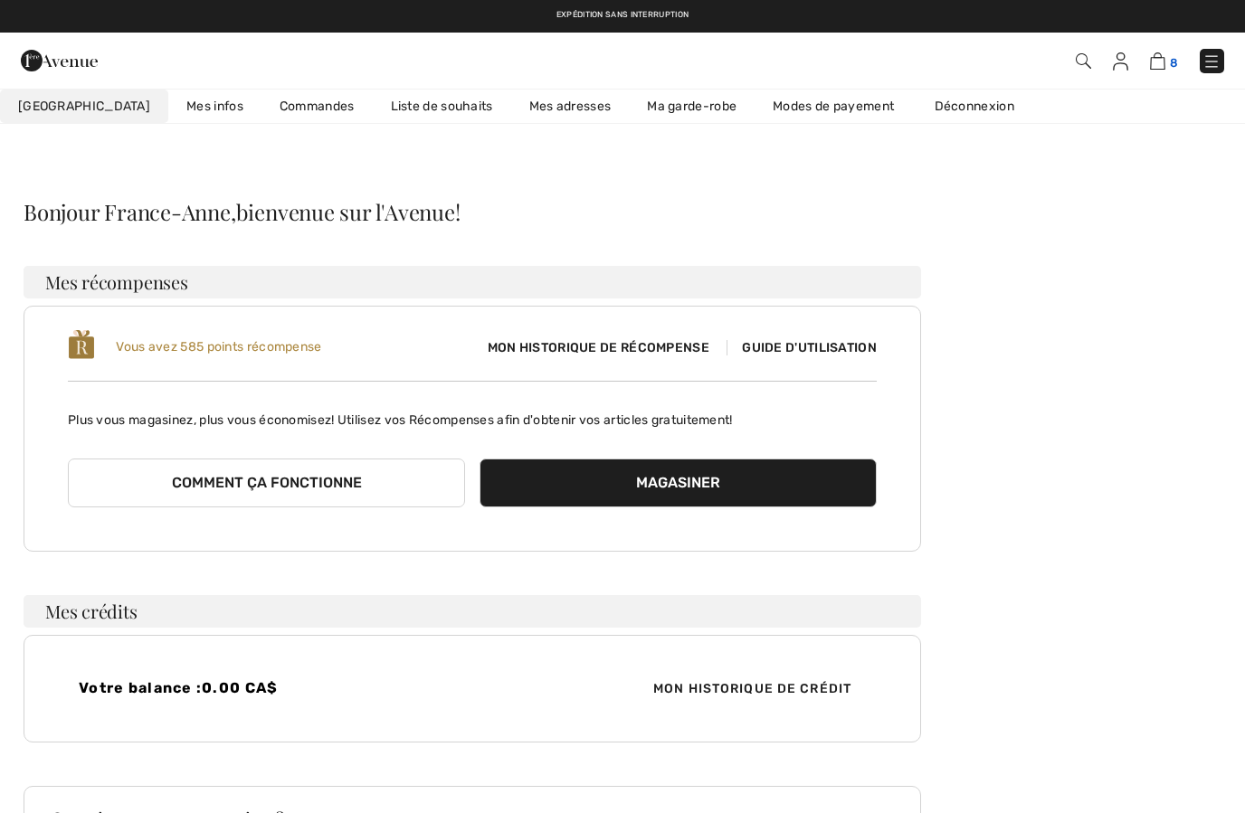
click at [1165, 60] on img at bounding box center [1157, 60] width 15 height 17
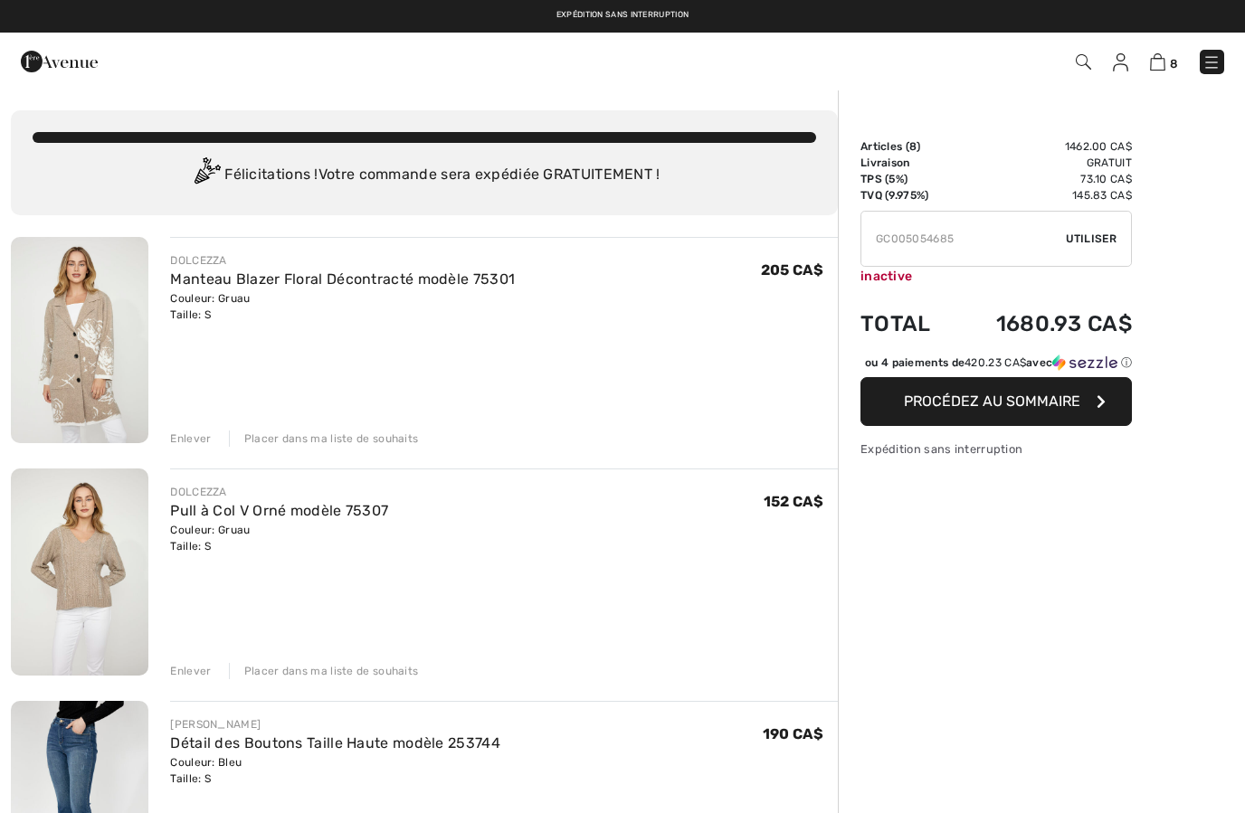
click at [1018, 409] on button "Procédez au sommaire" at bounding box center [995, 401] width 271 height 49
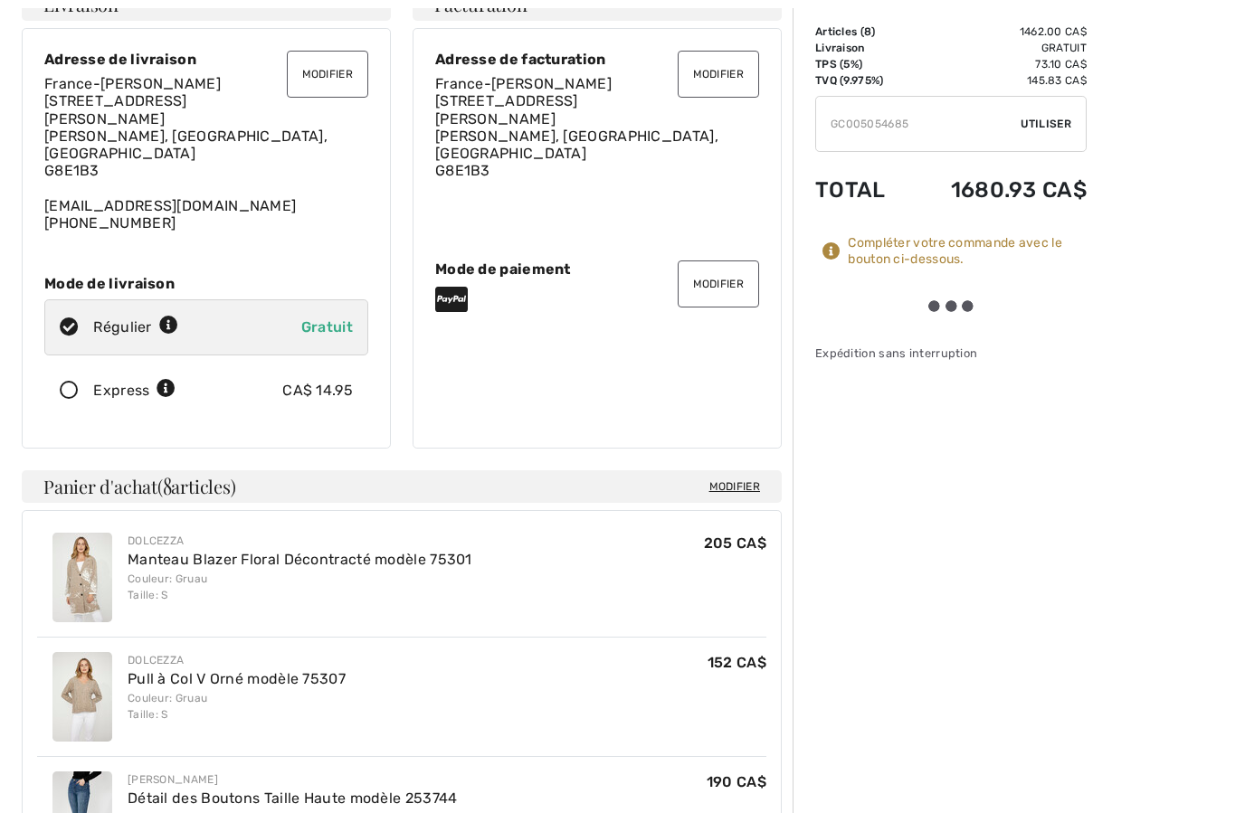
scroll to position [255, 0]
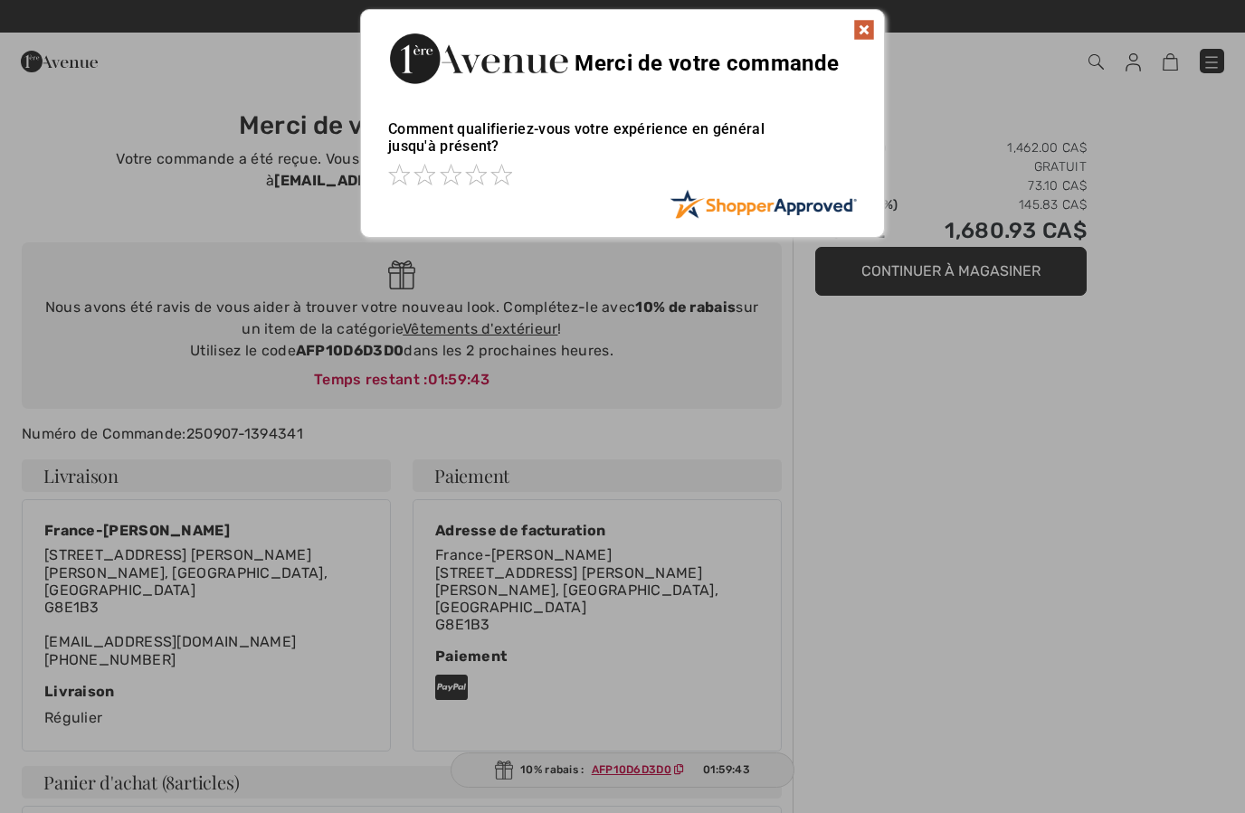
click at [872, 22] on img at bounding box center [864, 30] width 22 height 22
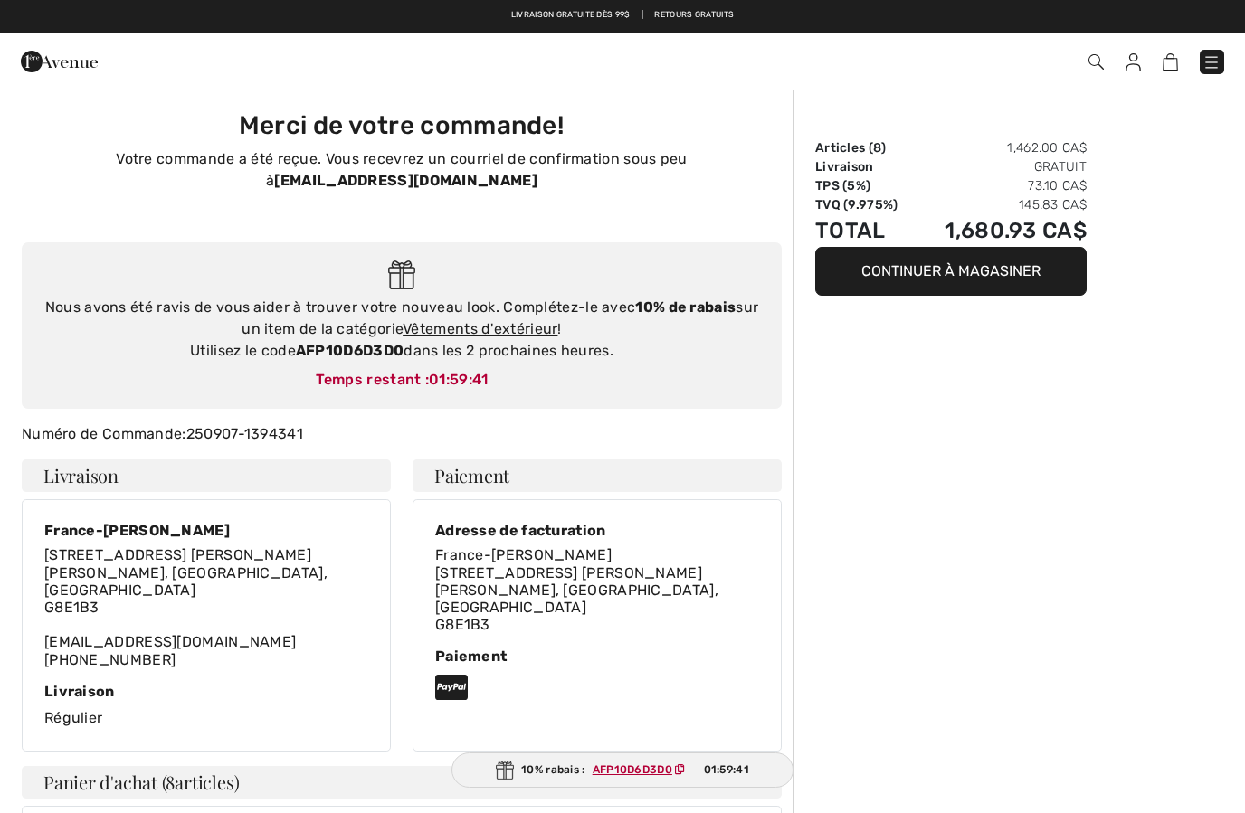
click at [386, 355] on strong "AFP10D6D3D0" at bounding box center [350, 350] width 108 height 17
